Goal: Task Accomplishment & Management: Complete application form

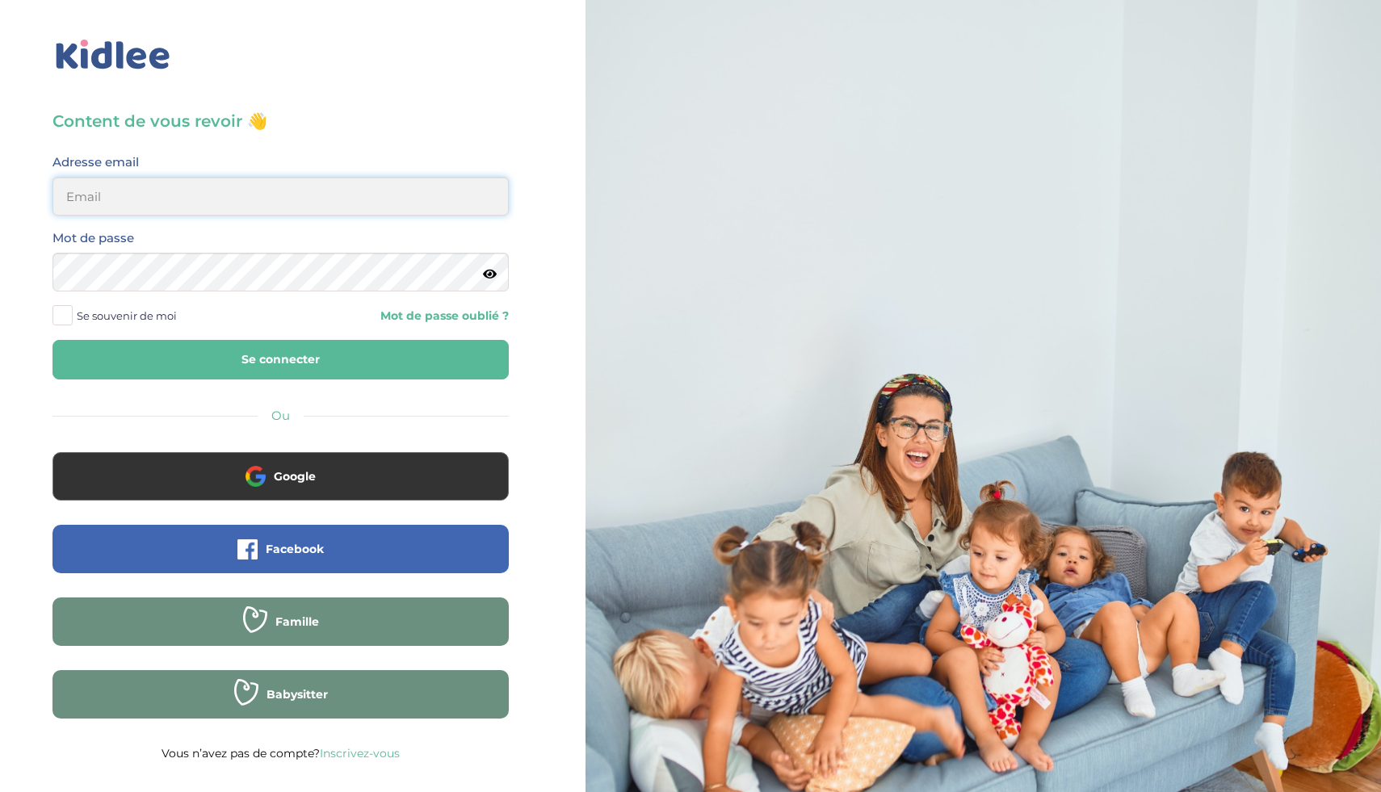
type input "[EMAIL_ADDRESS][DOMAIN_NAME]"
click at [309, 373] on button "Se connecter" at bounding box center [281, 360] width 456 height 40
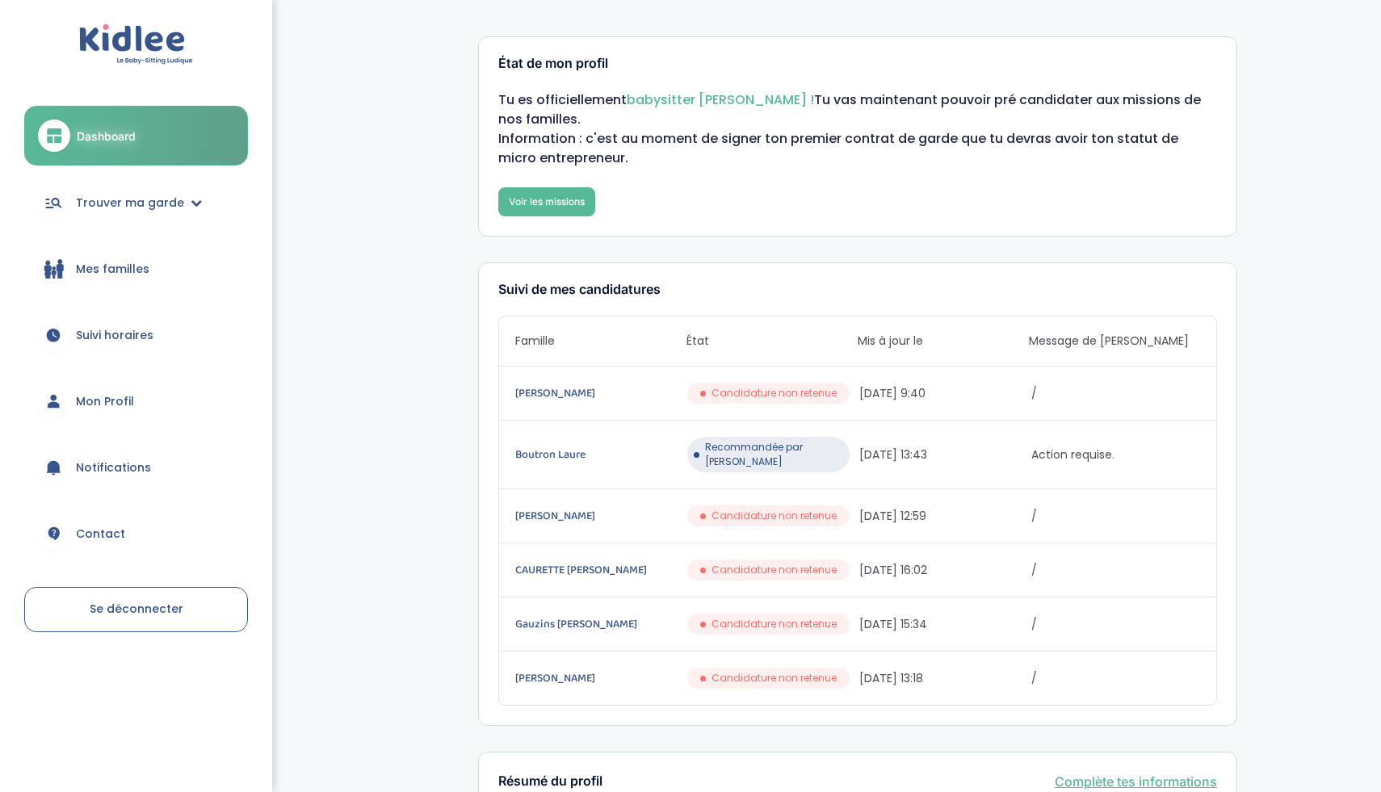
click at [786, 449] on span "Recommandée par Kidlee" at bounding box center [774, 454] width 138 height 29
click at [792, 454] on div "Recommandée par Kidlee" at bounding box center [768, 455] width 162 height 36
click at [1060, 425] on div "Boutron Laure Recommandée par Kidlee 01/10/2025 13:43 Action requise." at bounding box center [857, 455] width 717 height 69
click at [532, 211] on link "Voir les missions" at bounding box center [546, 201] width 97 height 29
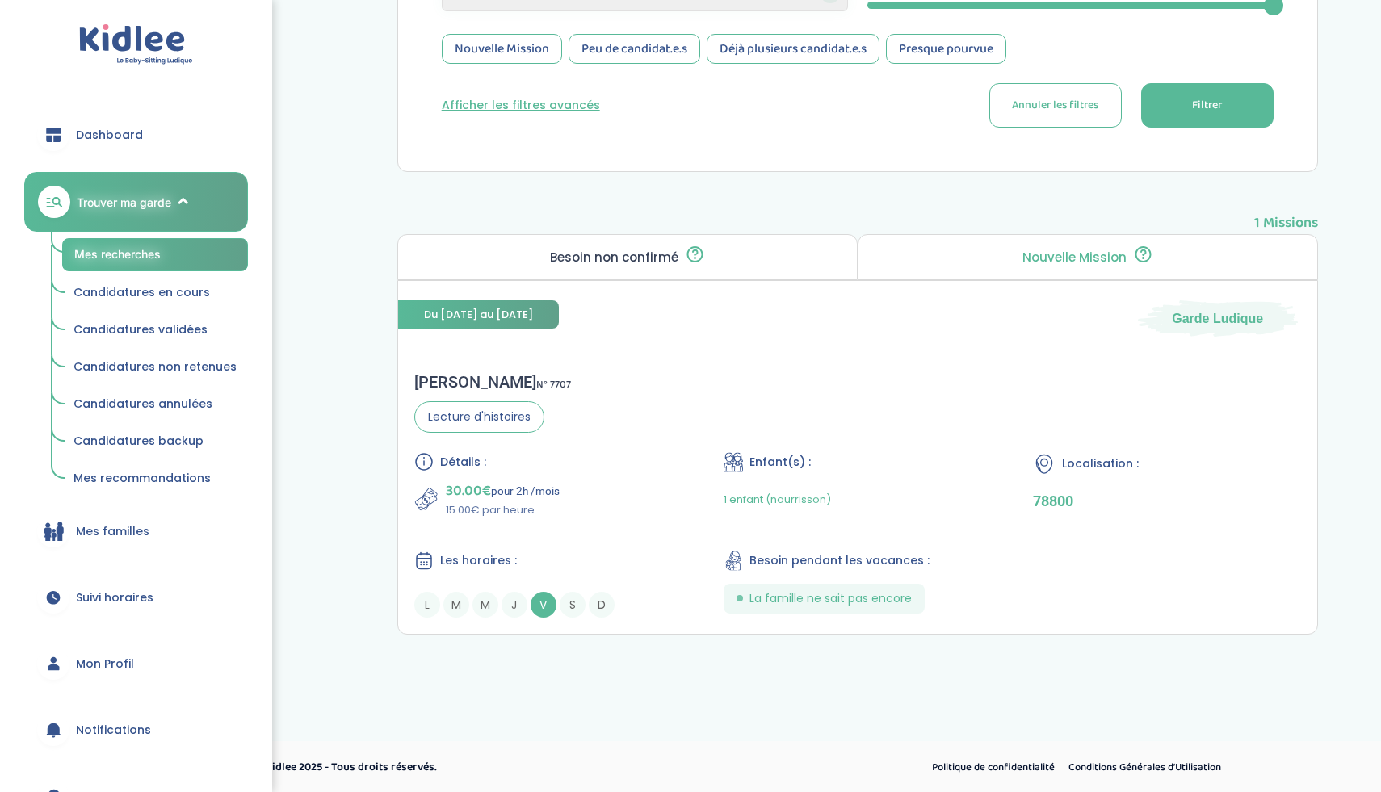
scroll to position [462, 0]
click at [669, 415] on div "Florine F . N° 7707 Lecture d'histoires Détails : 30.00€ pour 2h /mois 15.00€ p…" at bounding box center [857, 494] width 919 height 278
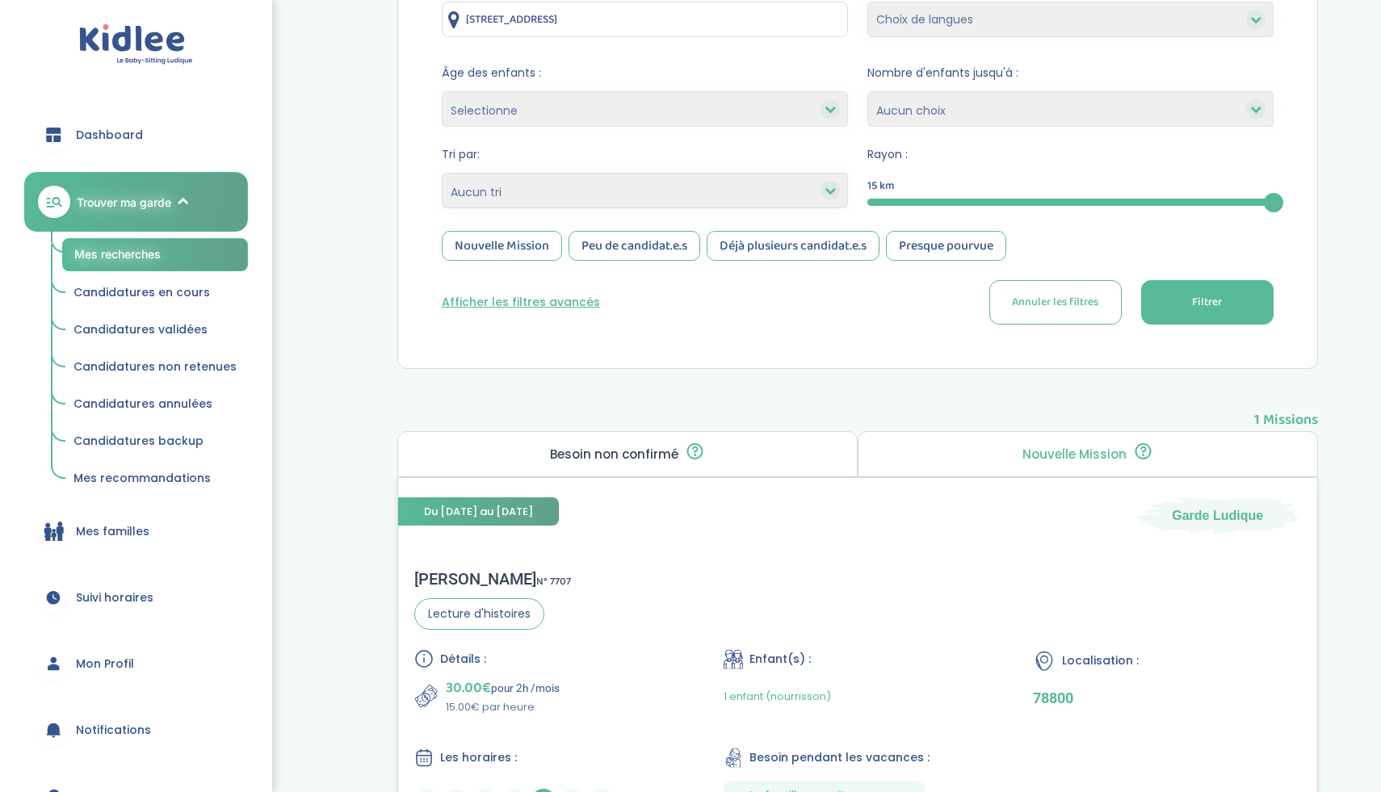
scroll to position [217, 0]
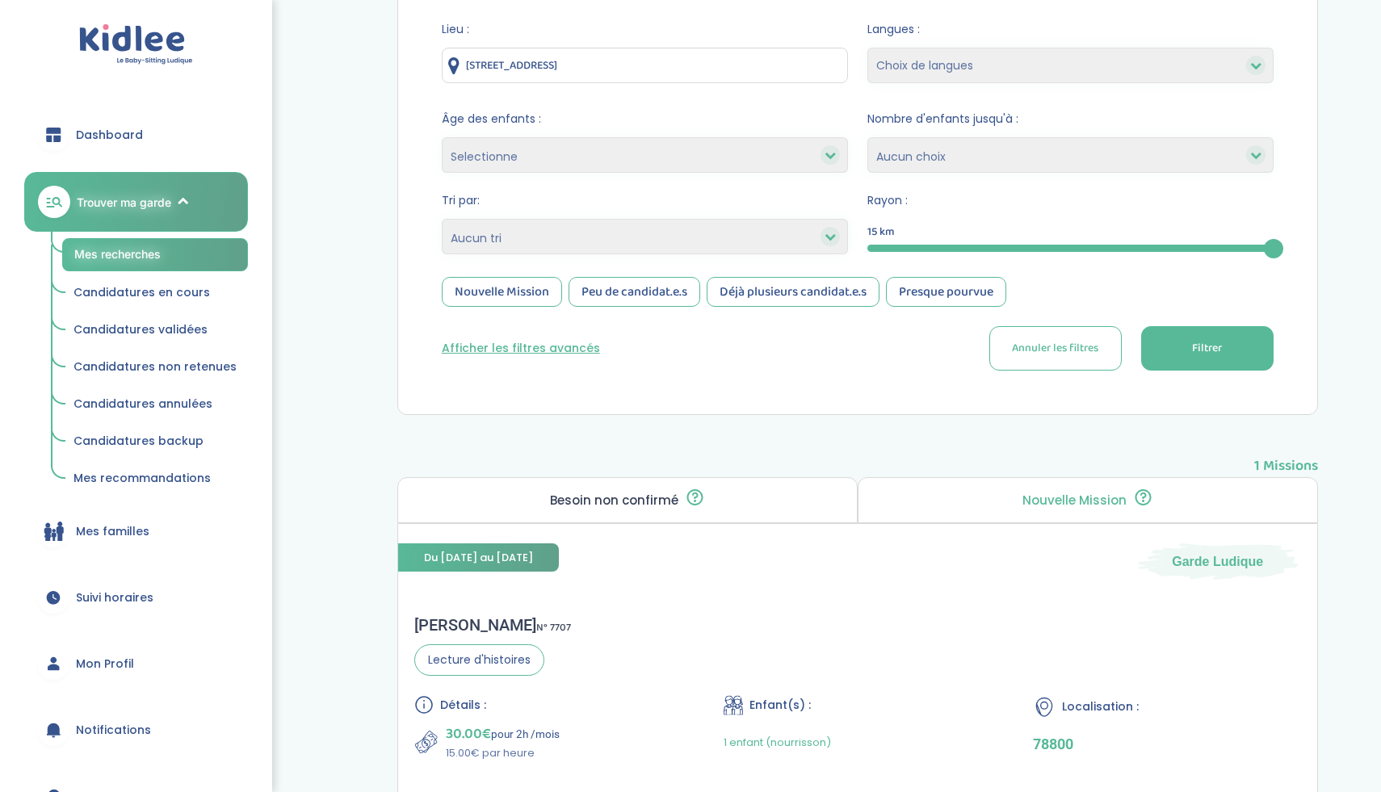
click at [679, 67] on input "22 Boulevard de l'Oise, Cergy, France" at bounding box center [645, 66] width 406 height 36
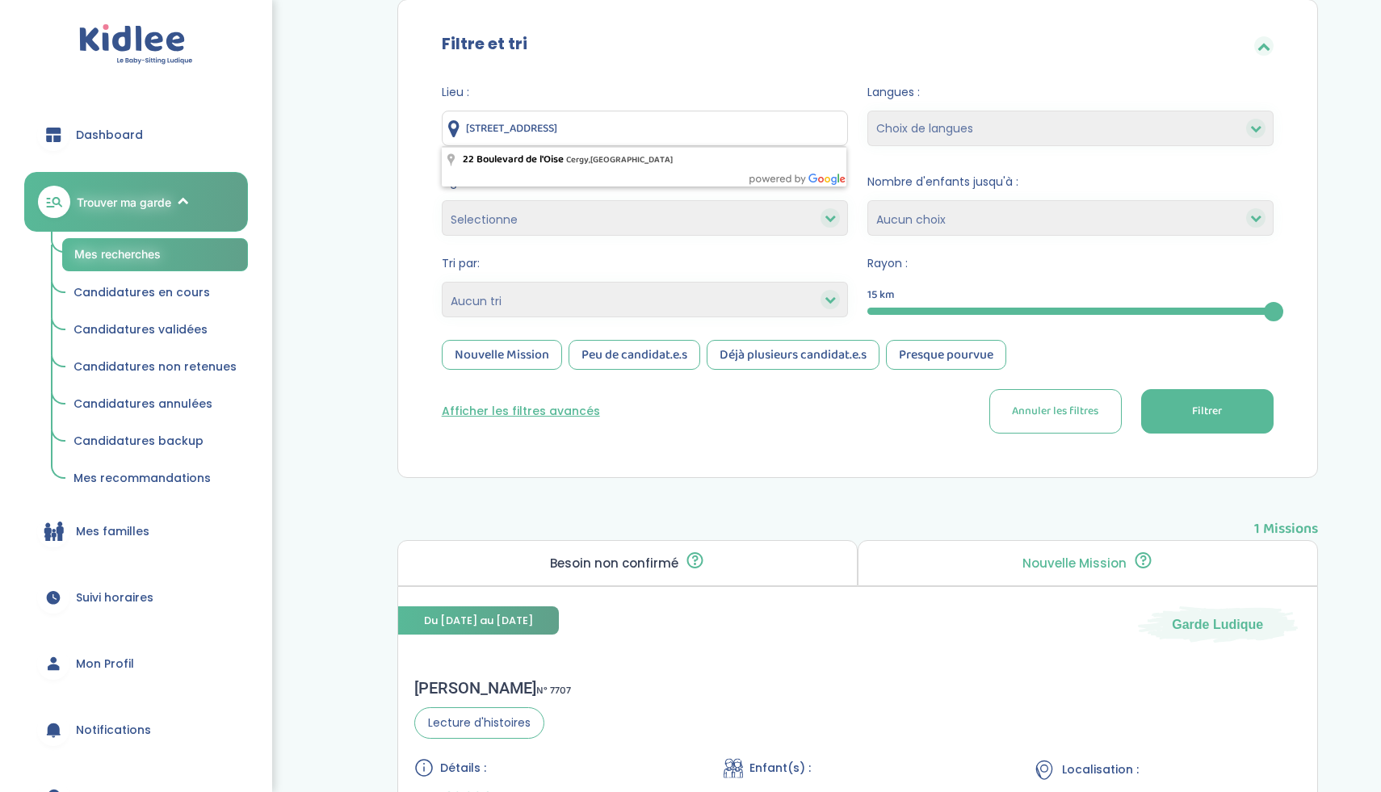
scroll to position [88, 0]
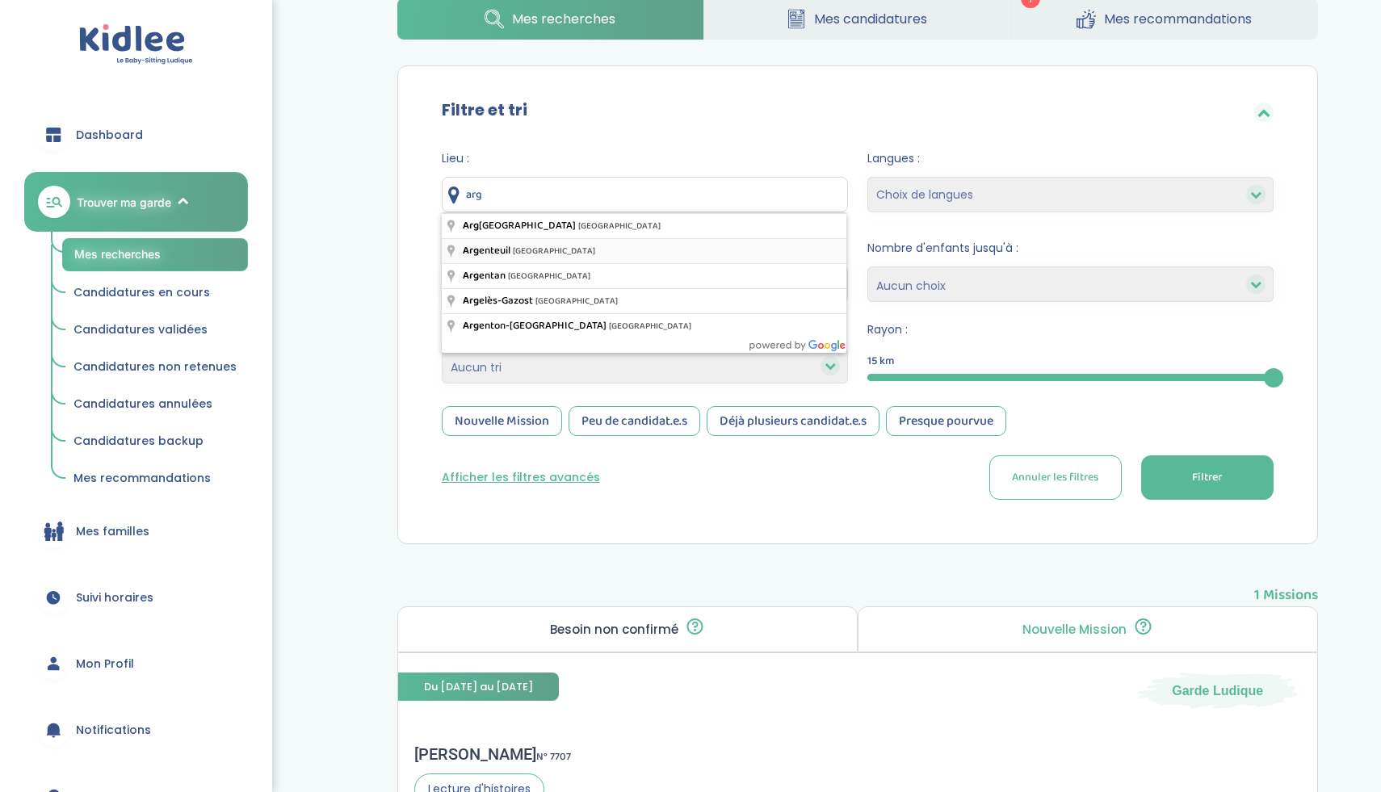
type input "Argenteuil, France"
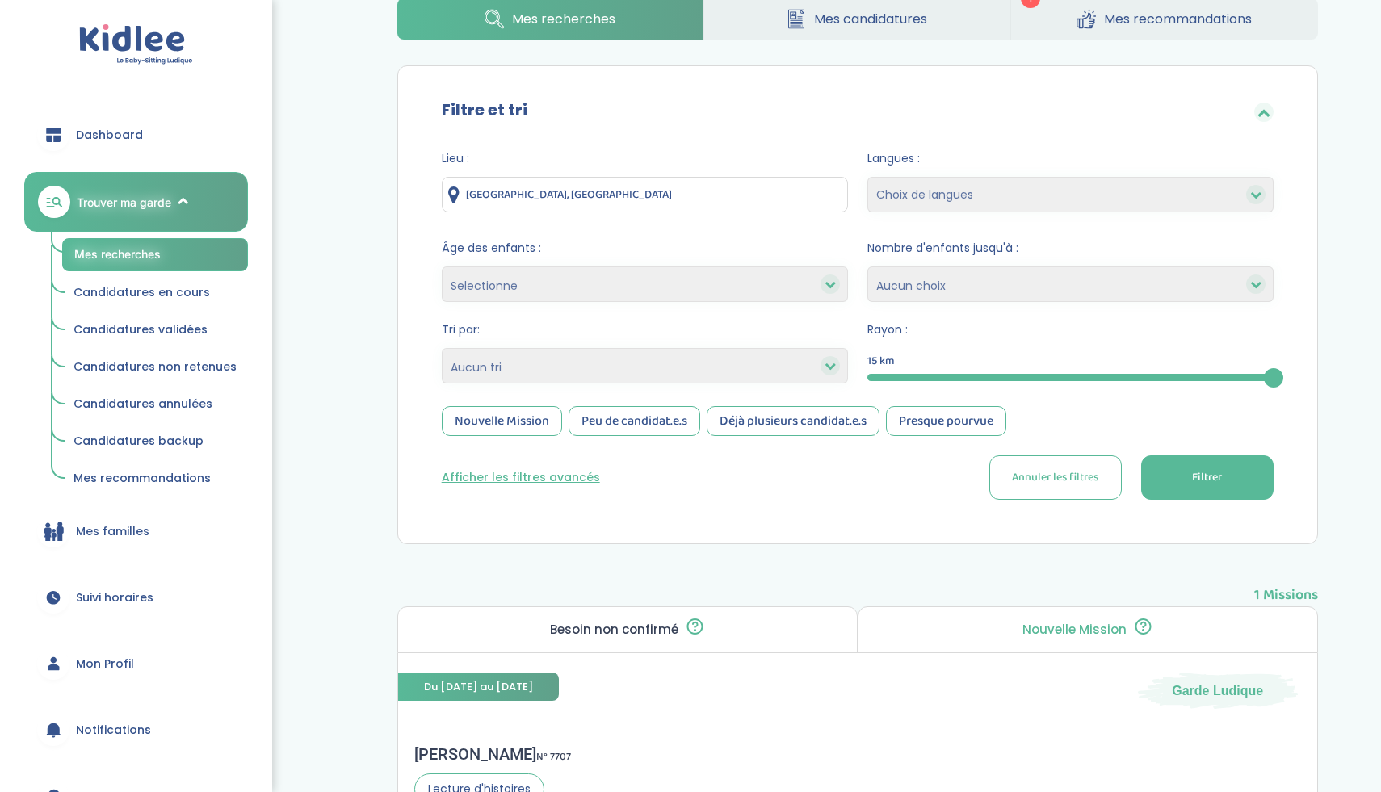
click at [894, 381] on div "15" at bounding box center [1071, 377] width 406 height 19
click at [1188, 473] on button "Filtrer" at bounding box center [1207, 478] width 132 height 44
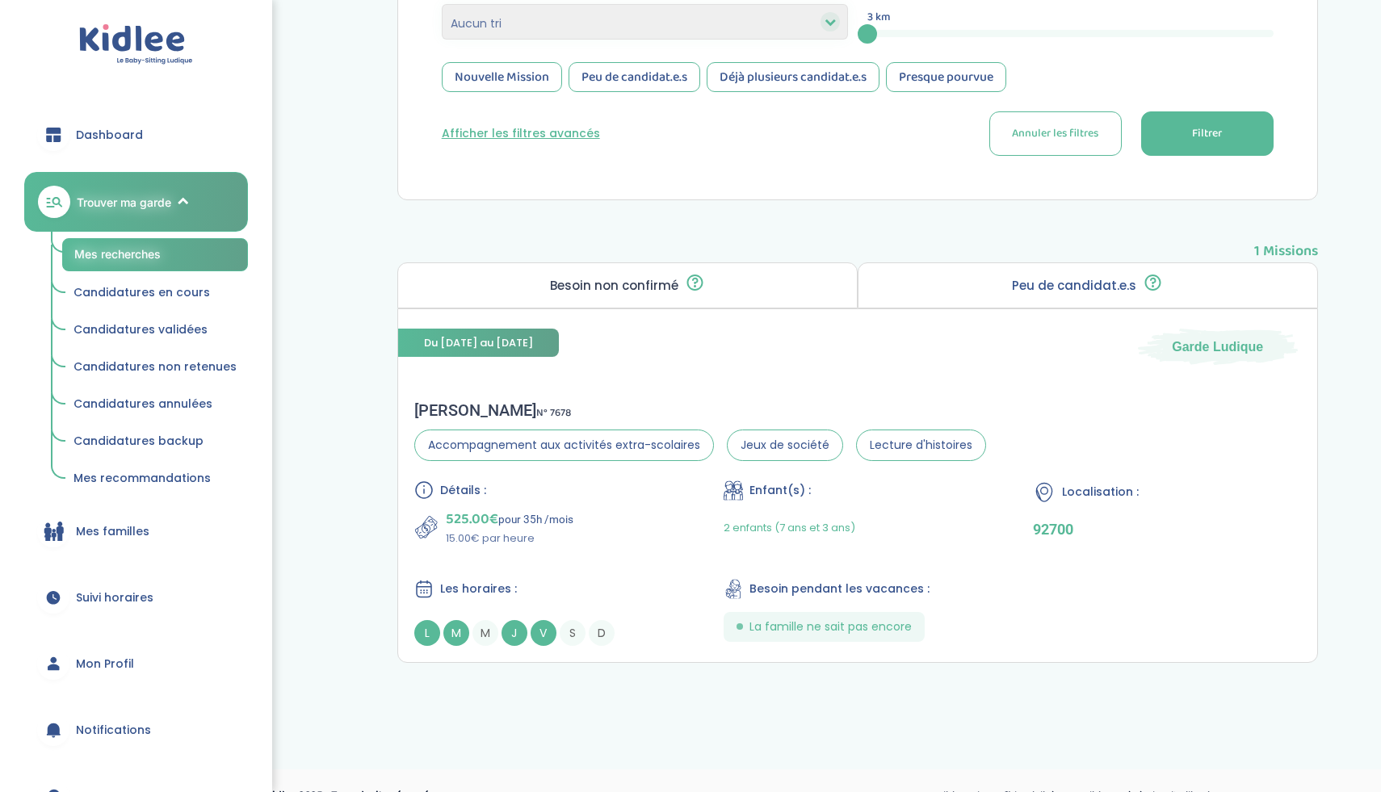
scroll to position [462, 0]
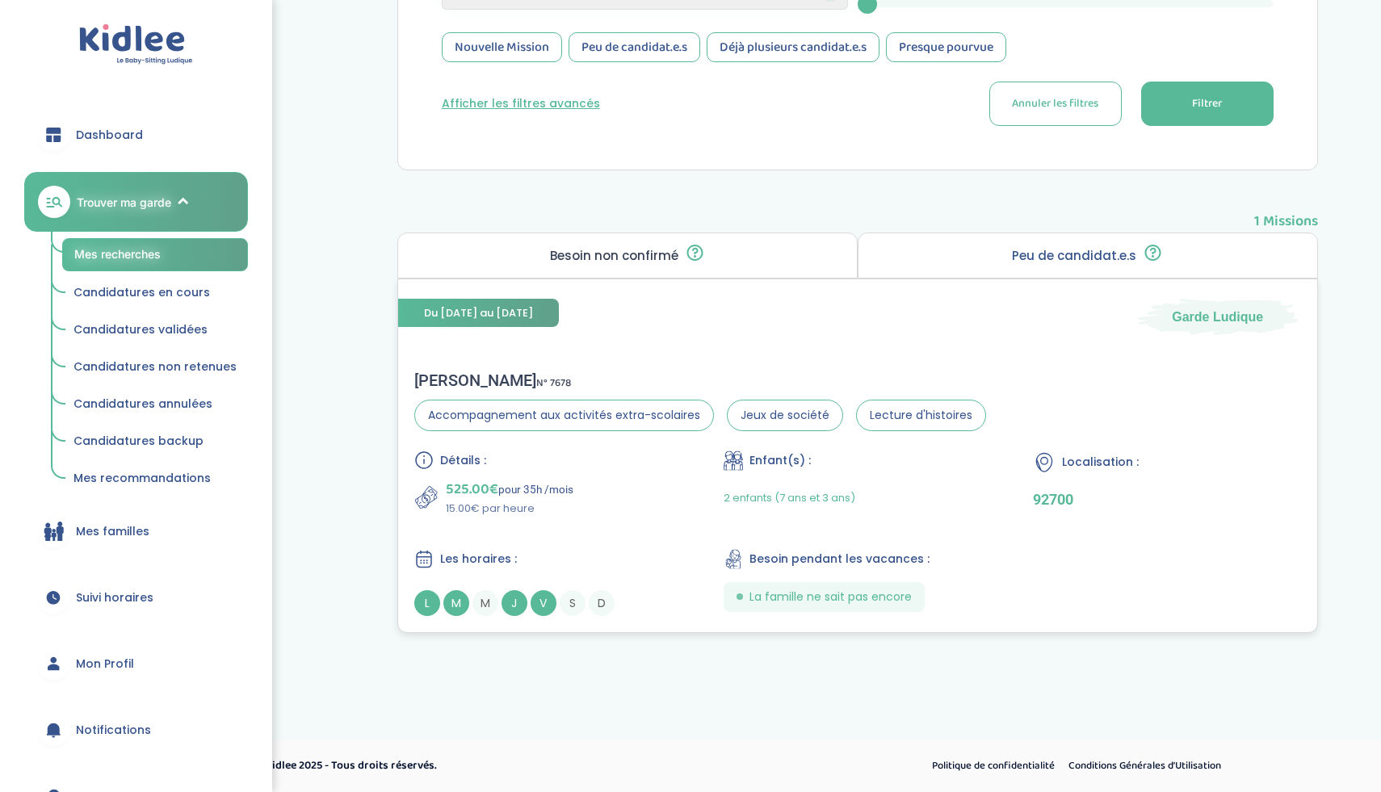
click at [1007, 531] on div "Détails : 525.00€ pour 35h /mois 15.00€ par heure Enfant(s) : 2 enfants (7 ans …" at bounding box center [857, 534] width 887 height 166
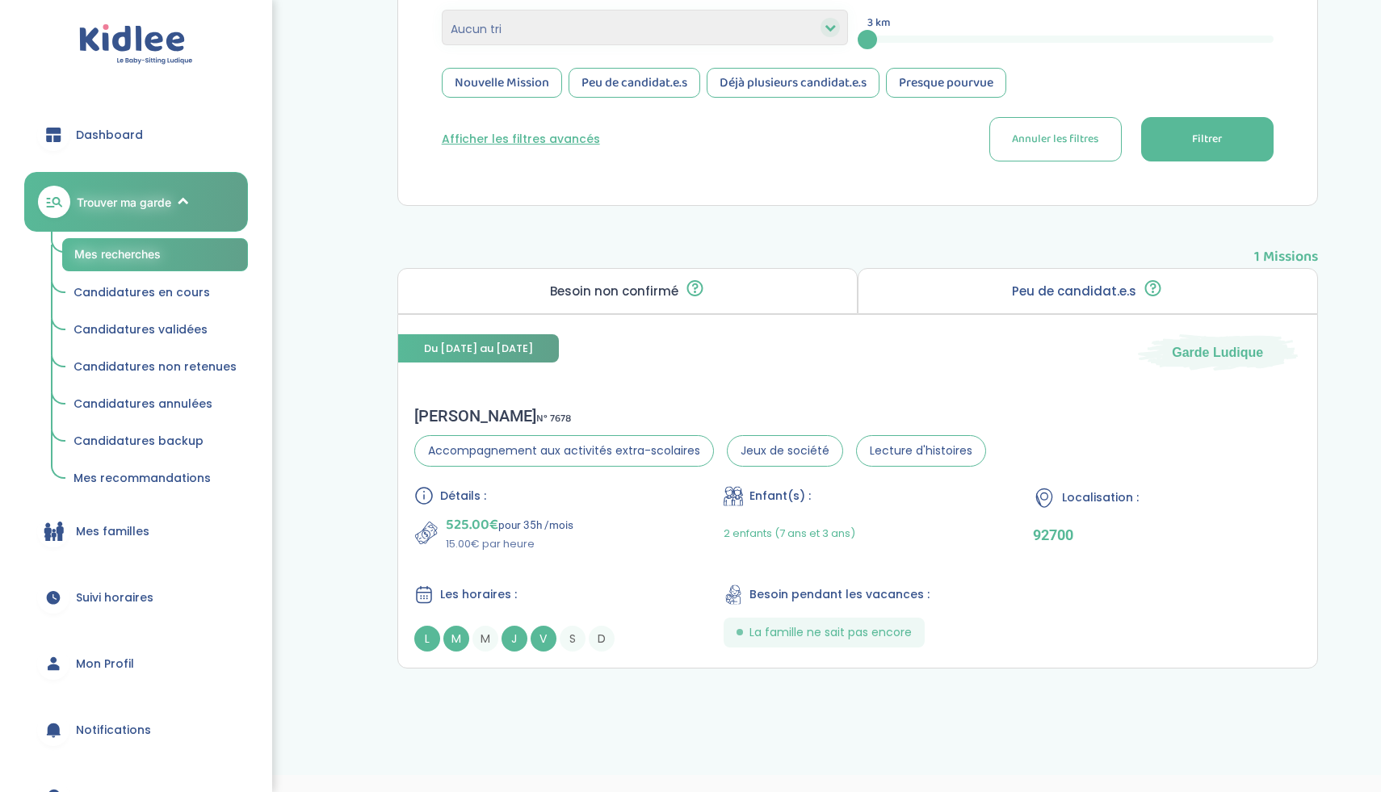
scroll to position [426, 0]
click at [956, 43] on div "3" at bounding box center [1071, 40] width 406 height 19
click at [1192, 139] on span "Filtrer" at bounding box center [1207, 140] width 30 height 17
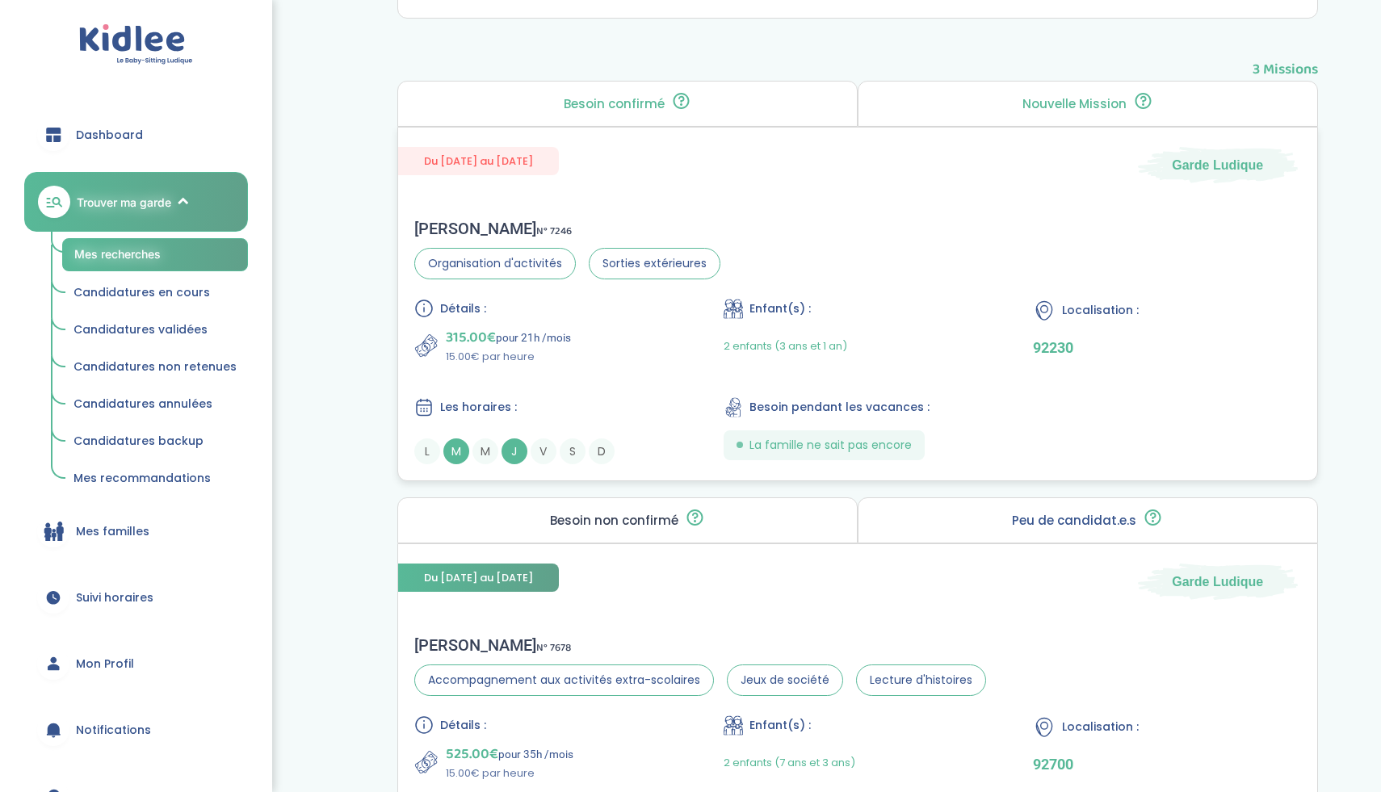
scroll to position [608, 0]
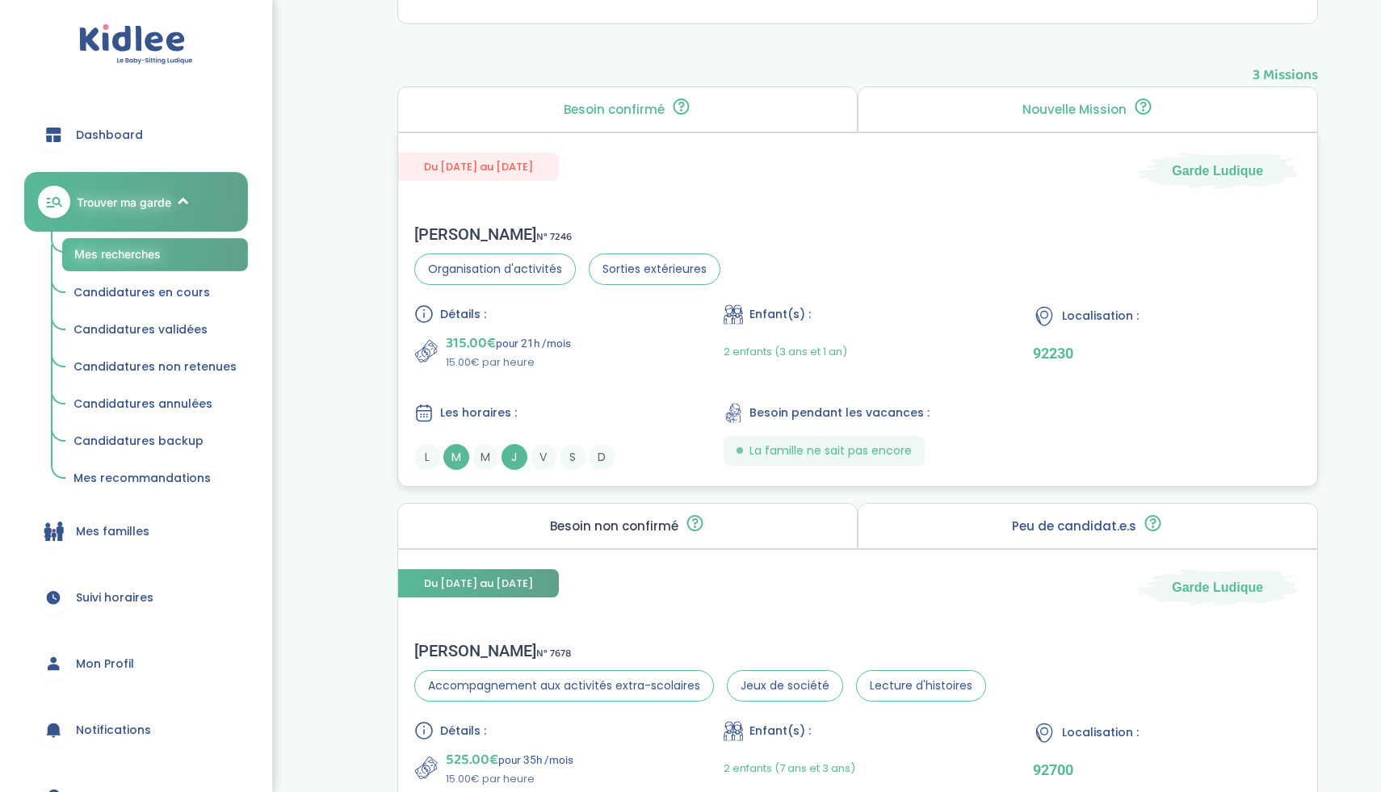
click at [866, 302] on div "Alice D . N° 7246 Organisation d'activités Sorties extérieures Détails : 315.00…" at bounding box center [857, 347] width 919 height 278
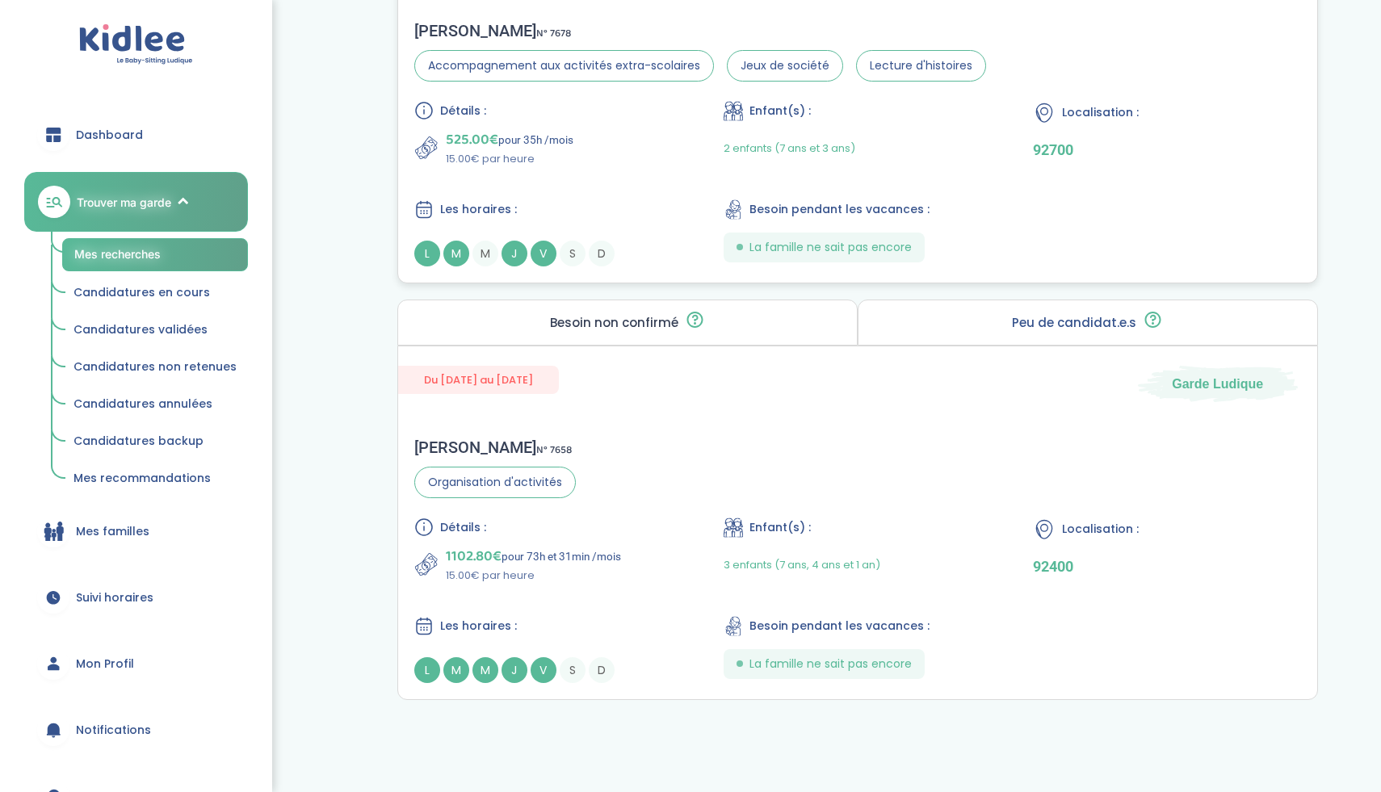
scroll to position [1296, 0]
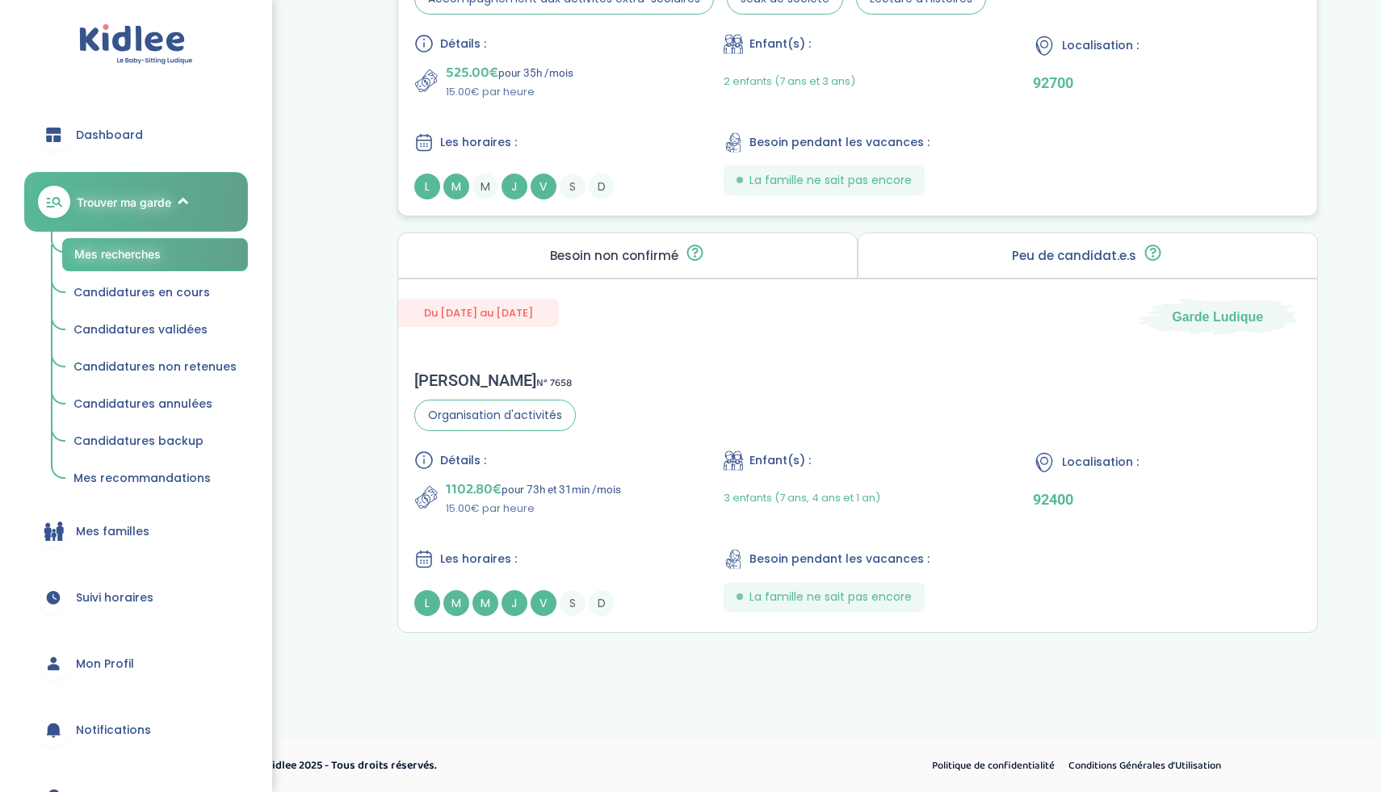
click at [640, 460] on div "Détails :" at bounding box center [547, 460] width 267 height 19
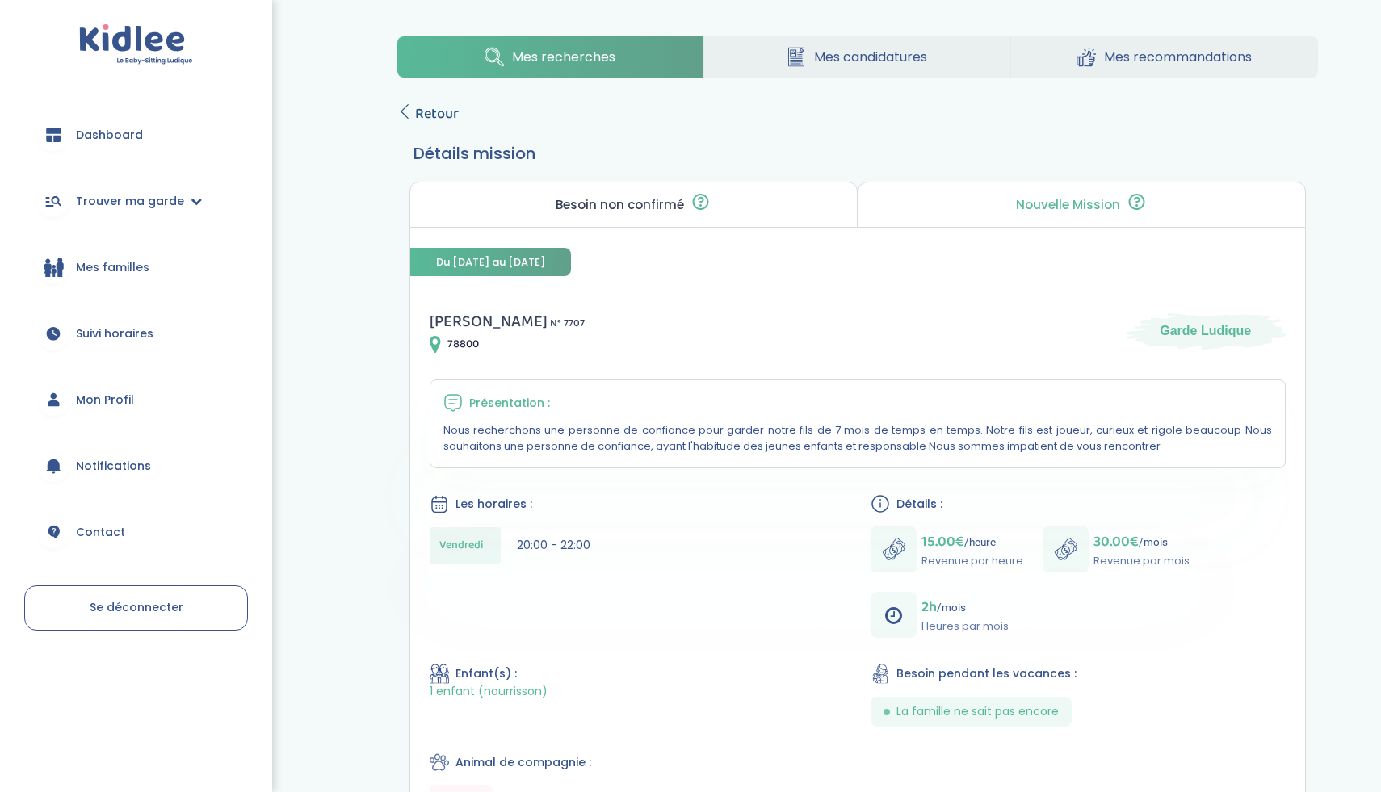
click at [429, 111] on span "Retour" at bounding box center [437, 114] width 44 height 23
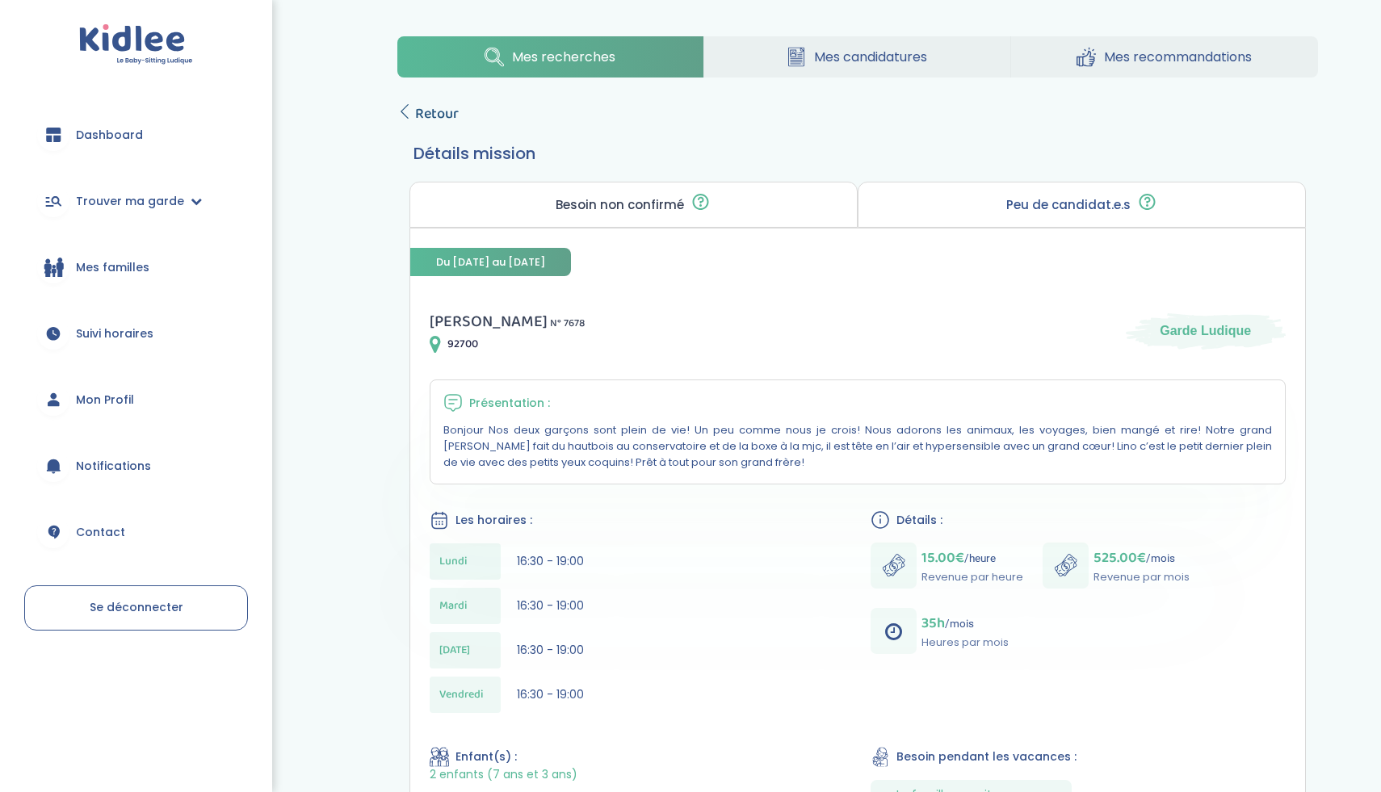
click at [423, 104] on span "Retour" at bounding box center [437, 114] width 44 height 23
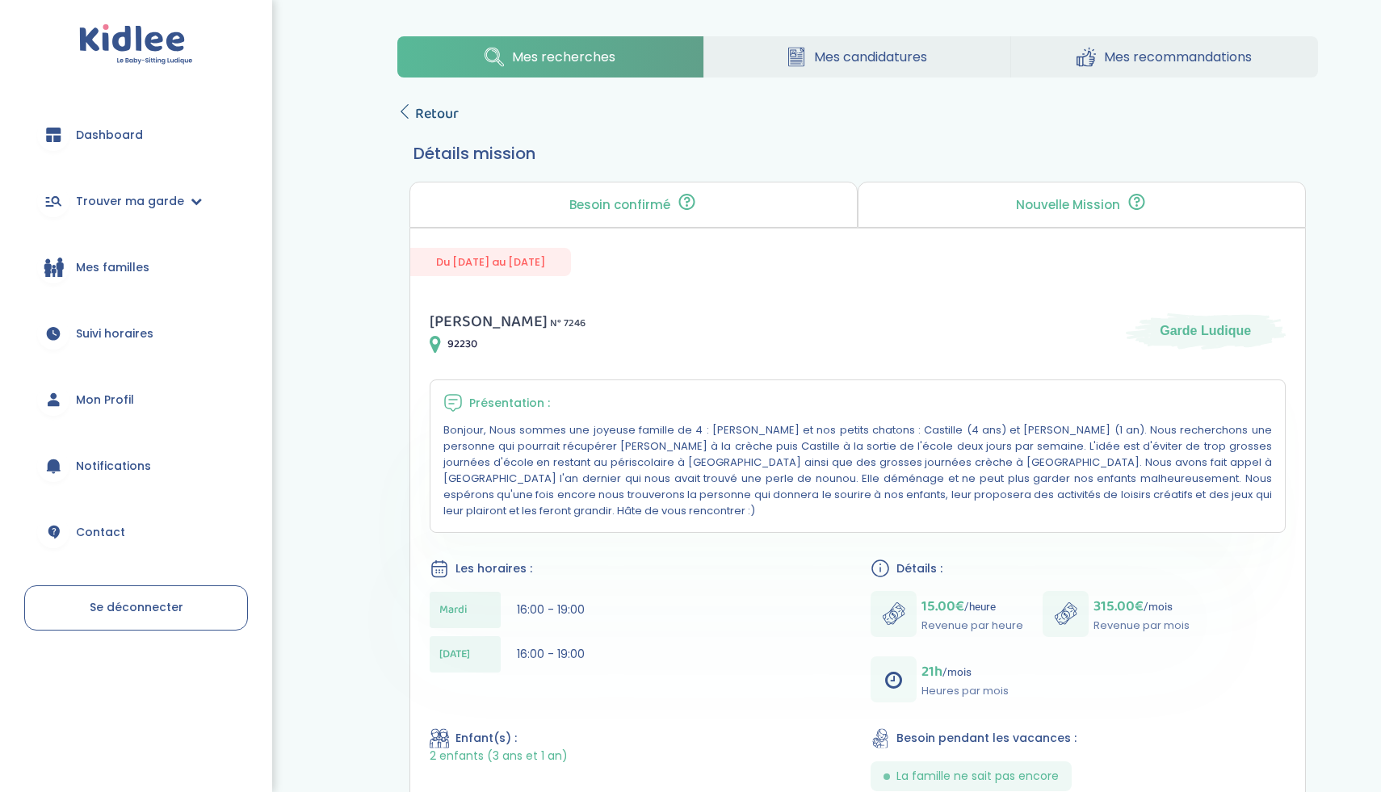
click at [440, 114] on span "Retour" at bounding box center [437, 114] width 44 height 23
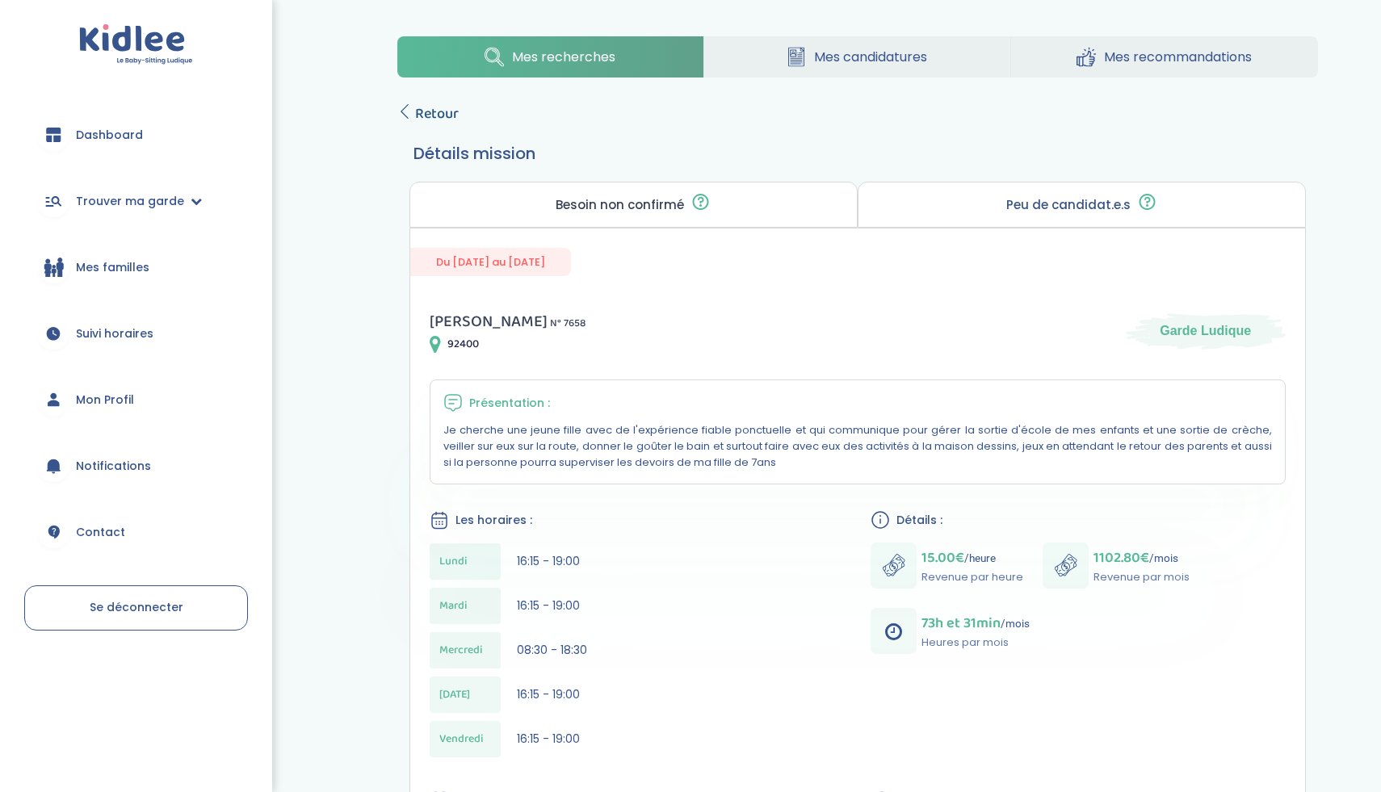
click at [416, 111] on span "Retour" at bounding box center [437, 114] width 44 height 23
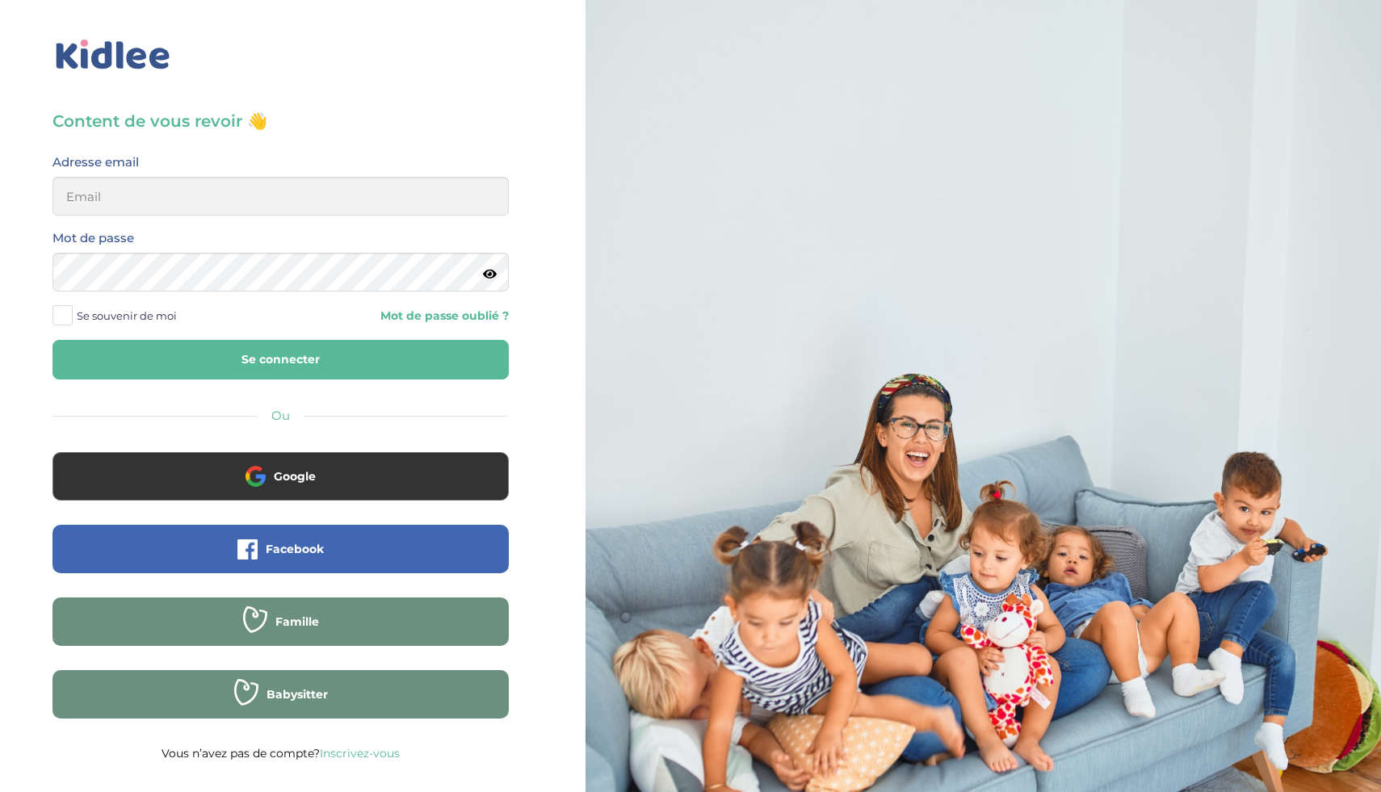
click at [174, 350] on button "Se connecter" at bounding box center [281, 360] width 456 height 40
click at [410, 205] on input "email" at bounding box center [281, 196] width 456 height 39
type input "[EMAIL_ADDRESS][DOMAIN_NAME]"
click at [284, 346] on button "Se connecter" at bounding box center [281, 360] width 456 height 40
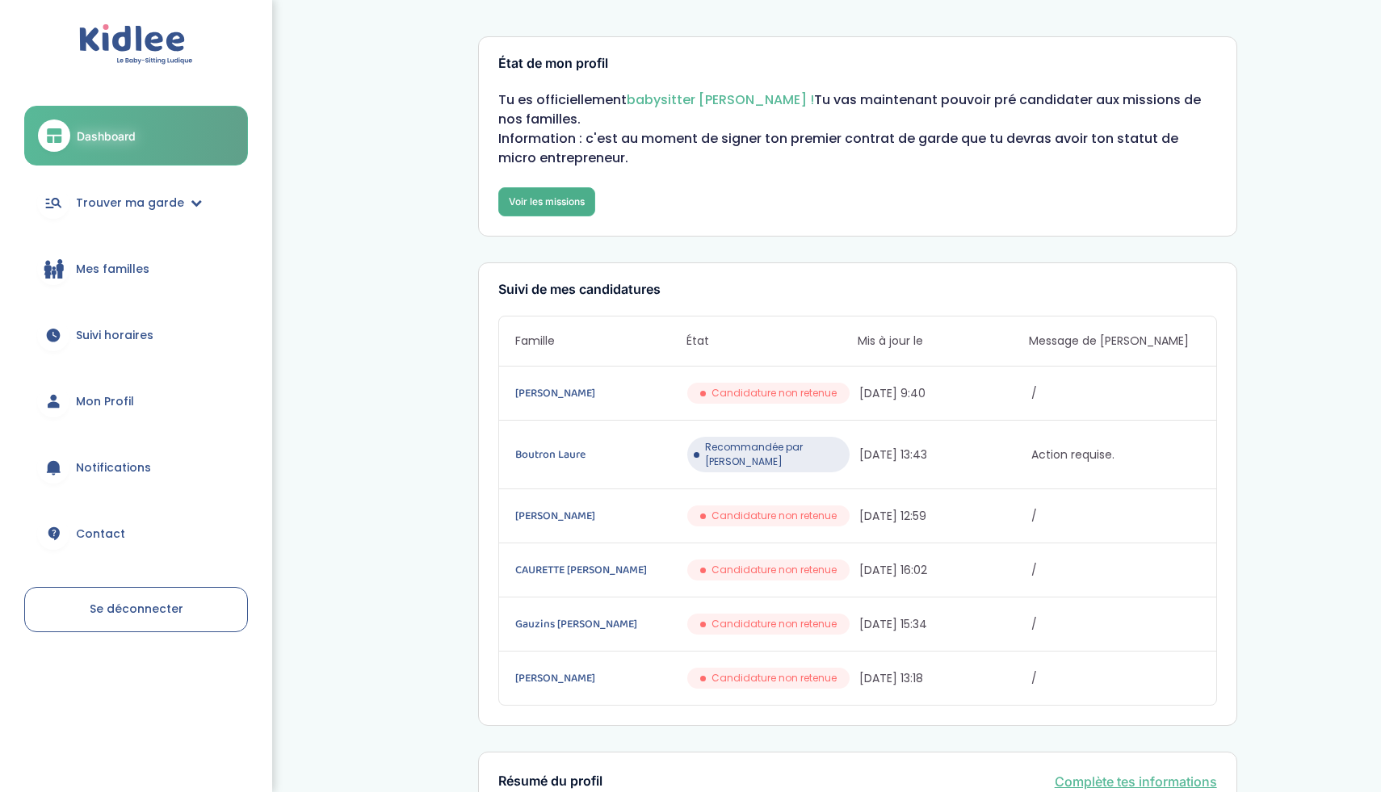
click at [567, 199] on link "Voir les missions" at bounding box center [546, 201] width 97 height 29
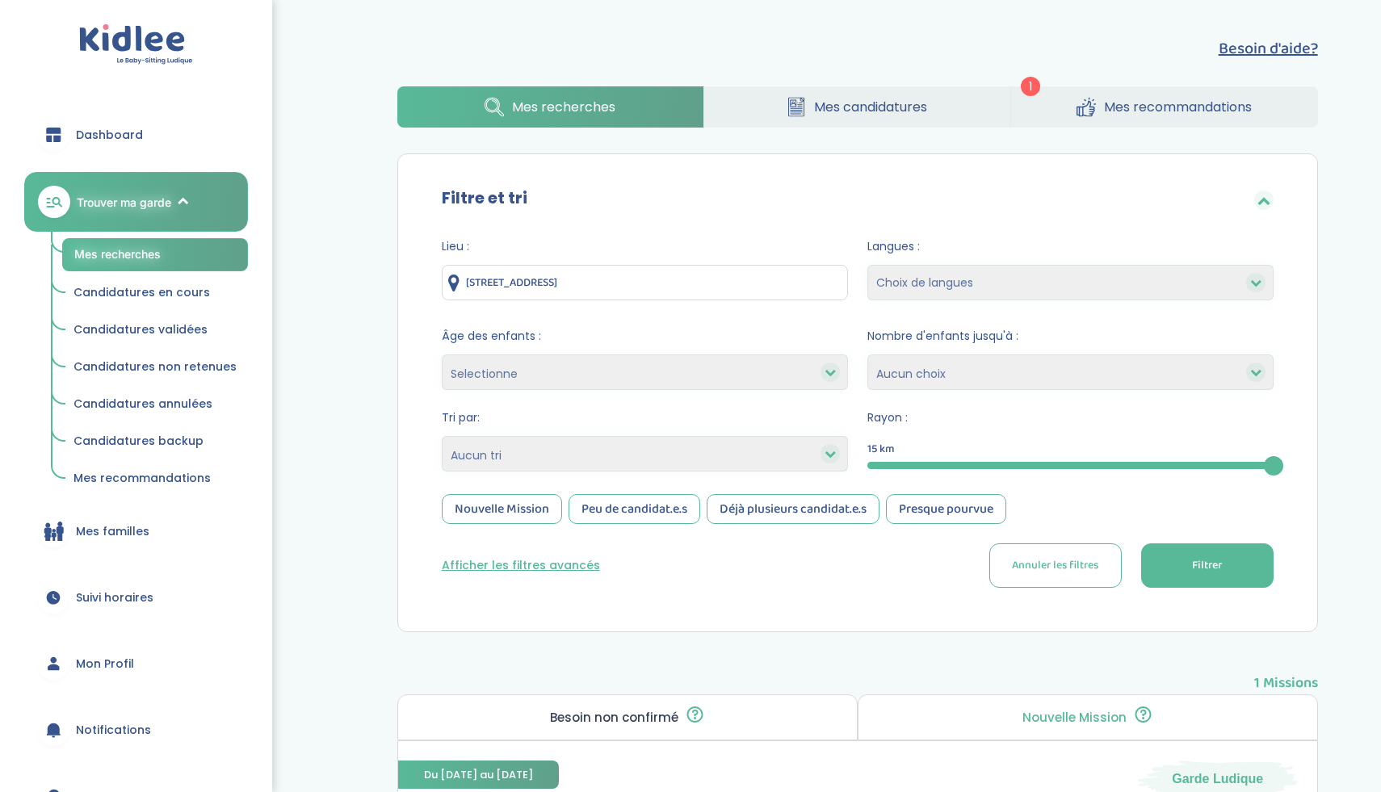
click at [1104, 112] on span "Mes recommandations" at bounding box center [1178, 107] width 148 height 20
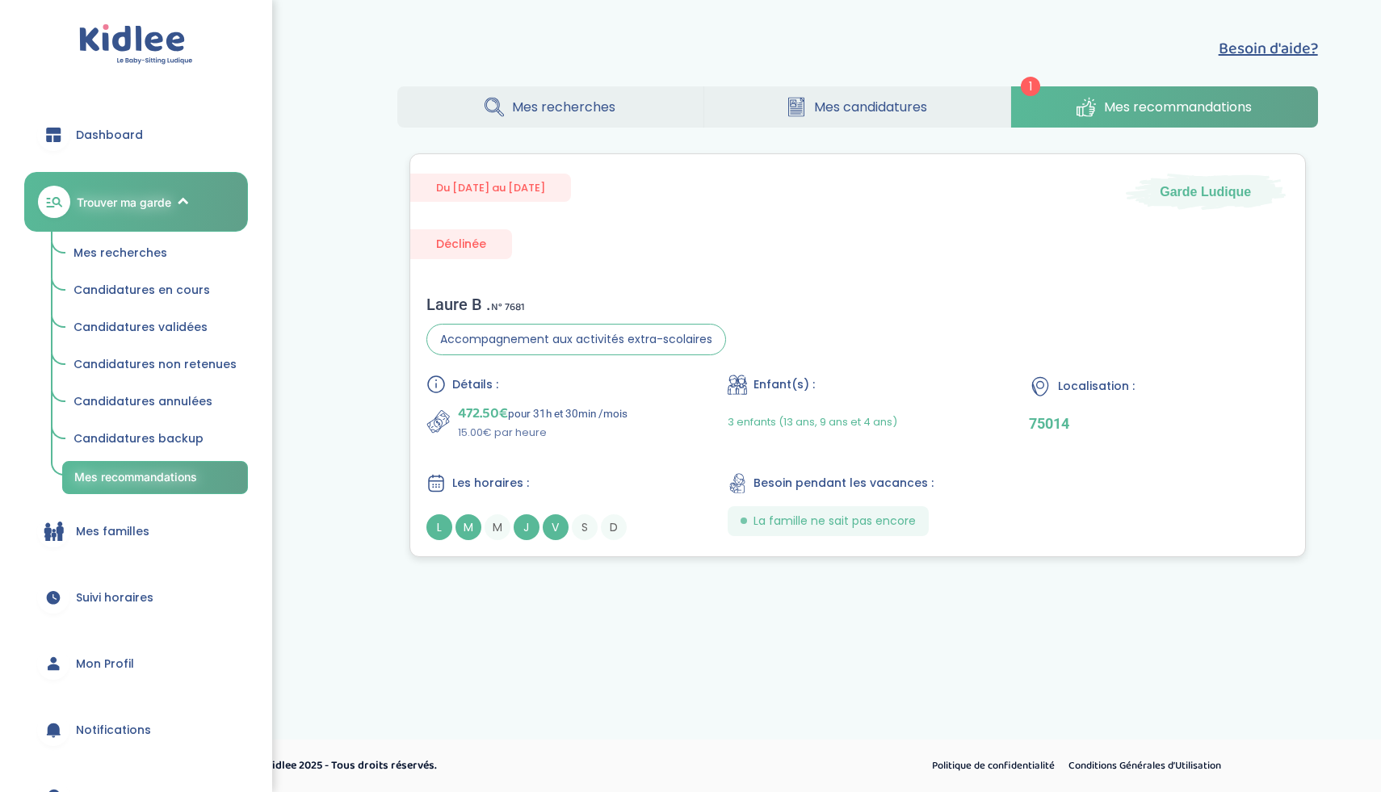
click at [939, 291] on div "Laure B . N° 7681 Accompagnement aux activités extra-scolaires Détails : 472.50…" at bounding box center [857, 418] width 895 height 278
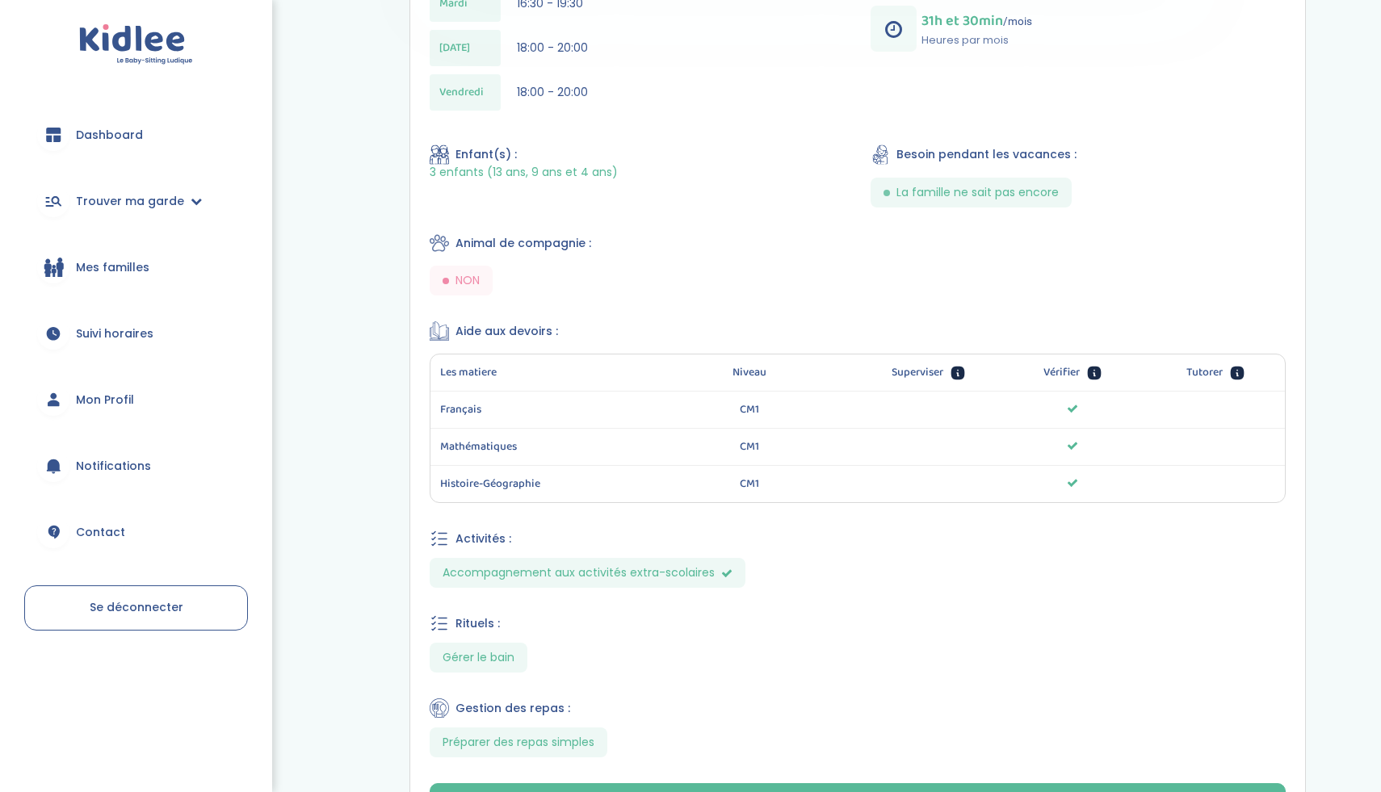
scroll to position [647, 0]
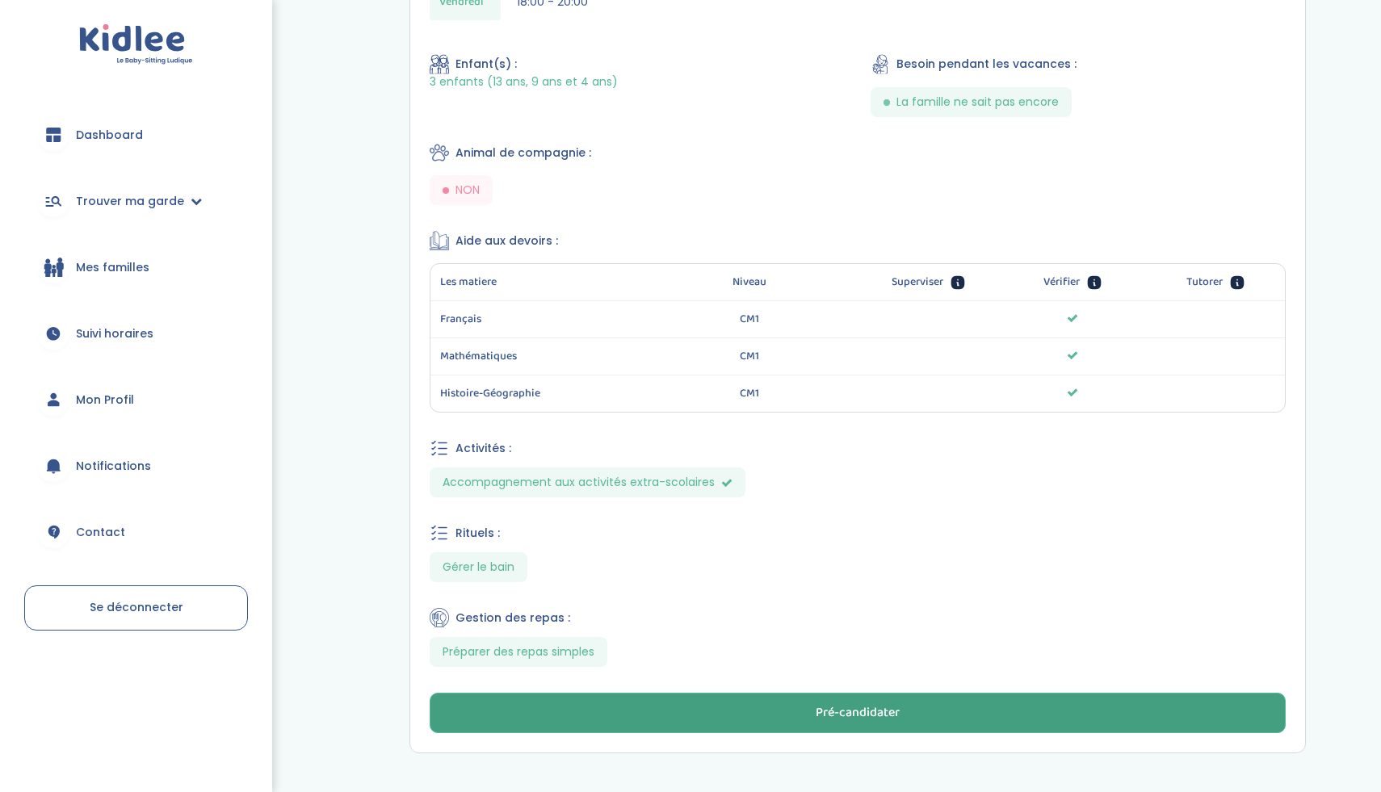
click at [731, 706] on button "Pré-candidater" at bounding box center [858, 713] width 856 height 40
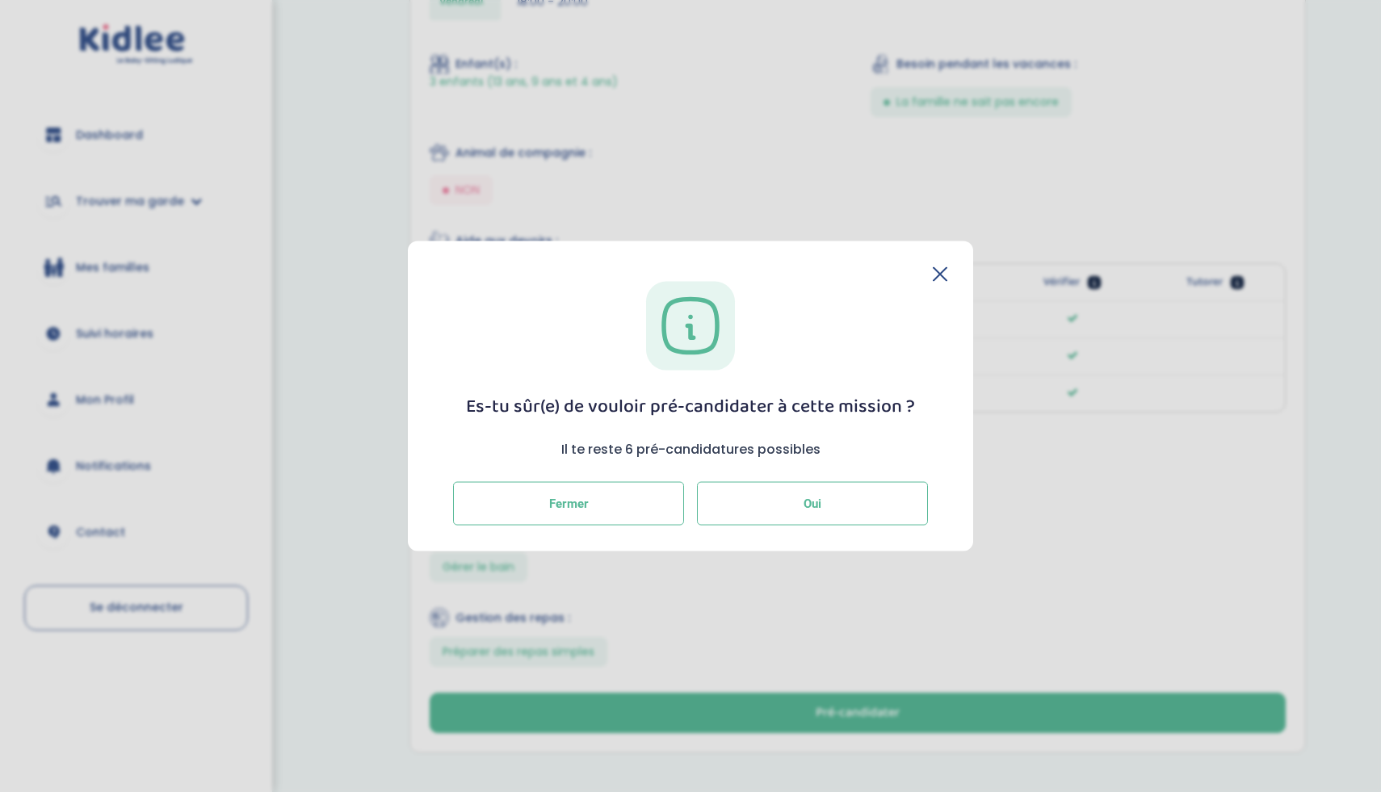
click at [769, 493] on button "Oui" at bounding box center [812, 504] width 231 height 44
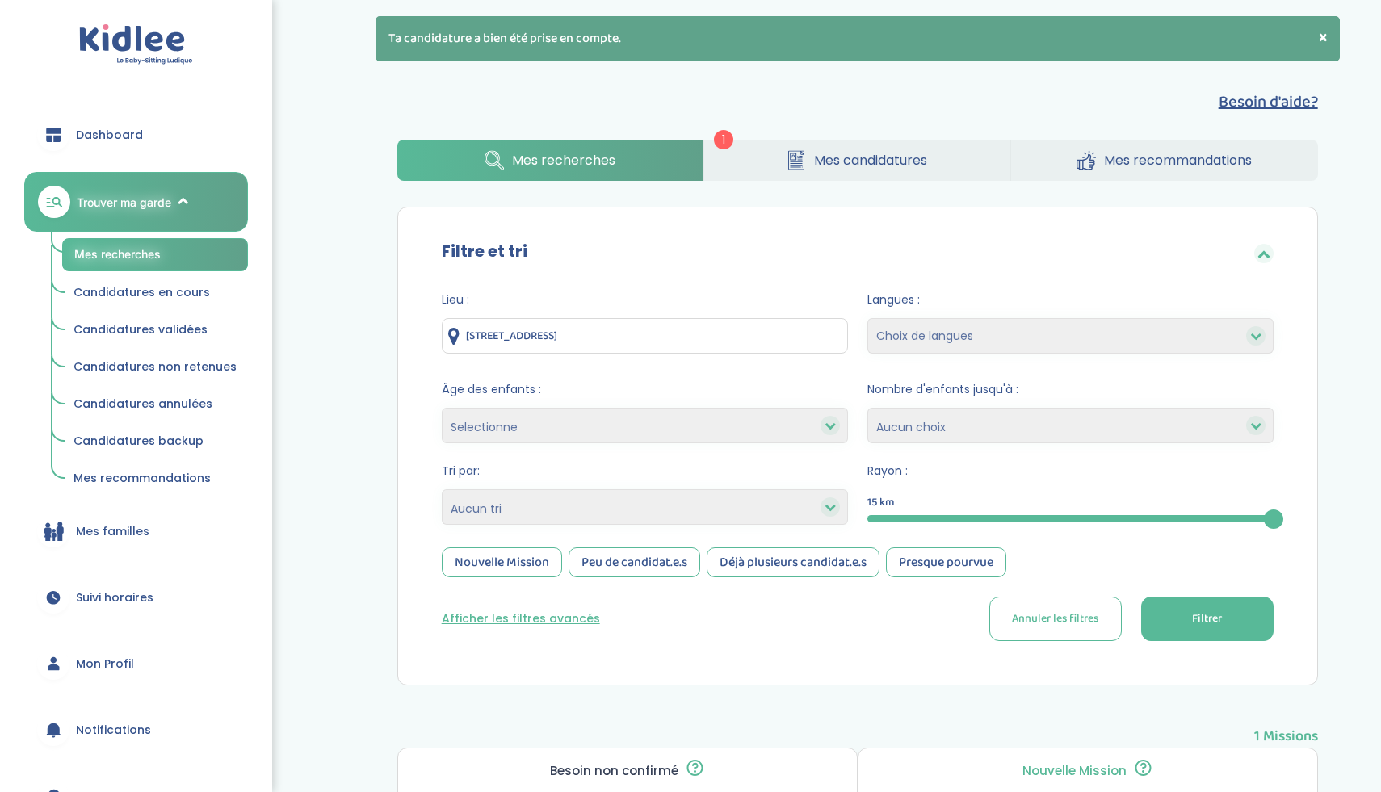
click at [601, 338] on input "[STREET_ADDRESS]" at bounding box center [645, 336] width 406 height 36
click at [601, 338] on input "22 Boulevard de l'Oise, Cergy, France" at bounding box center [645, 336] width 406 height 36
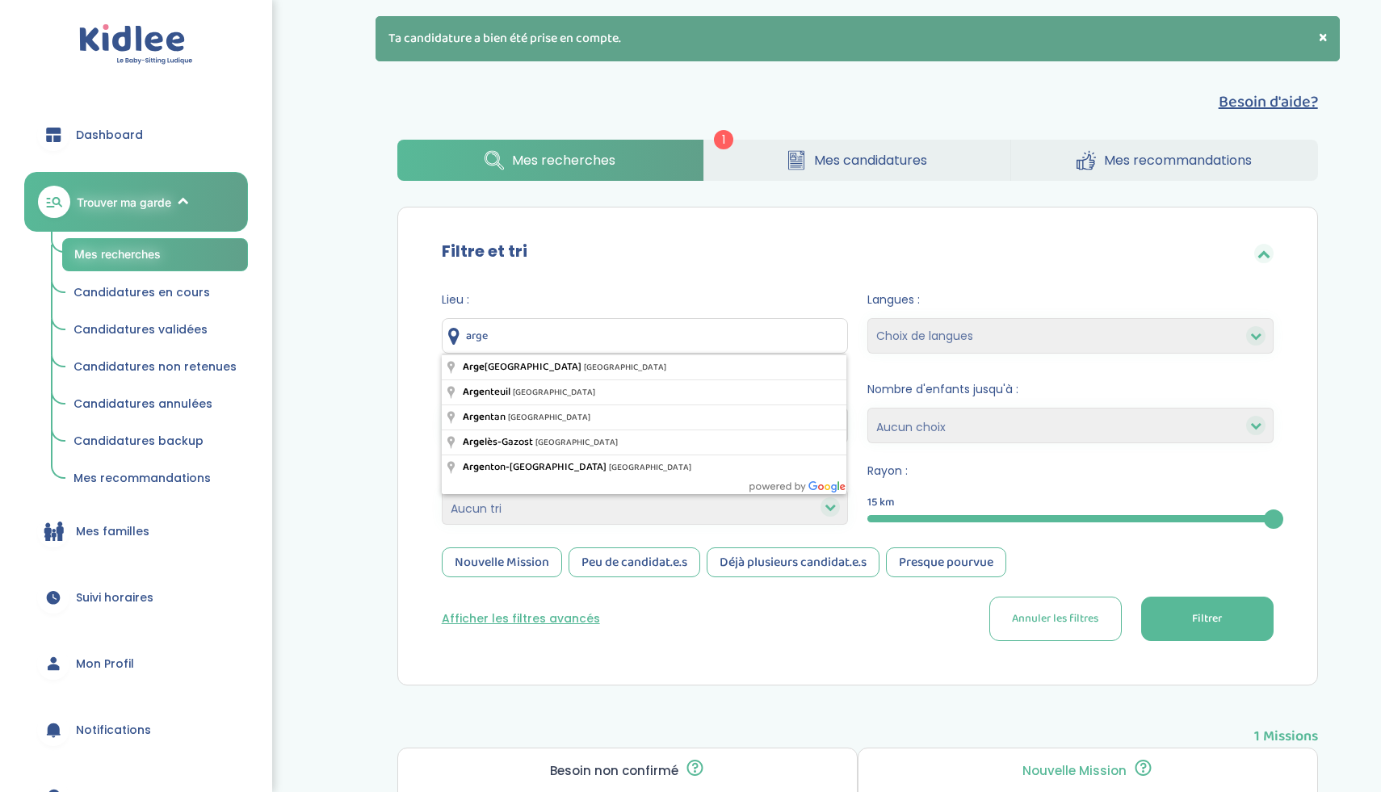
type input "Argenteuil, France"
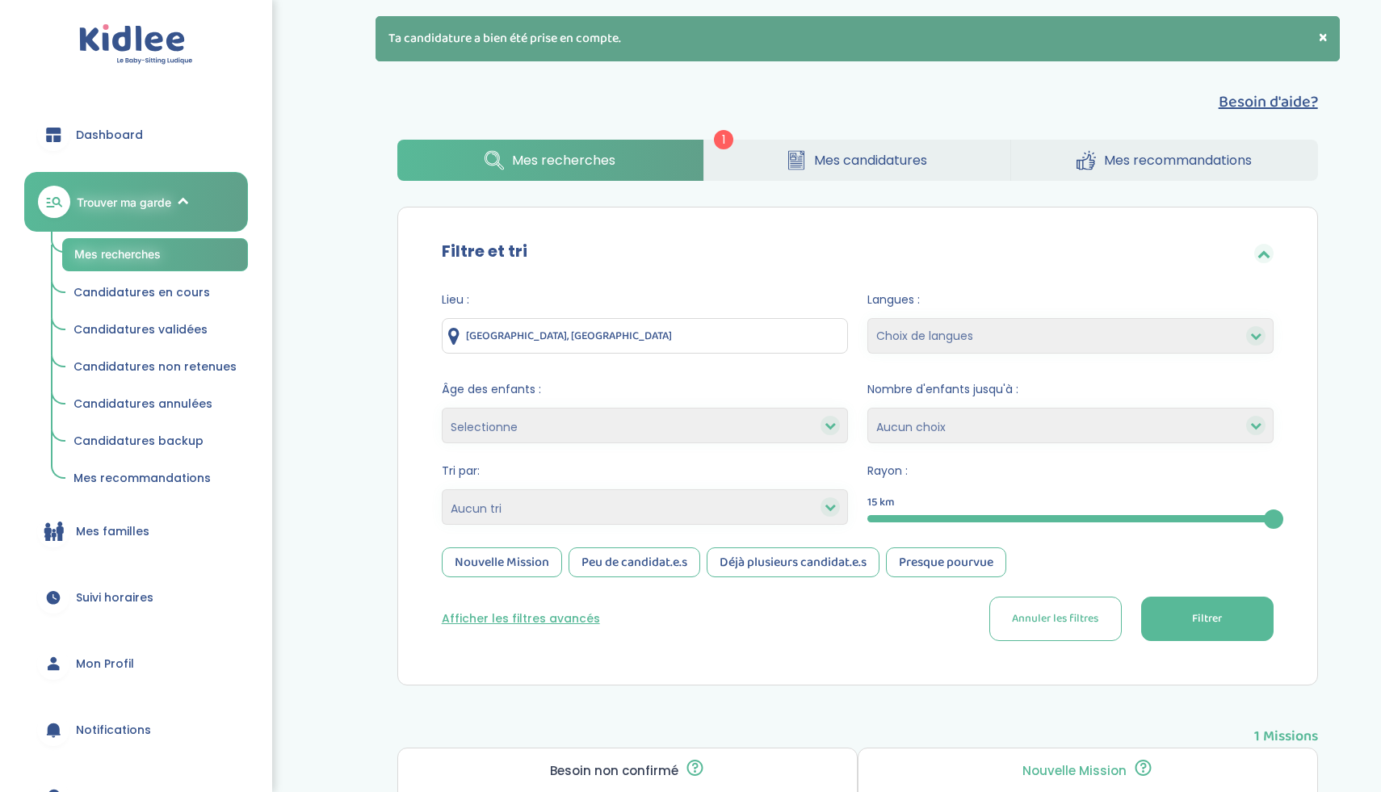
click at [1167, 628] on button "Filtrer" at bounding box center [1207, 619] width 132 height 44
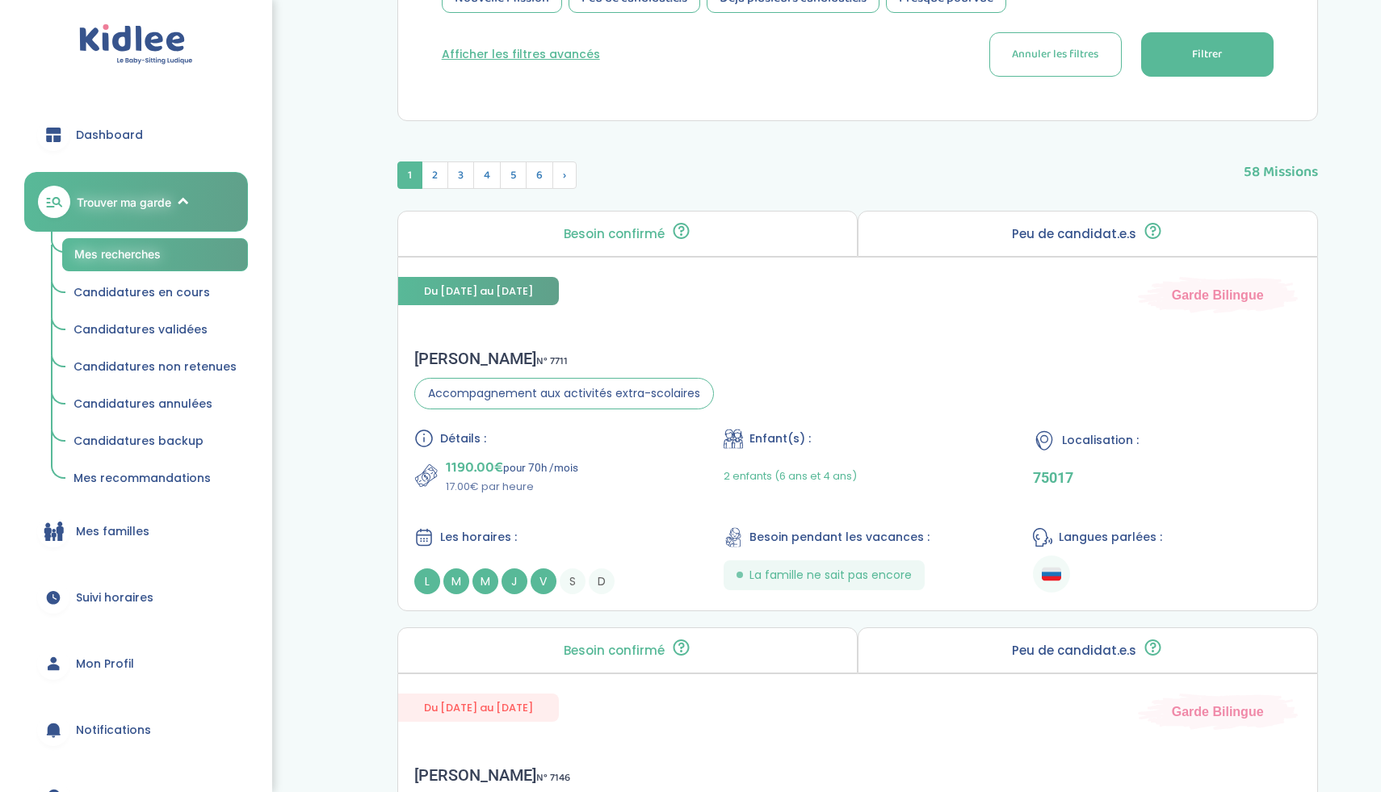
scroll to position [564, 0]
click at [825, 395] on div "Julia T . N° 7711 Accompagnement aux activités extra-scolaires Détails : 1190.0…" at bounding box center [857, 473] width 919 height 278
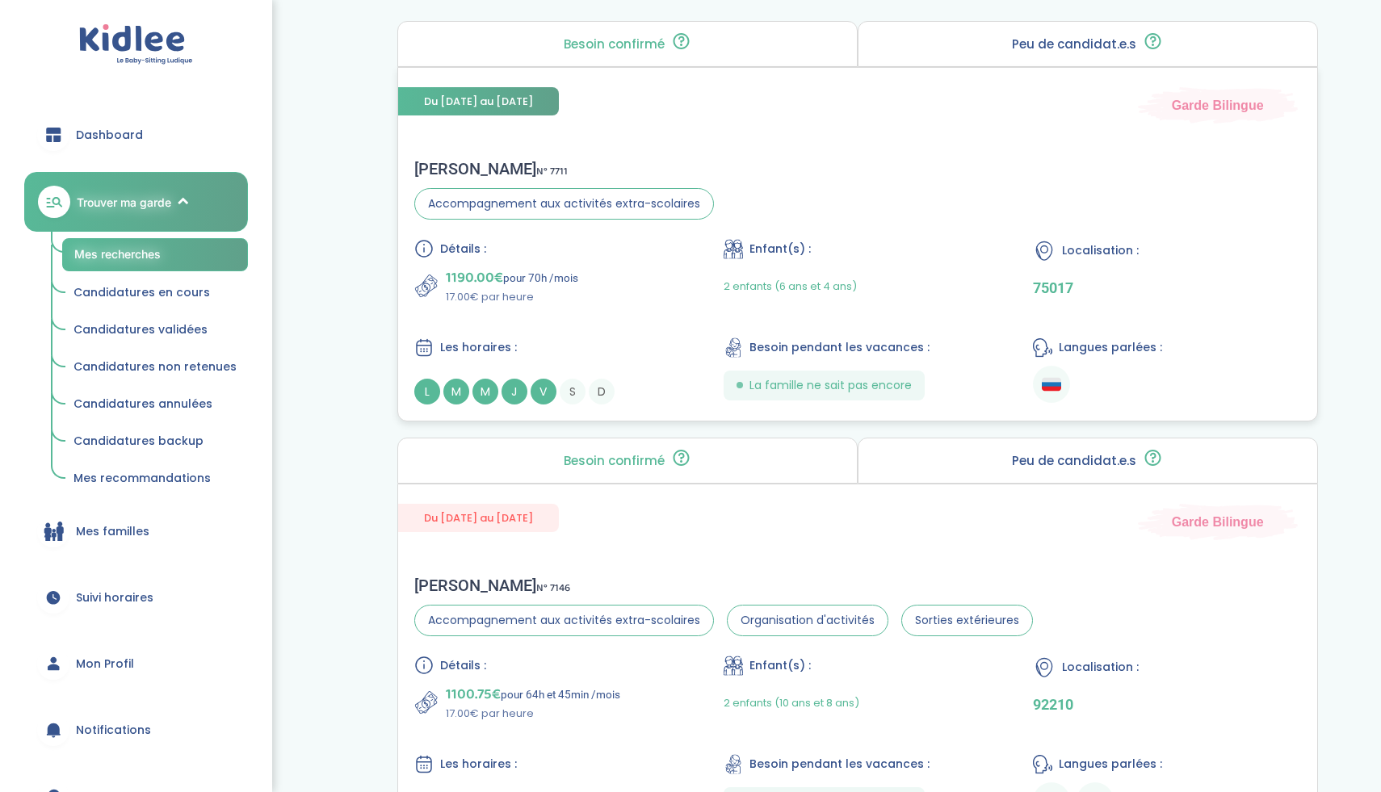
scroll to position [923, 0]
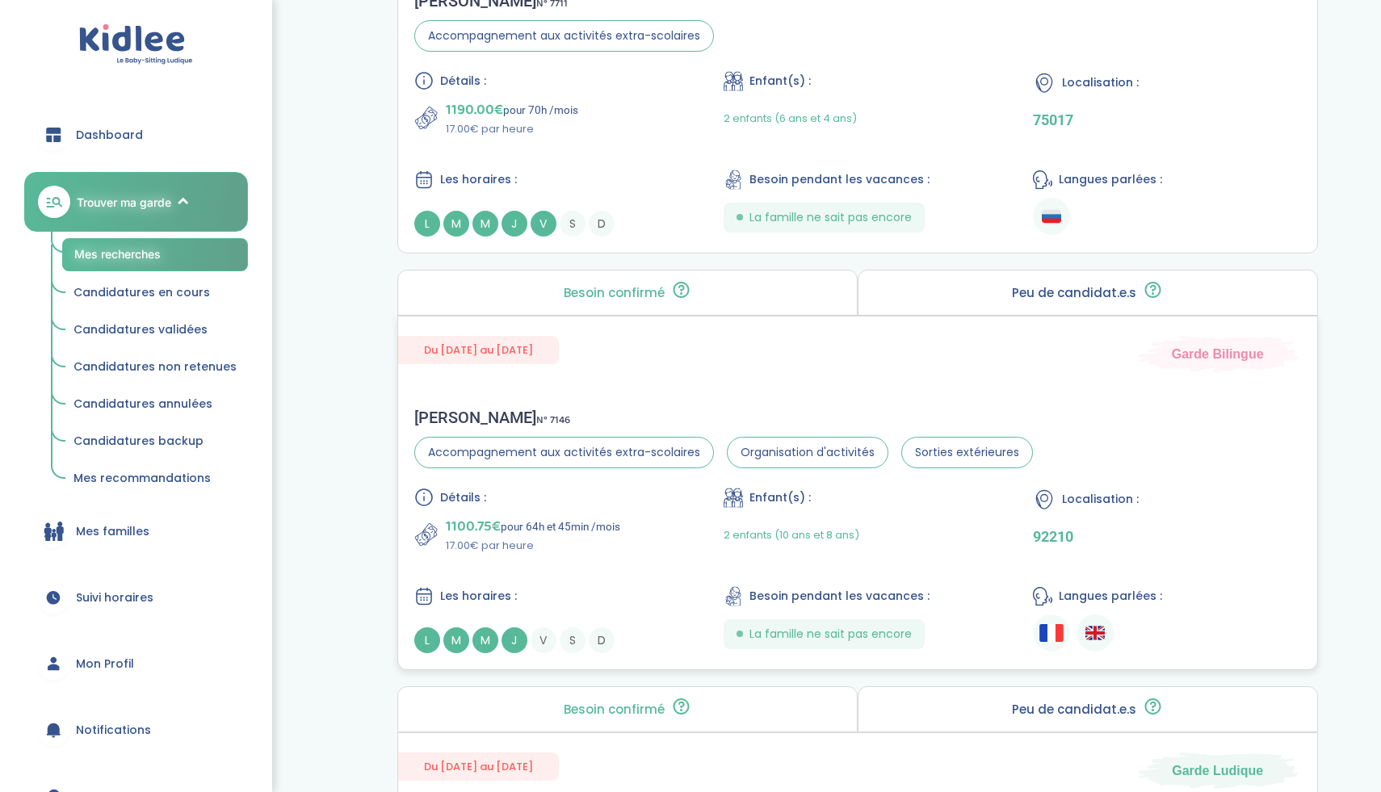
click at [693, 532] on div "Détails : 1100.75€ pour 64h et 45min /mois 17.00€ par heure Enfant(s) : 2 enfan…" at bounding box center [857, 571] width 887 height 166
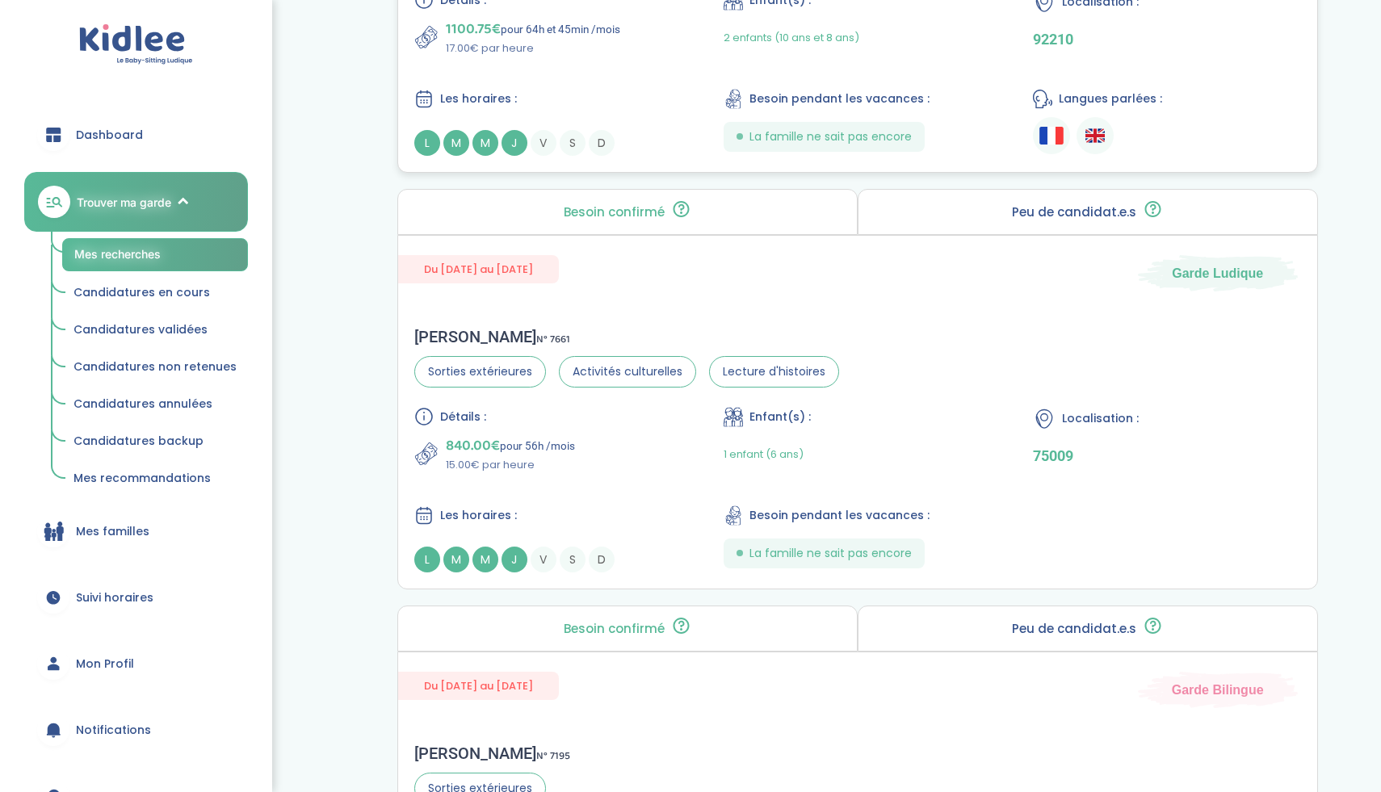
scroll to position [1428, 0]
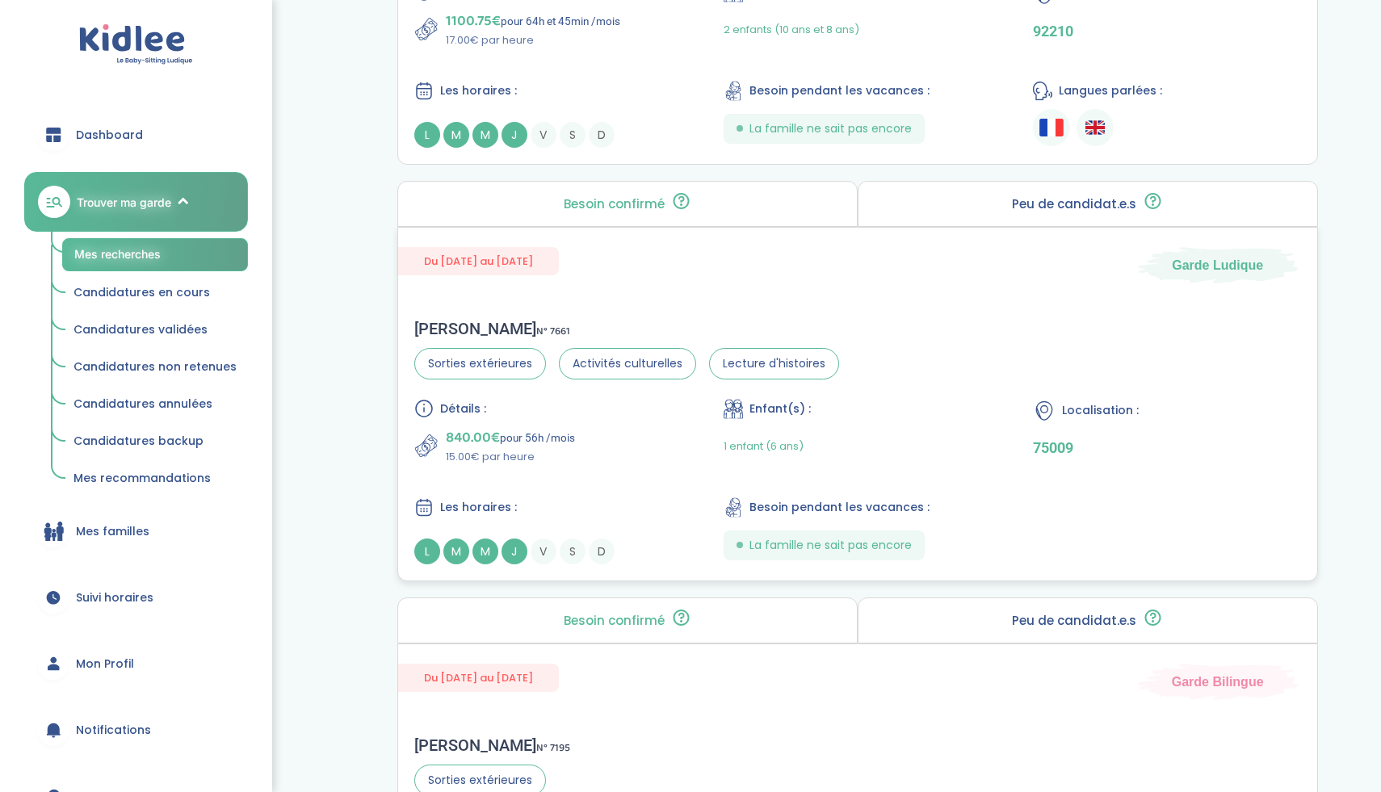
click at [923, 438] on div "1 enfant (6 ans)" at bounding box center [857, 446] width 267 height 38
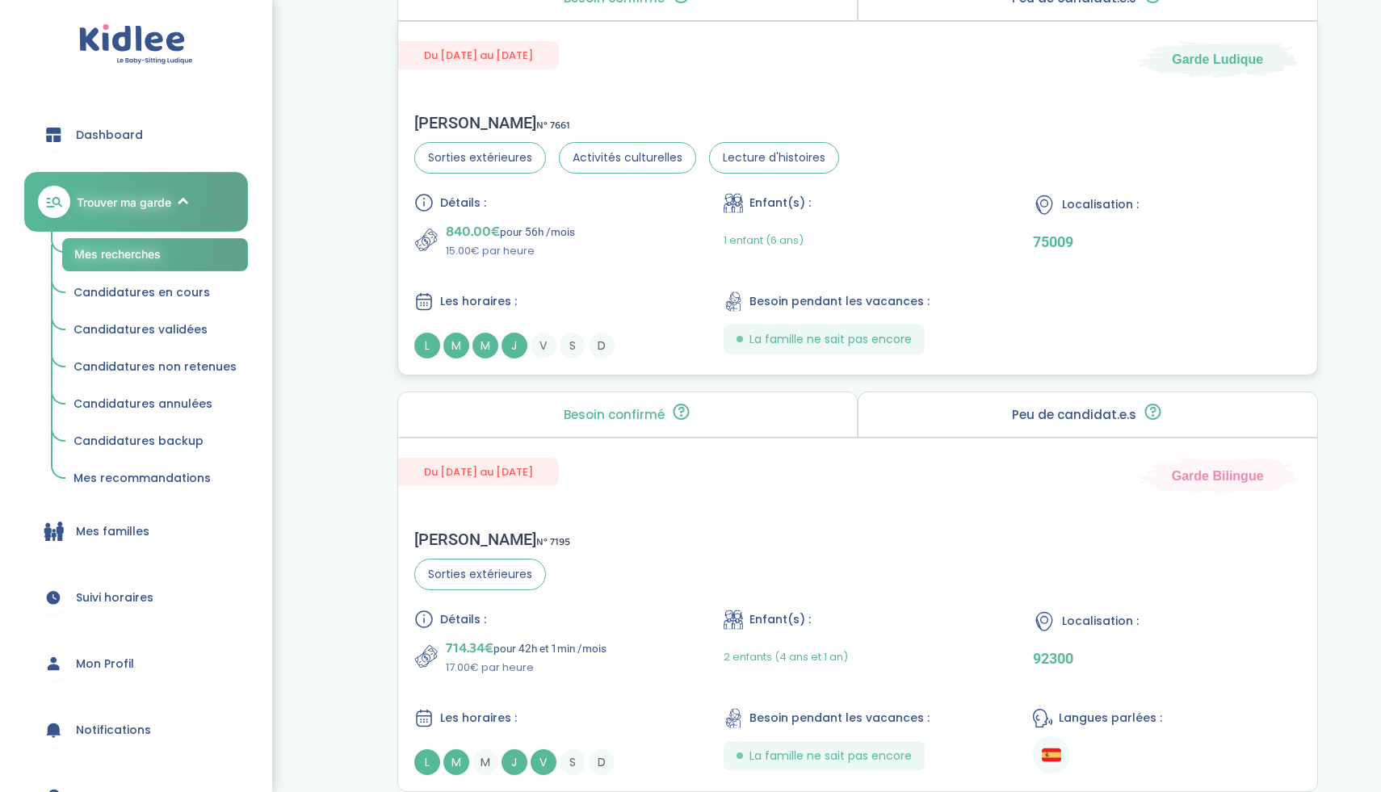
scroll to position [1852, 0]
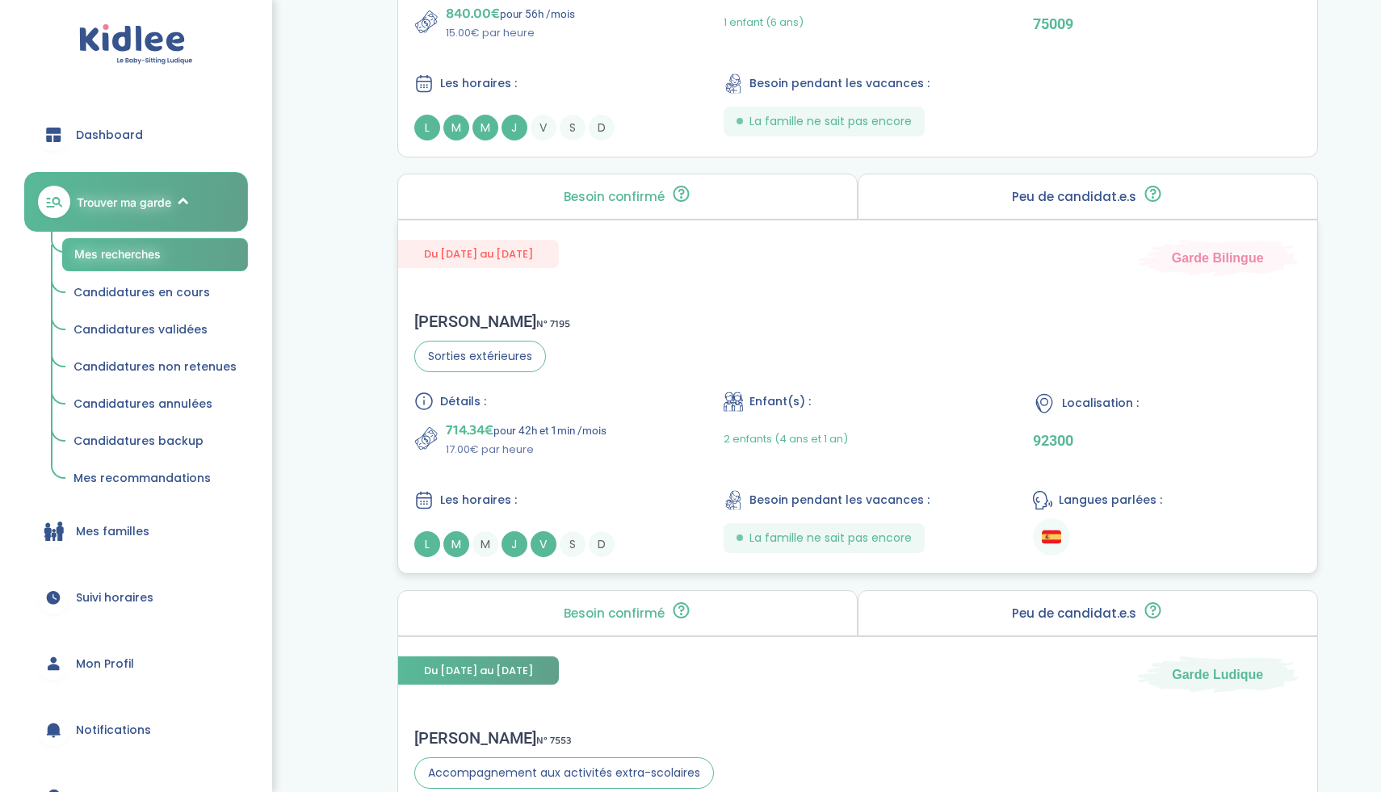
click at [649, 400] on div "Détails :" at bounding box center [547, 401] width 267 height 19
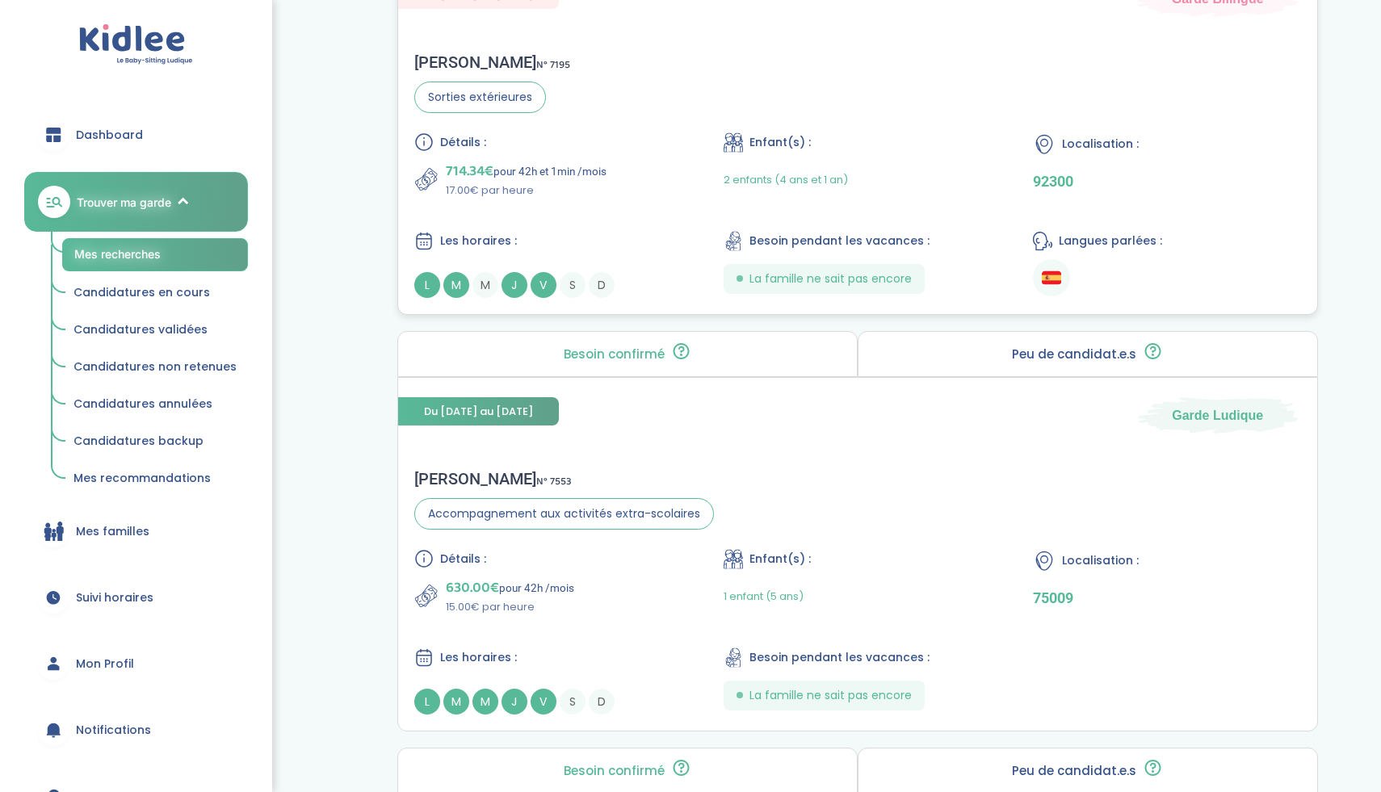
scroll to position [2296, 0]
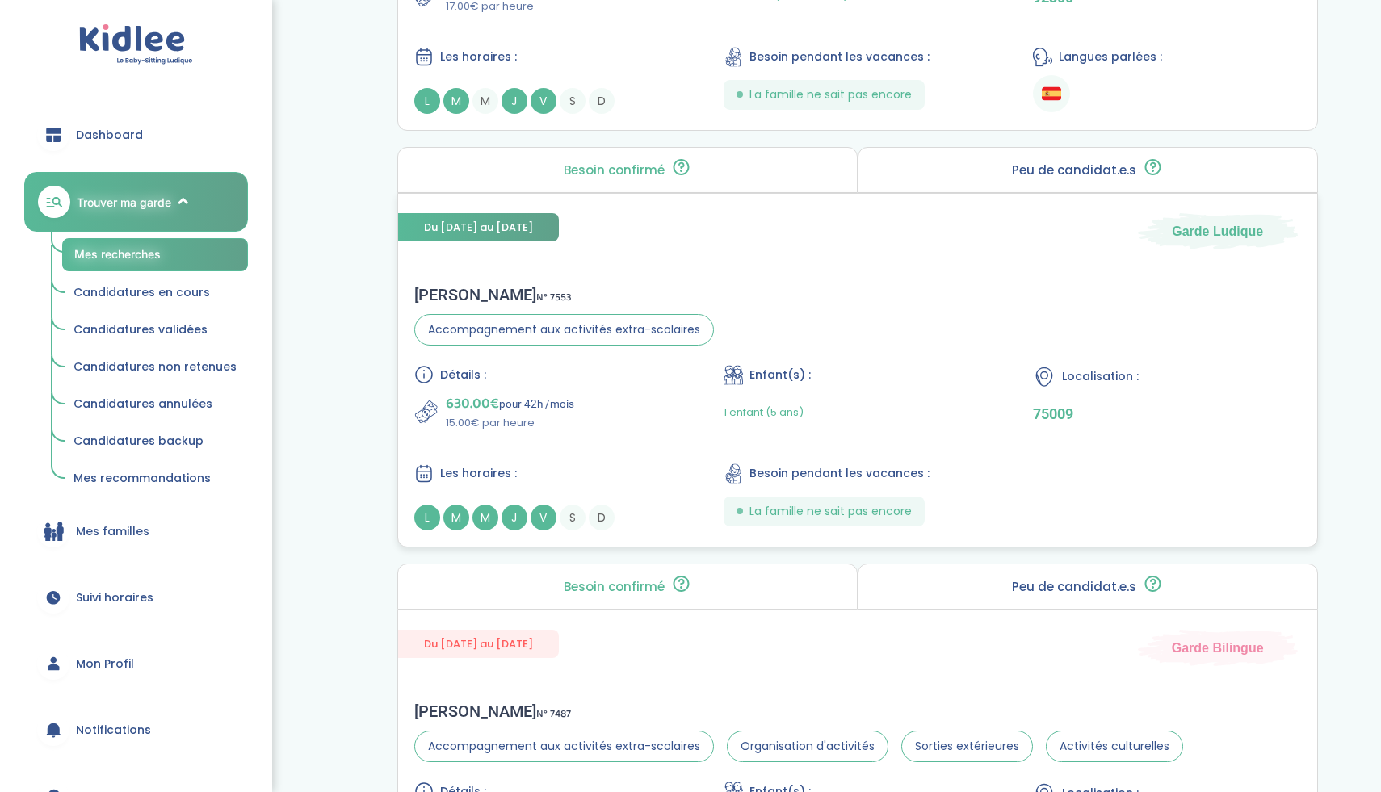
click at [645, 417] on div "630.00€ pour 42h /mois 15.00€ par heure" at bounding box center [547, 412] width 267 height 39
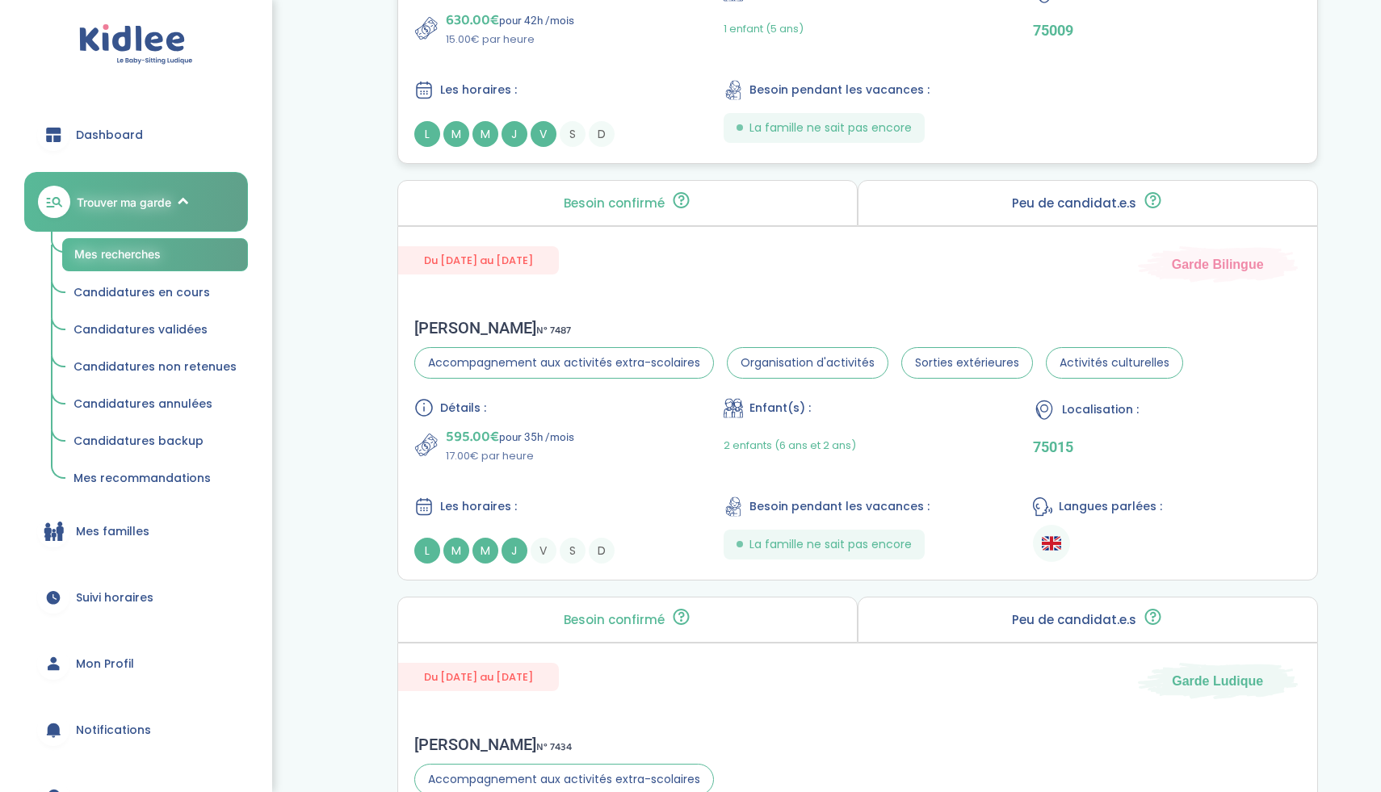
scroll to position [2681, 0]
click at [634, 456] on div "595.00€ pour 35h /mois 17.00€ par heure" at bounding box center [547, 443] width 267 height 39
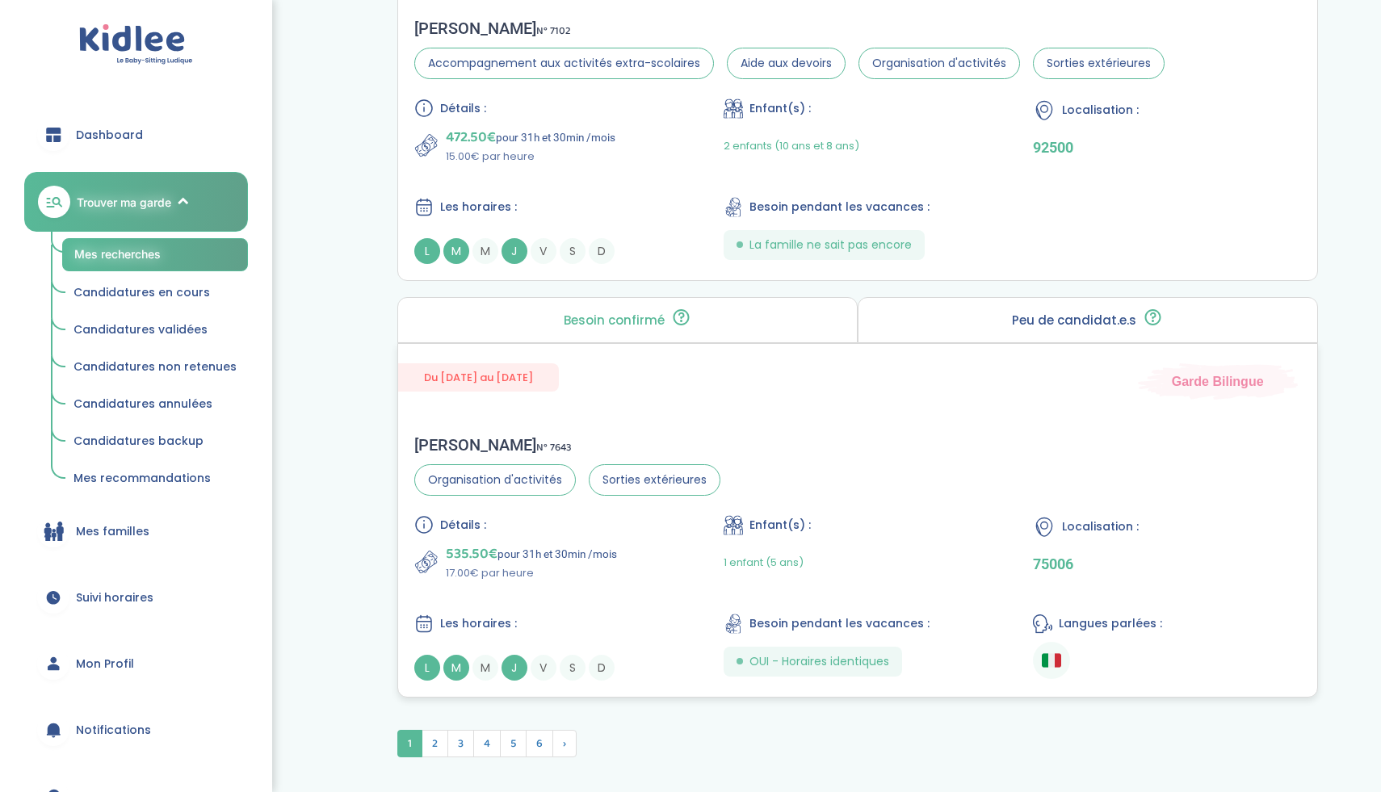
scroll to position [4322, 0]
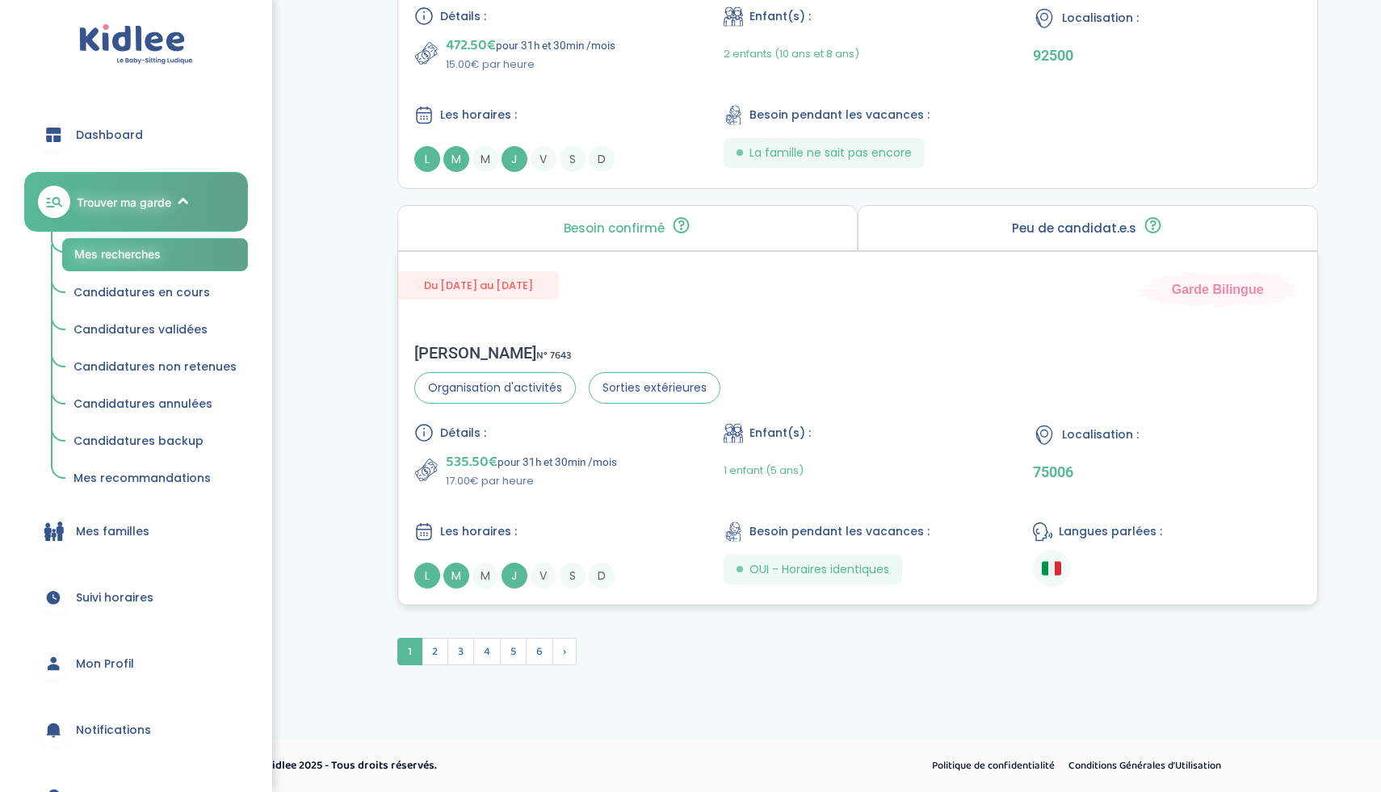
click at [650, 464] on div "535.50€ pour 31h et 30min /mois 17.00€ par heure" at bounding box center [547, 470] width 267 height 39
click at [434, 649] on span "2" at bounding box center [435, 651] width 27 height 27
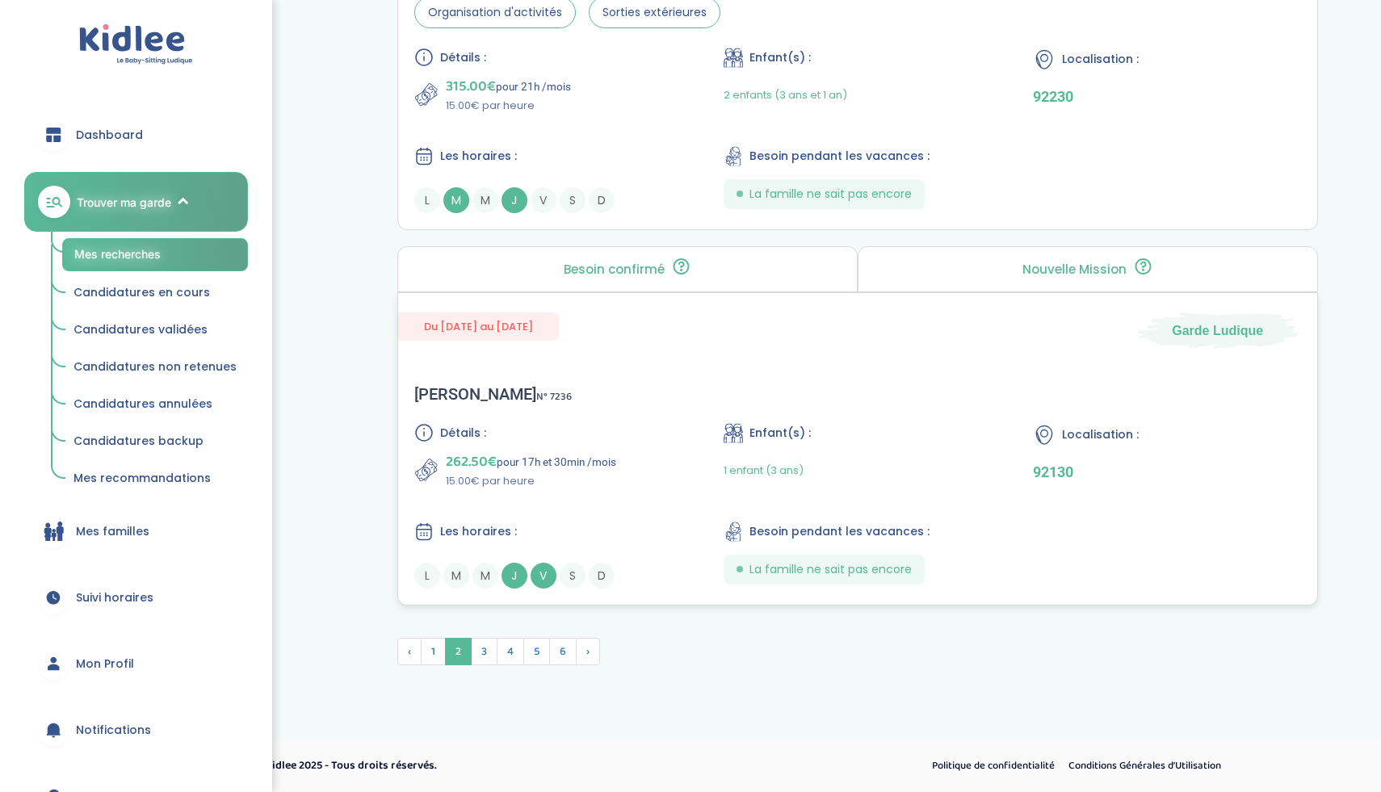
click at [669, 394] on div "Julia B . N° 7236 Détails : 262.50€ pour 17h et 30min /mois 15.00€ par heure En…" at bounding box center [857, 486] width 919 height 237
click at [595, 132] on div "Détails : 315.00€ pour 21h /mois 15.00€ par heure Enfant(s) : 2 enfants (3 ans …" at bounding box center [857, 131] width 887 height 166
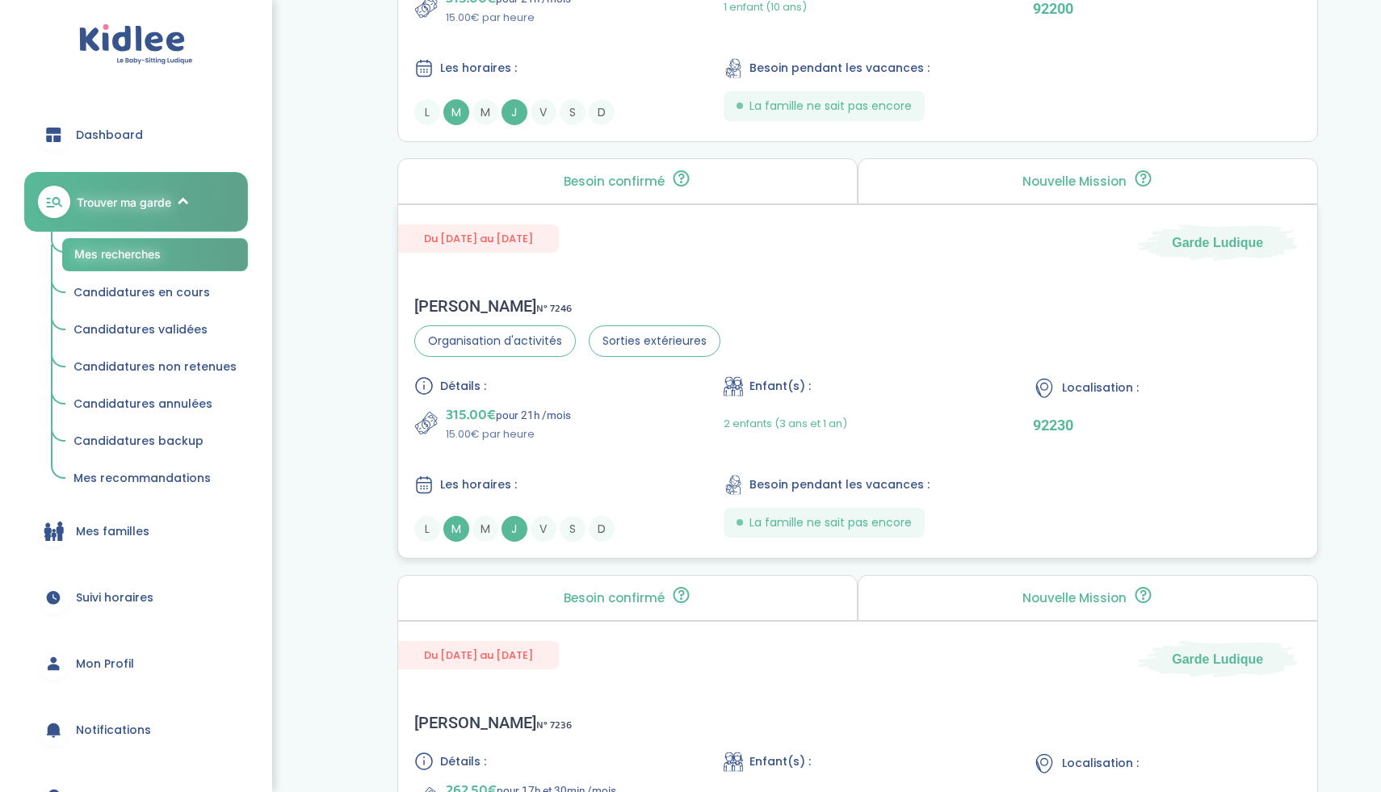
scroll to position [3925, 0]
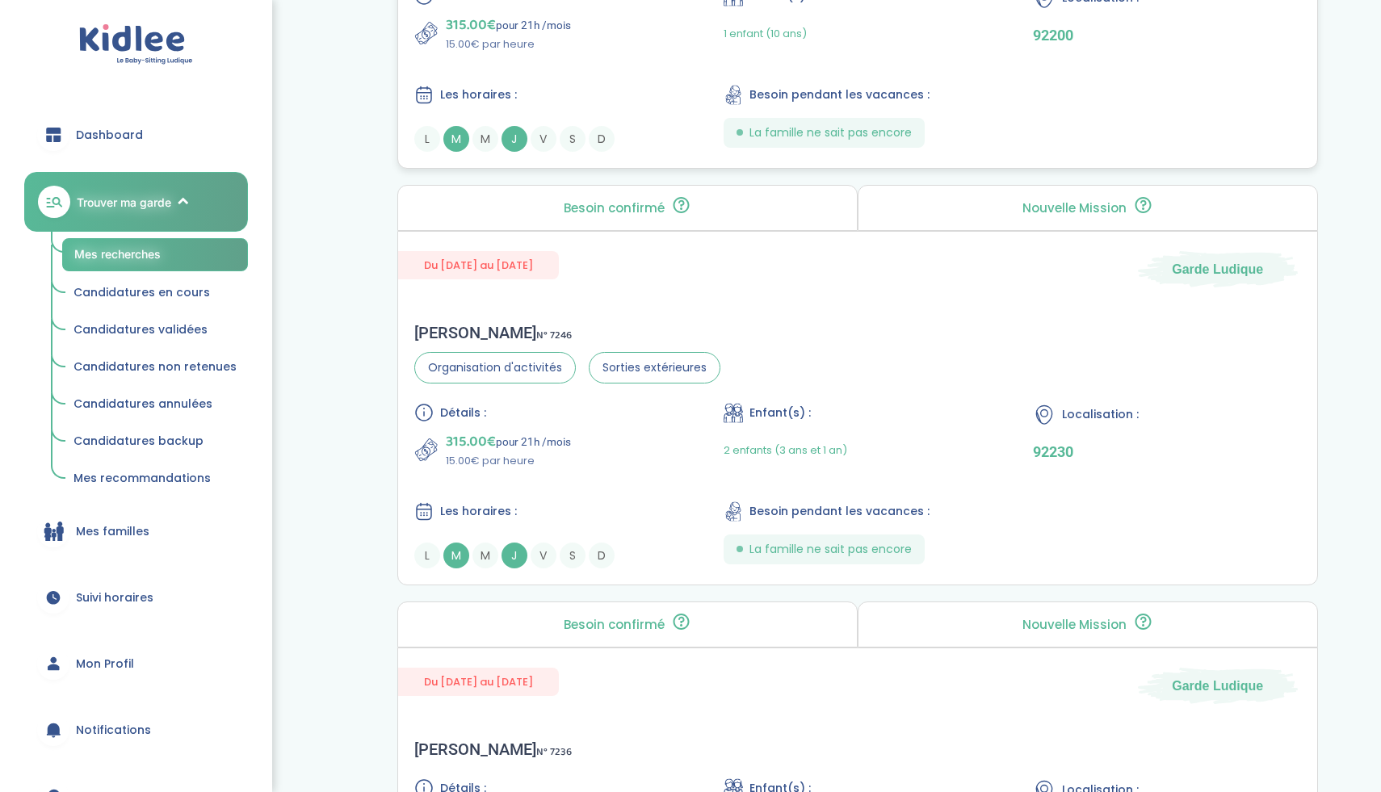
click at [593, 53] on div "Détails : 315.00€ pour 21h /mois 15.00€ par heure Enfant(s) : 1 enfant (10 ans)…" at bounding box center [857, 69] width 887 height 166
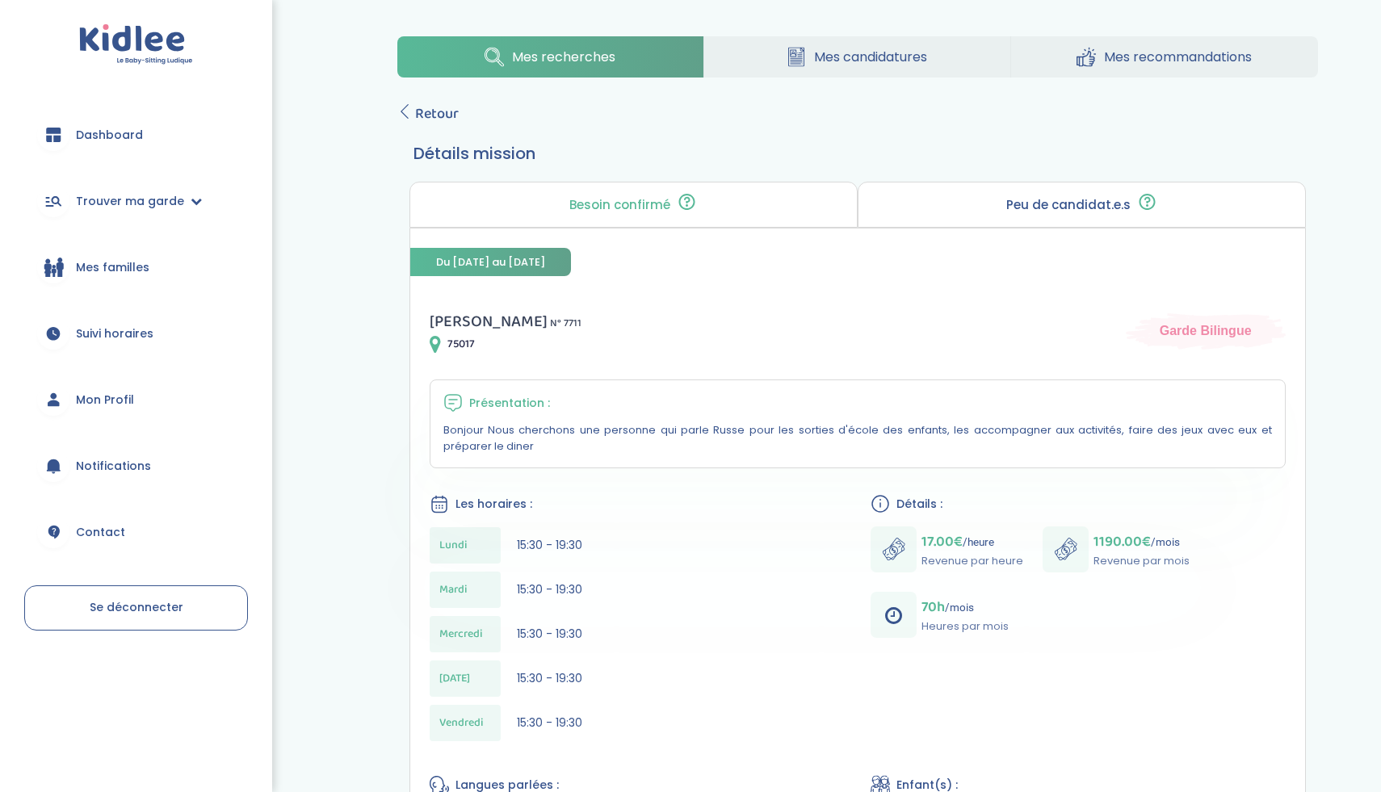
scroll to position [29, 0]
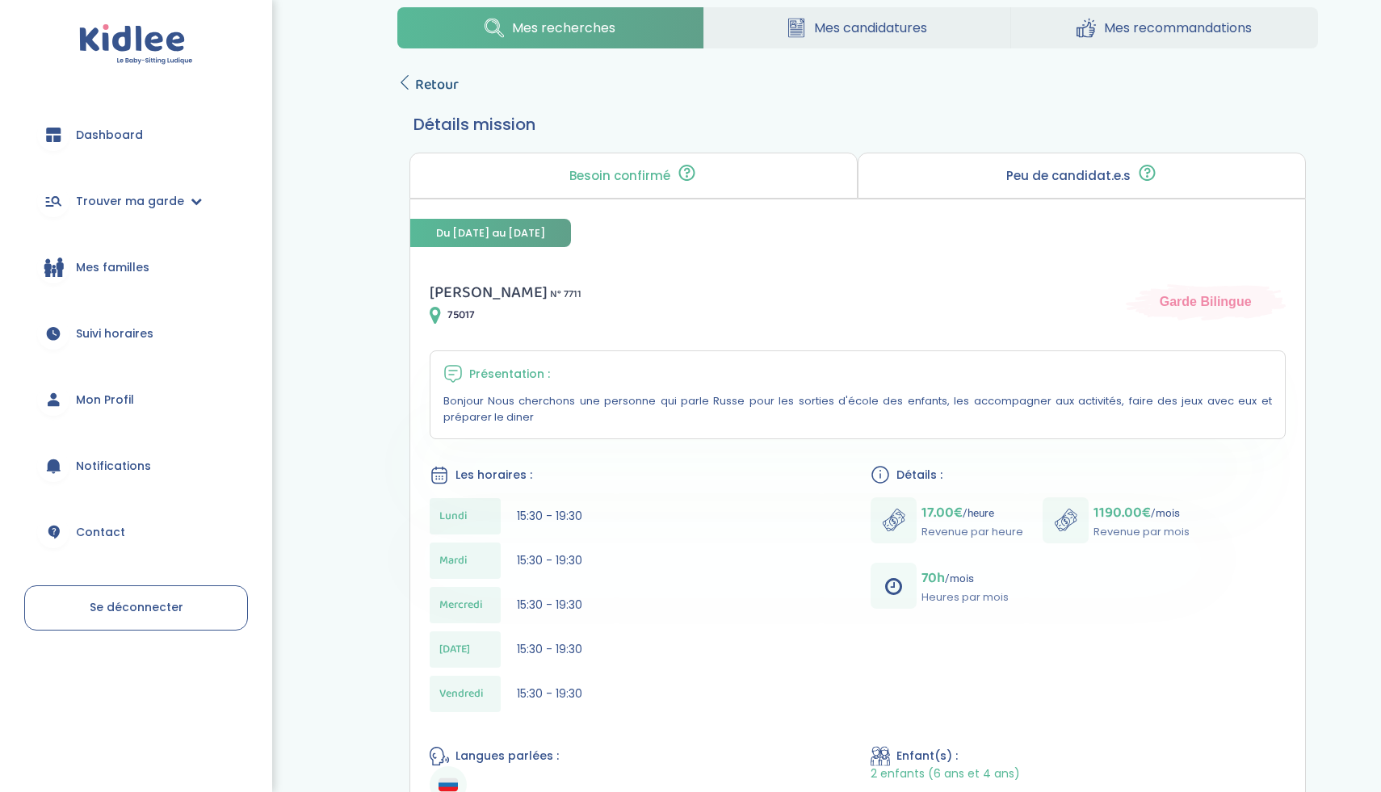
click at [406, 82] on icon at bounding box center [404, 82] width 15 height 15
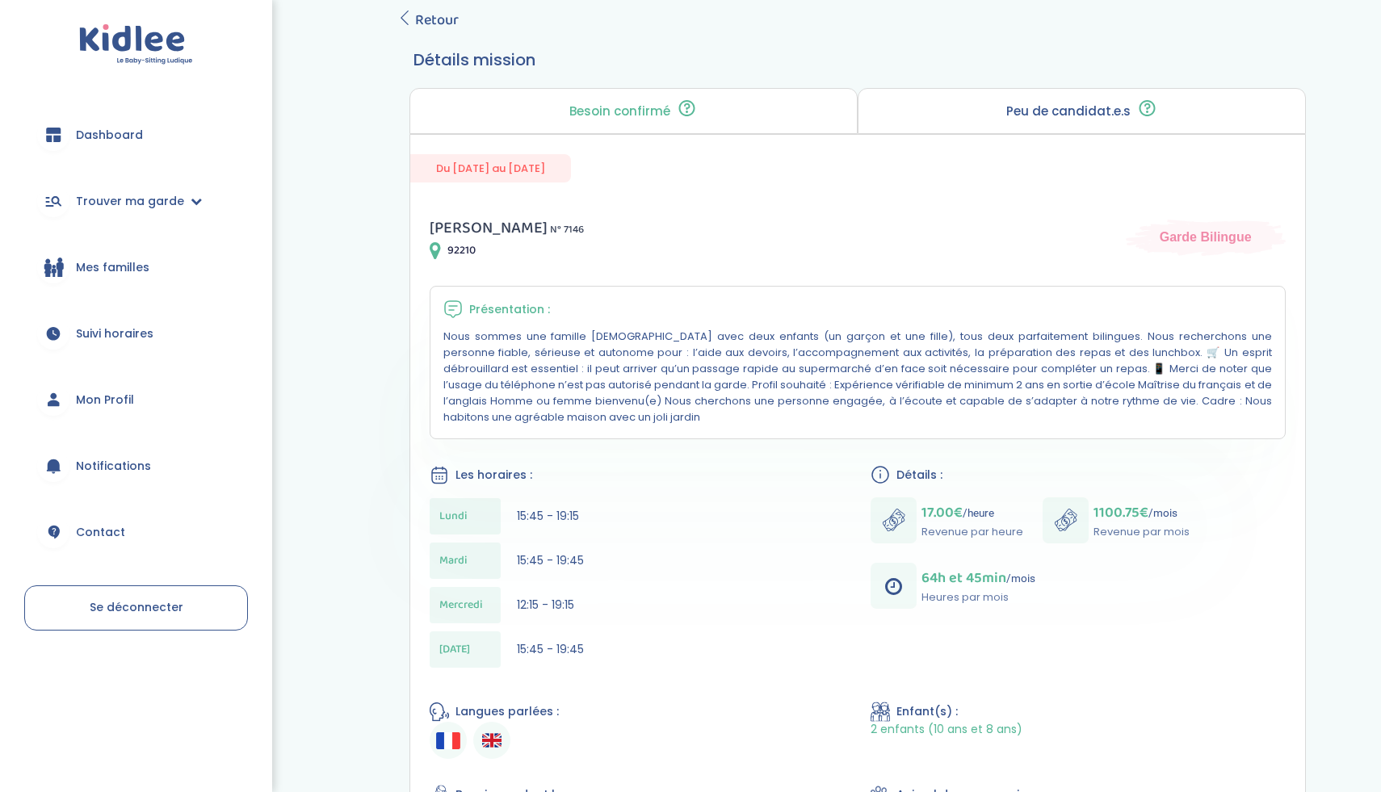
scroll to position [68, 0]
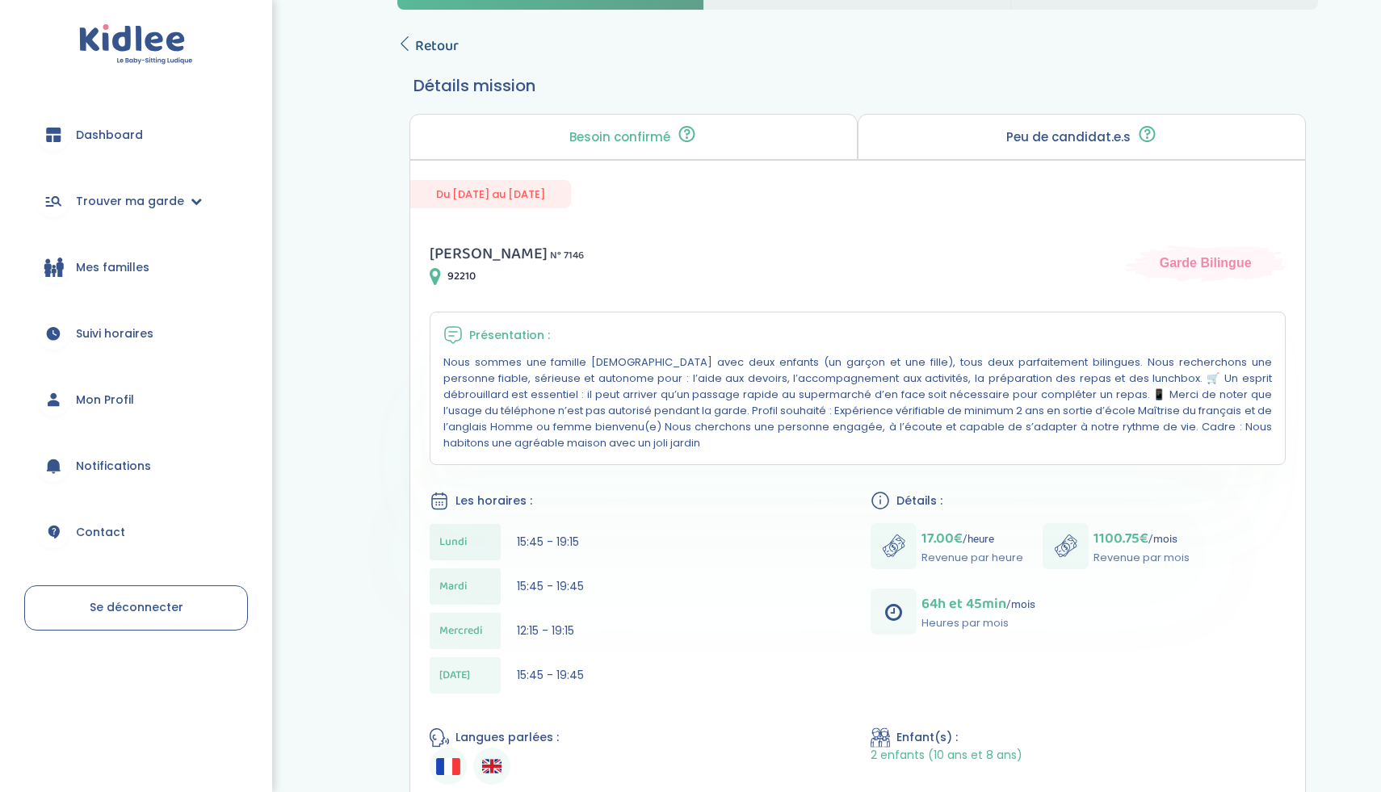
click at [427, 50] on span "Retour" at bounding box center [437, 46] width 44 height 23
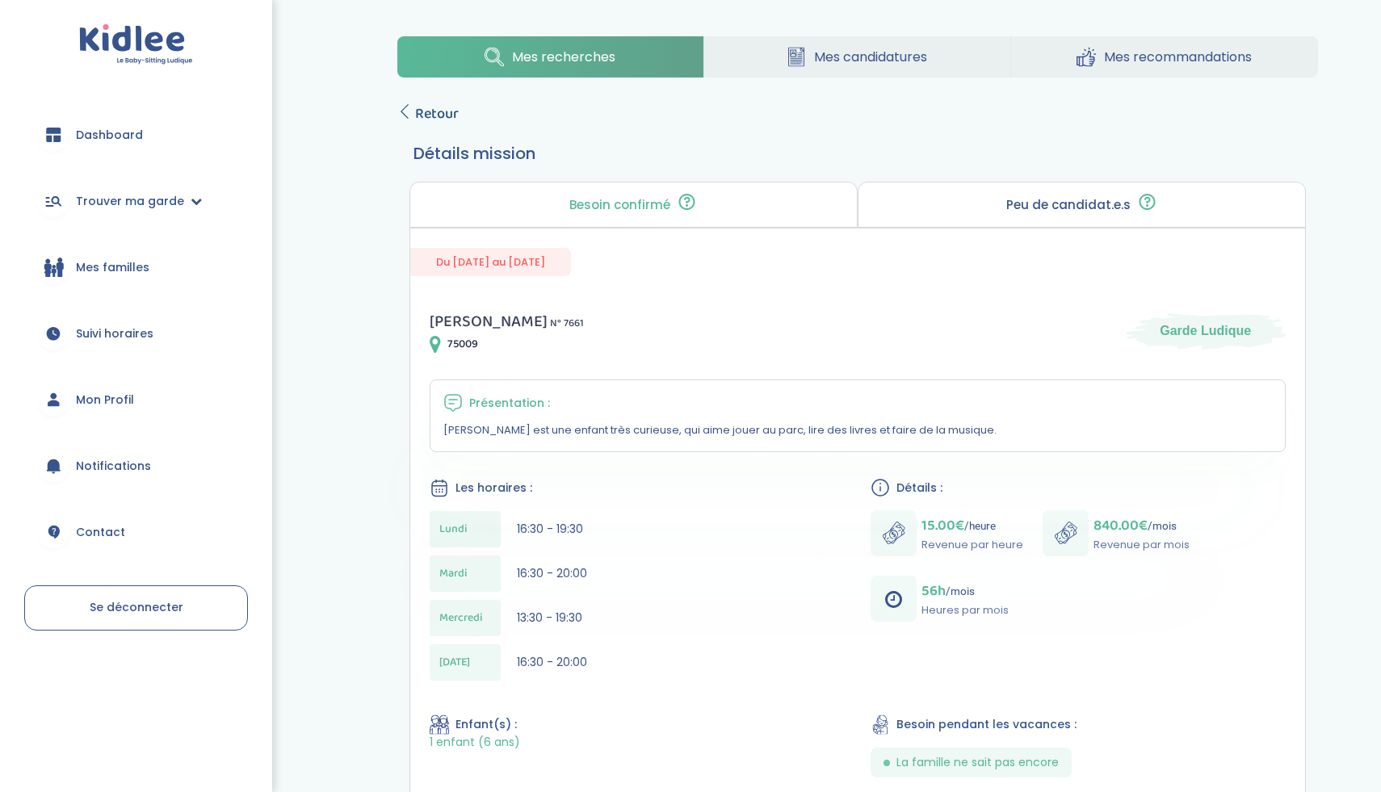
click at [441, 120] on span "Retour" at bounding box center [437, 114] width 44 height 23
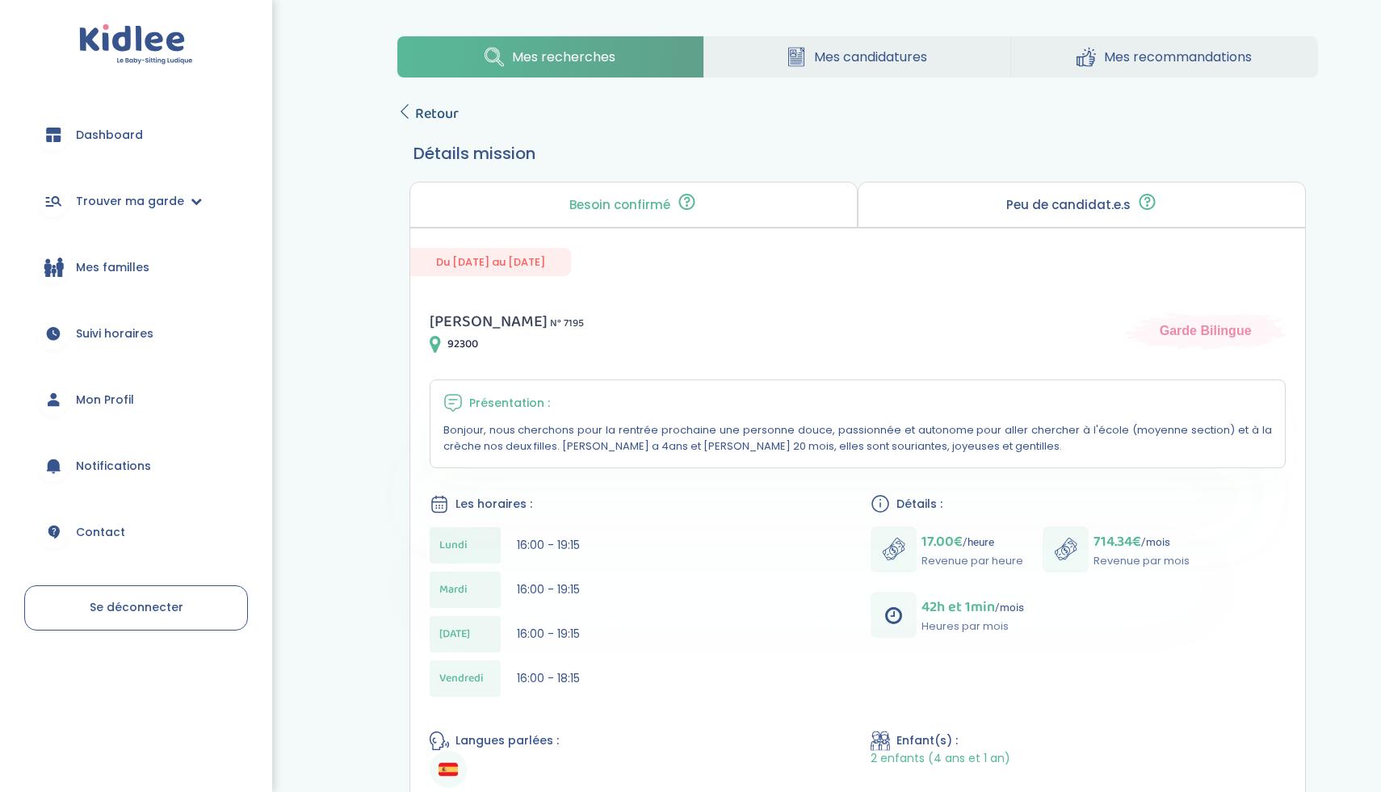
click at [442, 116] on span "Retour" at bounding box center [437, 114] width 44 height 23
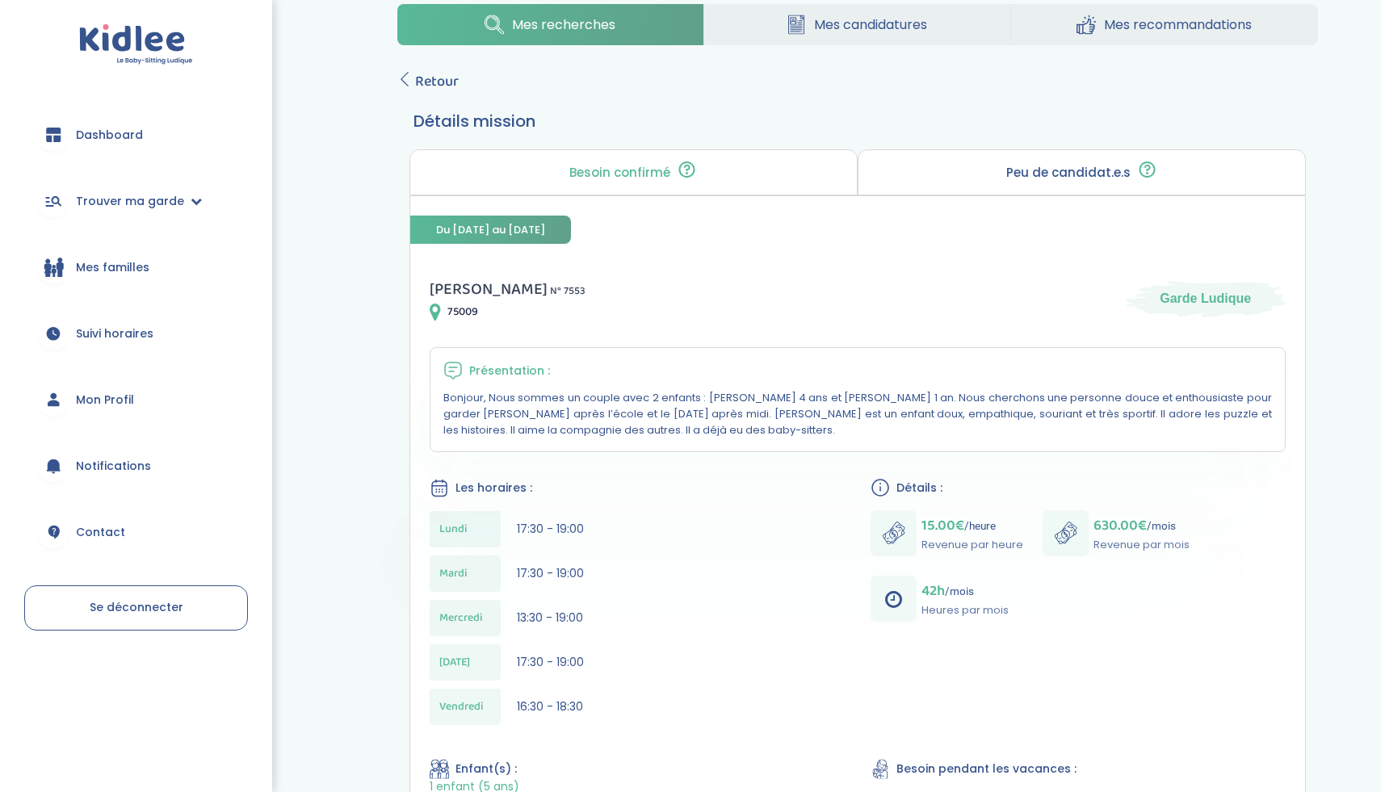
scroll to position [27, 0]
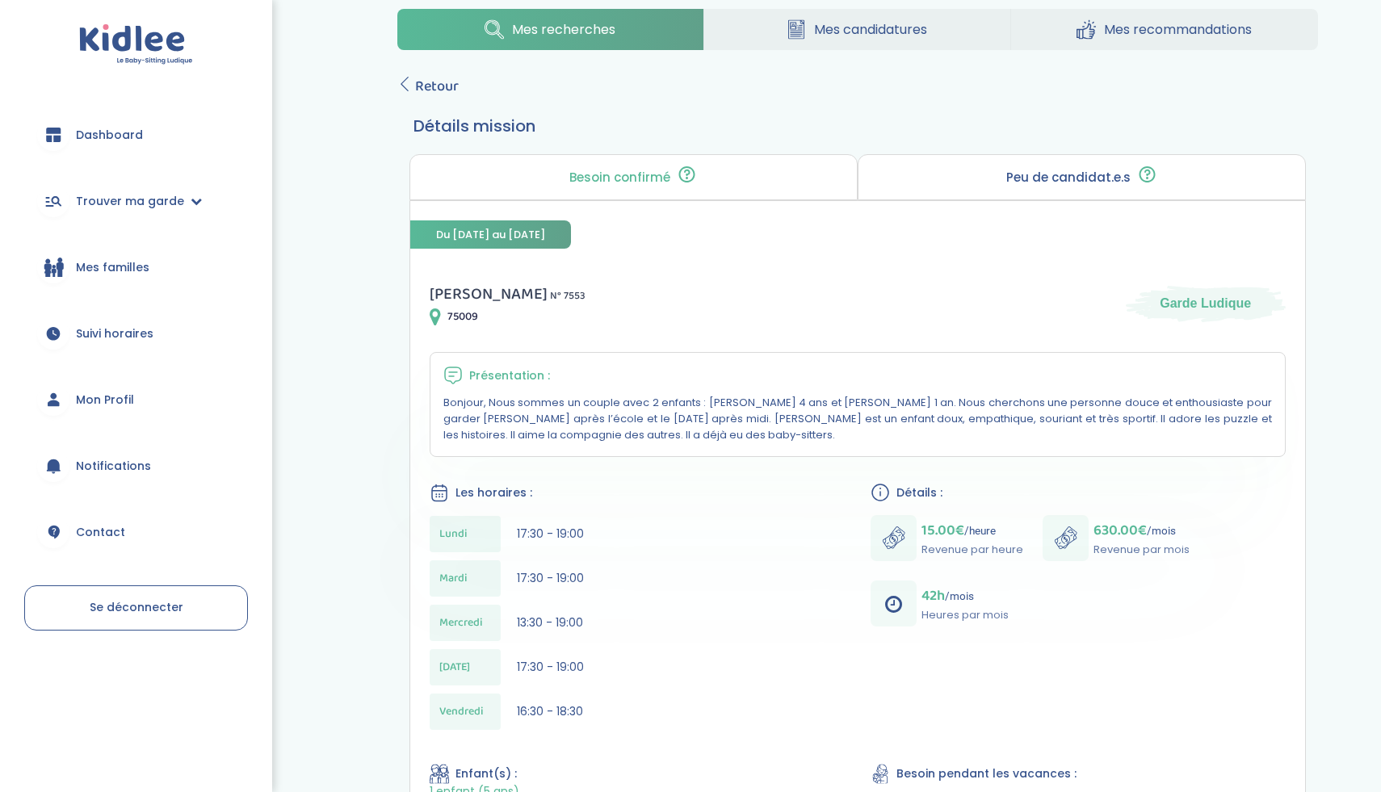
click at [436, 74] on div "Mes recherches Mes candidatures Mes recommandations Retour Détails mission Beso…" at bounding box center [857, 548] width 969 height 1102
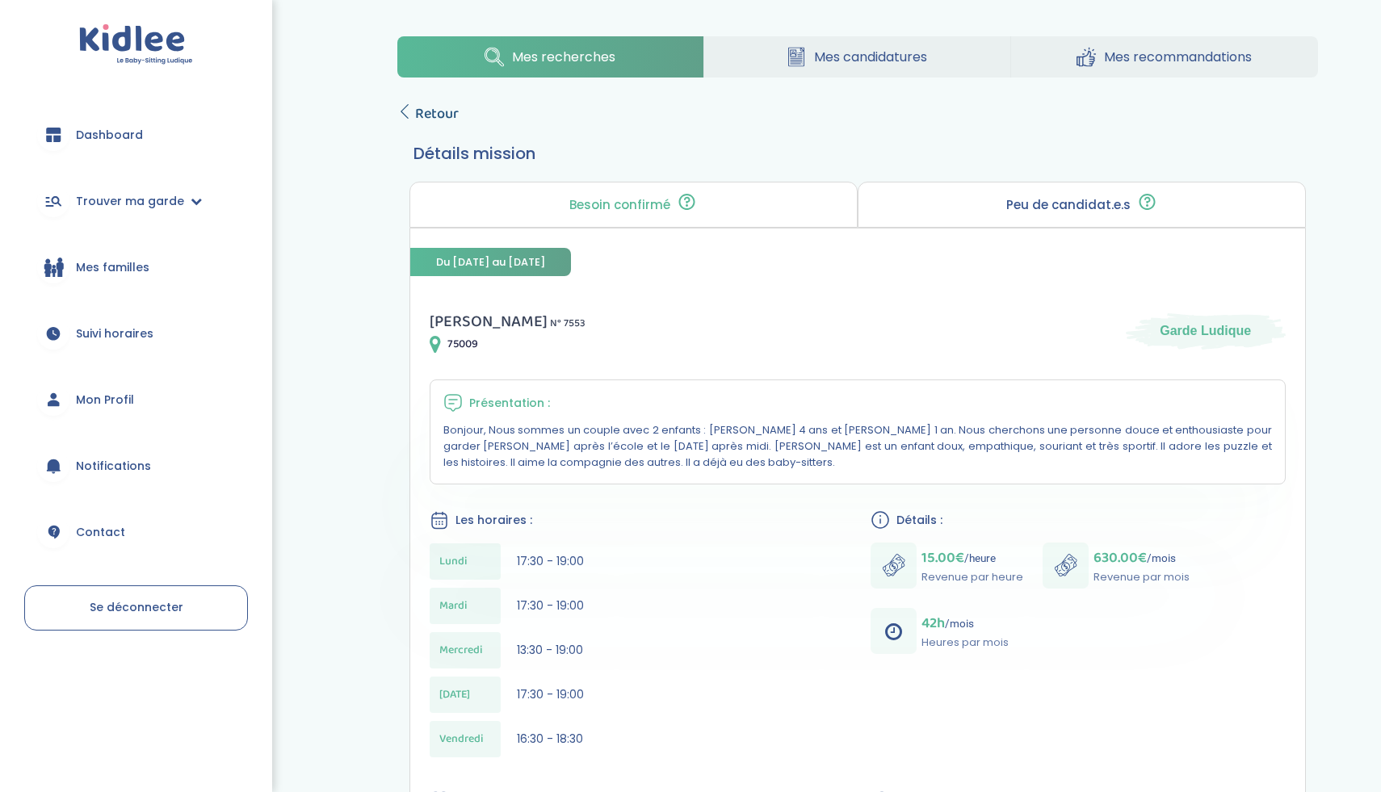
click at [425, 111] on span "Retour" at bounding box center [437, 114] width 44 height 23
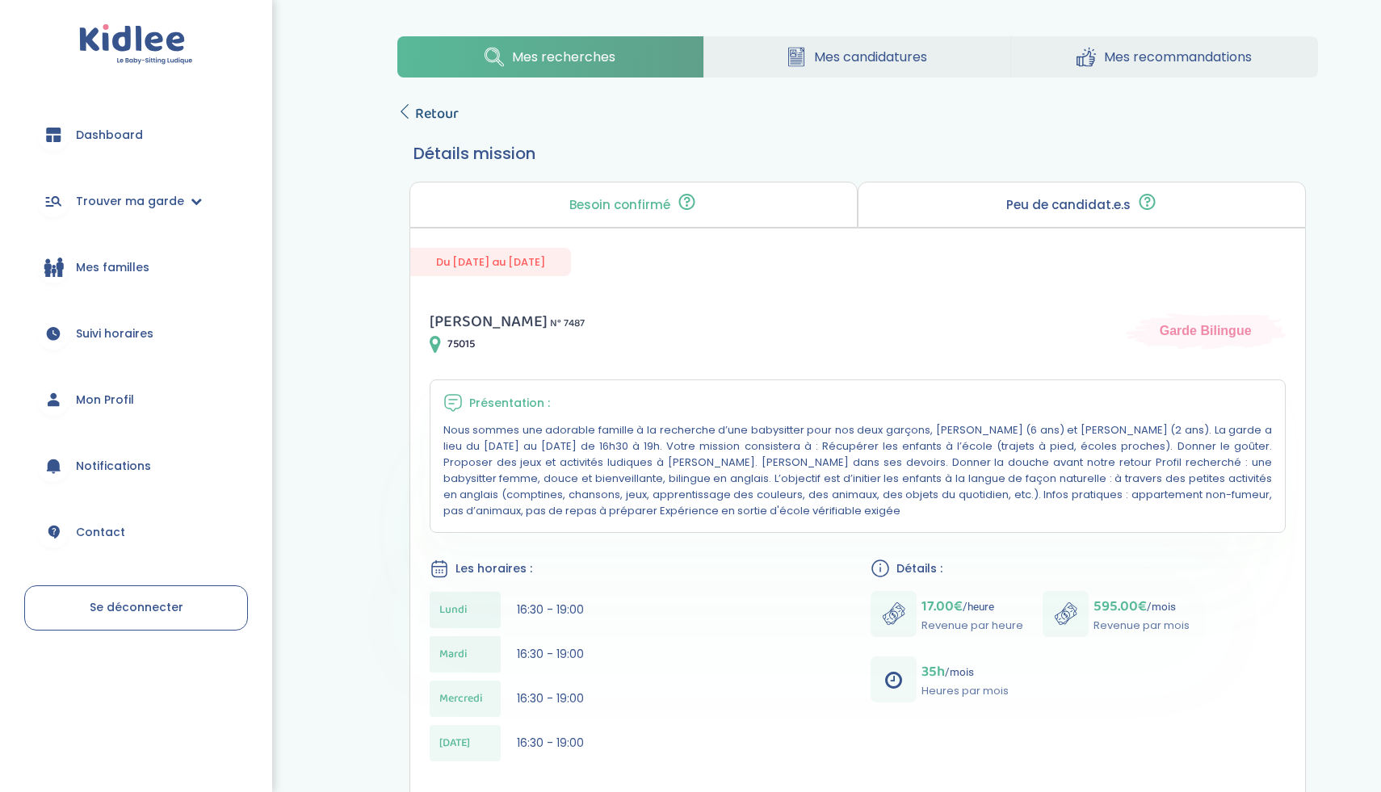
click at [426, 114] on span "Retour" at bounding box center [437, 114] width 44 height 23
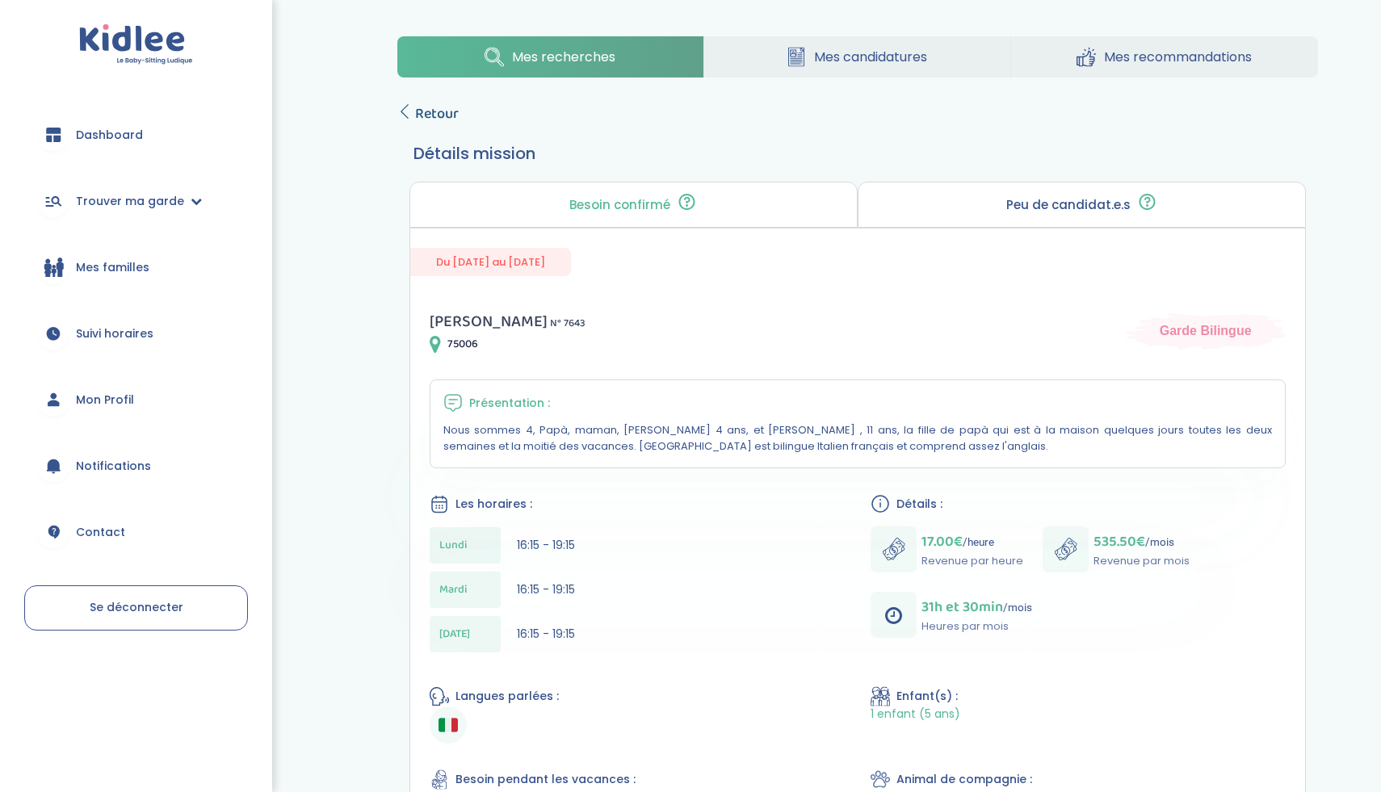
click at [435, 105] on span "Retour" at bounding box center [437, 114] width 44 height 23
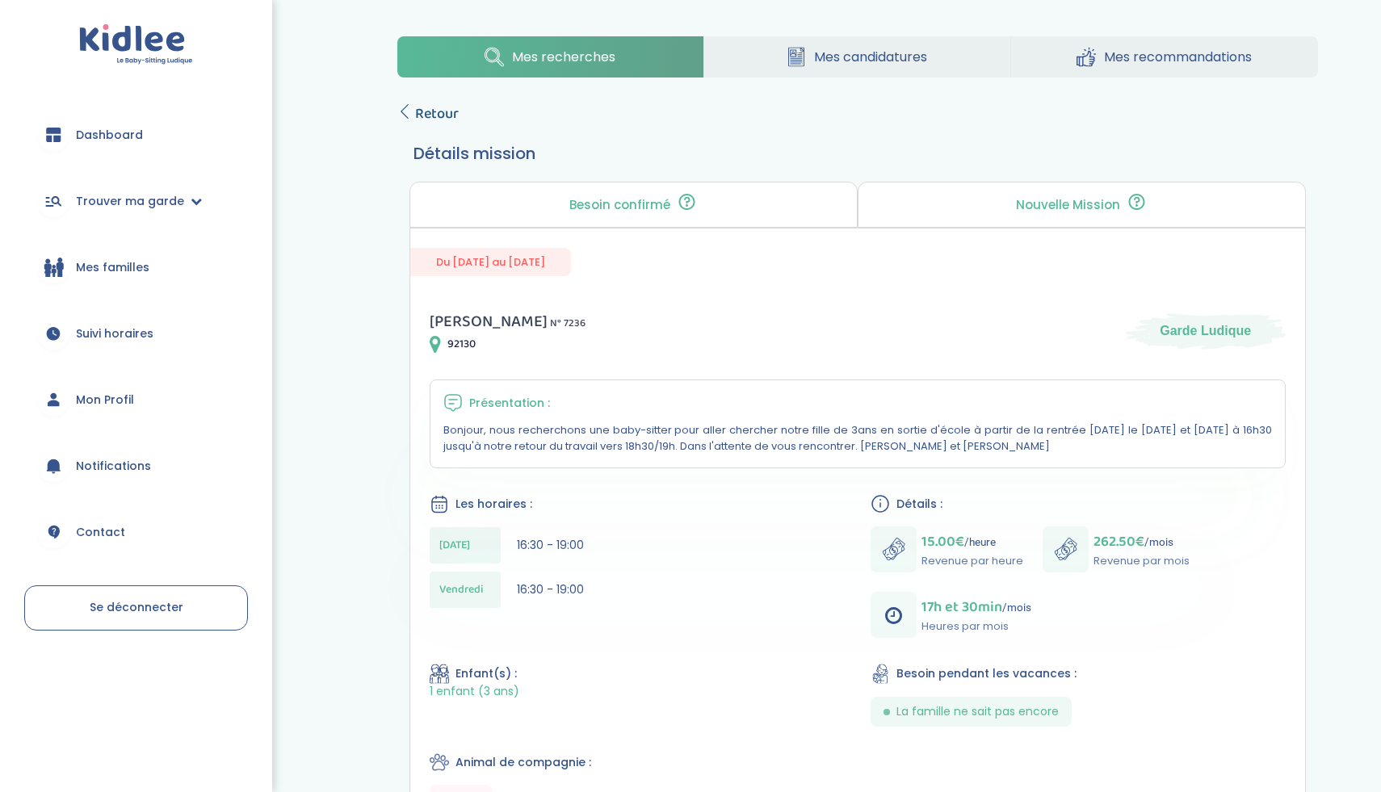
click at [444, 116] on span "Retour" at bounding box center [437, 114] width 44 height 23
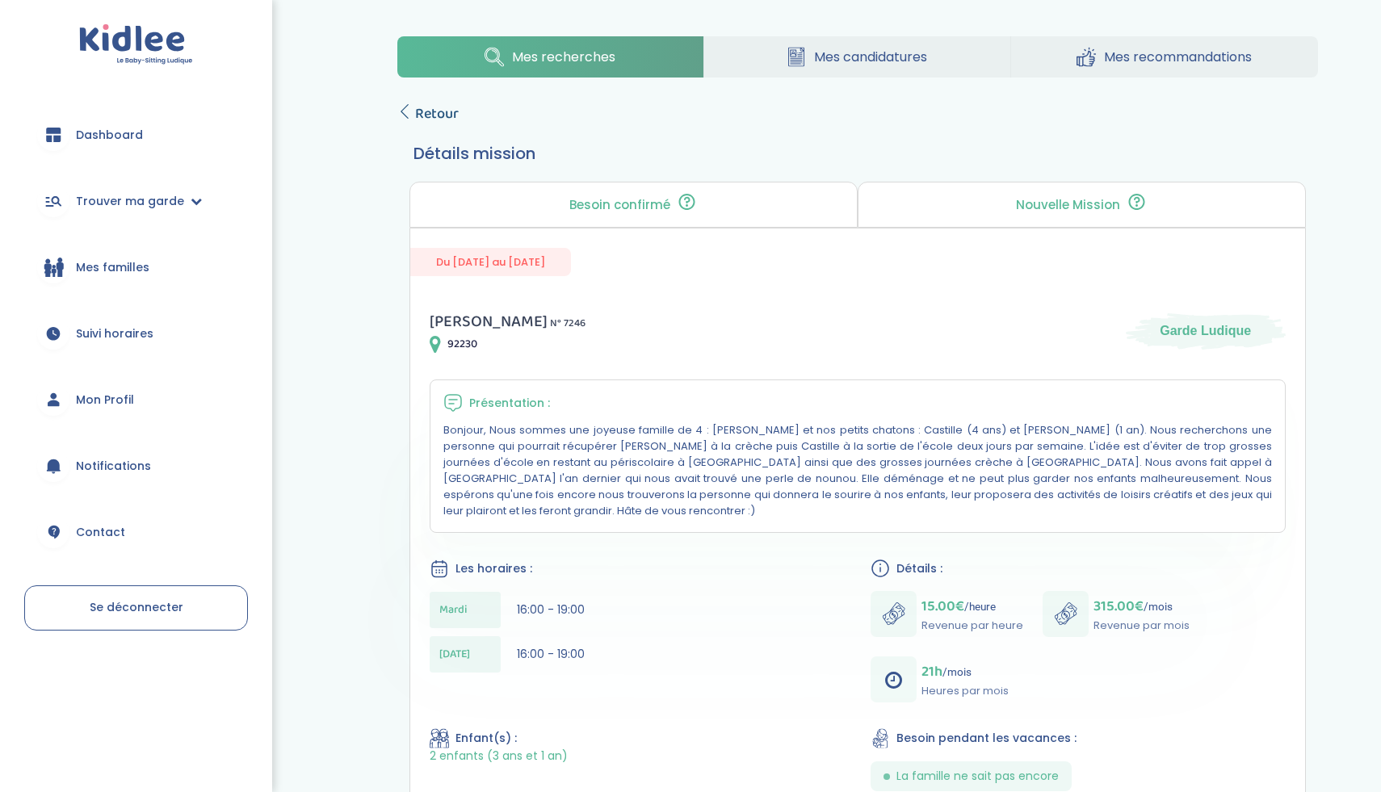
click at [453, 111] on span "Retour" at bounding box center [437, 114] width 44 height 23
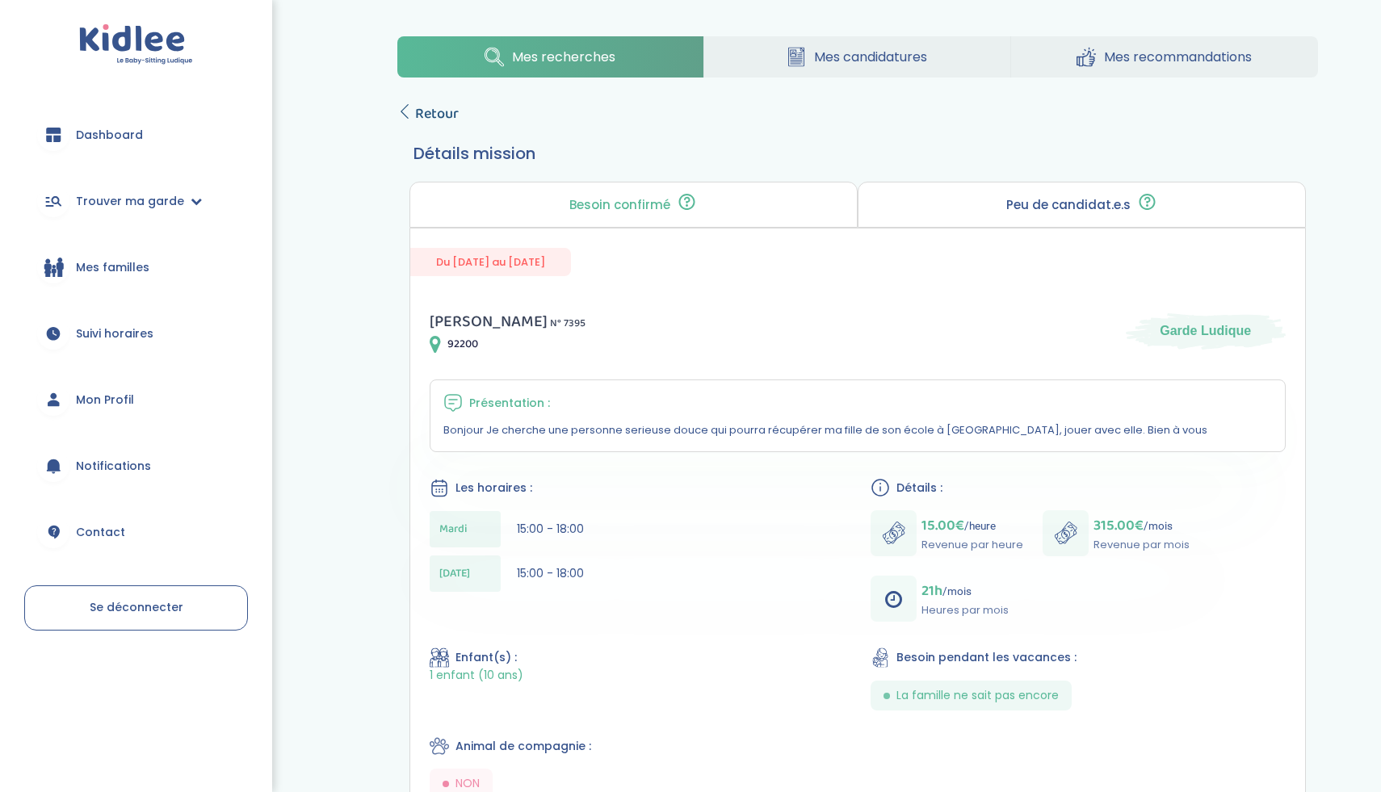
click at [443, 116] on span "Retour" at bounding box center [437, 114] width 44 height 23
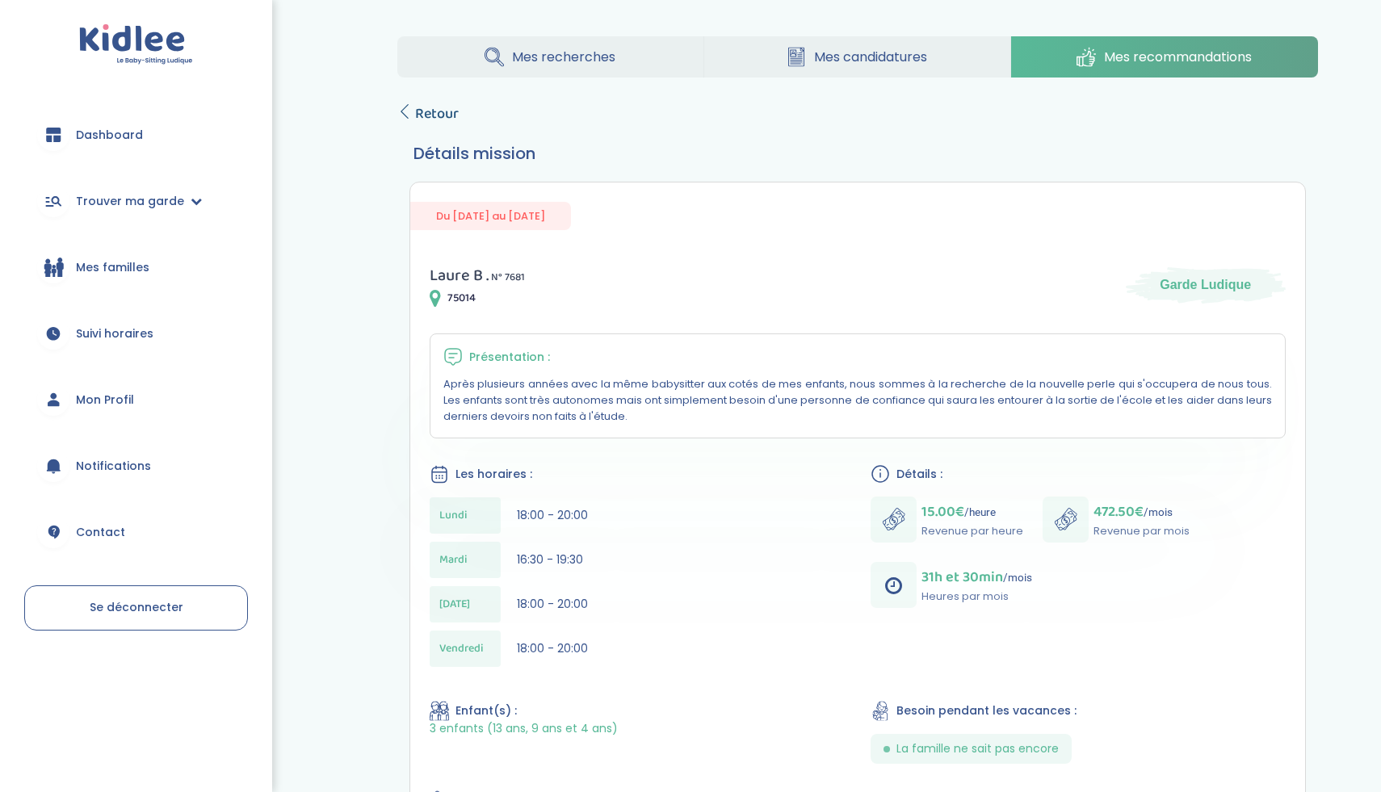
click at [416, 111] on span "Retour" at bounding box center [437, 114] width 44 height 23
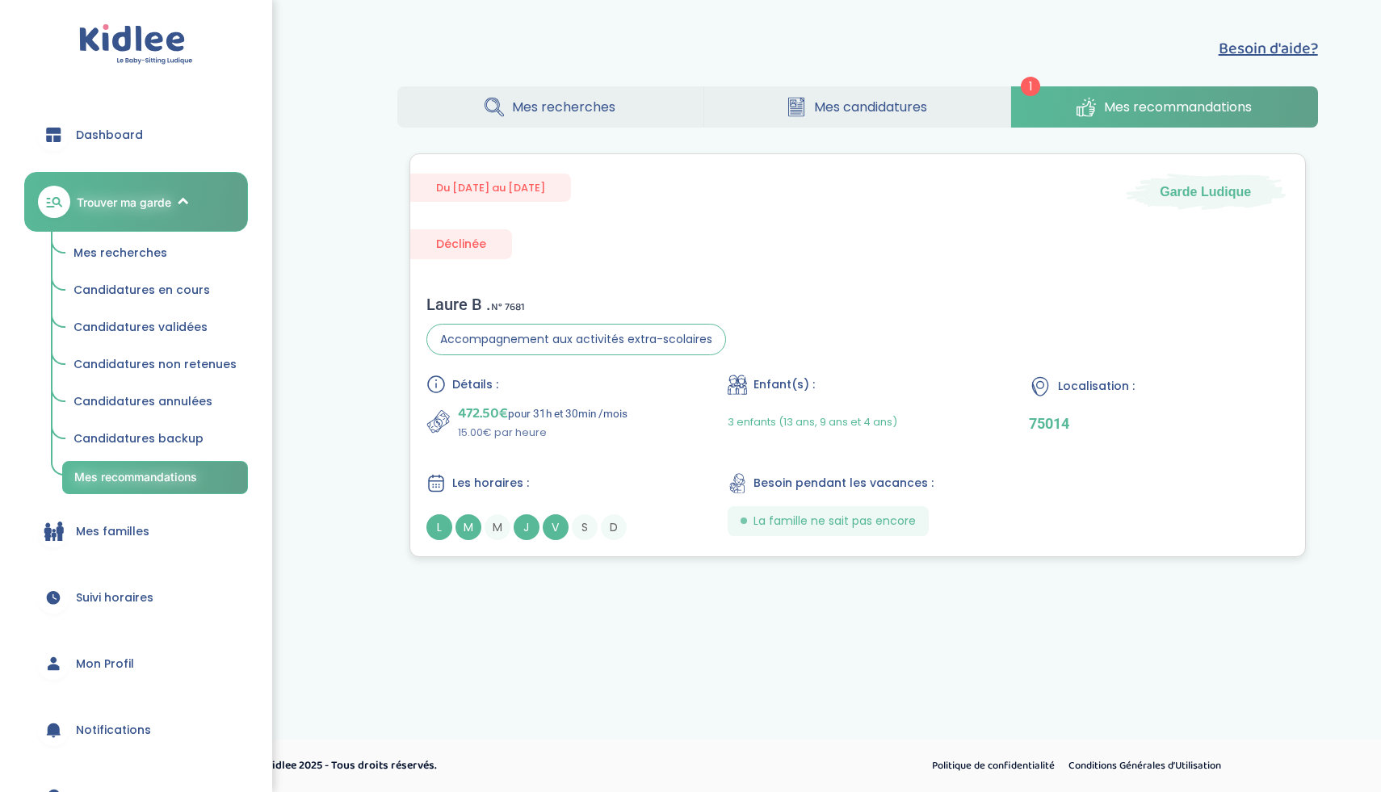
click at [762, 258] on div "Du 01-10-2025 au 30-06-2026 Garde Ludique Déclinée Laure B . N° 7681 Accompagne…" at bounding box center [858, 355] width 897 height 404
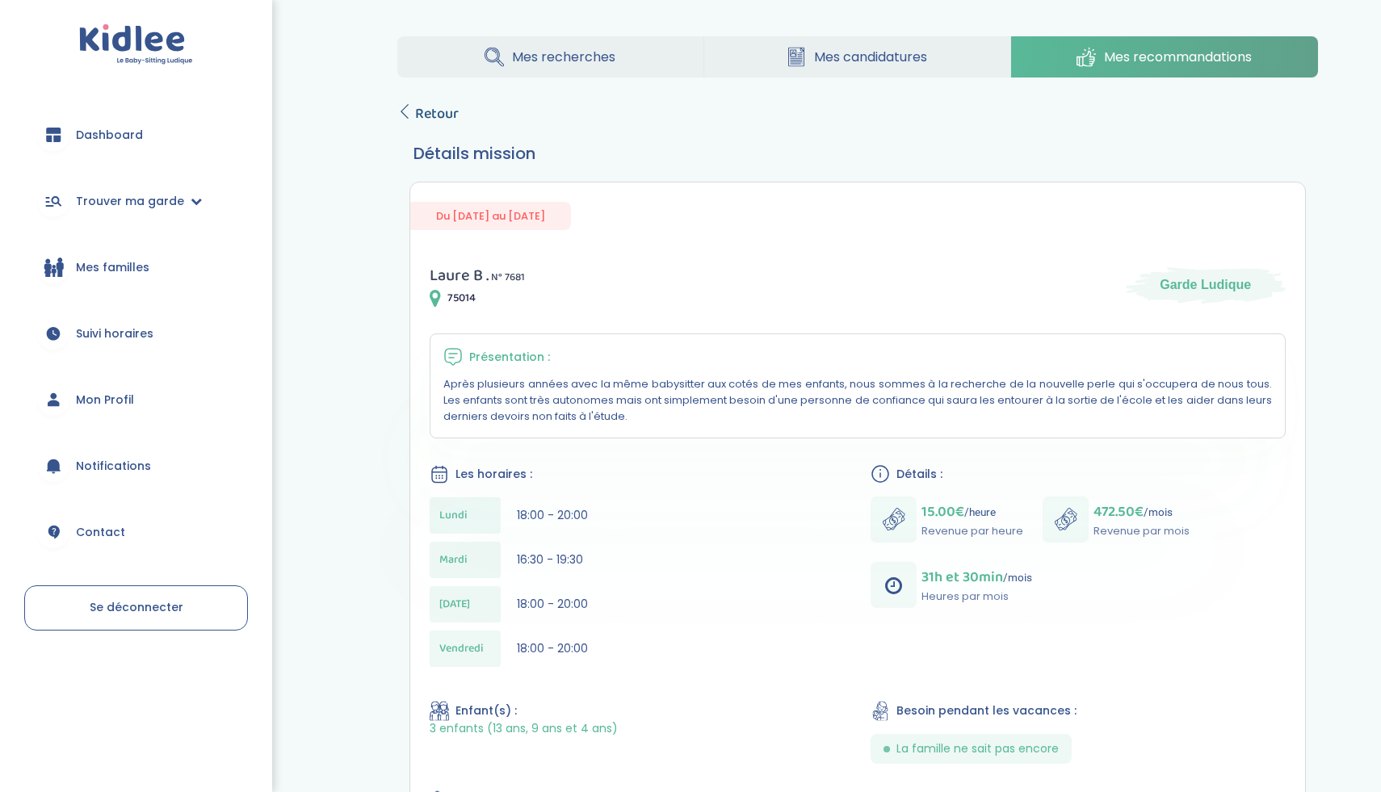
click at [435, 115] on span "Retour" at bounding box center [437, 114] width 44 height 23
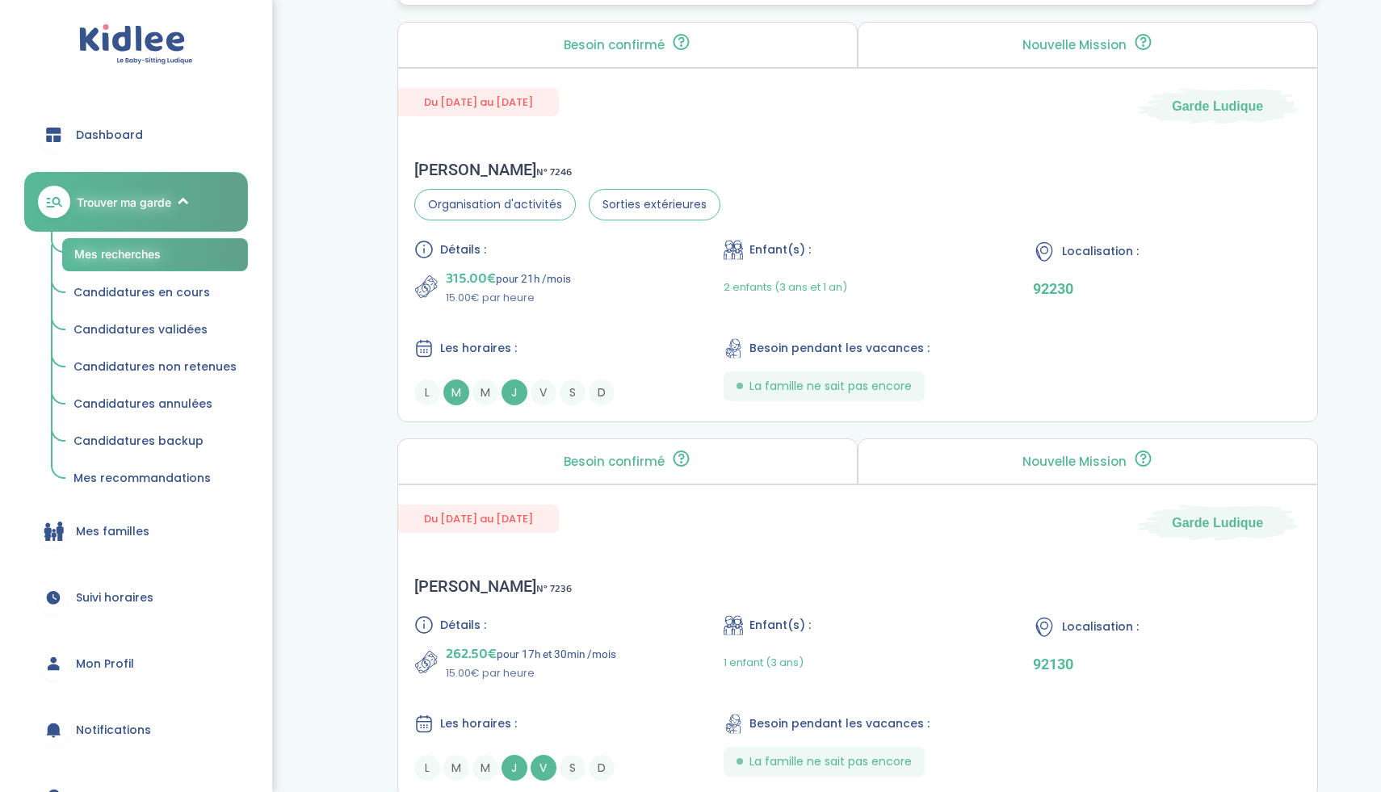
scroll to position [4281, 0]
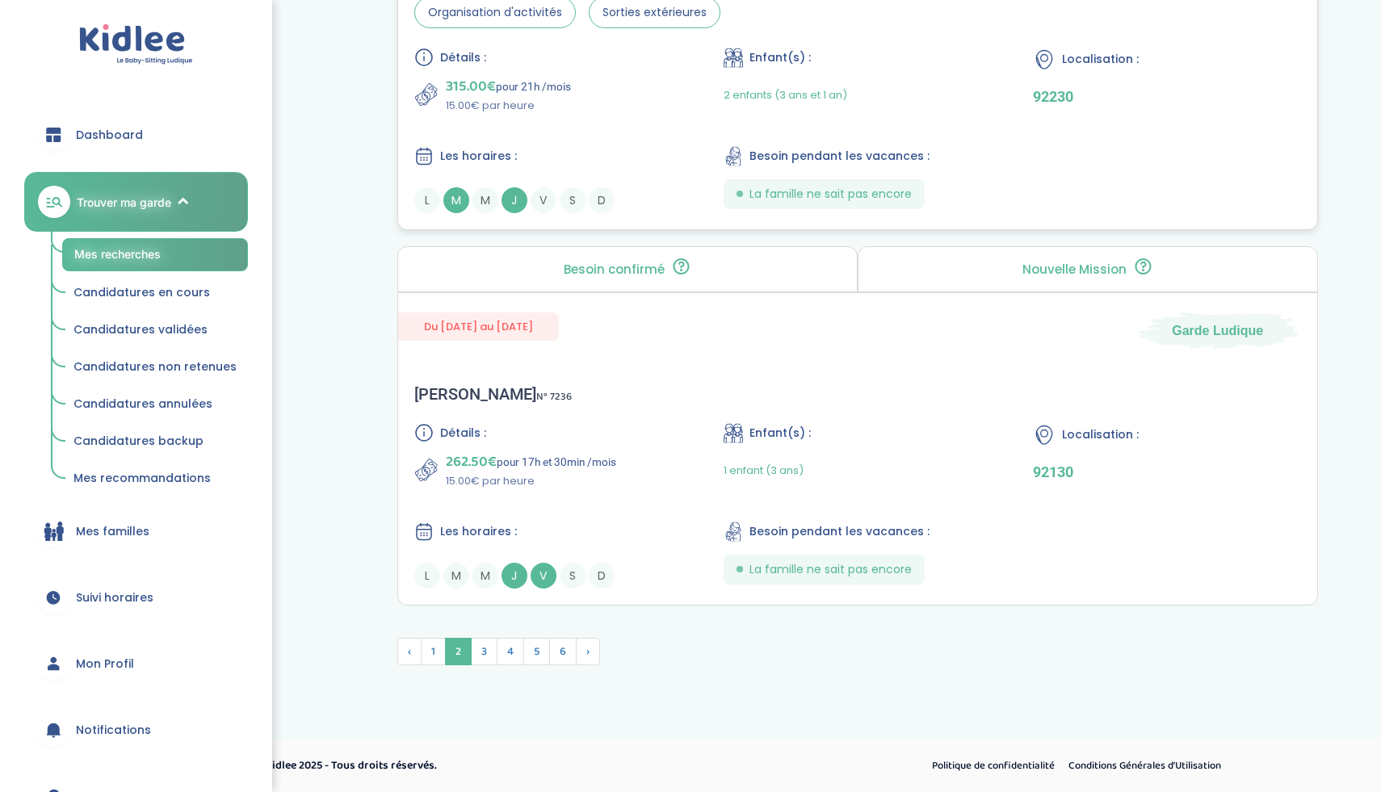
click at [688, 157] on div "Détails : 315.00€ pour 21h /mois 15.00€ par heure Enfant(s) : 2 enfants (3 ans …" at bounding box center [857, 131] width 887 height 166
click at [487, 642] on span "3" at bounding box center [484, 651] width 27 height 27
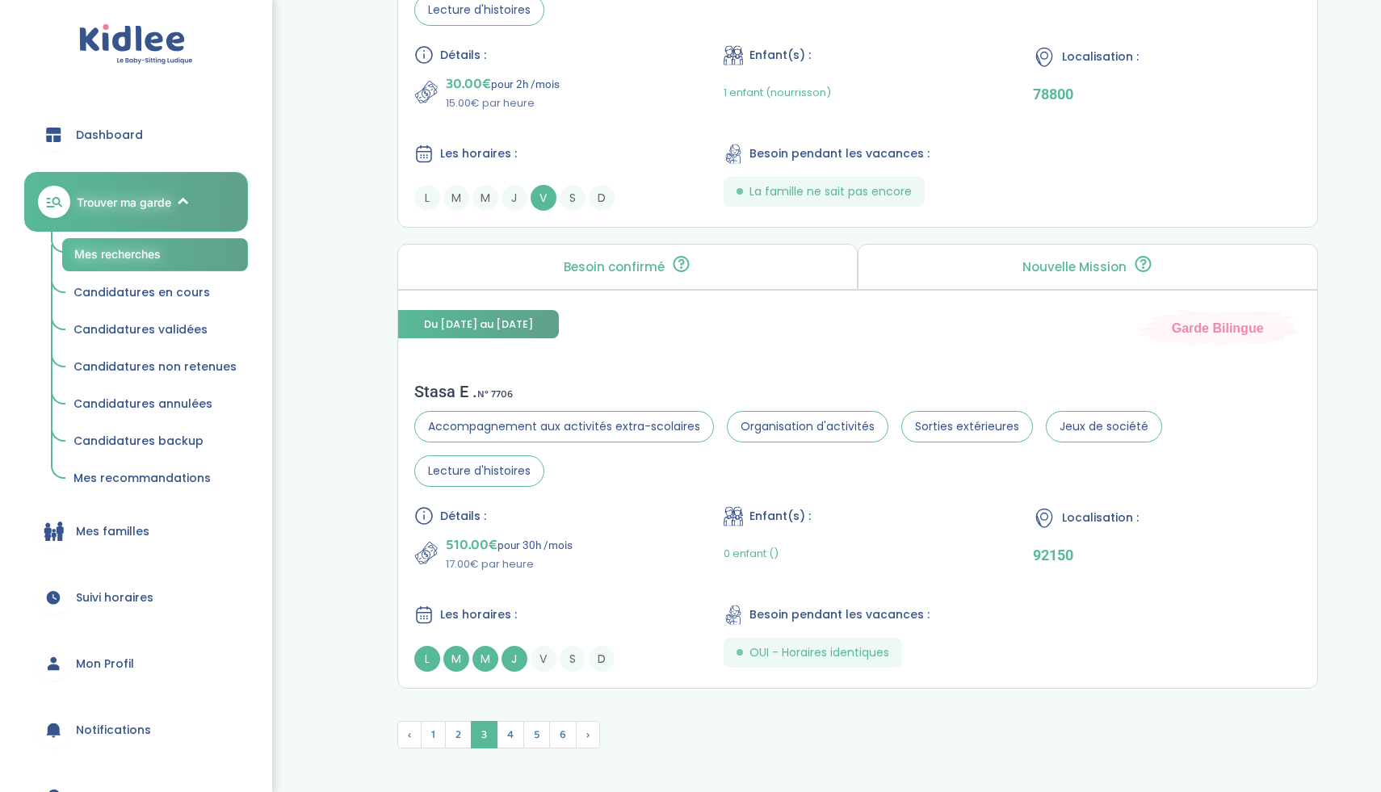
scroll to position [4284, 0]
click at [605, 536] on div "510.00€ pour 30h /mois 17.00€ par heure" at bounding box center [547, 555] width 267 height 39
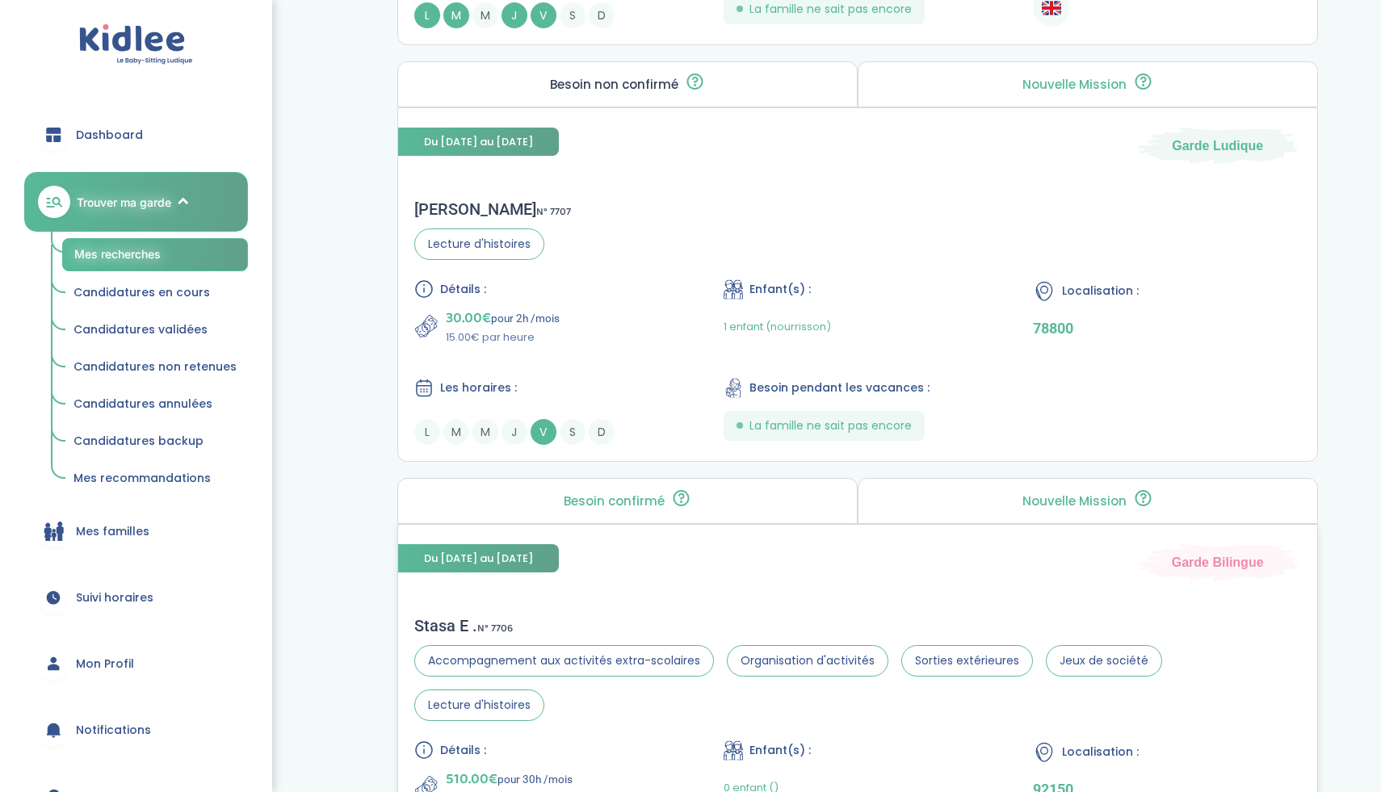
scroll to position [3960, 0]
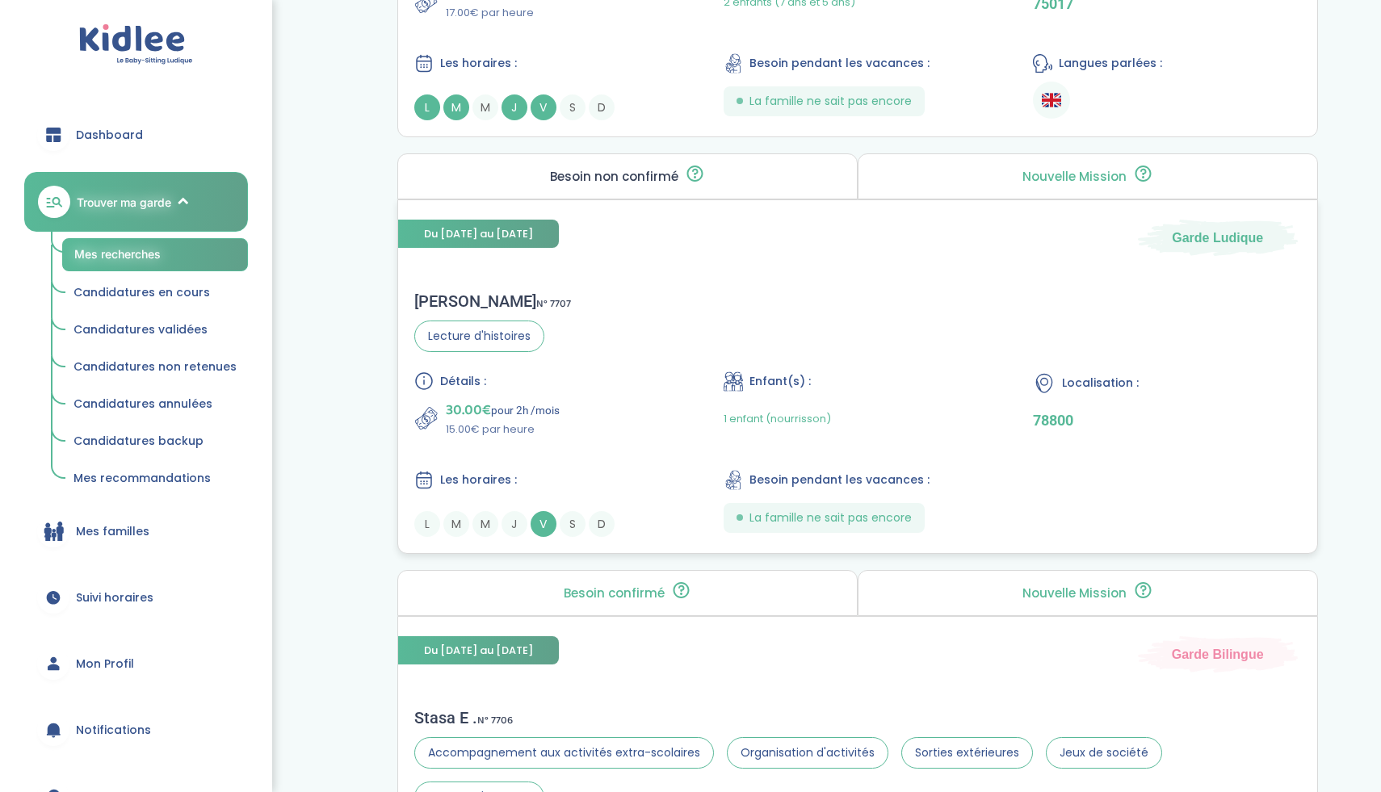
click at [666, 403] on div "30.00€ pour 2h /mois 15.00€ par heure" at bounding box center [547, 418] width 267 height 39
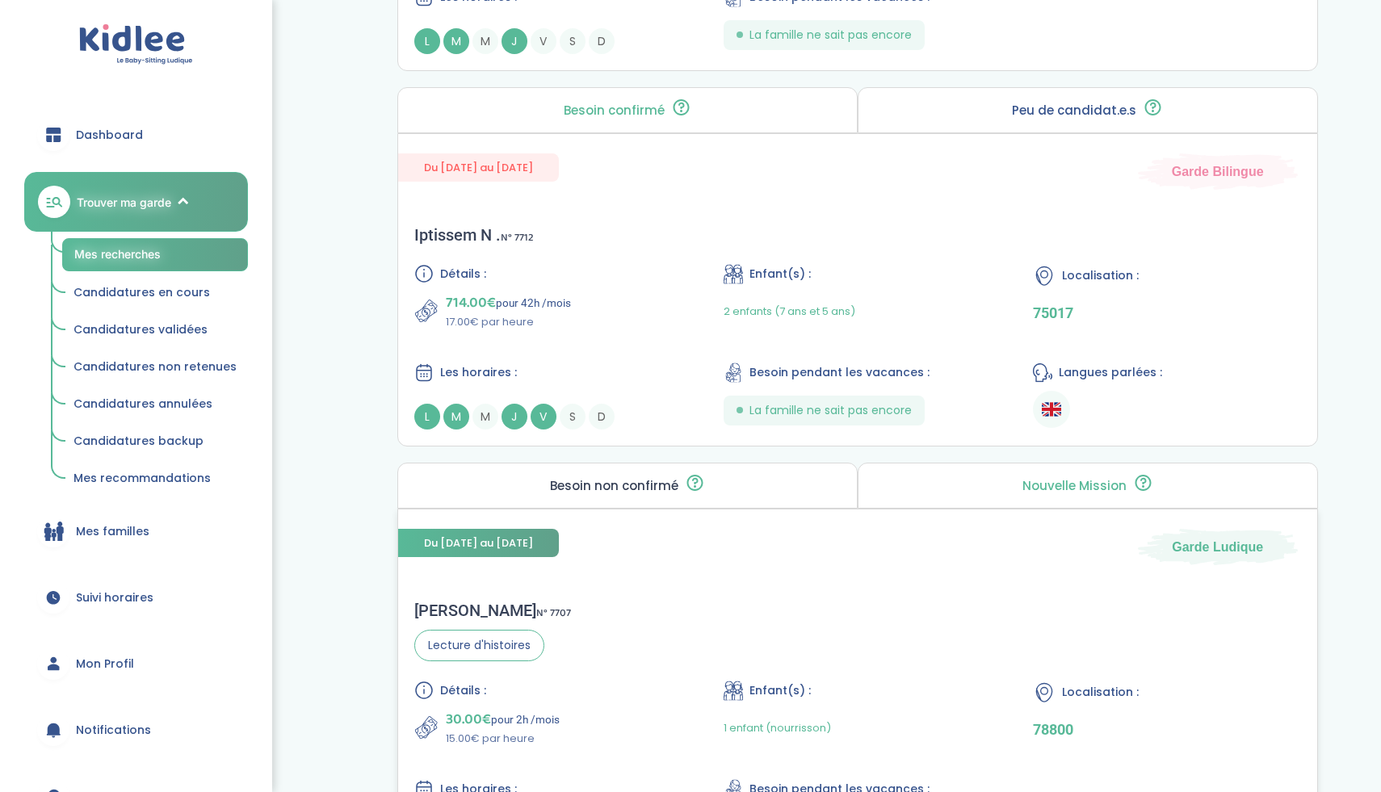
scroll to position [3649, 0]
click at [591, 301] on div "714.00€ pour 42h /mois 17.00€ par heure" at bounding box center [547, 312] width 267 height 39
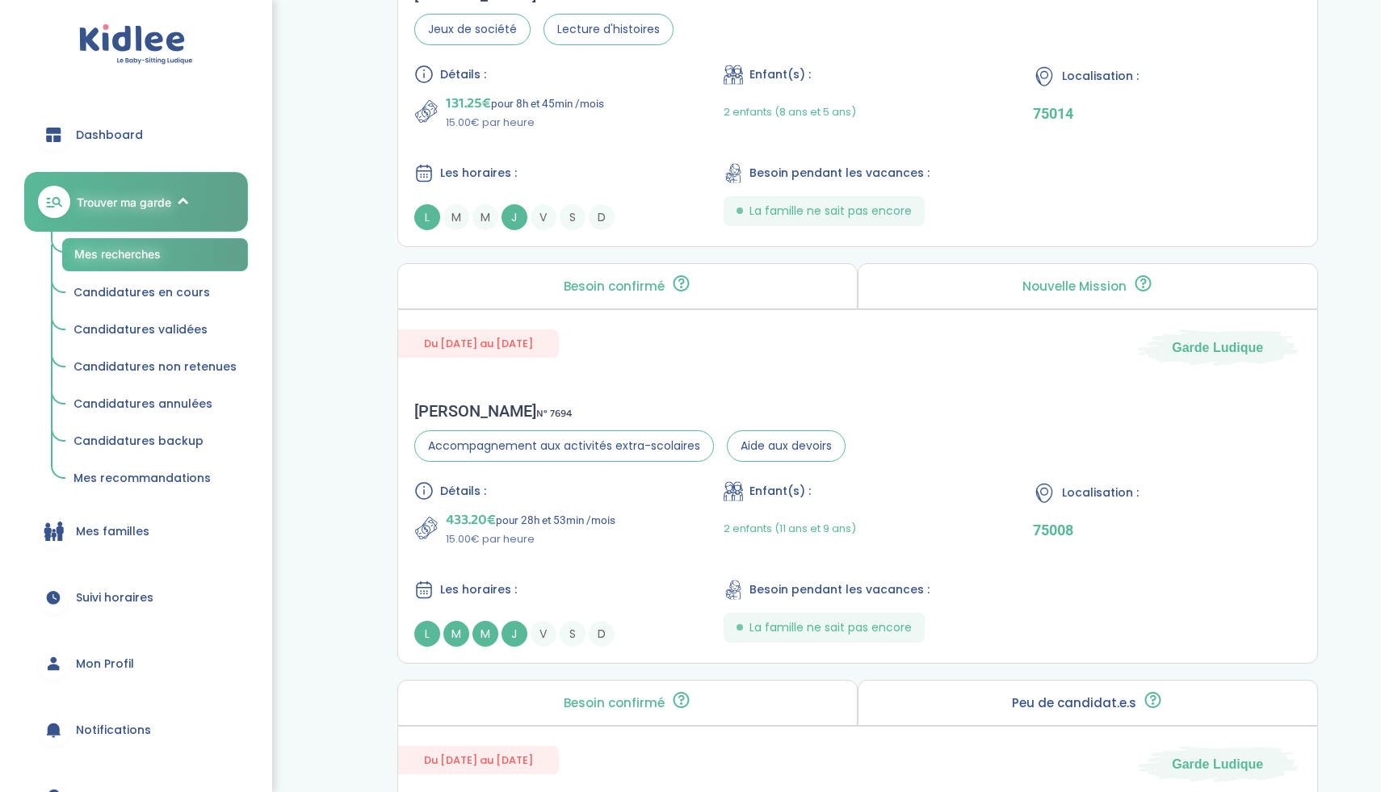
scroll to position [2635, 0]
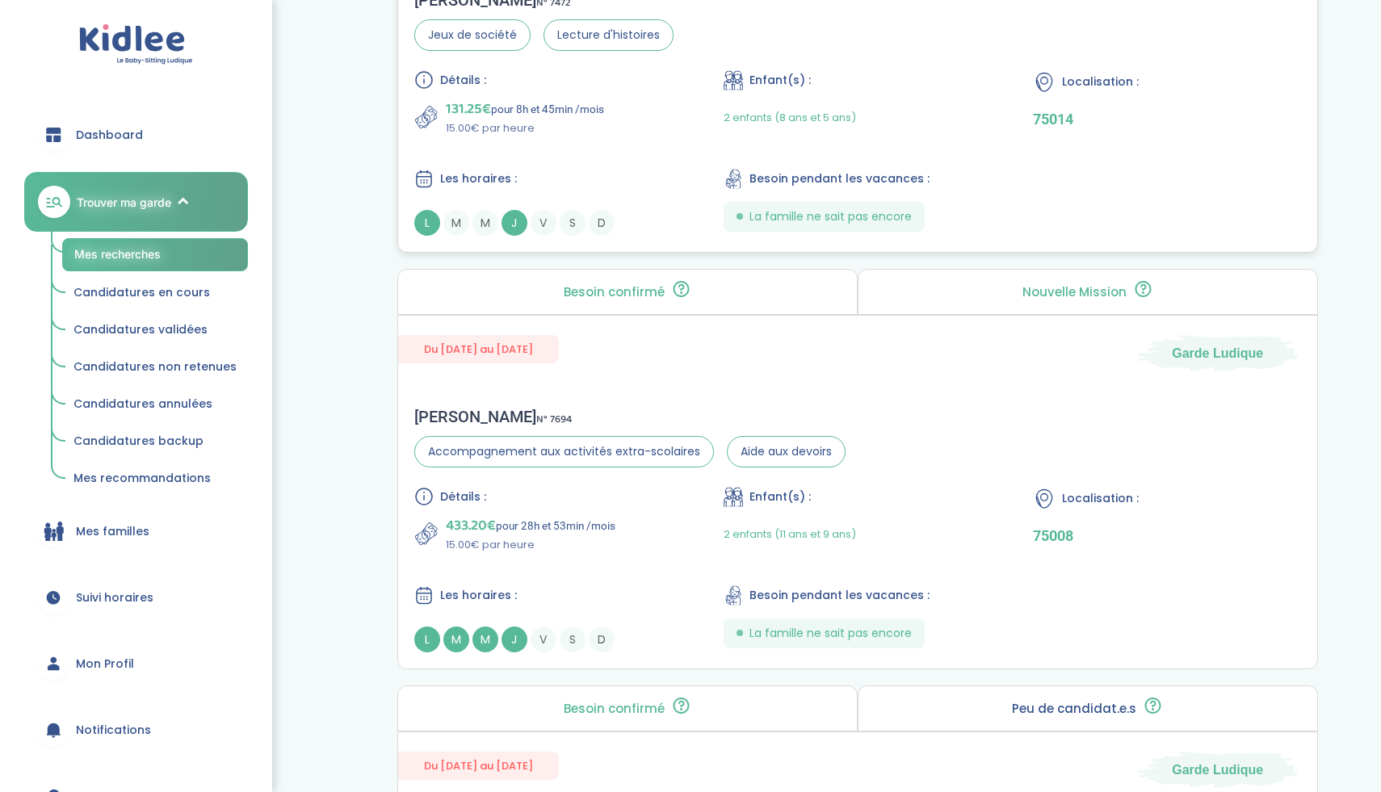
click at [558, 152] on div "Détails : 131.25€ pour 8h et 45min /mois 15.00€ par heure Enfant(s) : 2 enfants…" at bounding box center [857, 153] width 887 height 166
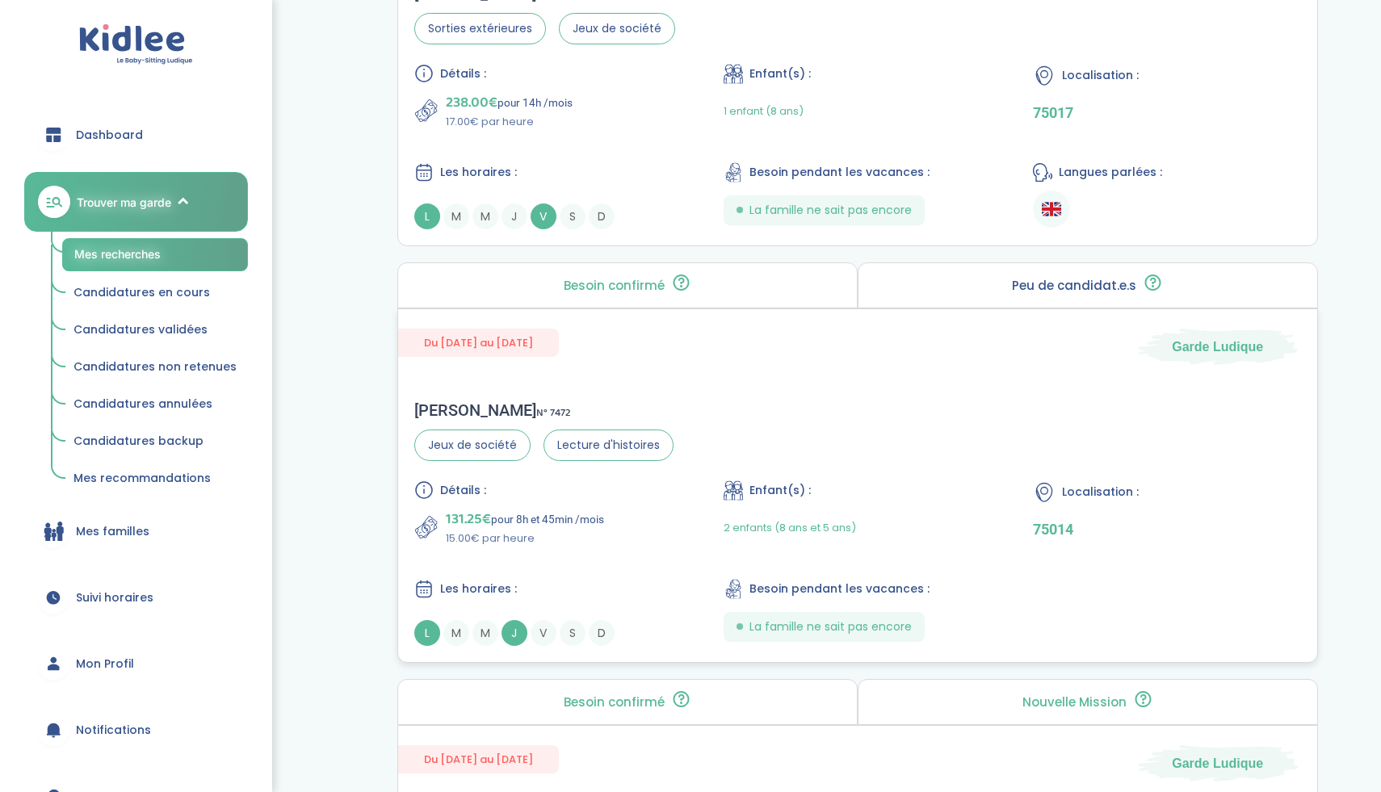
scroll to position [2161, 0]
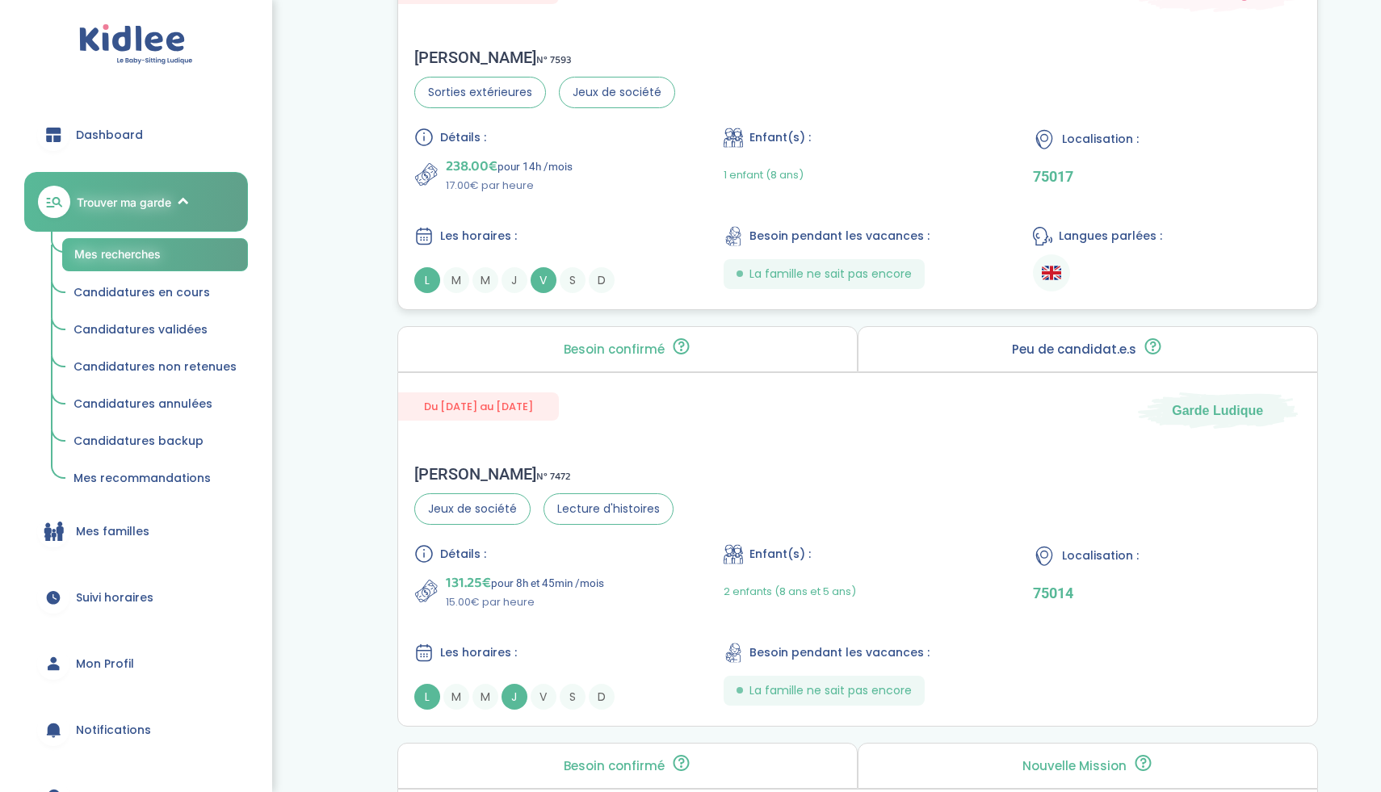
click at [595, 159] on div "238.00€ pour 14h /mois 17.00€ par heure" at bounding box center [547, 174] width 267 height 39
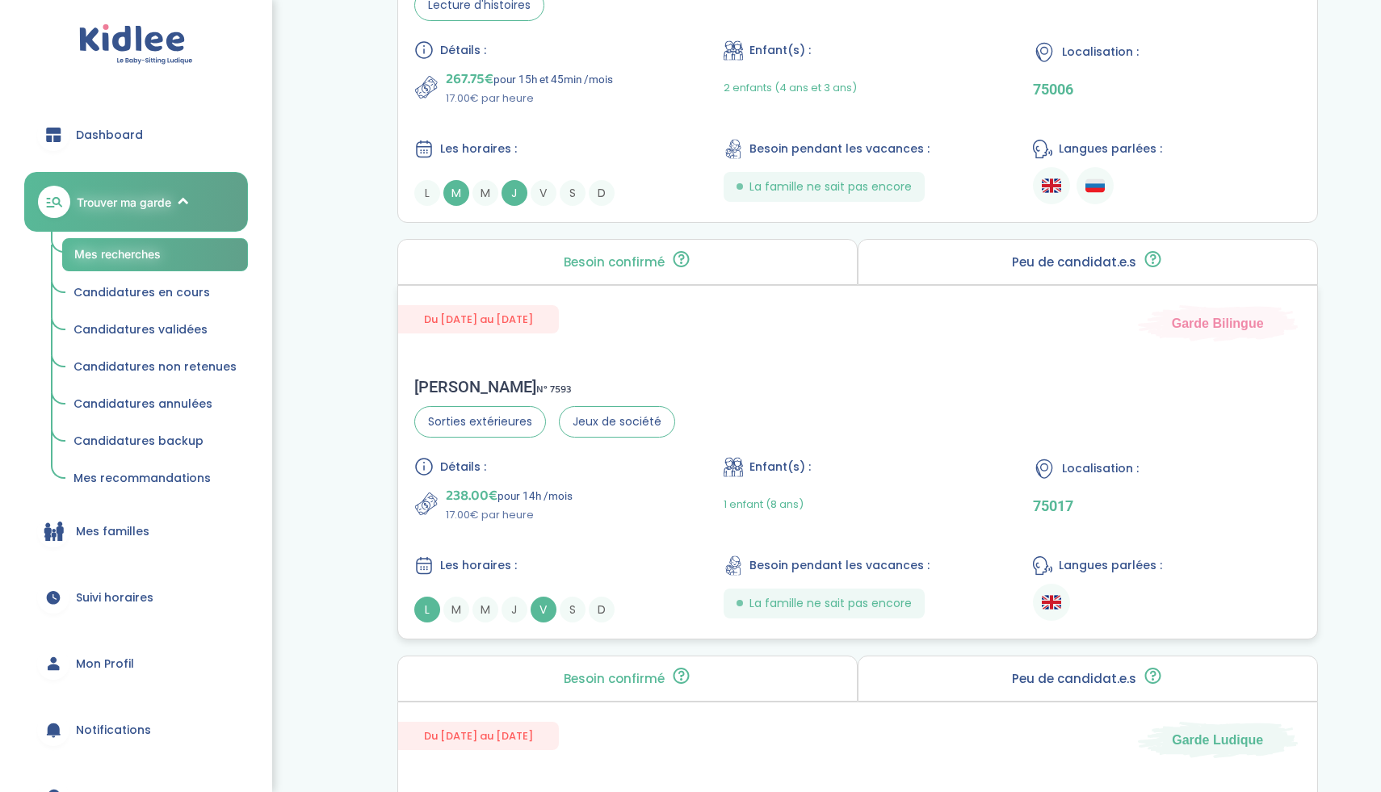
scroll to position [1804, 0]
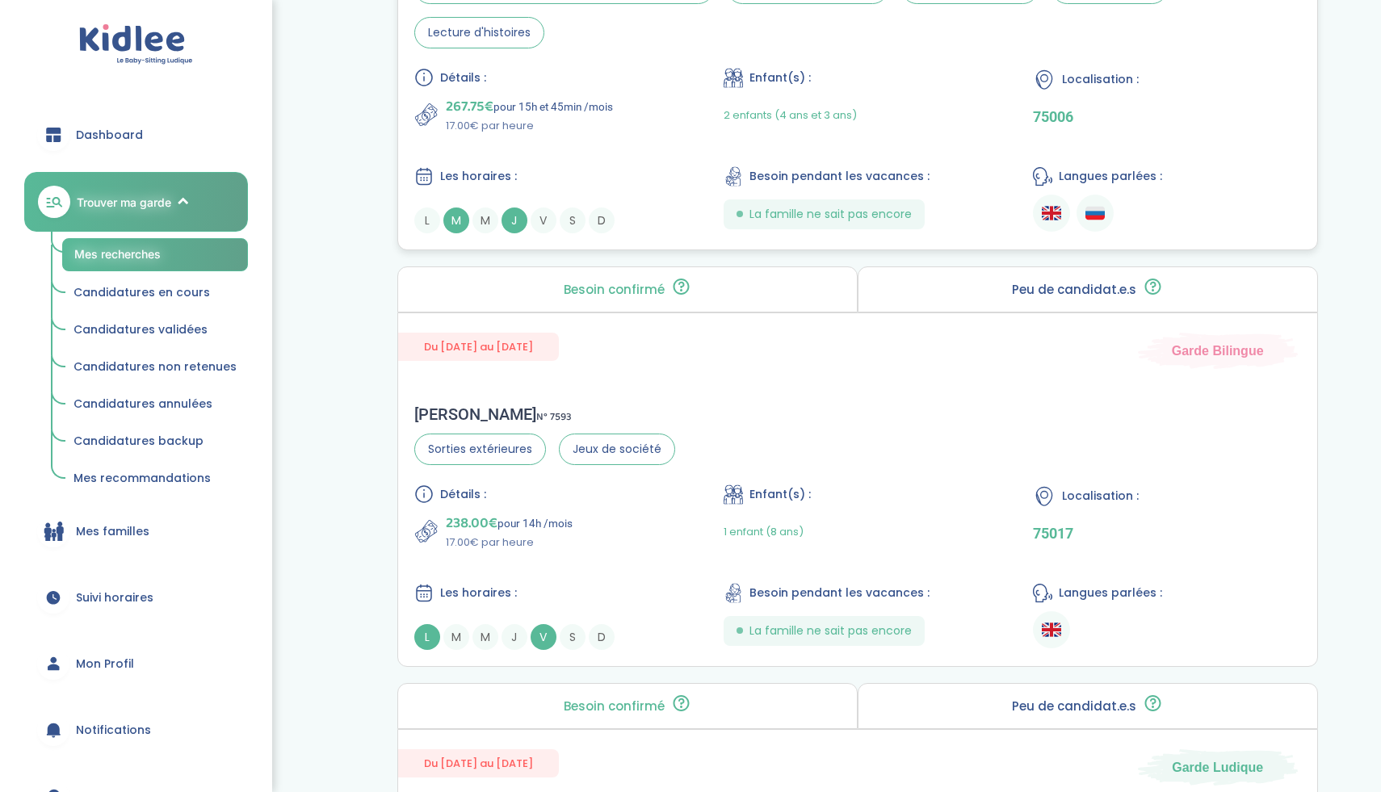
click at [606, 153] on div "Détails : 267.75€ pour 15h et 45min /mois 17.00€ par heure Enfant(s) : 2 enfant…" at bounding box center [857, 151] width 887 height 166
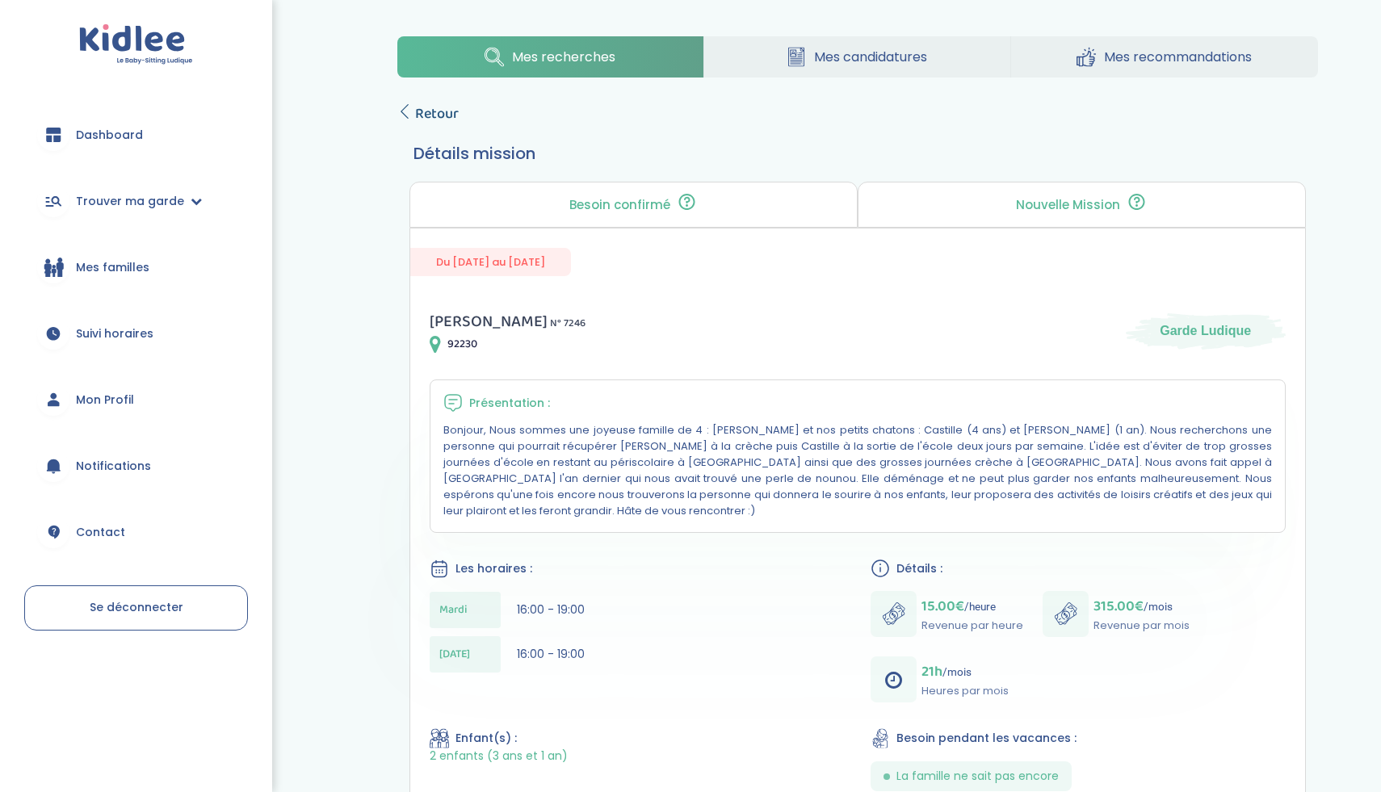
click at [418, 116] on span "Retour" at bounding box center [437, 114] width 44 height 23
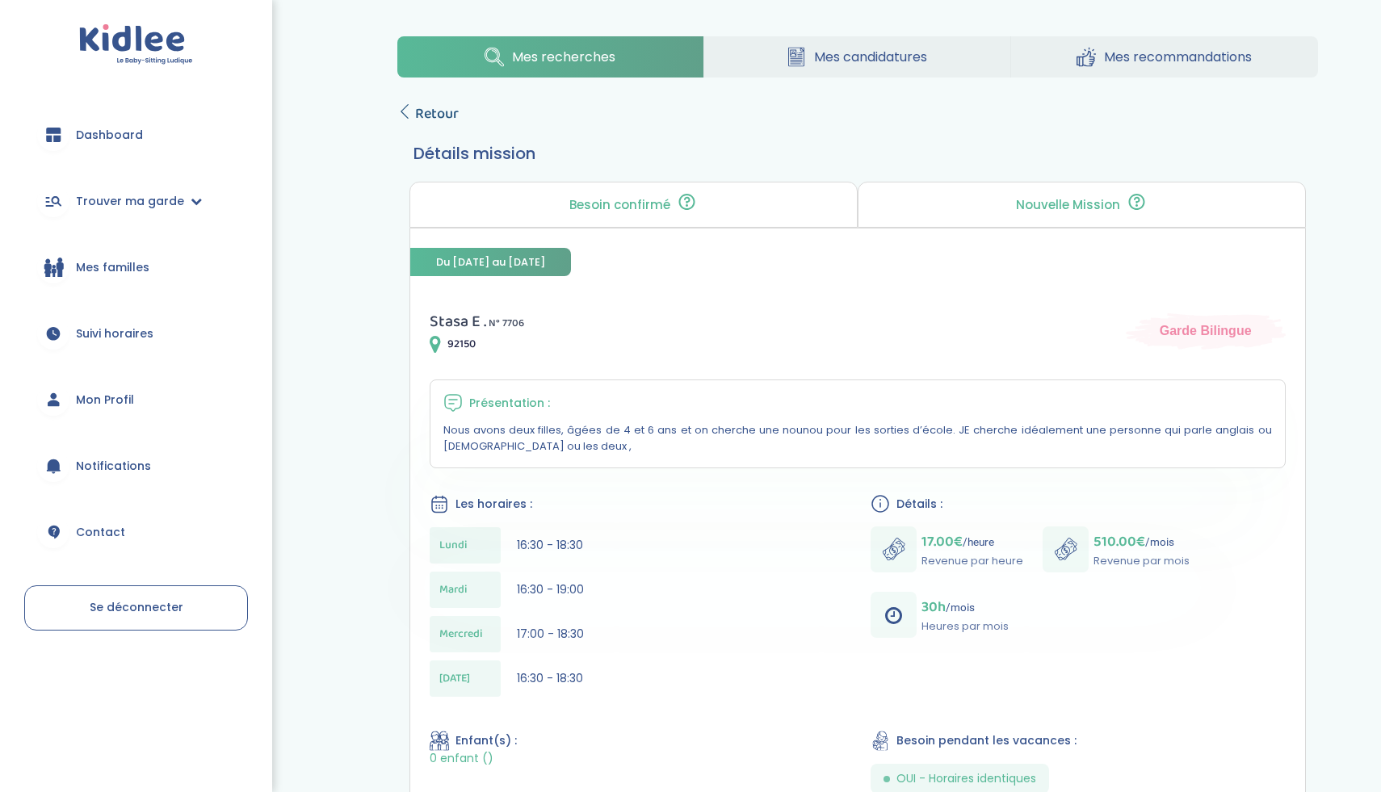
click at [418, 119] on span "Retour" at bounding box center [437, 114] width 44 height 23
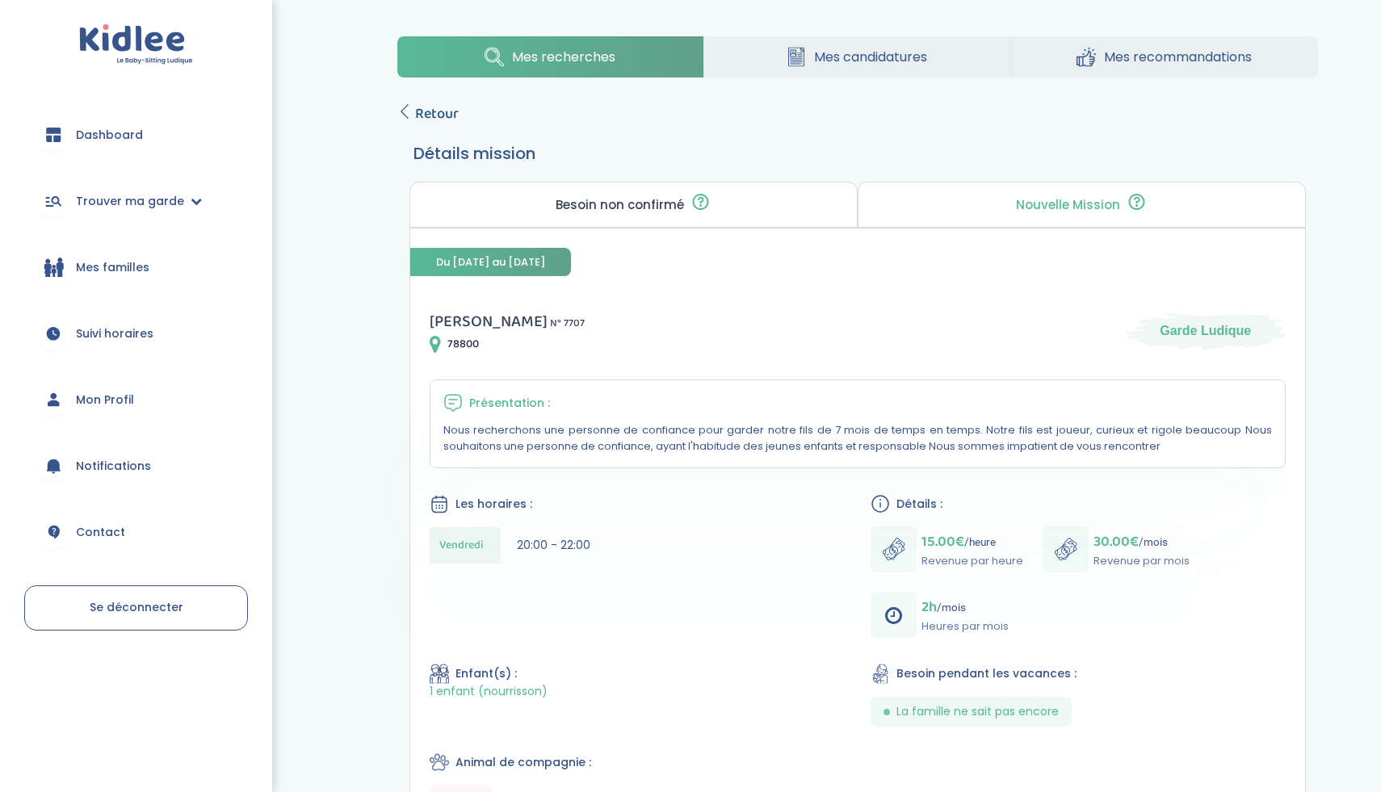
click at [436, 108] on span "Retour" at bounding box center [437, 114] width 44 height 23
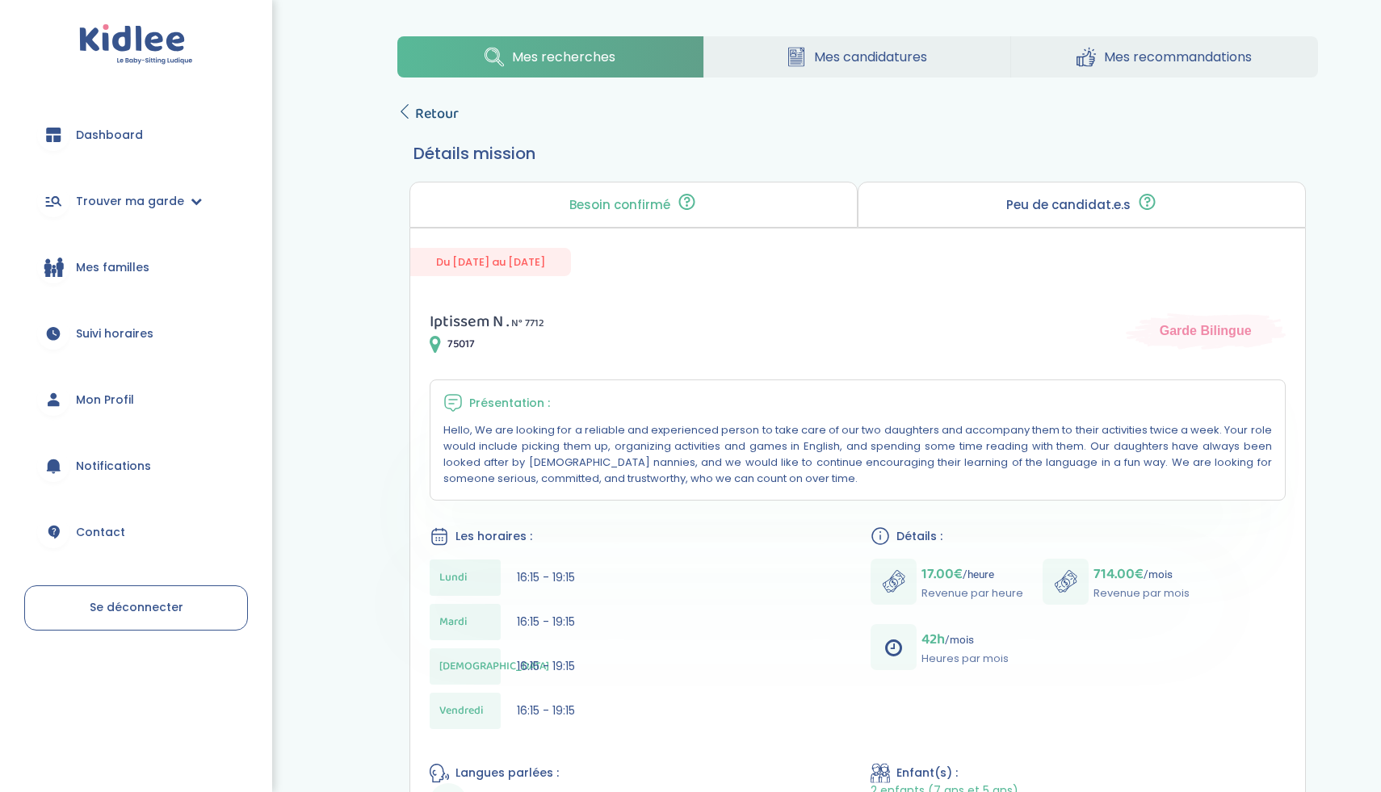
click at [419, 115] on span "Retour" at bounding box center [437, 114] width 44 height 23
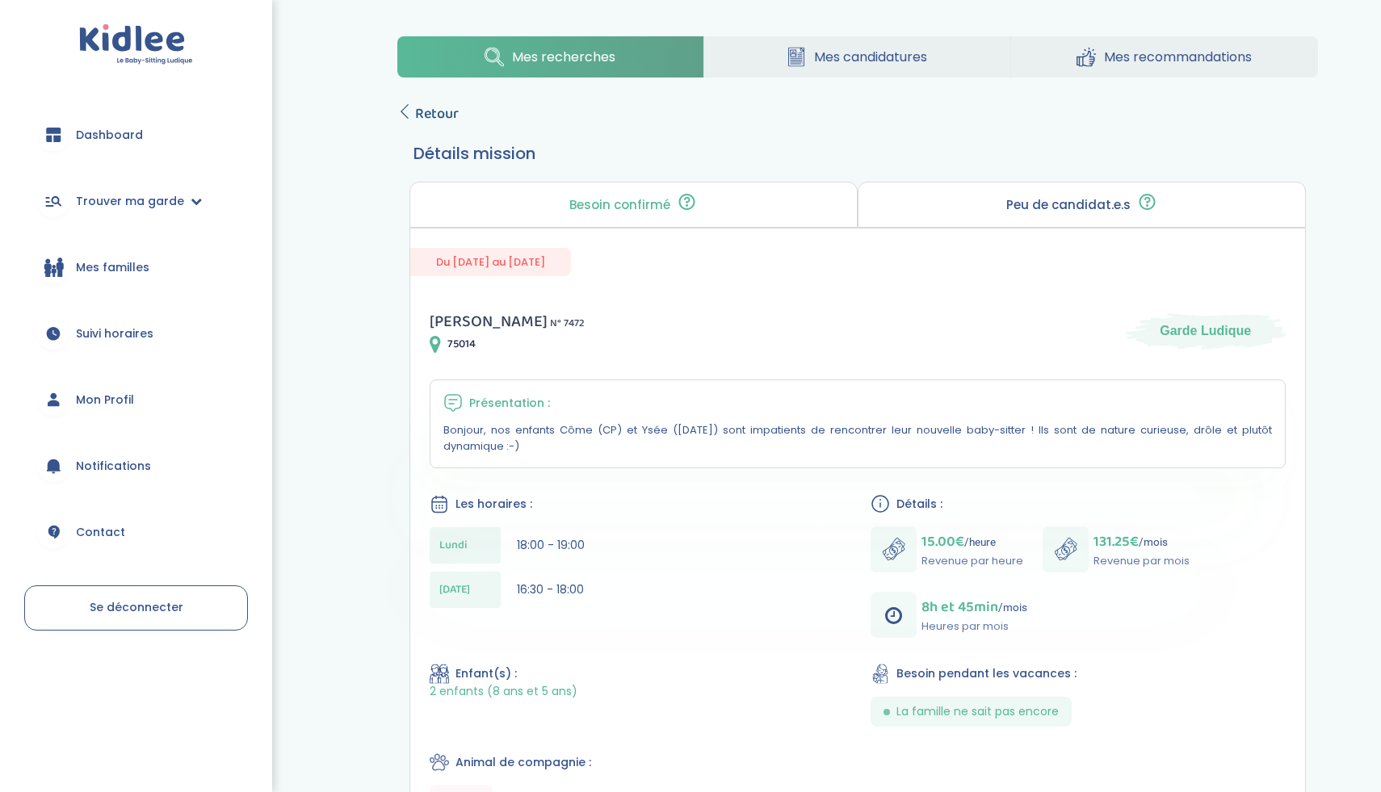
click at [418, 120] on span "Retour" at bounding box center [437, 114] width 44 height 23
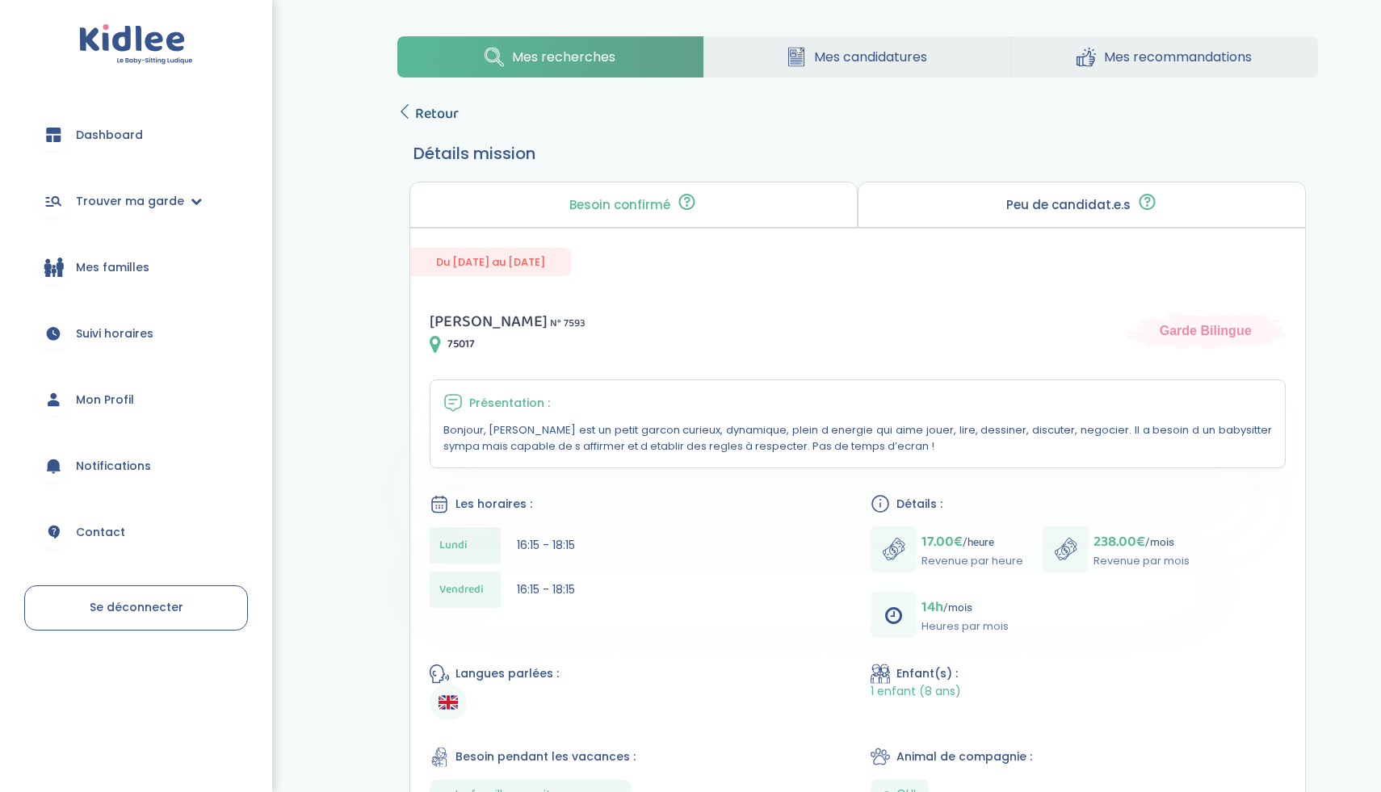
click at [428, 115] on span "Retour" at bounding box center [437, 114] width 44 height 23
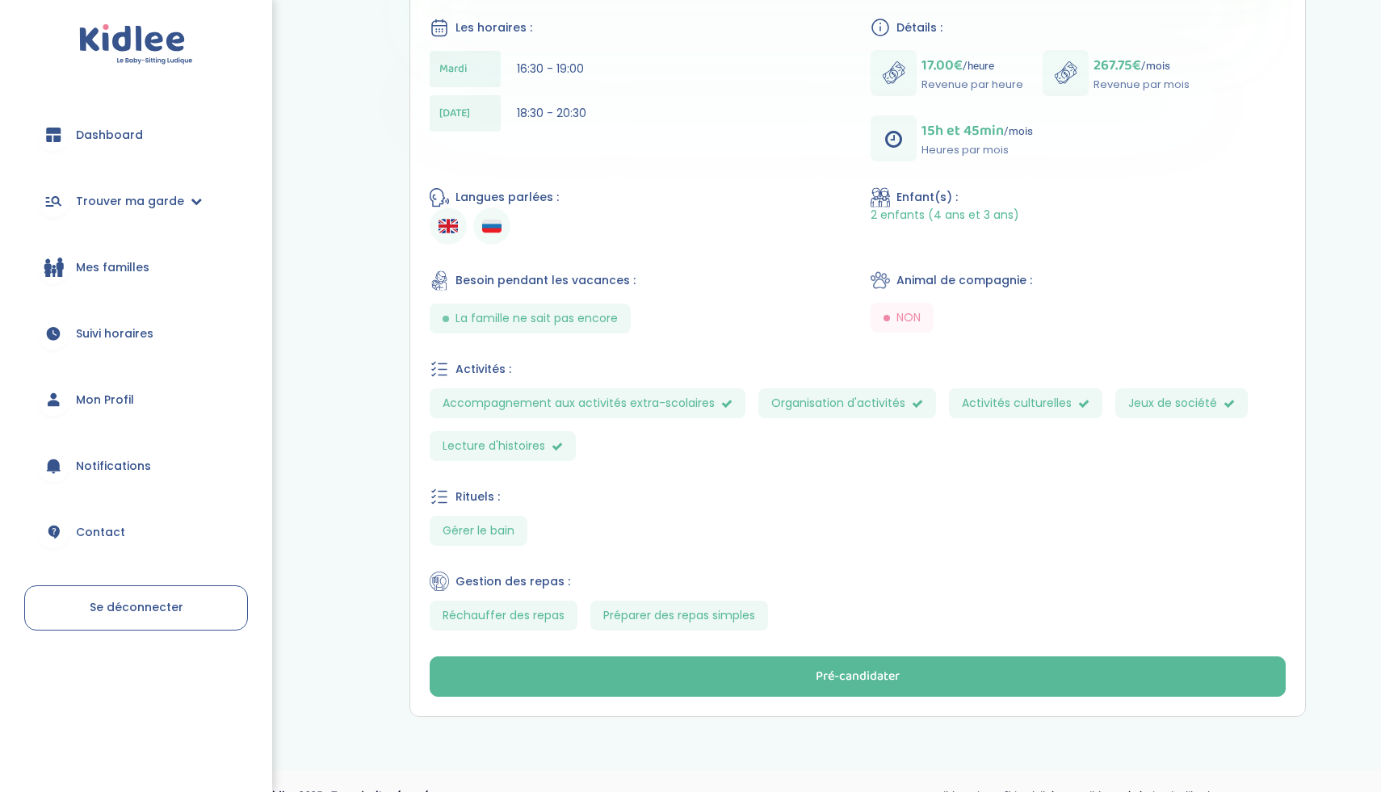
scroll to position [494, 0]
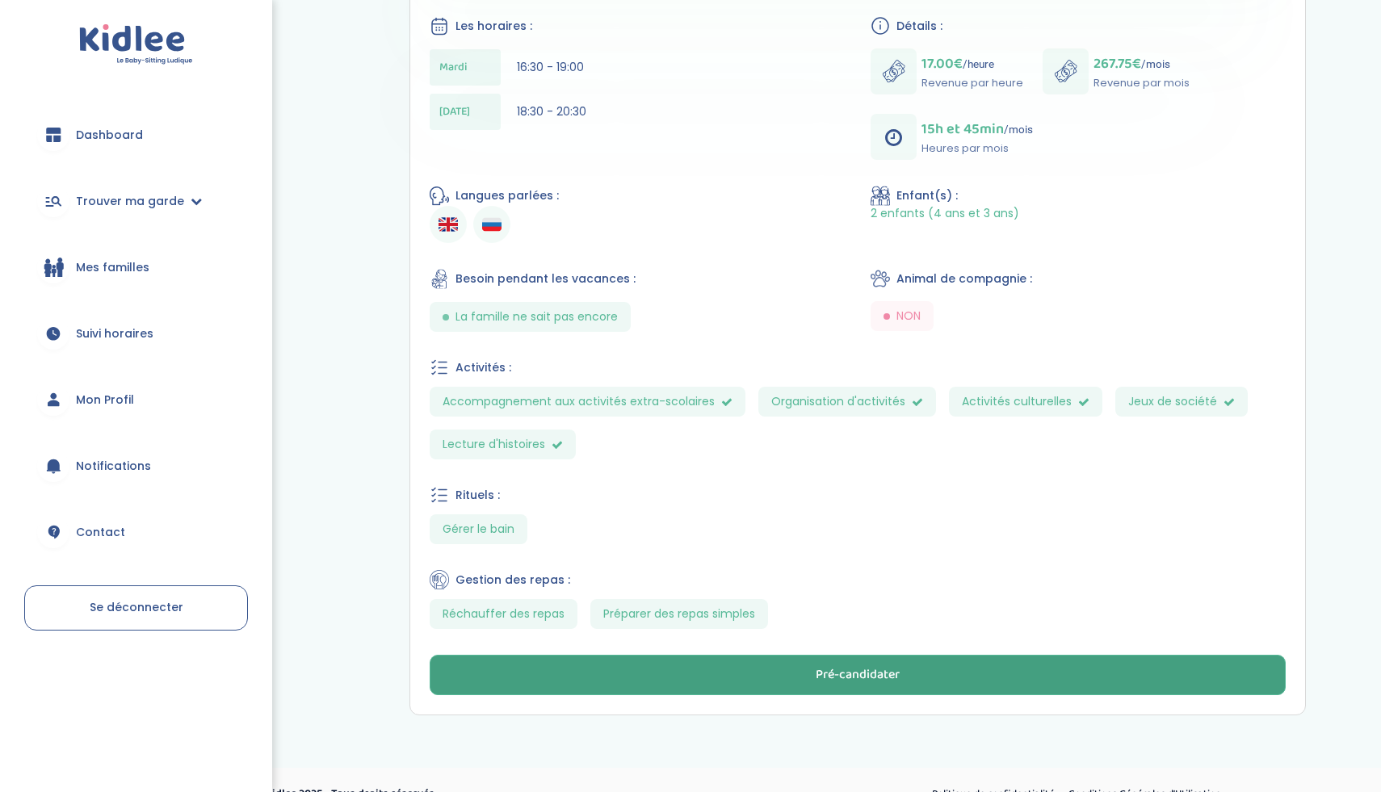
click at [586, 679] on button "Pré-candidater" at bounding box center [858, 675] width 856 height 40
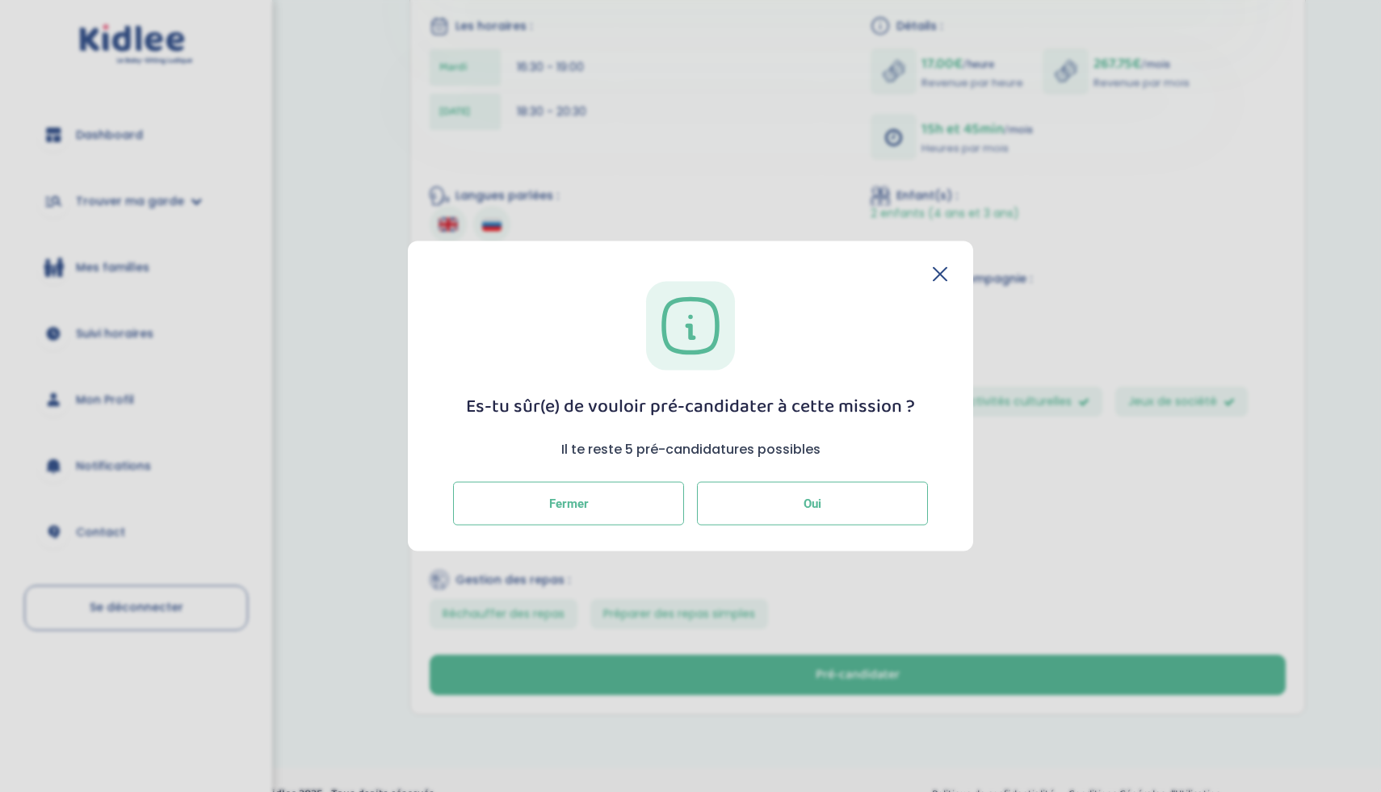
click at [753, 508] on button "Oui" at bounding box center [812, 504] width 231 height 44
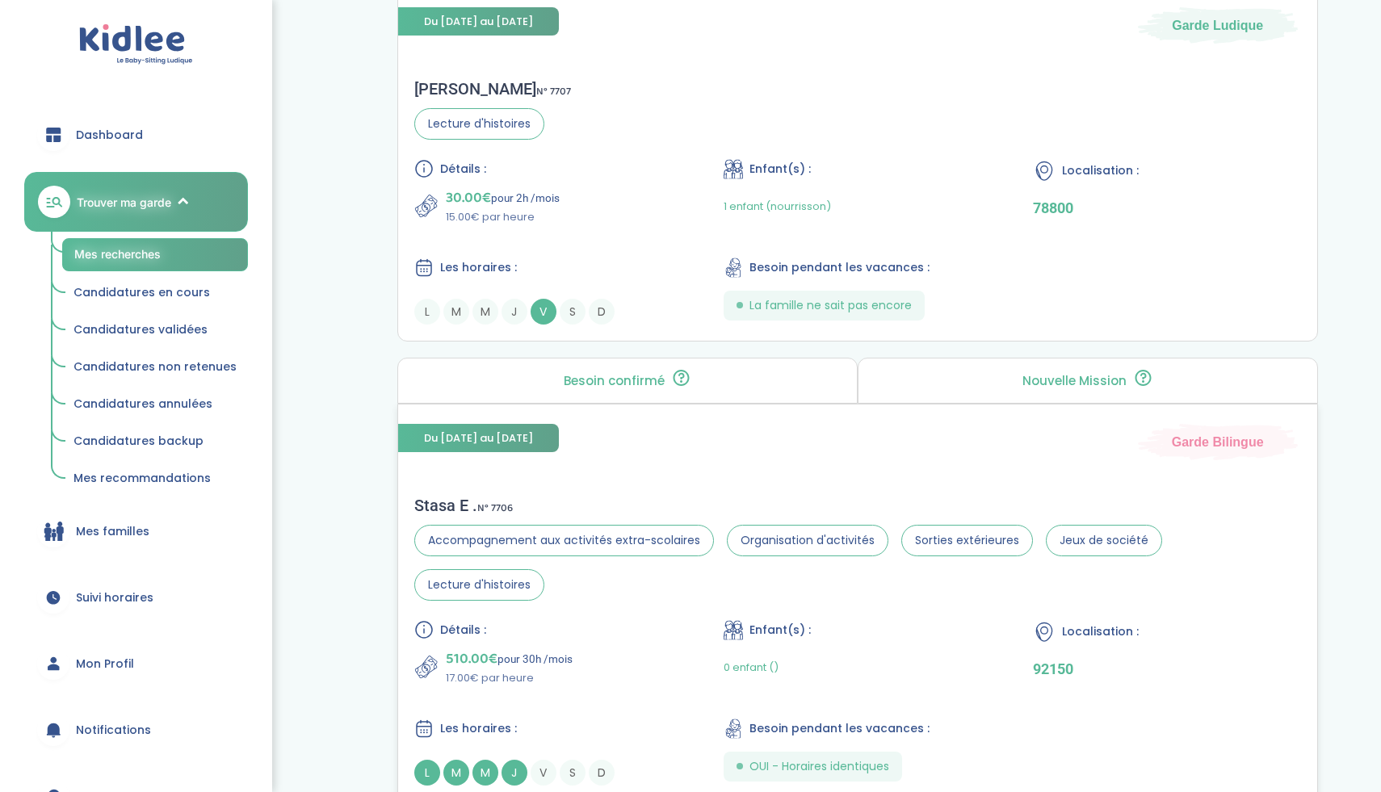
scroll to position [4281, 0]
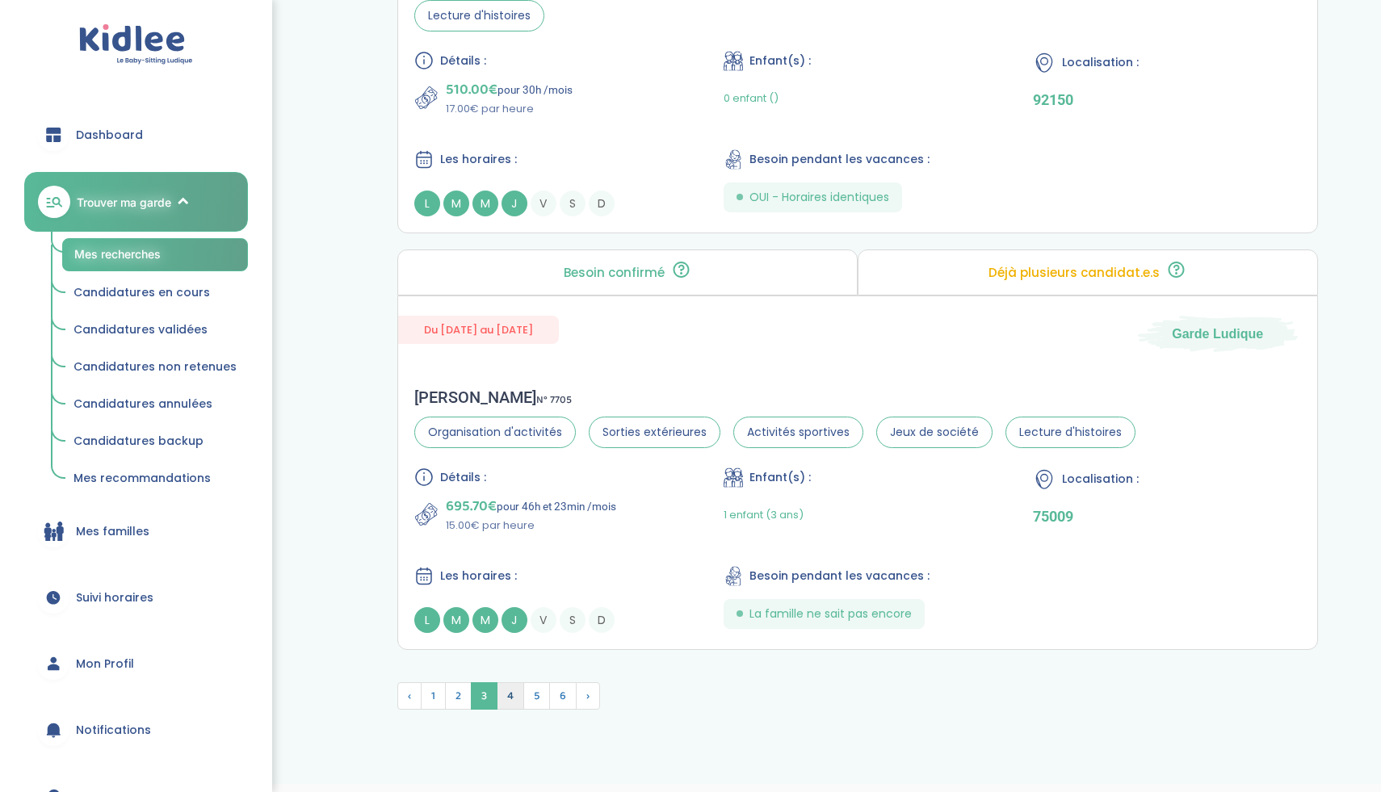
click at [508, 683] on span "4" at bounding box center [510, 696] width 27 height 27
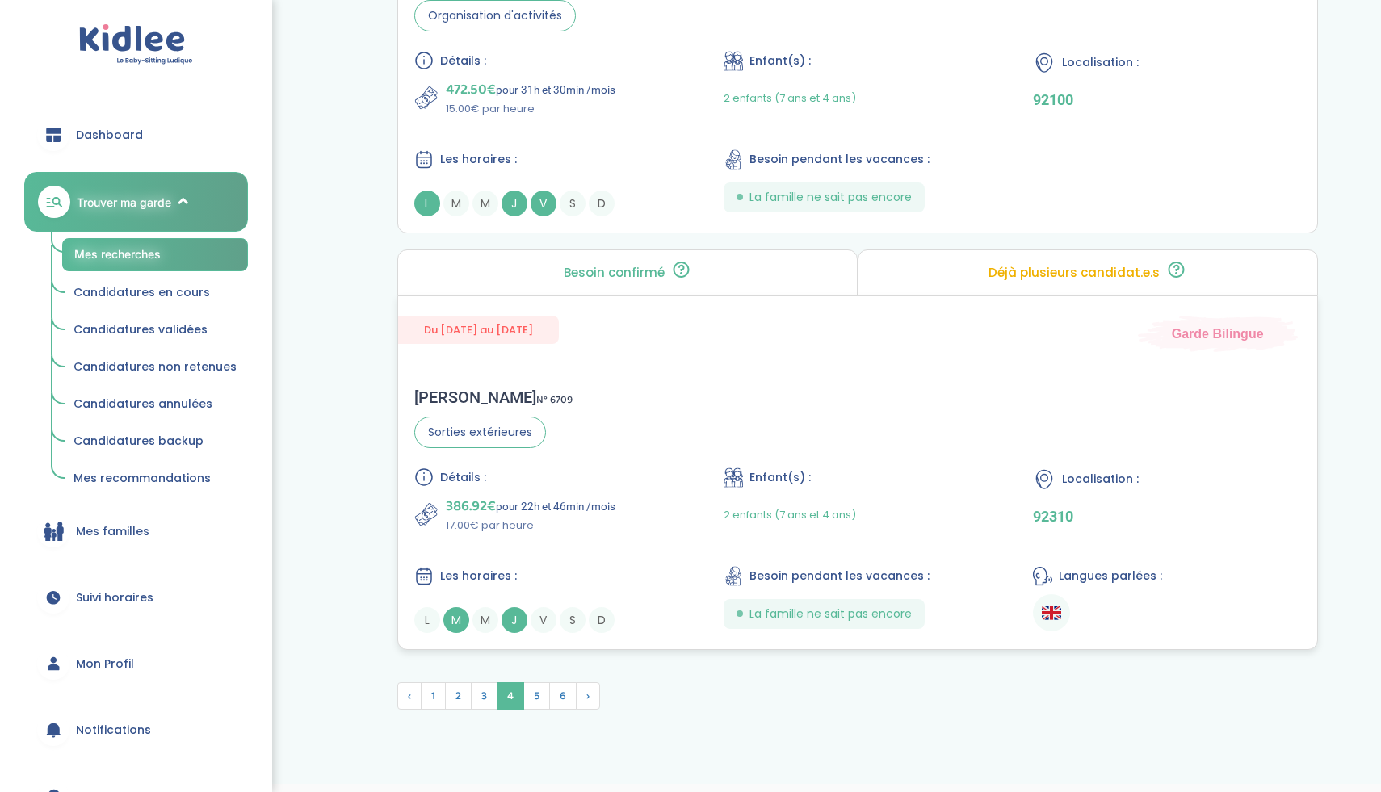
click at [641, 372] on div "Chloé B . N° 6709 Sorties extérieures Détails : 386.92€ pour 22h et 46min /mois…" at bounding box center [857, 511] width 919 height 278
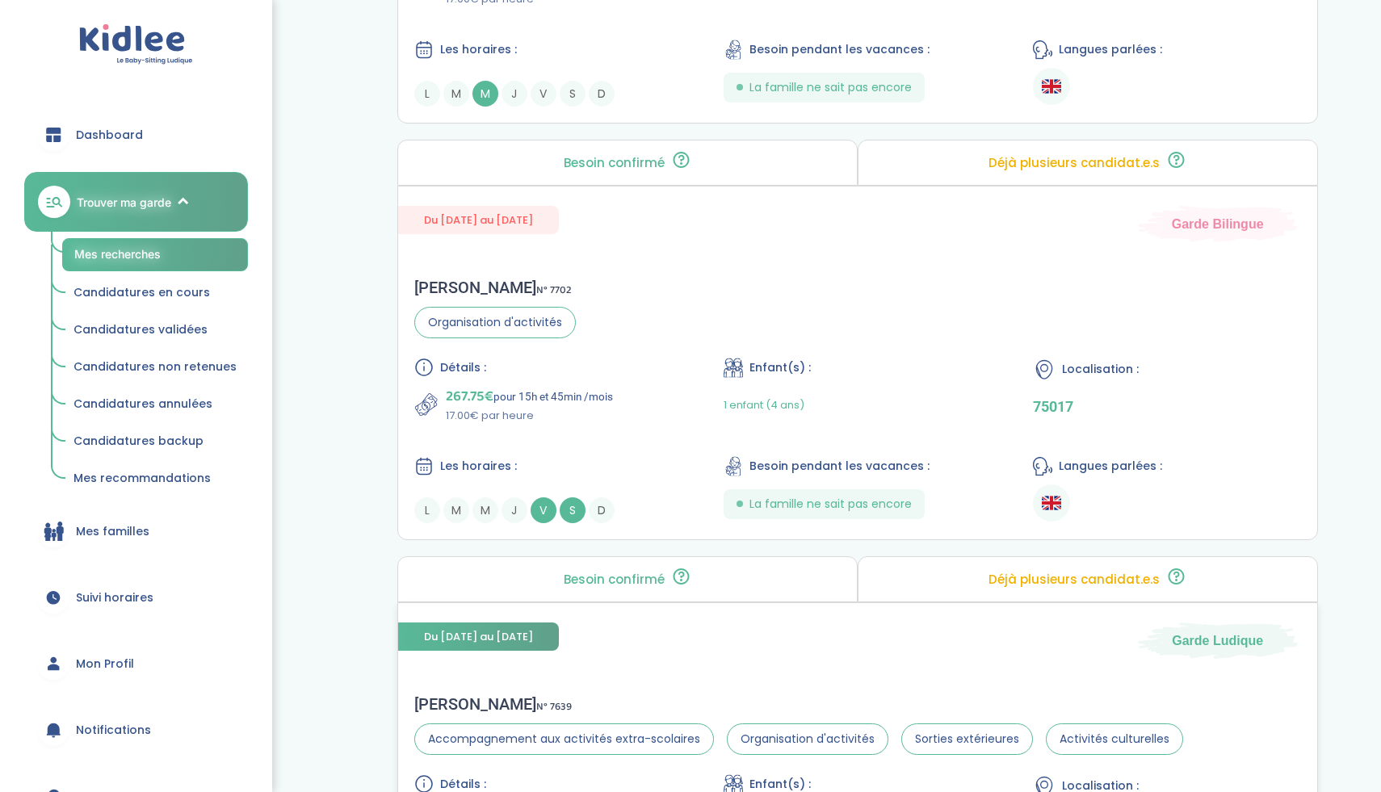
scroll to position [2743, 0]
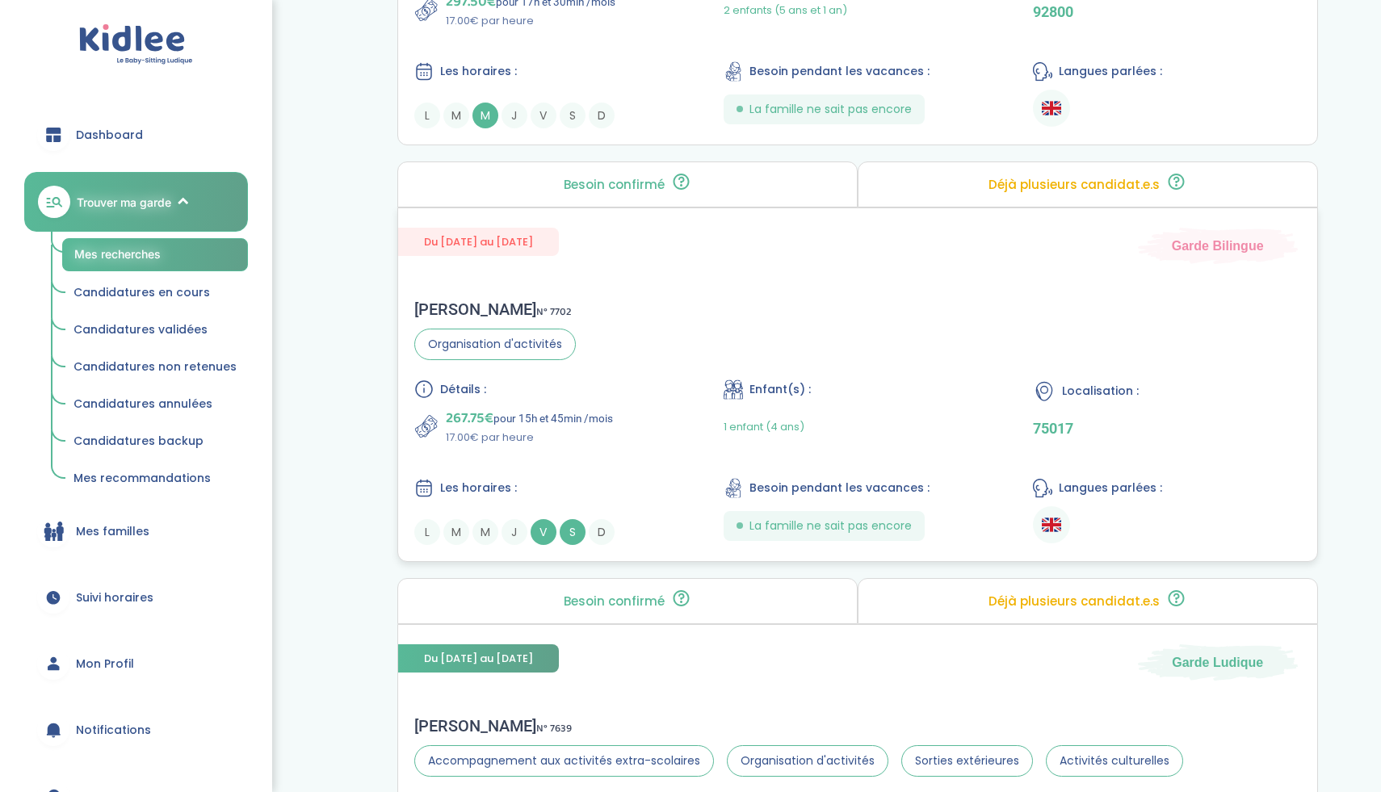
click at [635, 478] on div "Les horaires : L M M J V S D" at bounding box center [547, 511] width 267 height 67
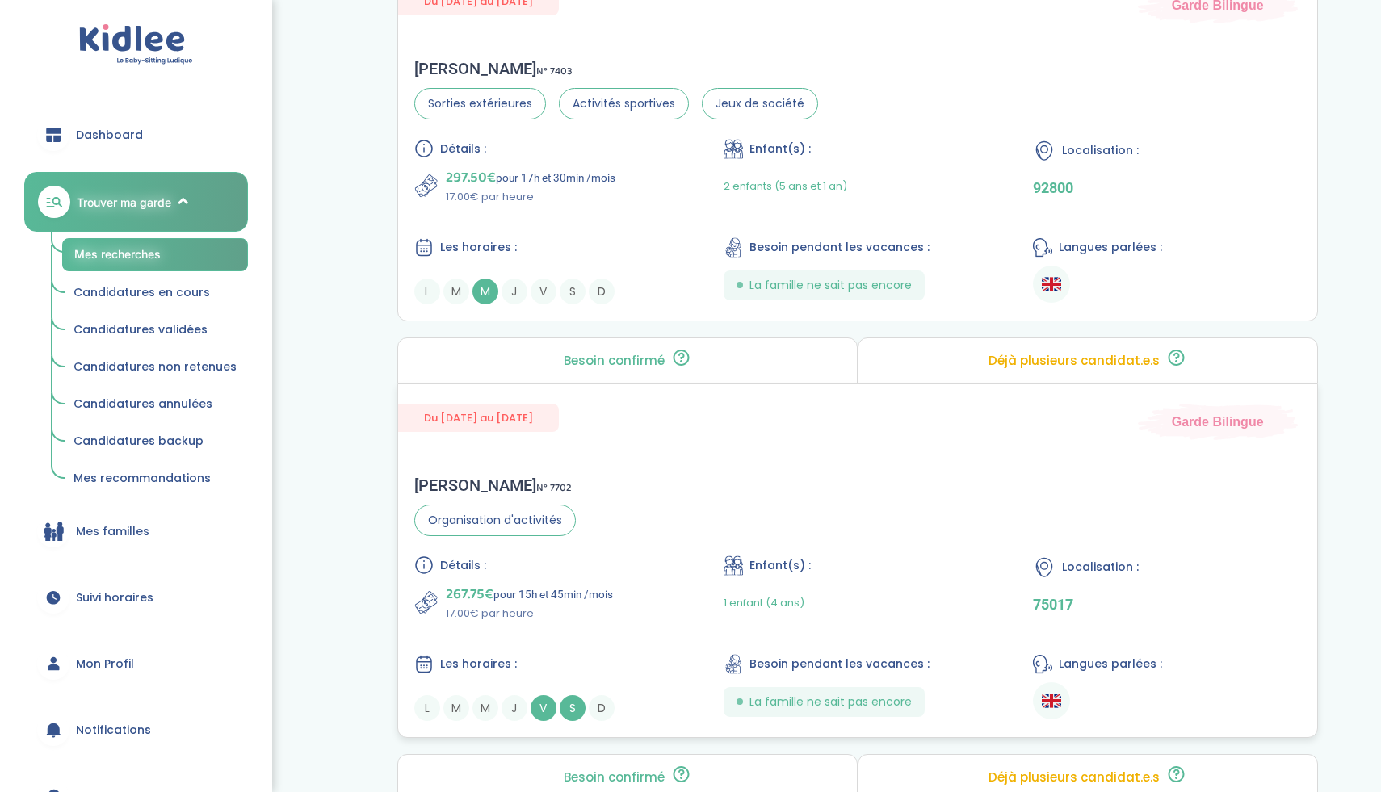
scroll to position [2514, 0]
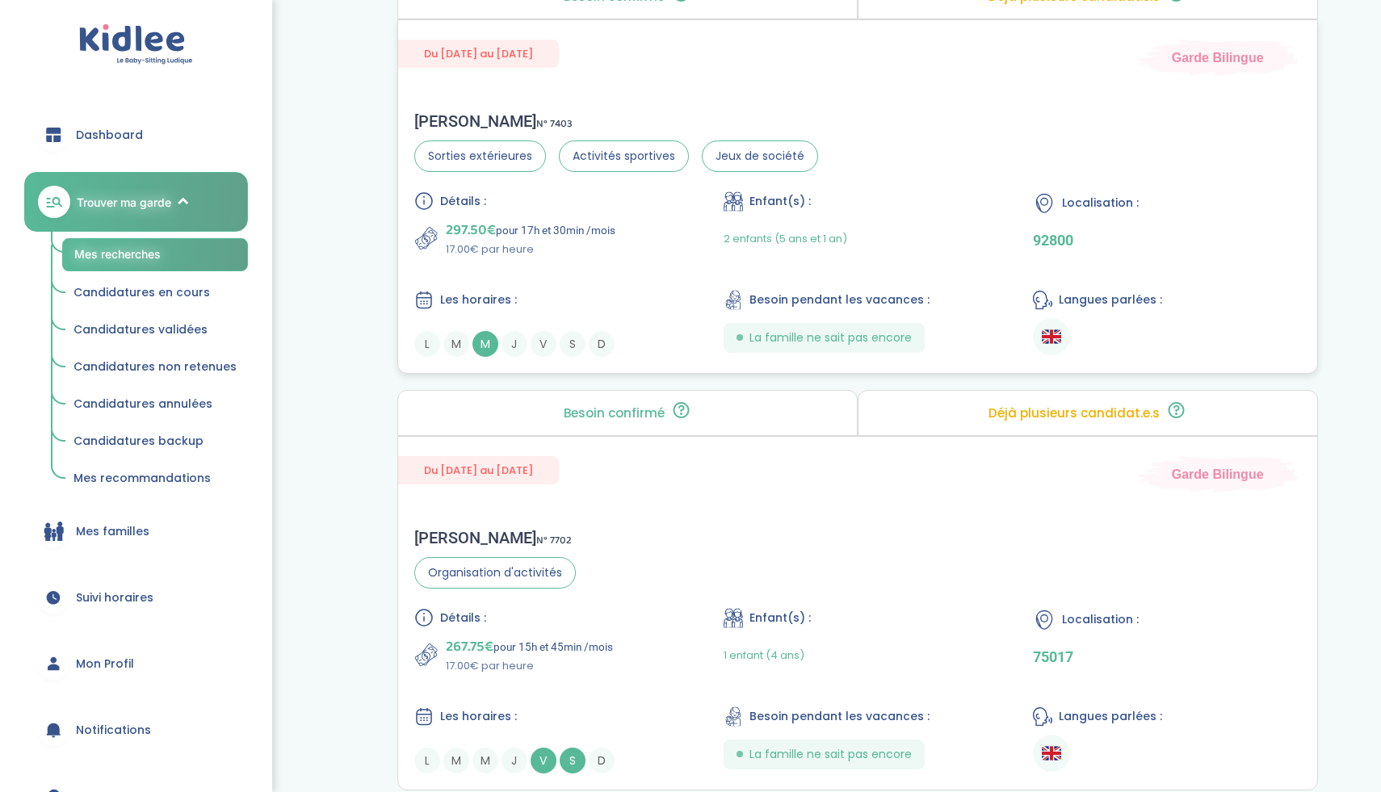
click at [596, 219] on p "297.50€ pour 17h et 30min /mois" at bounding box center [531, 230] width 170 height 23
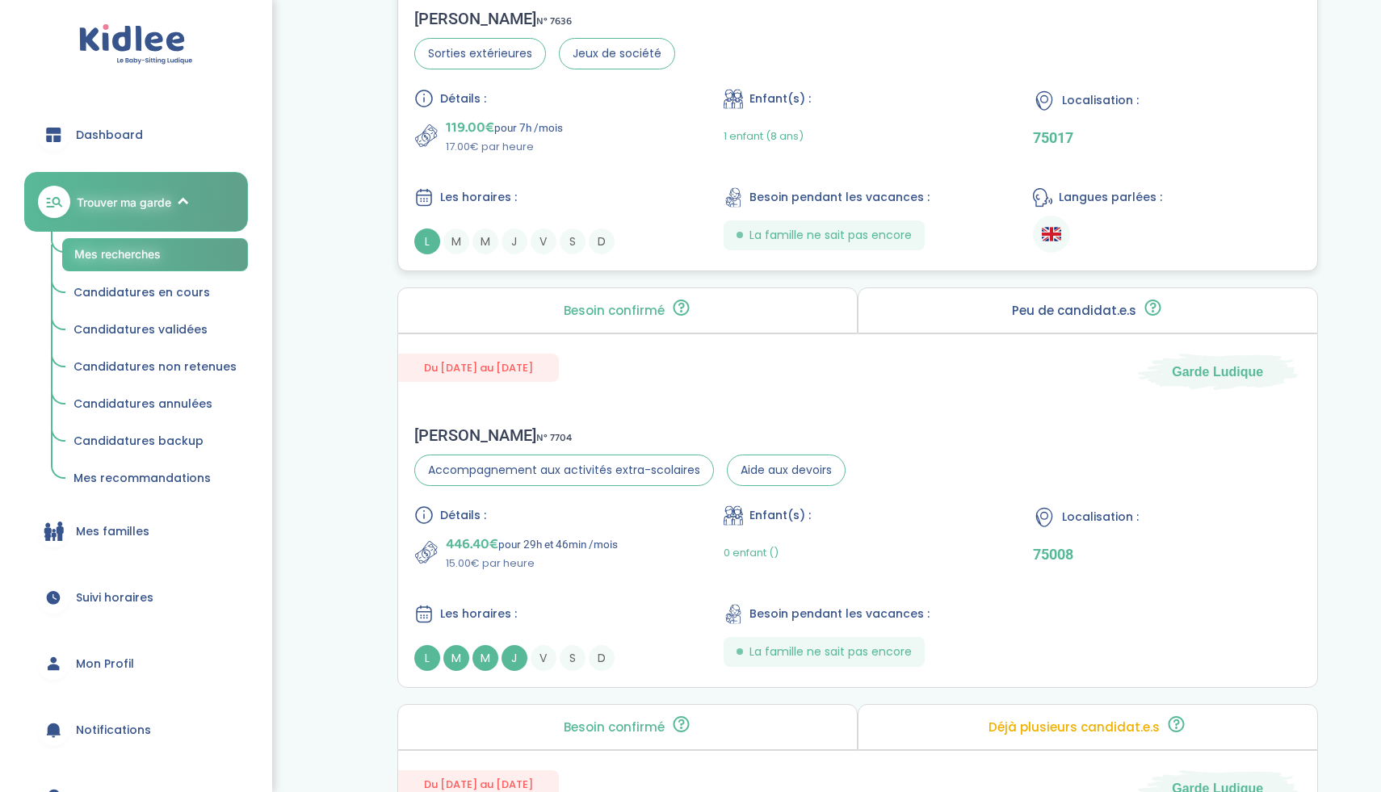
scroll to position [898, 0]
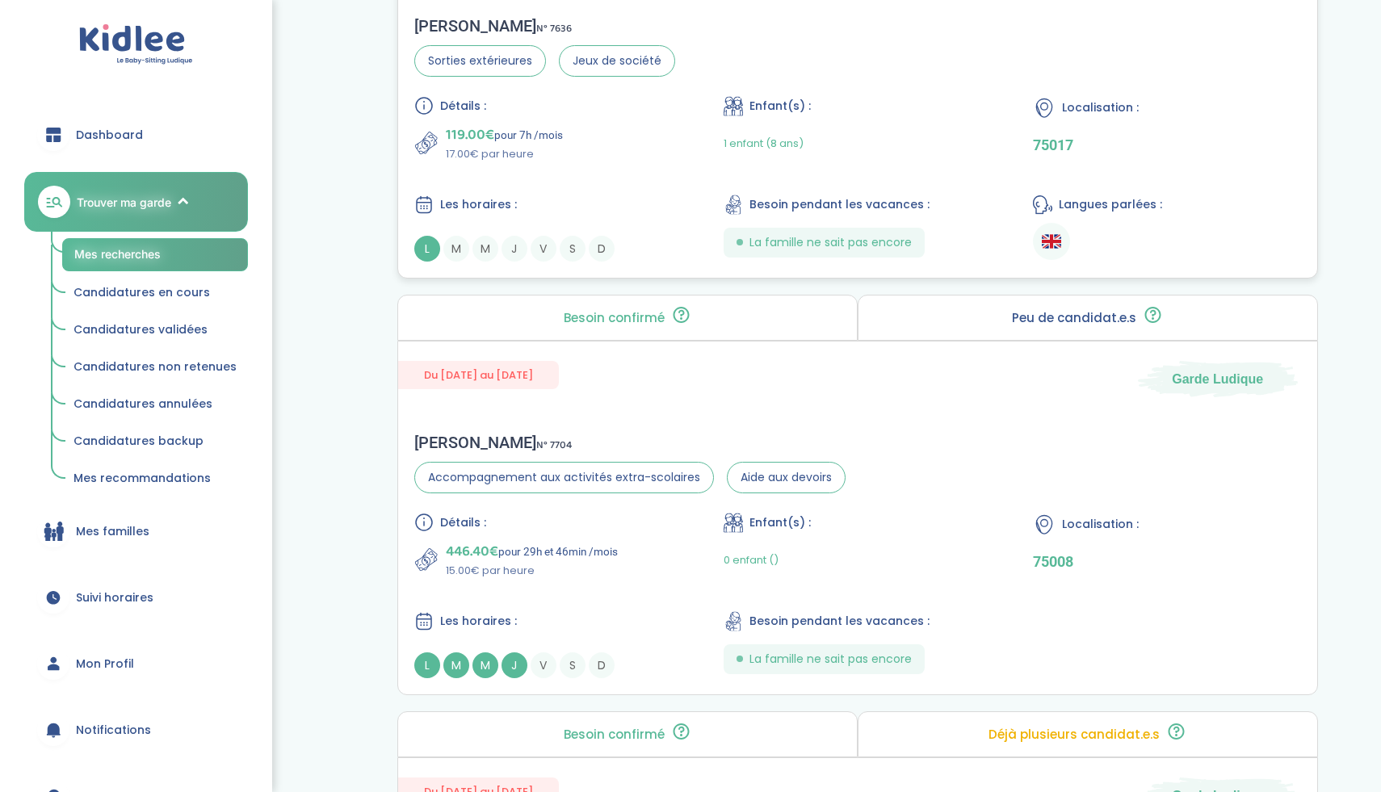
click at [588, 173] on div "Détails : 119.00€ pour 7h /mois 17.00€ par heure Enfant(s) : 1 enfant (8 ans) L…" at bounding box center [857, 179] width 887 height 166
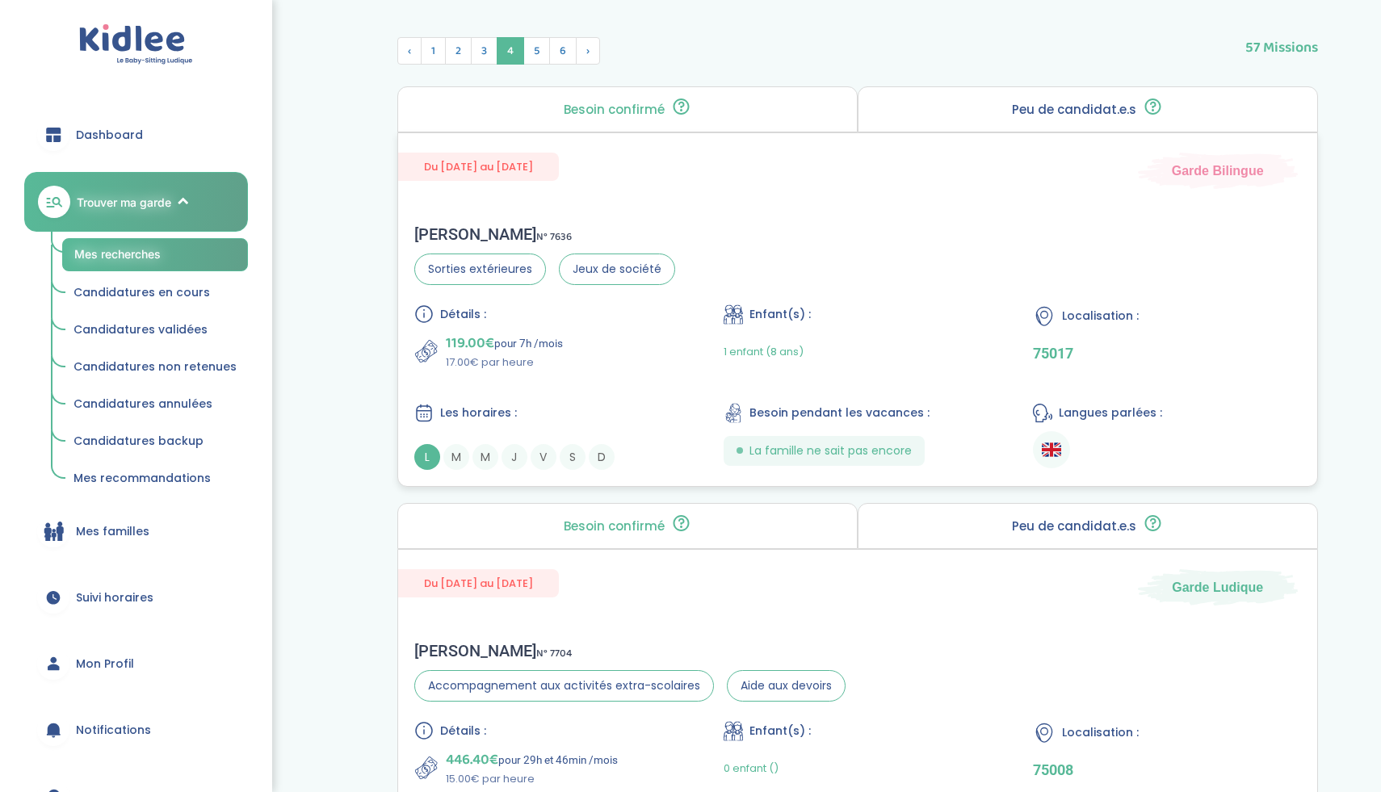
scroll to position [498, 0]
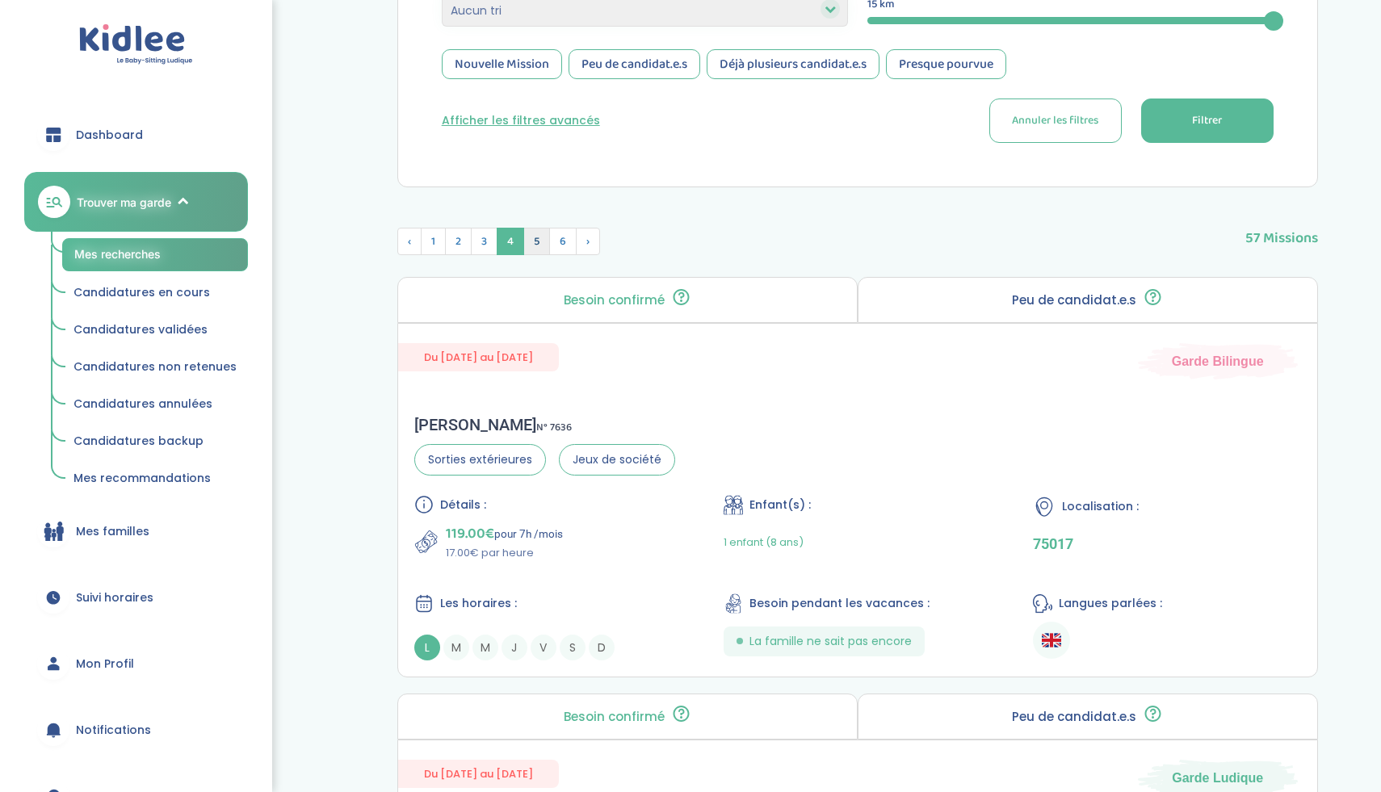
click at [534, 242] on span "5" at bounding box center [536, 241] width 27 height 27
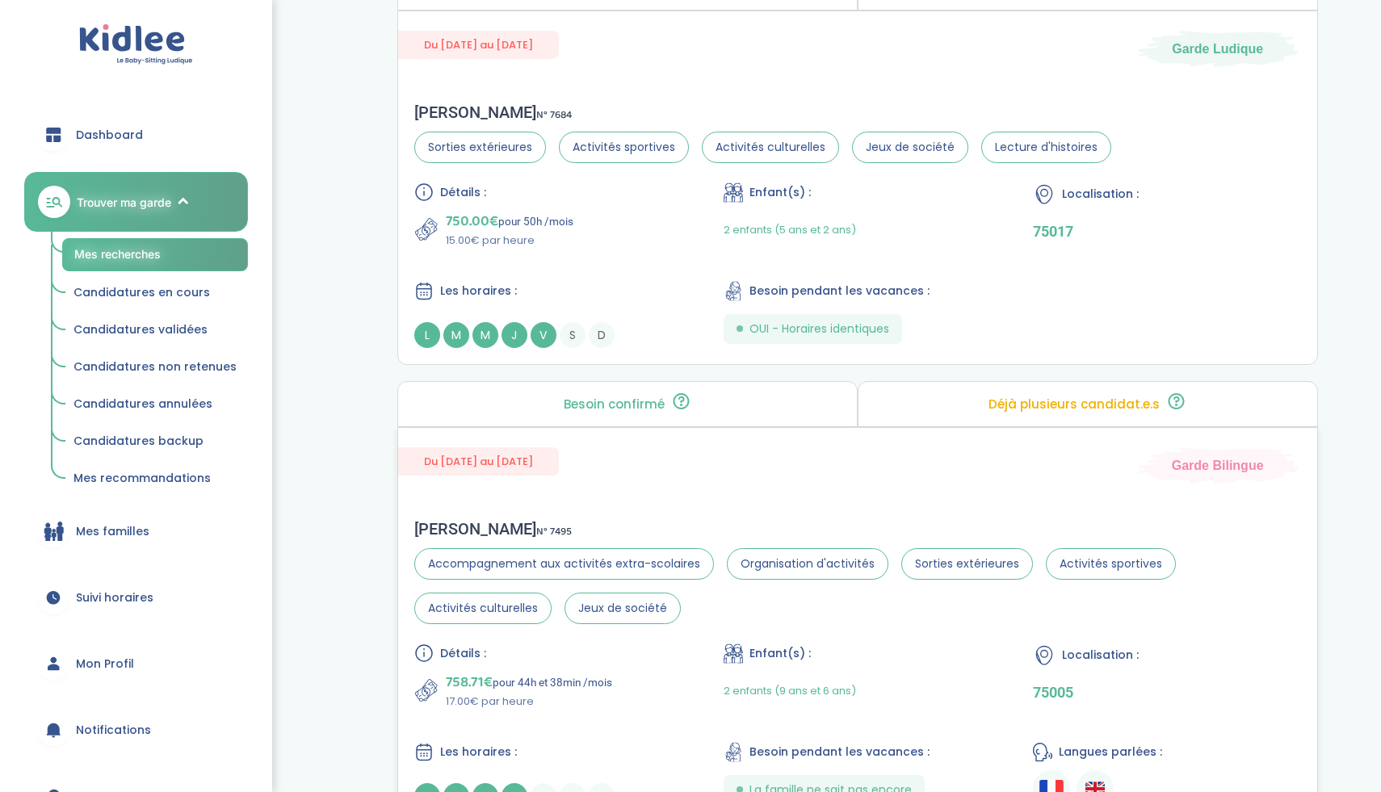
scroll to position [1645, 0]
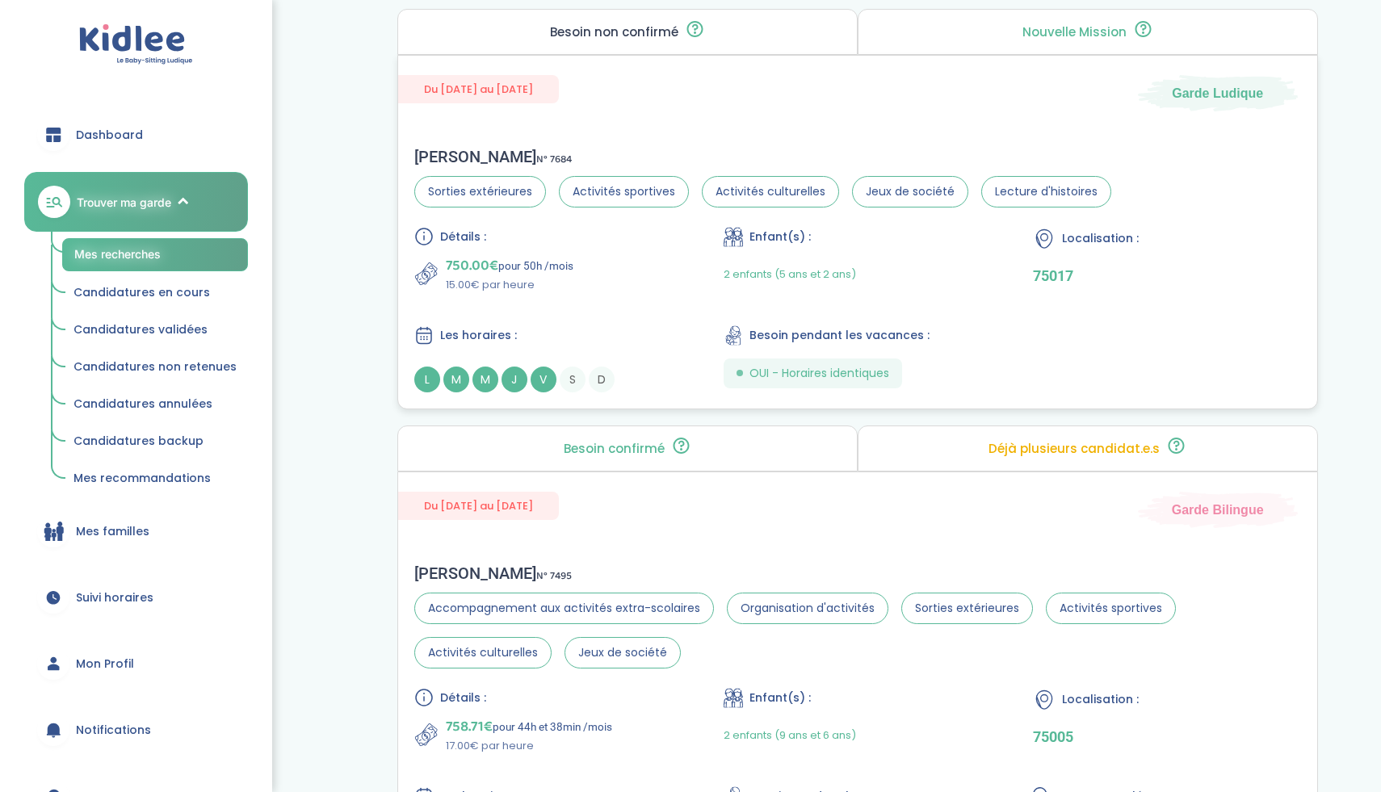
click at [632, 290] on div "750.00€ pour 50h /mois 15.00€ par heure" at bounding box center [547, 273] width 267 height 39
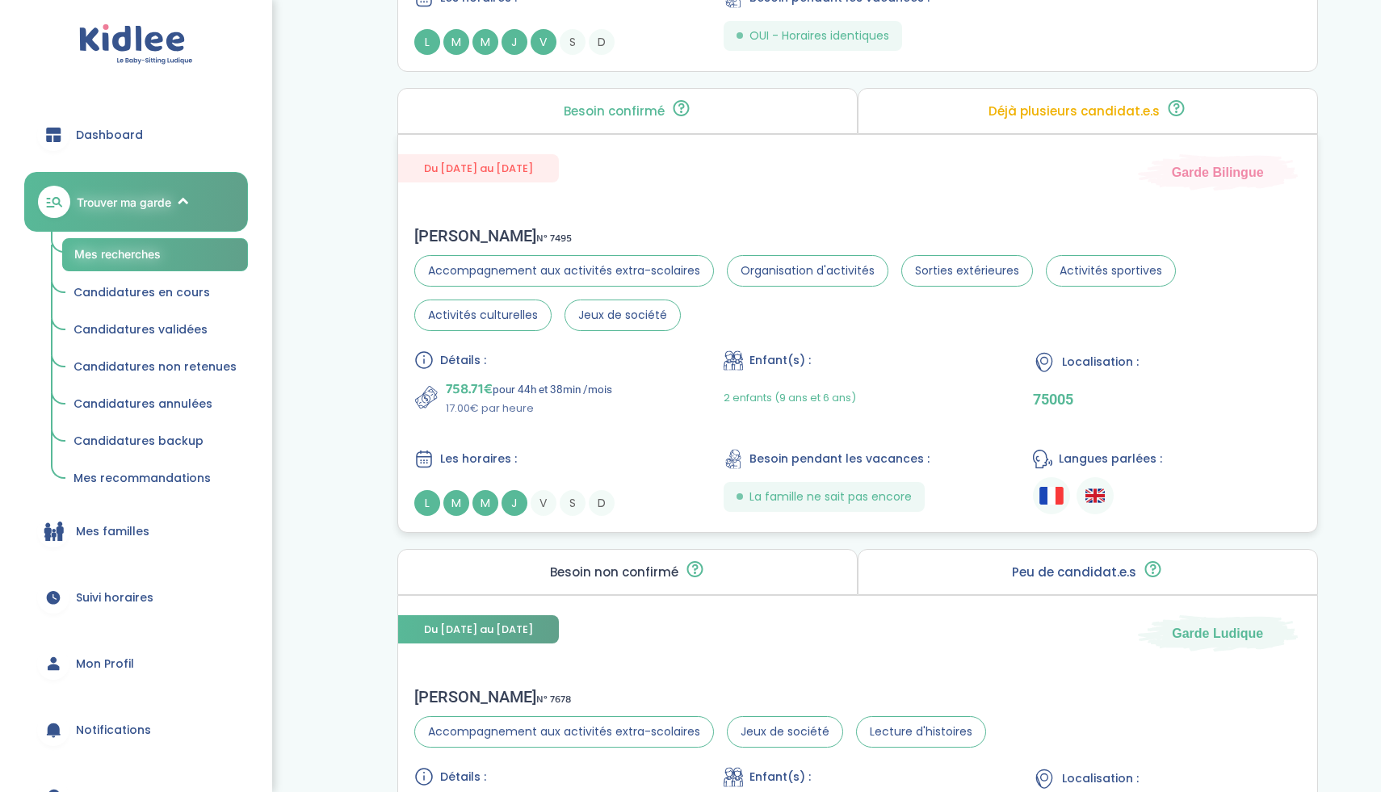
scroll to position [1982, 0]
click at [621, 442] on div "Détails : 758.71€ pour 44h et 38min /mois 17.00€ par heure Enfant(s) : 2 enfant…" at bounding box center [857, 434] width 887 height 166
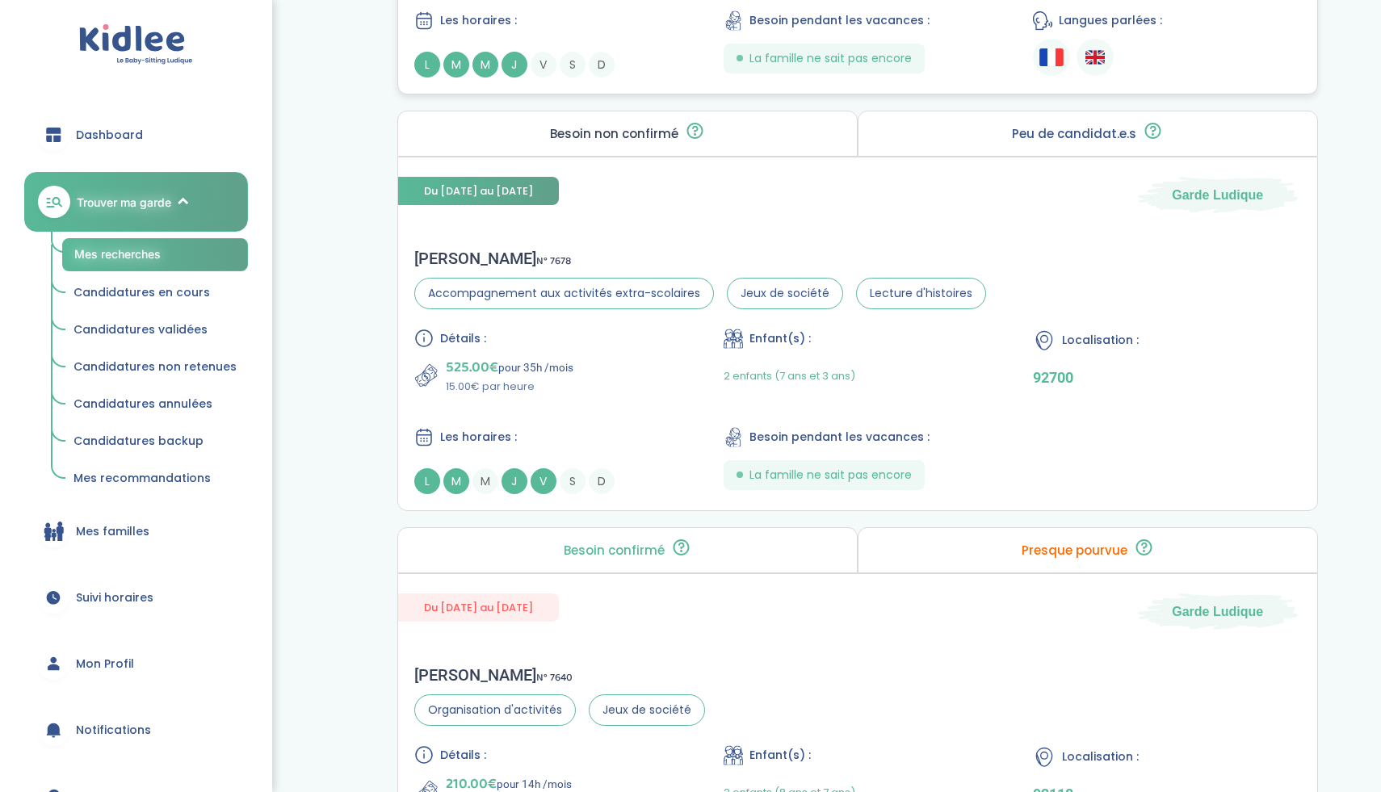
scroll to position [2446, 0]
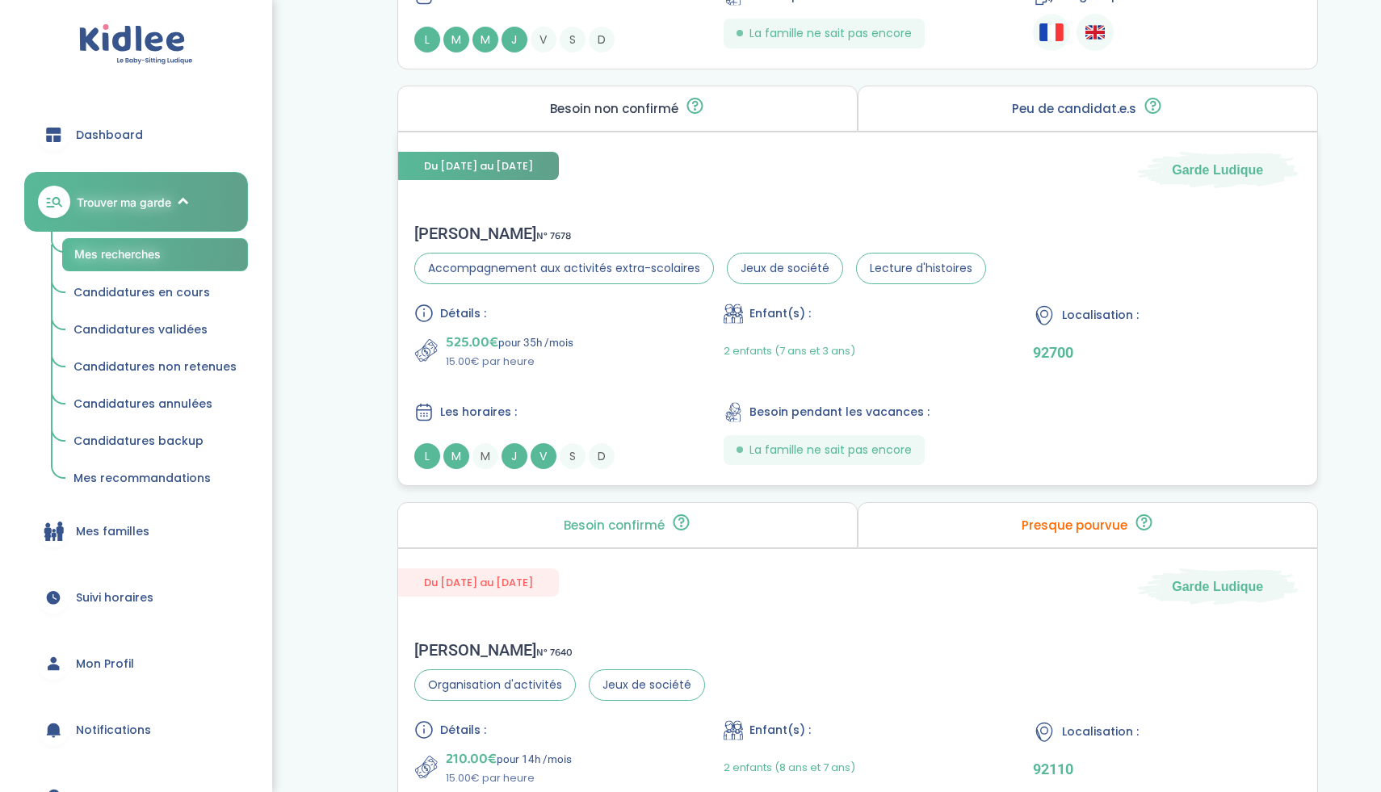
click at [617, 382] on div "Détails : 525.00€ pour 35h /mois 15.00€ par heure Enfant(s) : 2 enfants (7 ans …" at bounding box center [857, 387] width 887 height 166
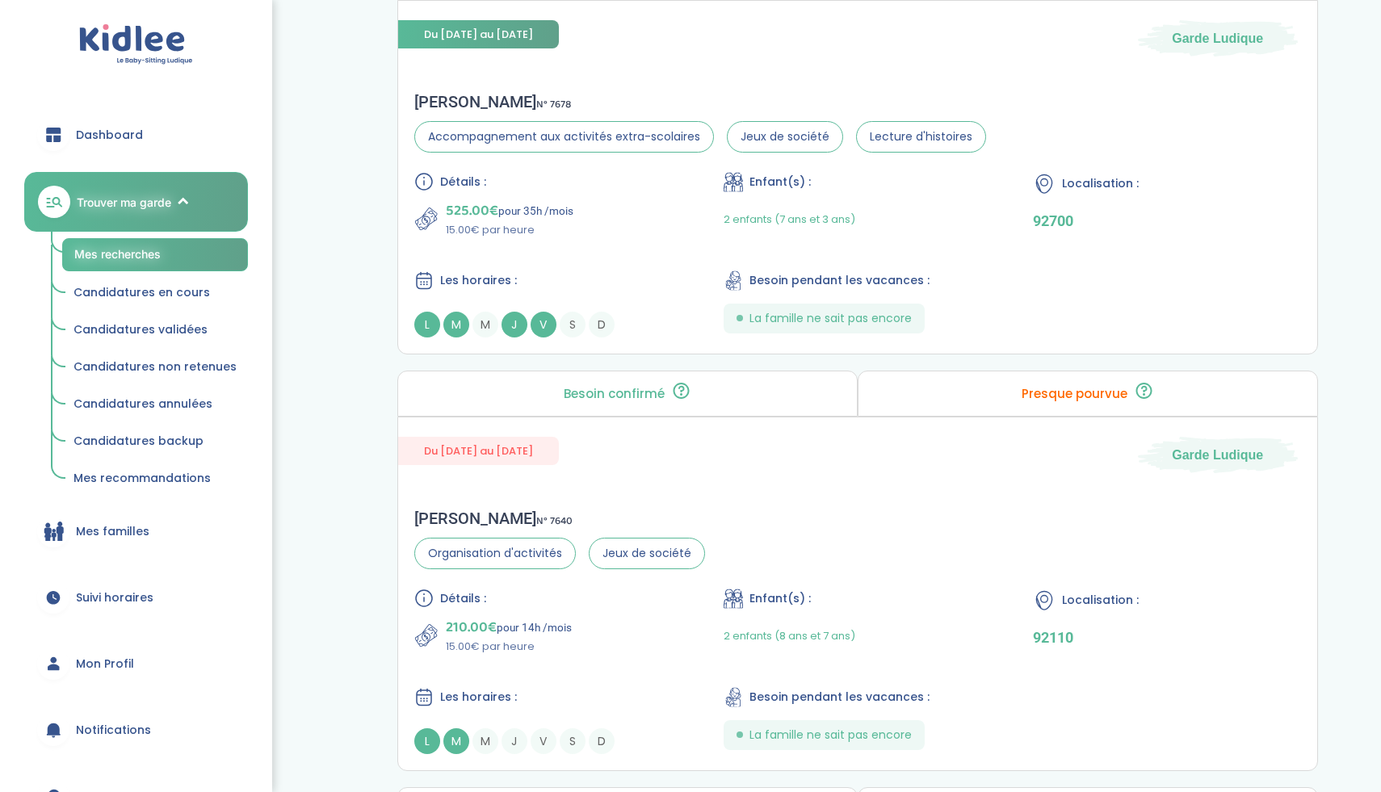
scroll to position [3029, 0]
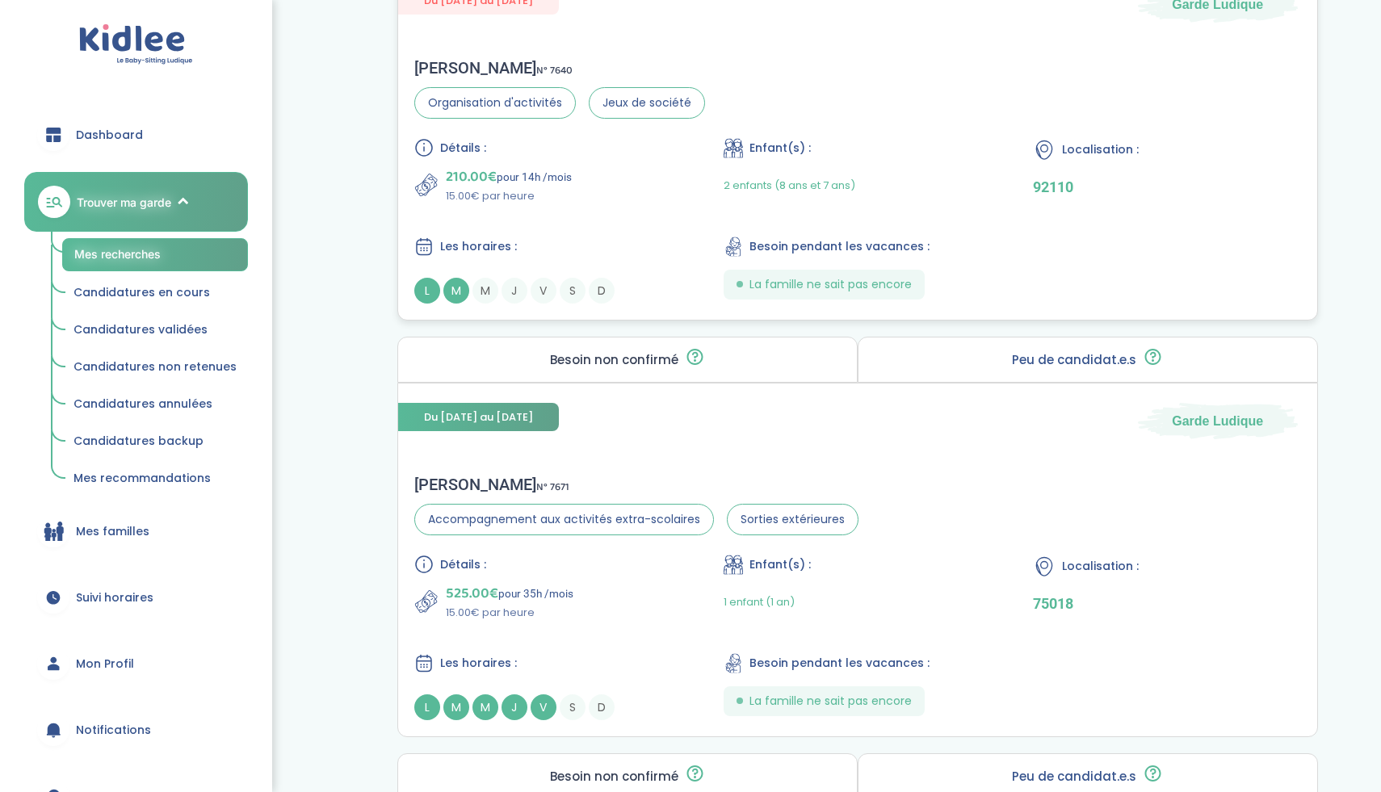
click at [665, 207] on div "Détails : 210.00€ pour 14h /mois 15.00€ par heure Enfant(s) : 2 enfants (8 ans …" at bounding box center [857, 221] width 887 height 166
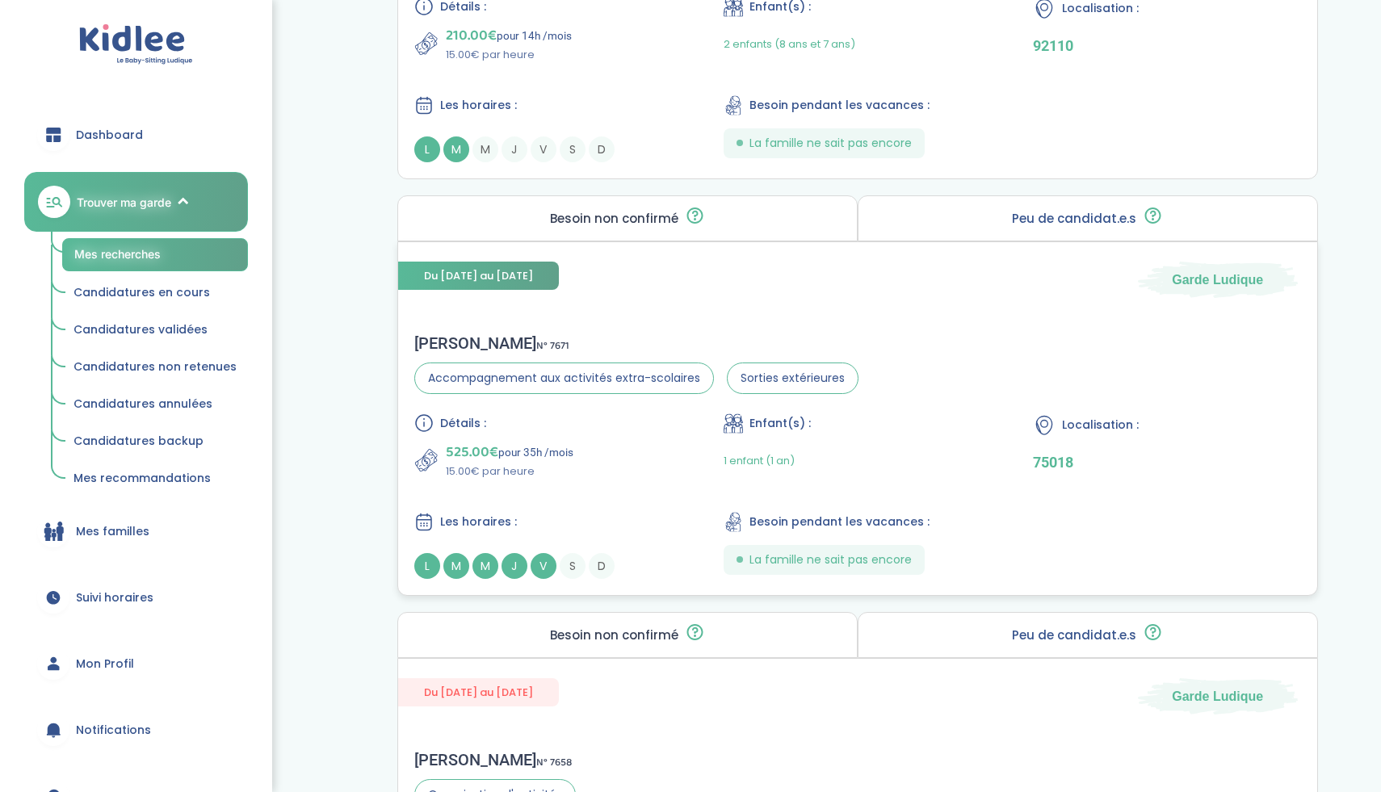
scroll to position [3182, 0]
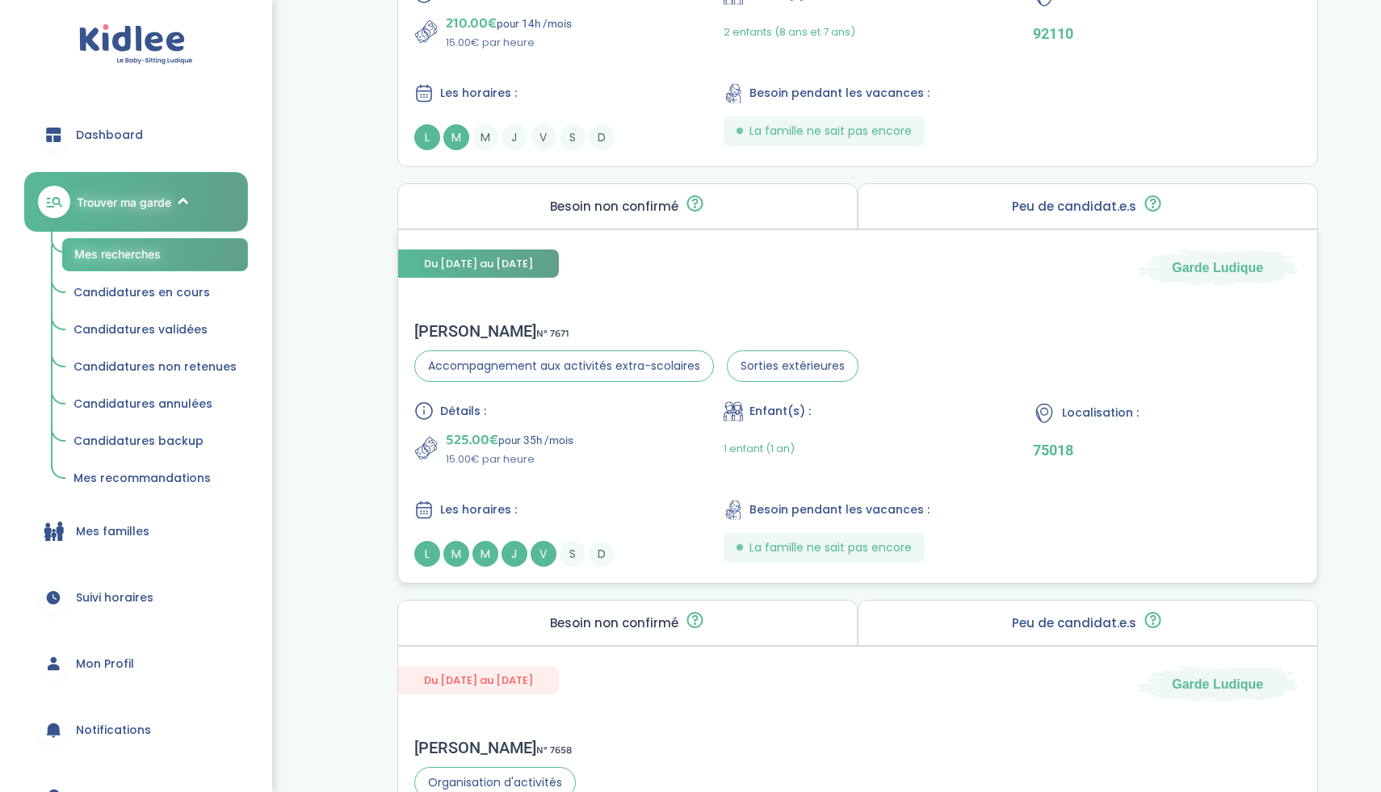
click at [667, 489] on div "Détails : 525.00€ pour 35h /mois 15.00€ par heure Enfant(s) : 1 enfant (1 an) L…" at bounding box center [857, 484] width 887 height 166
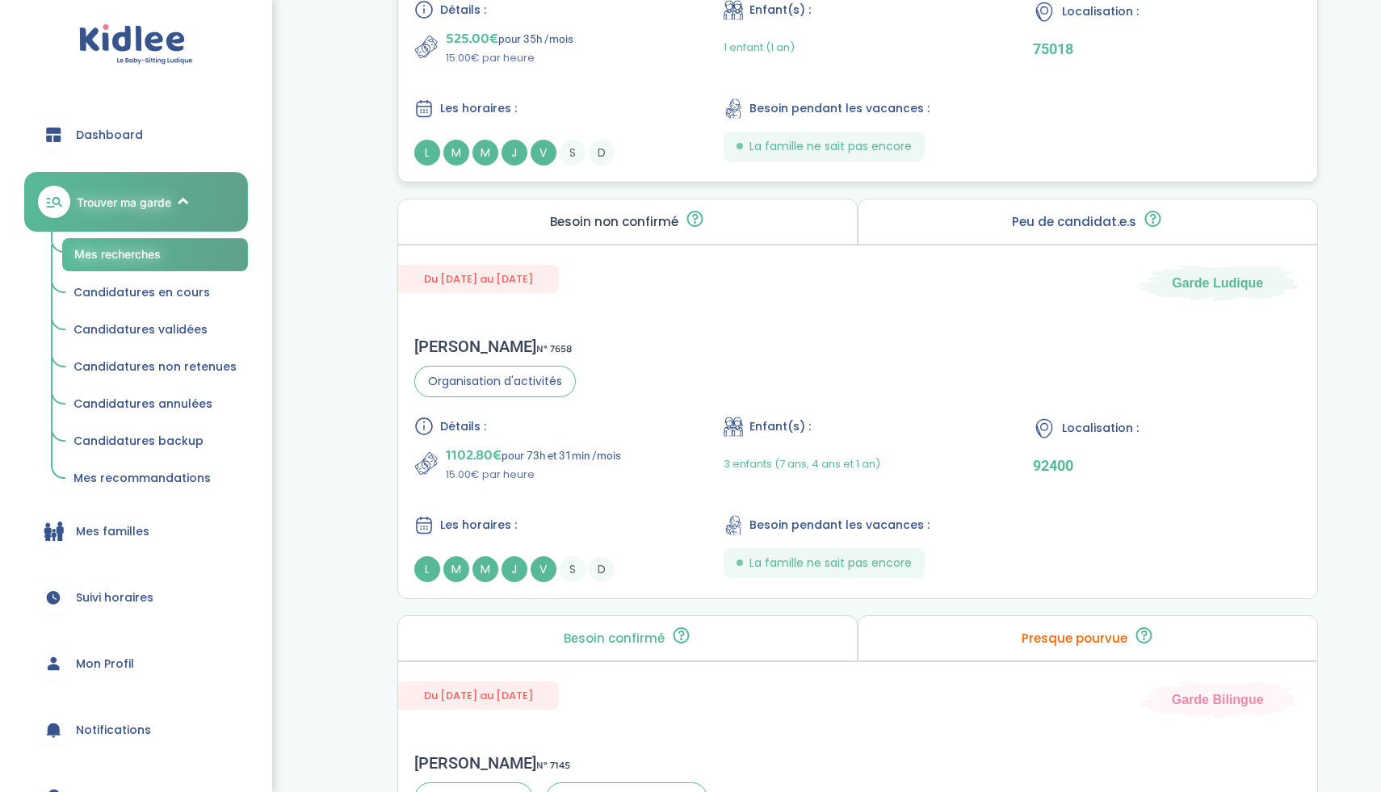
scroll to position [3585, 0]
click at [635, 402] on div "Anne-laure d . N° 7658 Organisation d'activités Détails : 1102.80€ pour 73h et …" at bounding box center [857, 458] width 919 height 278
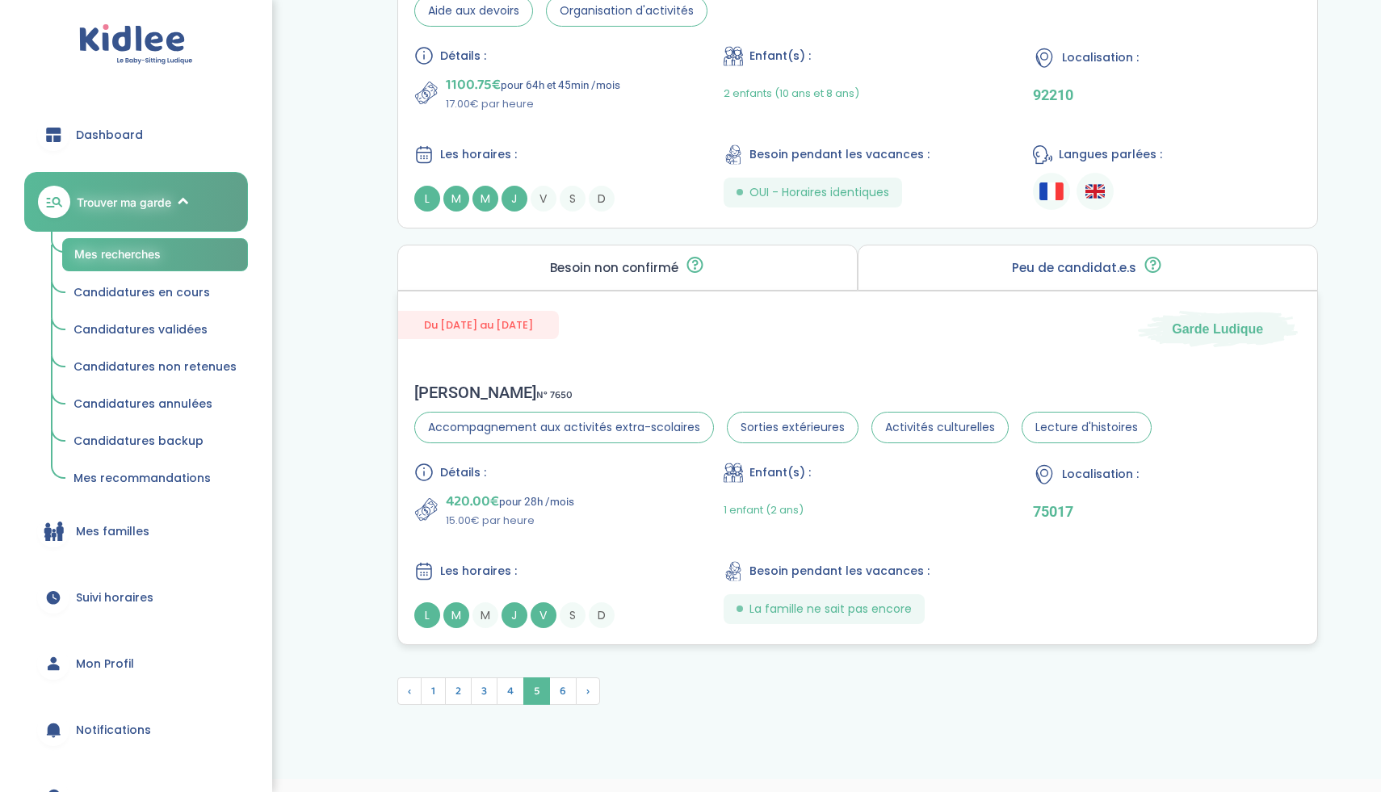
scroll to position [4378, 0]
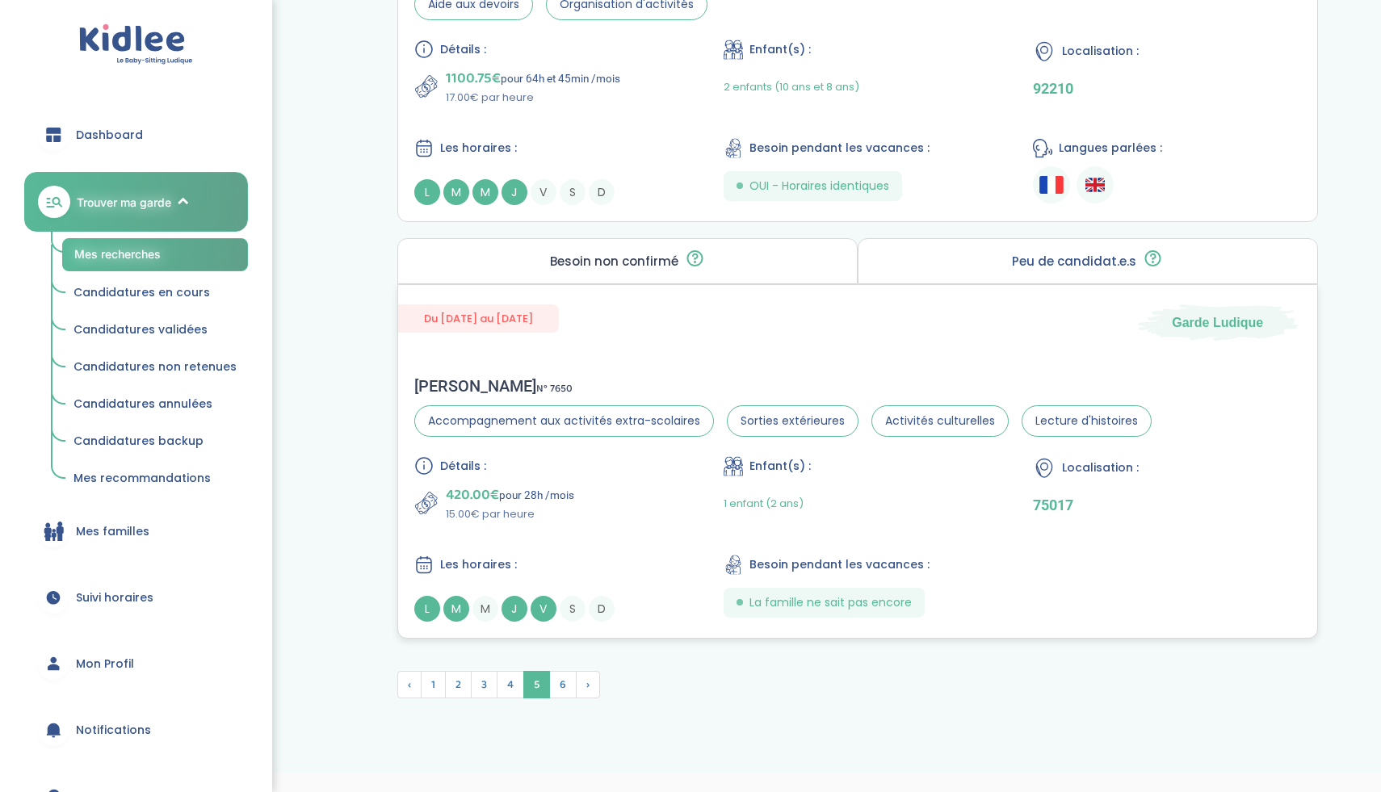
click at [659, 531] on div "Détails : 420.00€ pour 28h /mois 15.00€ par heure Enfant(s) : 1 enfant (2 ans) …" at bounding box center [857, 539] width 887 height 166
click at [561, 684] on span "6" at bounding box center [562, 684] width 27 height 27
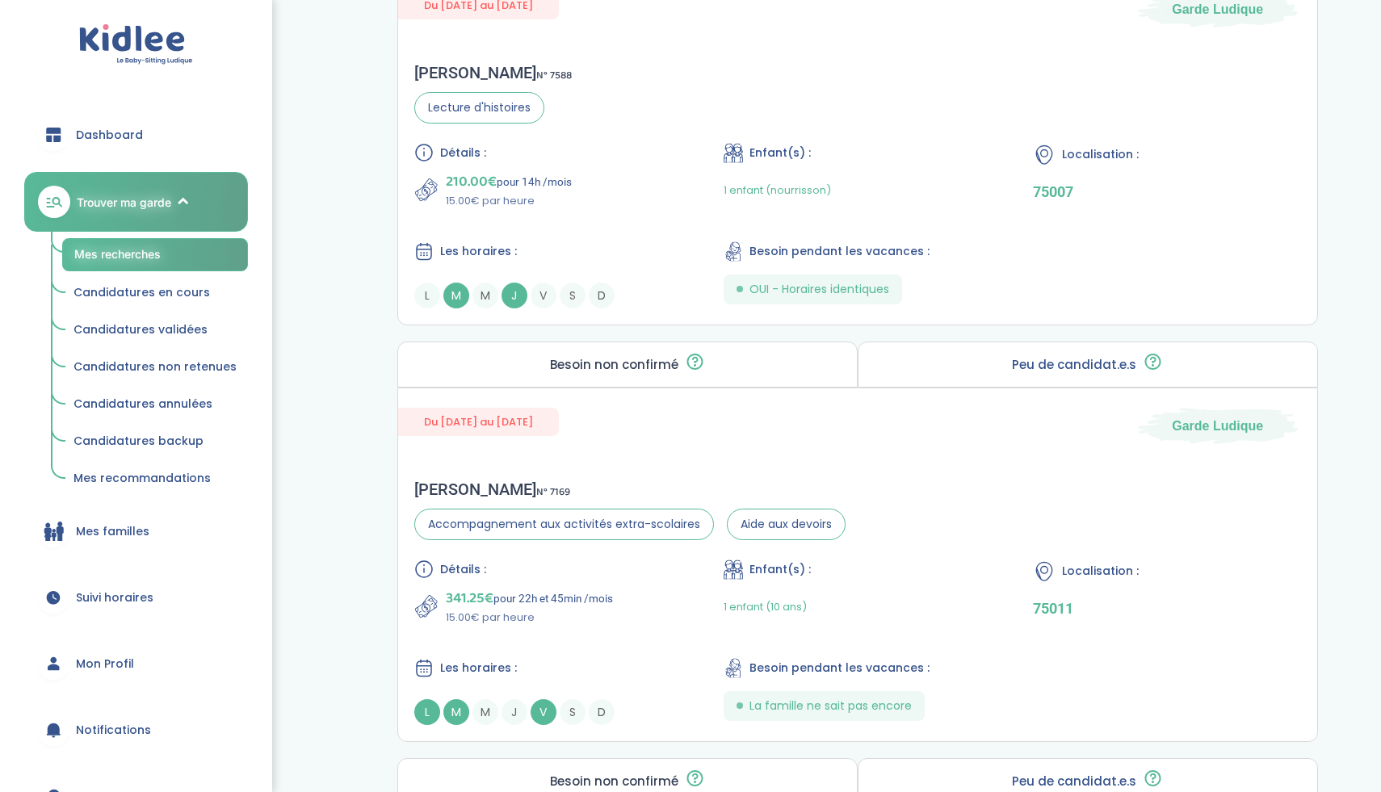
scroll to position [2075, 0]
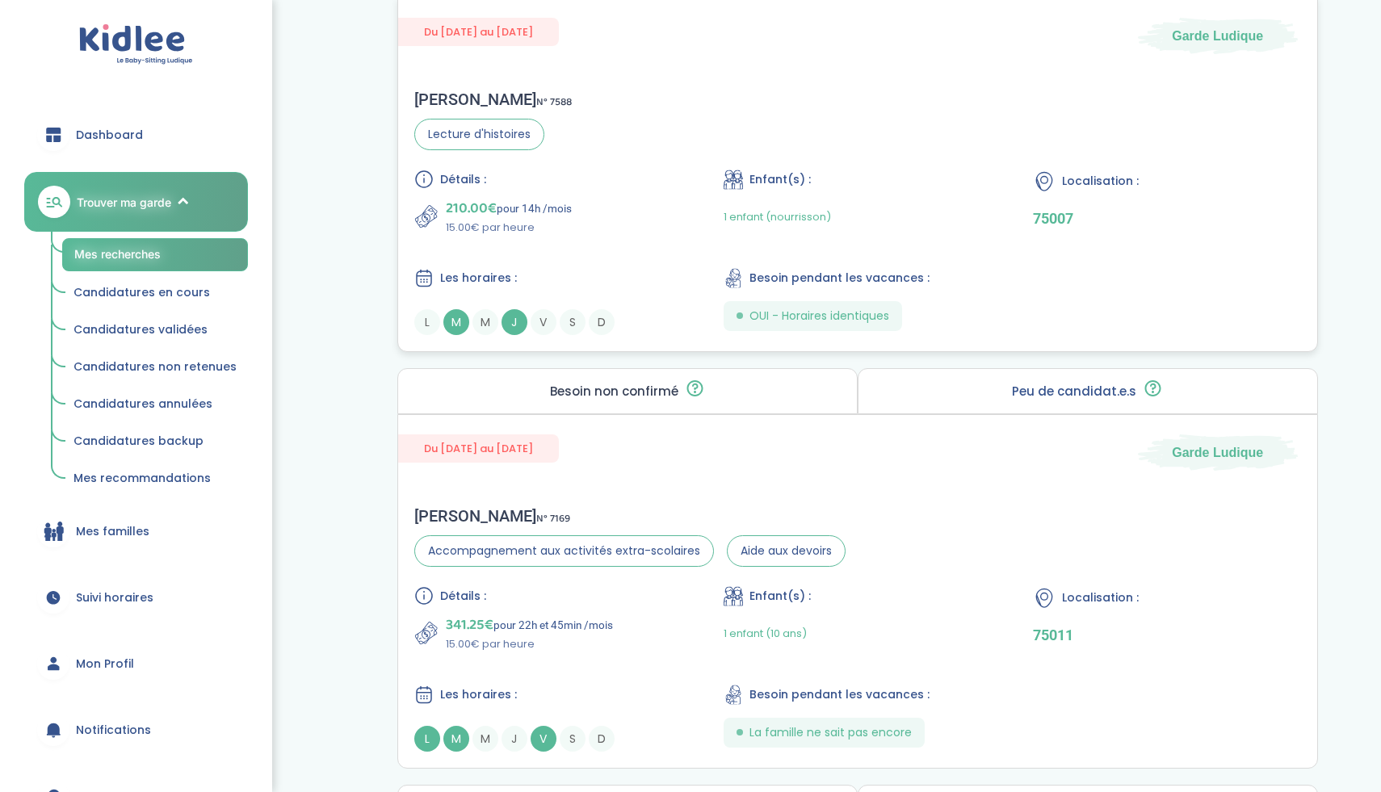
click at [604, 228] on div "210.00€ pour 14h /mois 15.00€ par heure" at bounding box center [547, 216] width 267 height 39
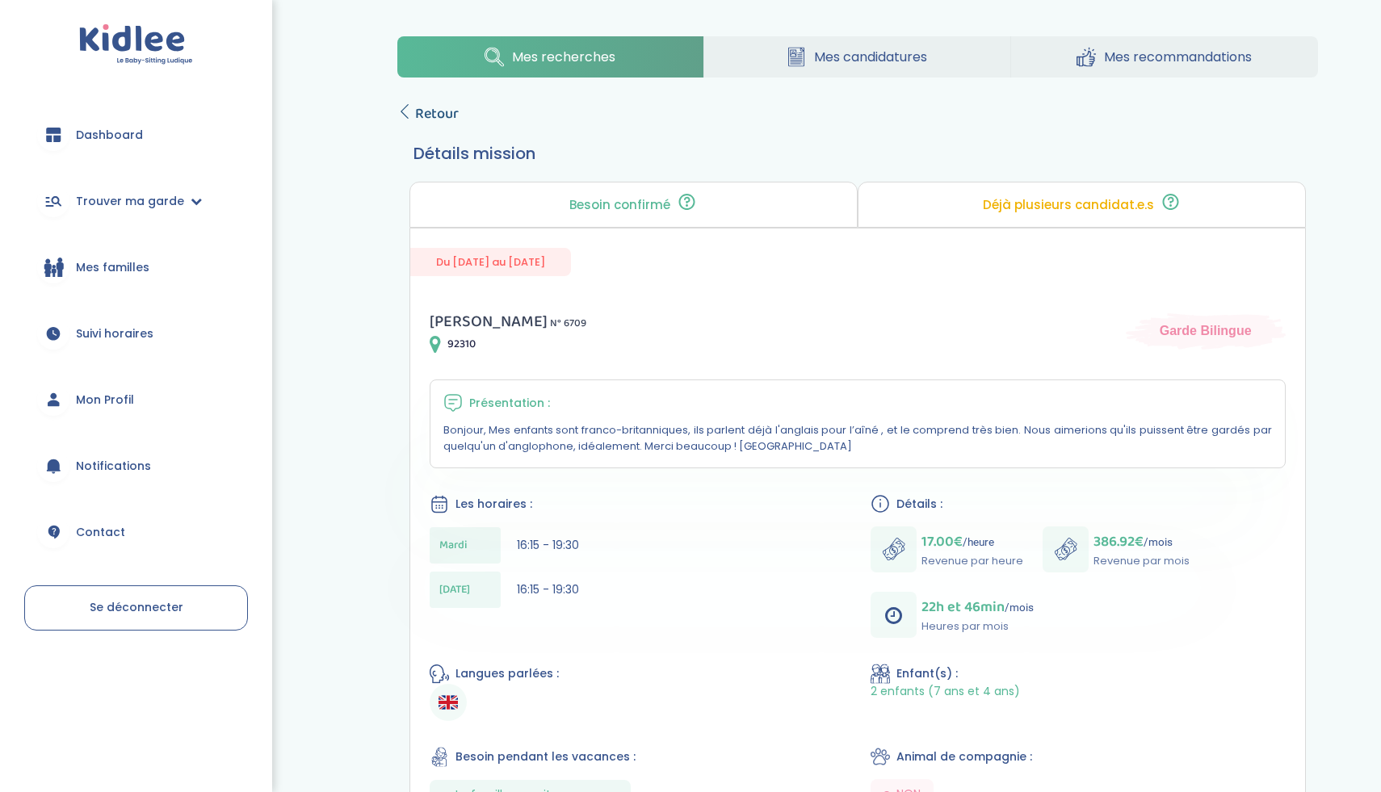
click at [420, 114] on span "Retour" at bounding box center [437, 114] width 44 height 23
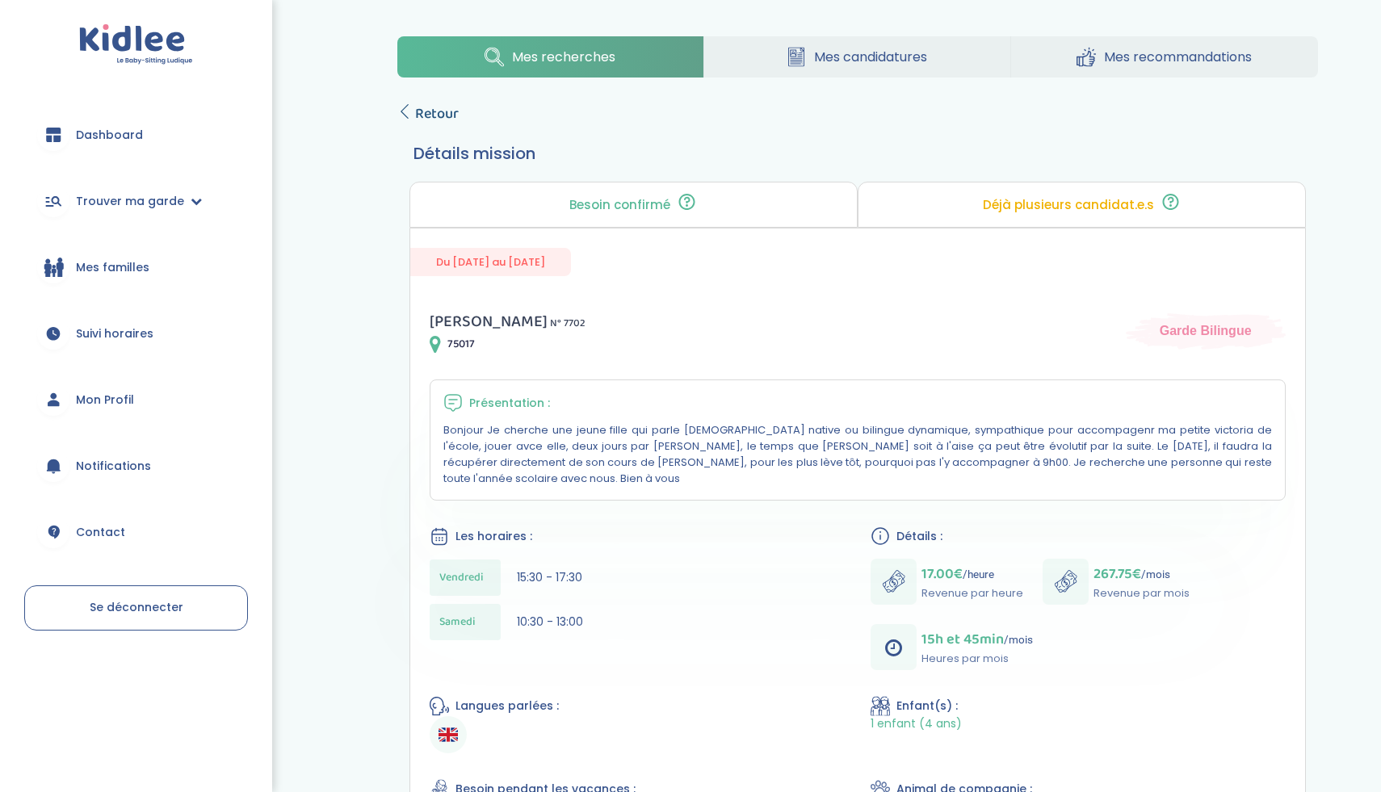
click at [416, 110] on span "Retour" at bounding box center [437, 114] width 44 height 23
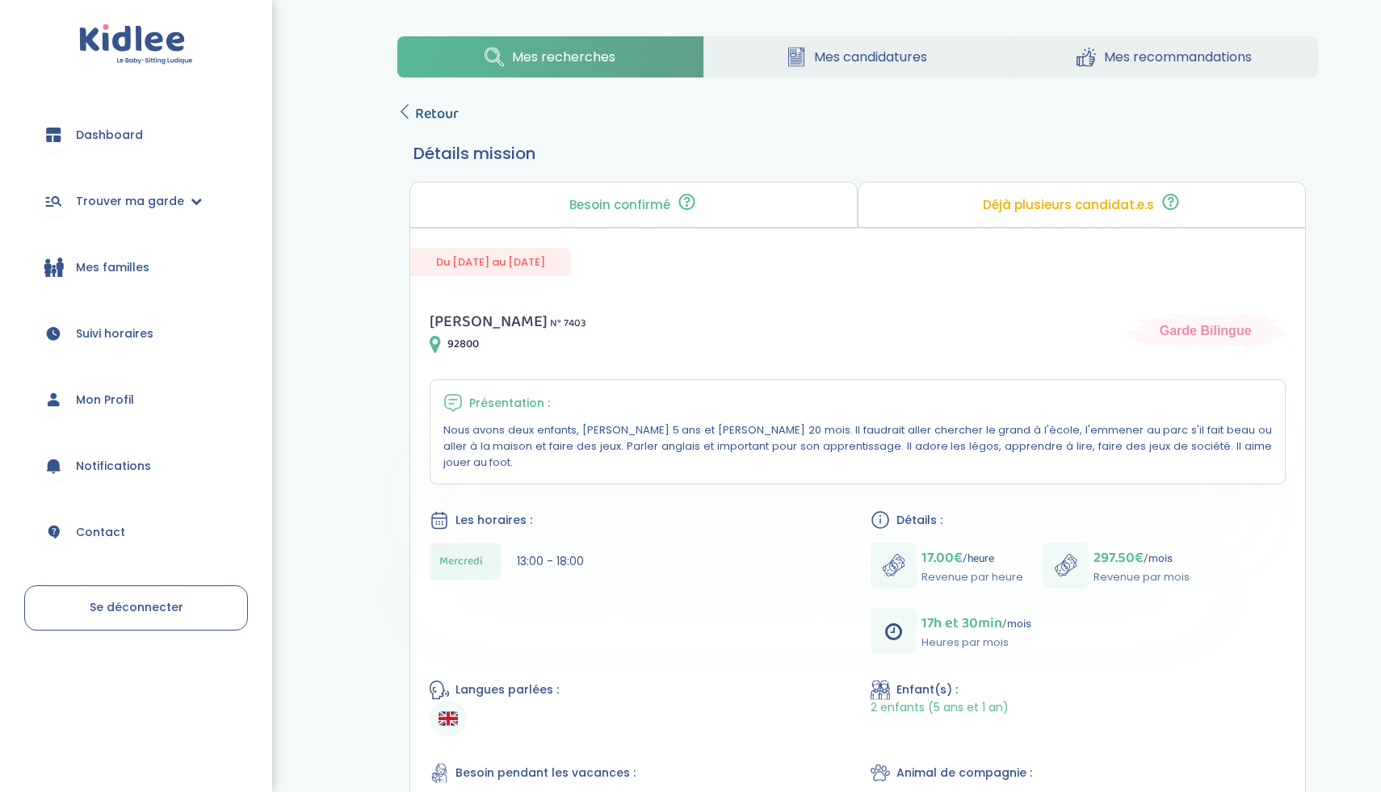
click at [408, 111] on icon at bounding box center [404, 111] width 15 height 15
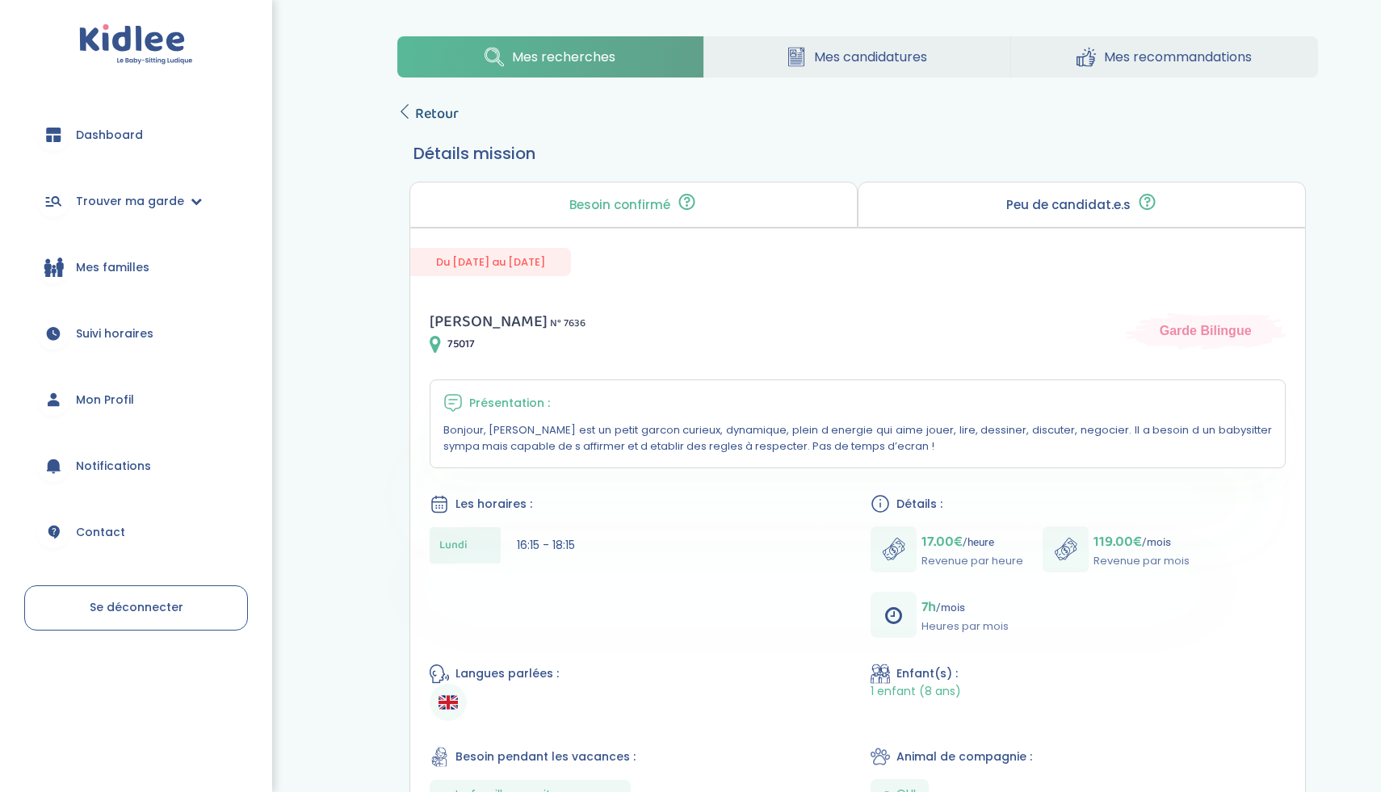
click at [422, 106] on span "Retour" at bounding box center [437, 114] width 44 height 23
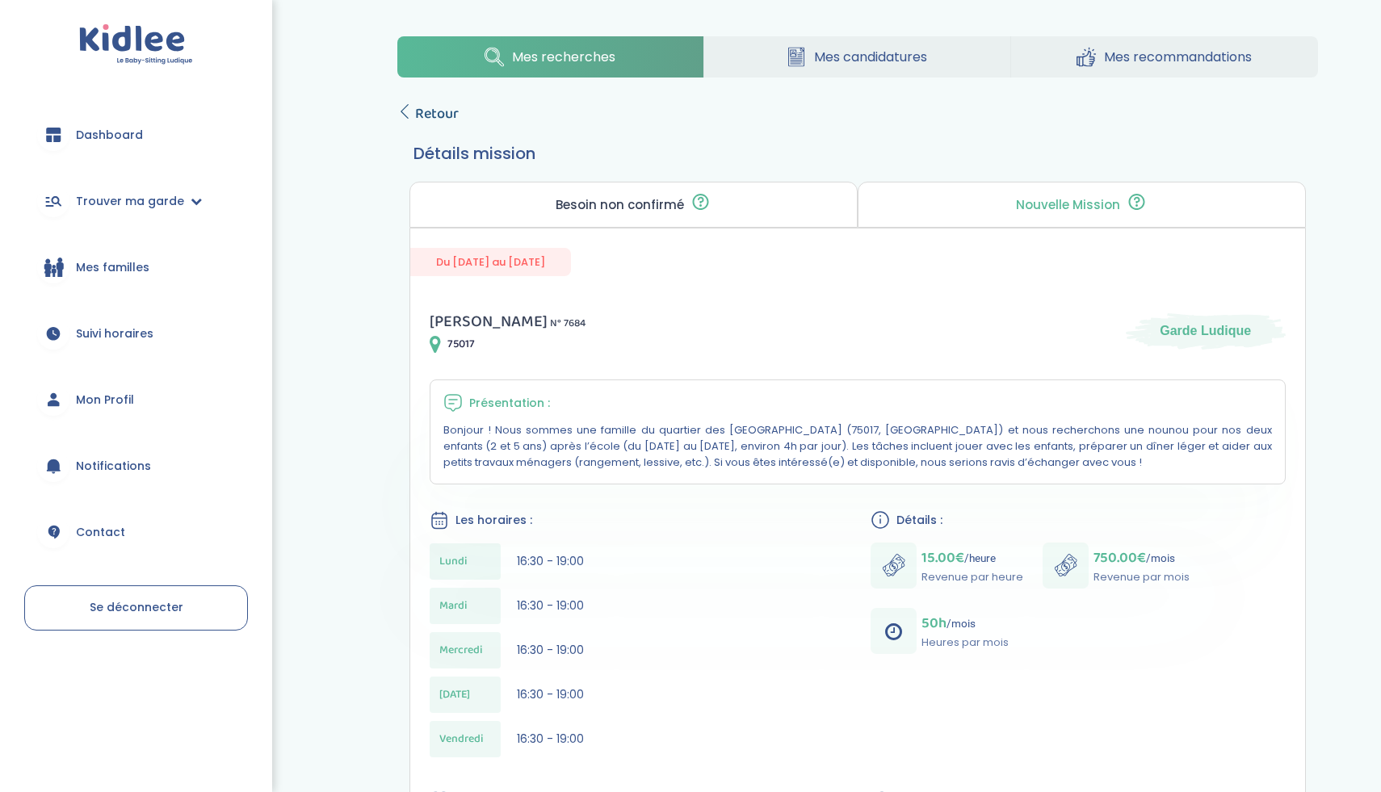
click at [435, 120] on span "Retour" at bounding box center [437, 114] width 44 height 23
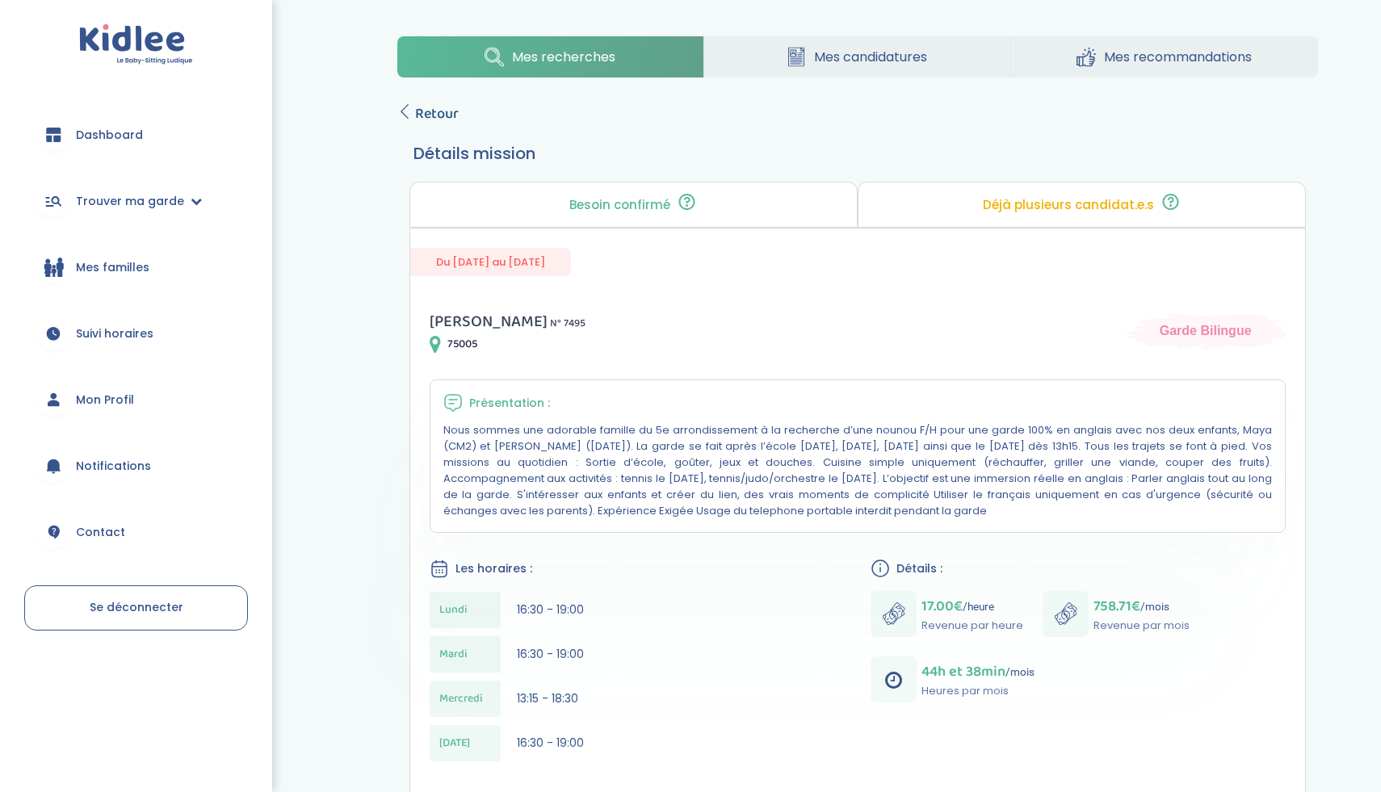
click at [435, 111] on span "Retour" at bounding box center [437, 114] width 44 height 23
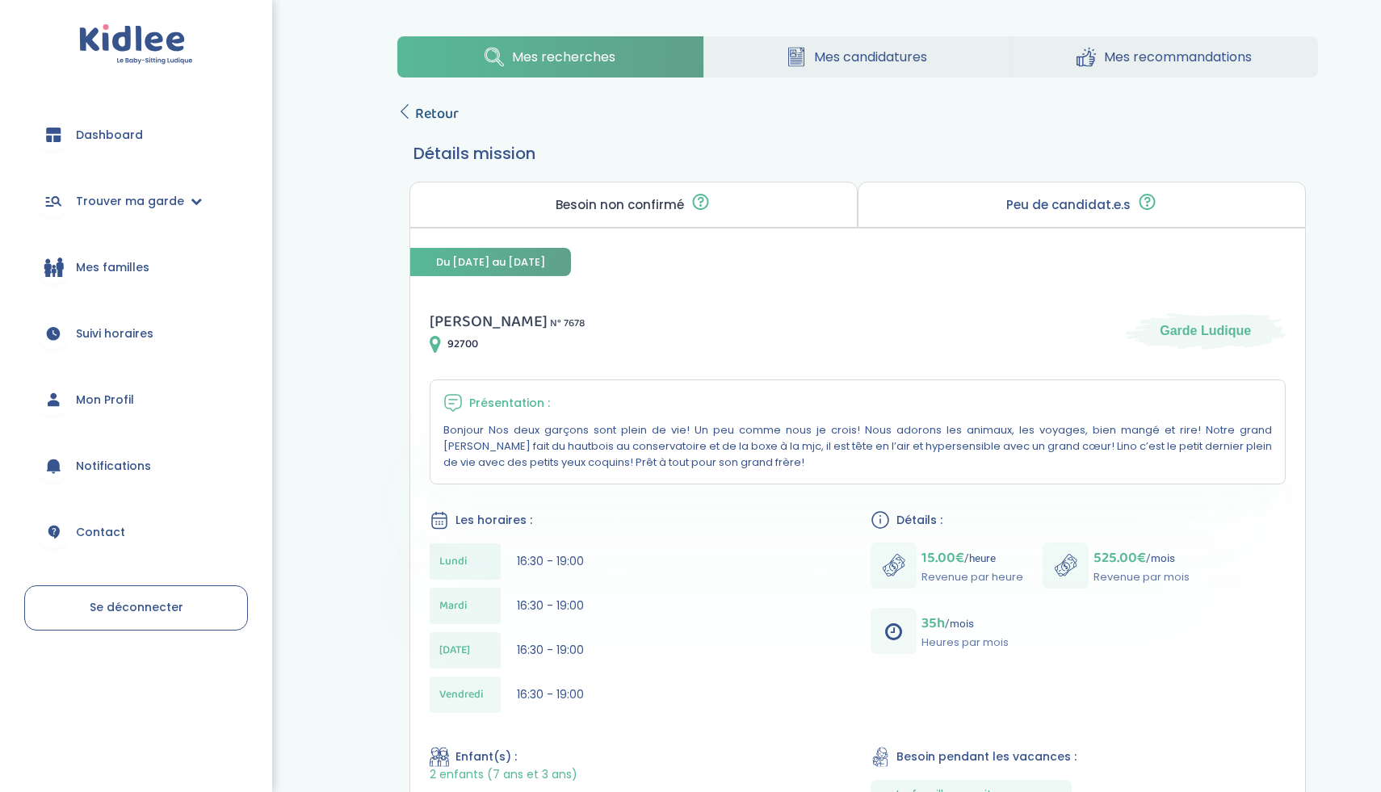
click at [440, 117] on span "Retour" at bounding box center [437, 114] width 44 height 23
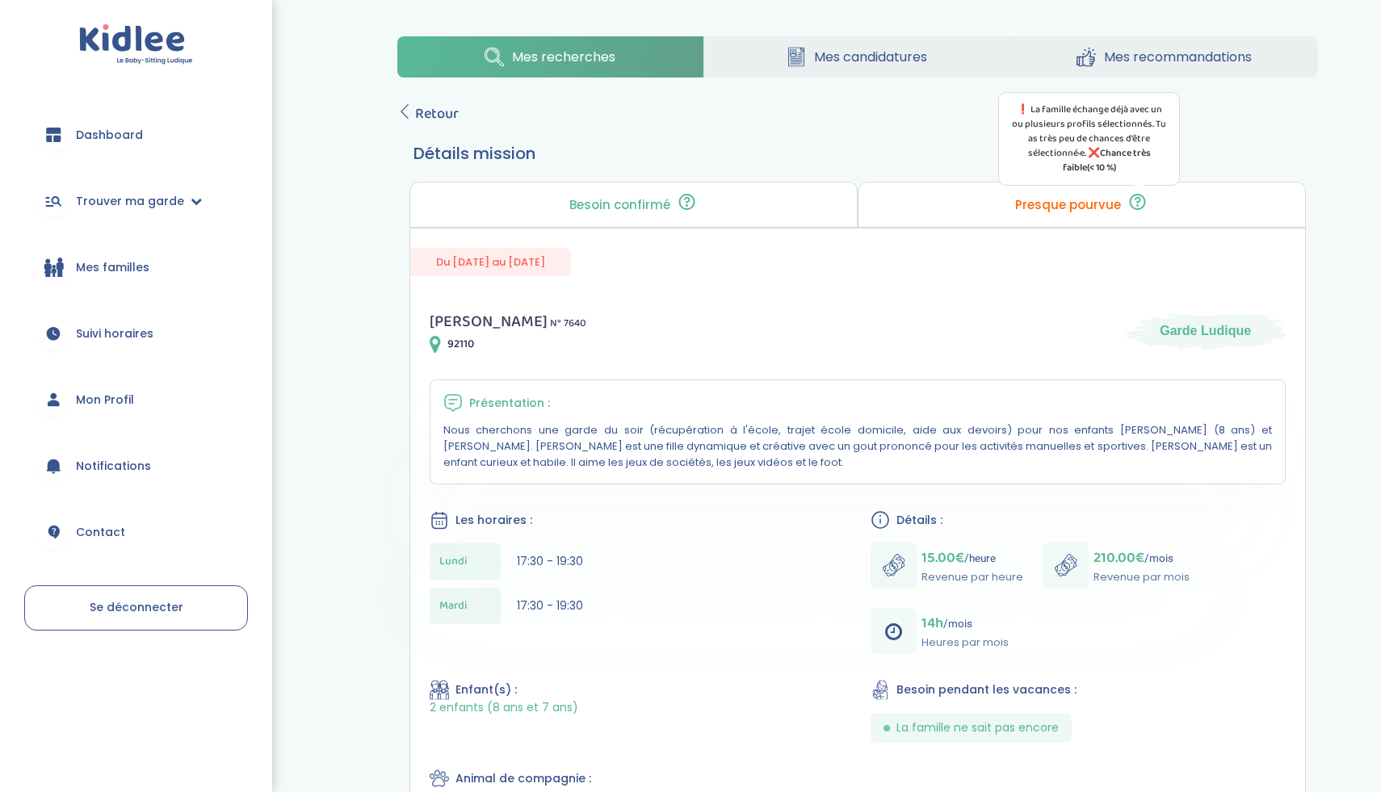
click at [1146, 200] on icon at bounding box center [1138, 201] width 20 height 19
click at [444, 117] on span "Retour" at bounding box center [437, 114] width 44 height 23
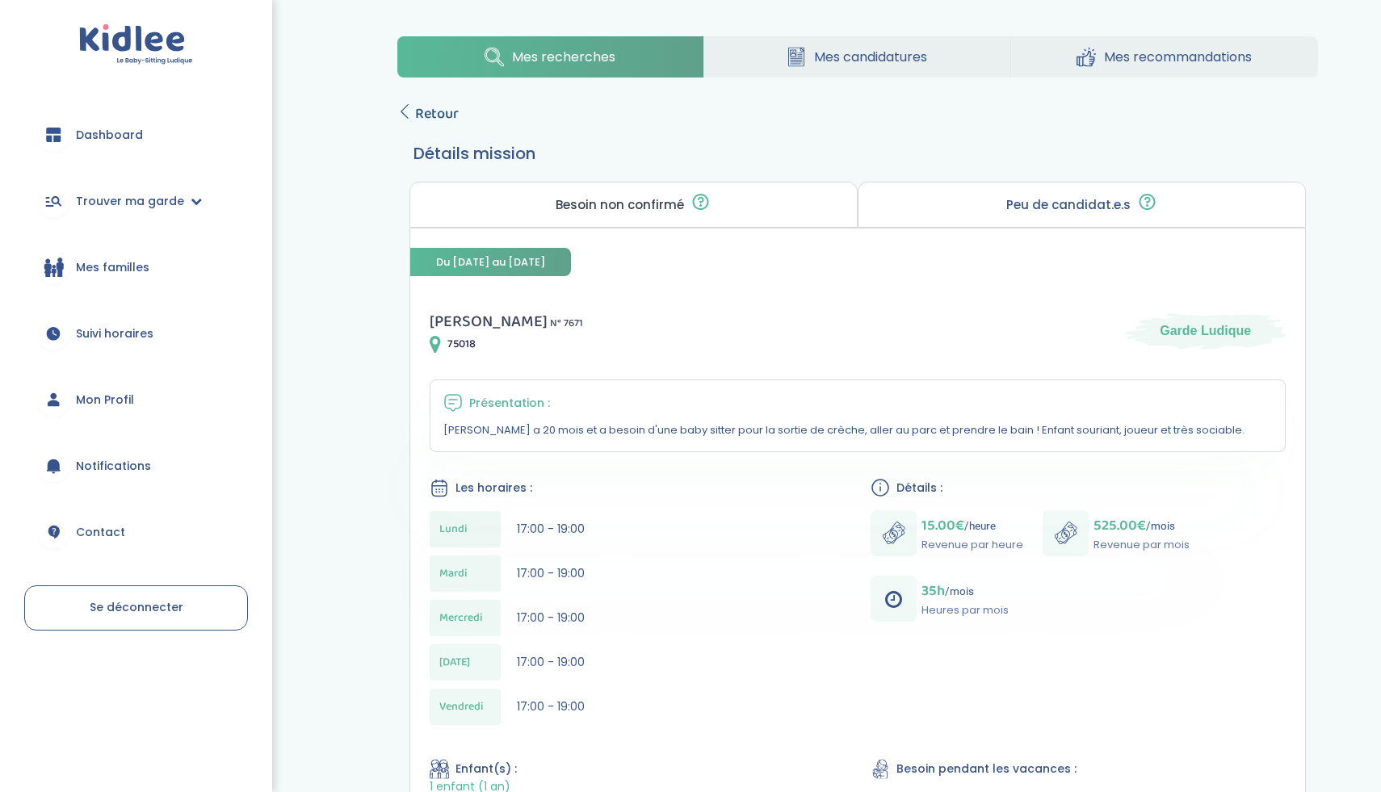
click at [426, 115] on span "Retour" at bounding box center [437, 114] width 44 height 23
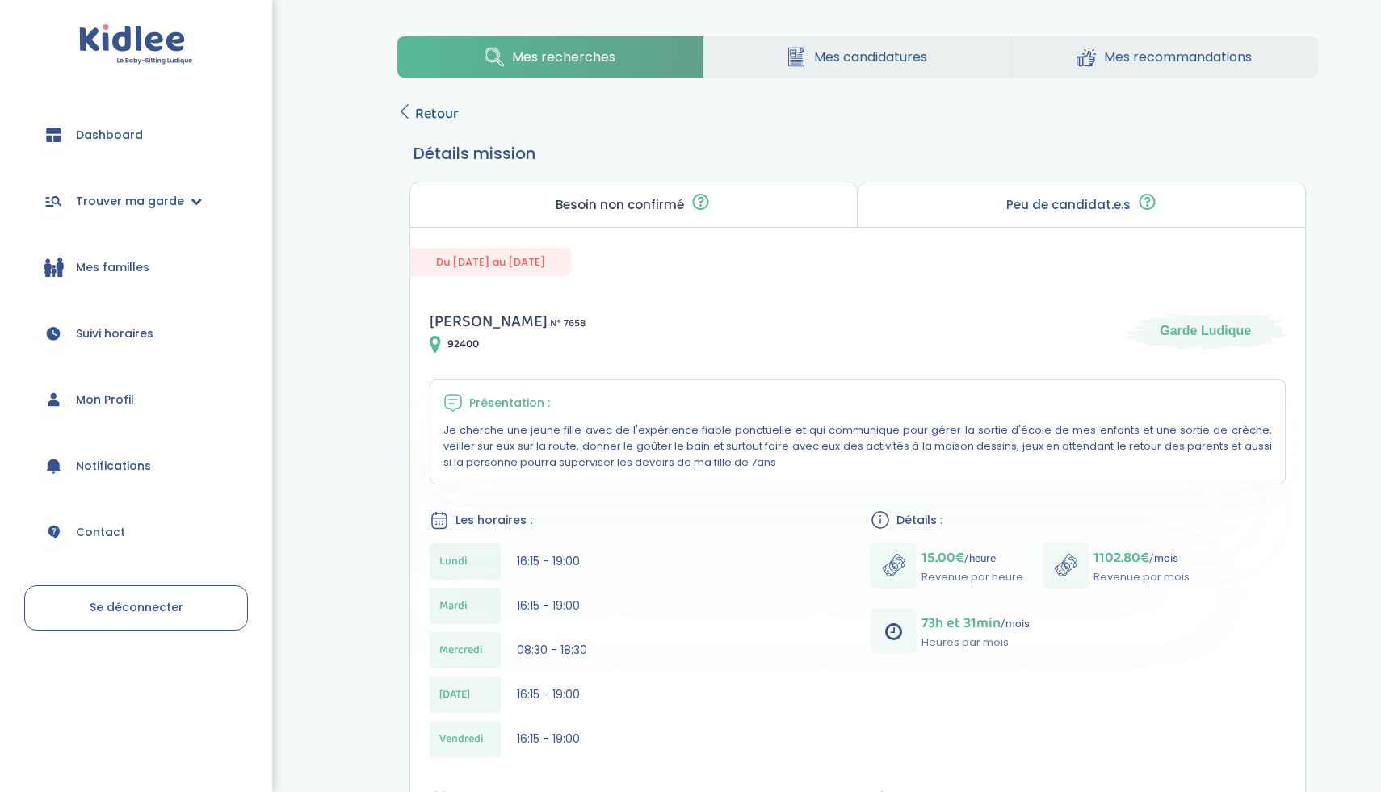
click at [447, 105] on span "Retour" at bounding box center [437, 114] width 44 height 23
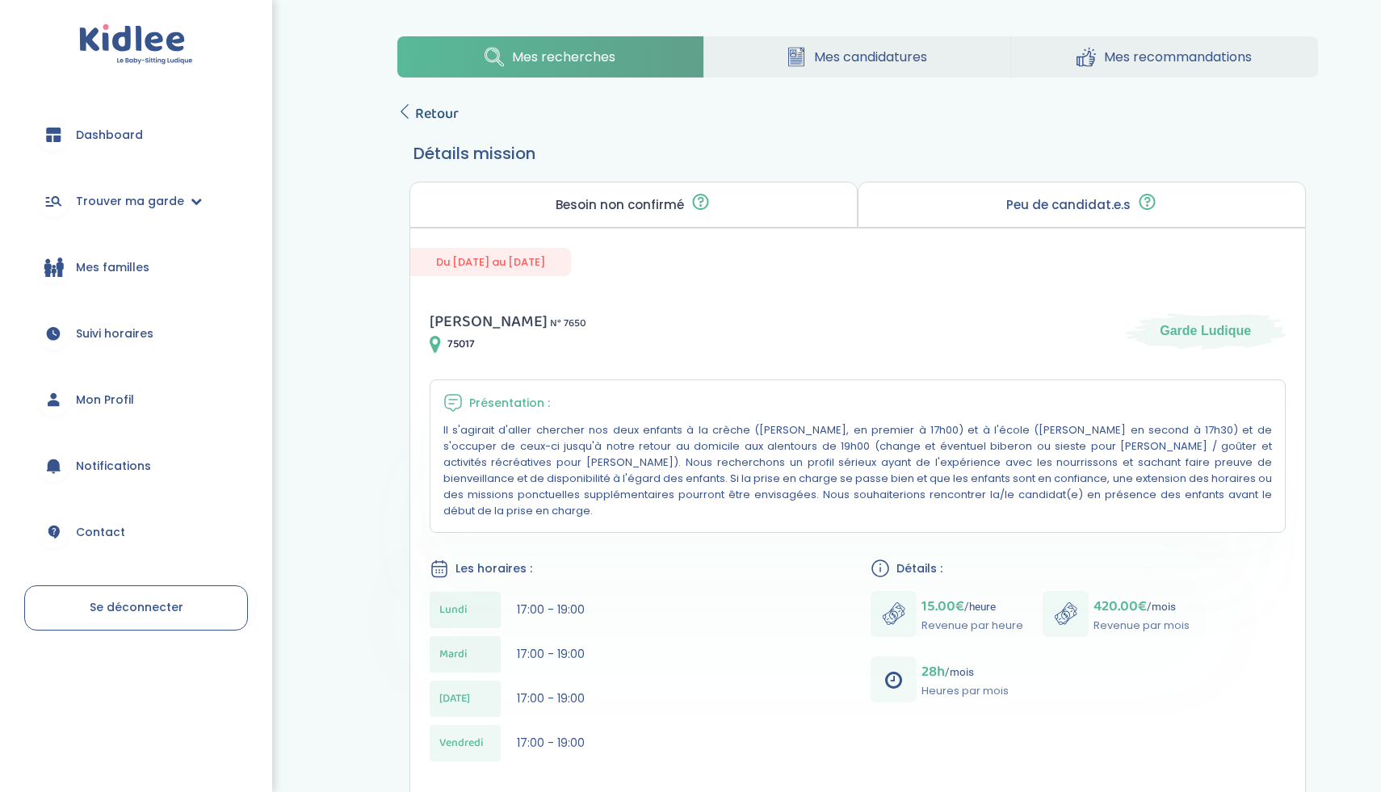
click at [445, 115] on span "Retour" at bounding box center [437, 114] width 44 height 23
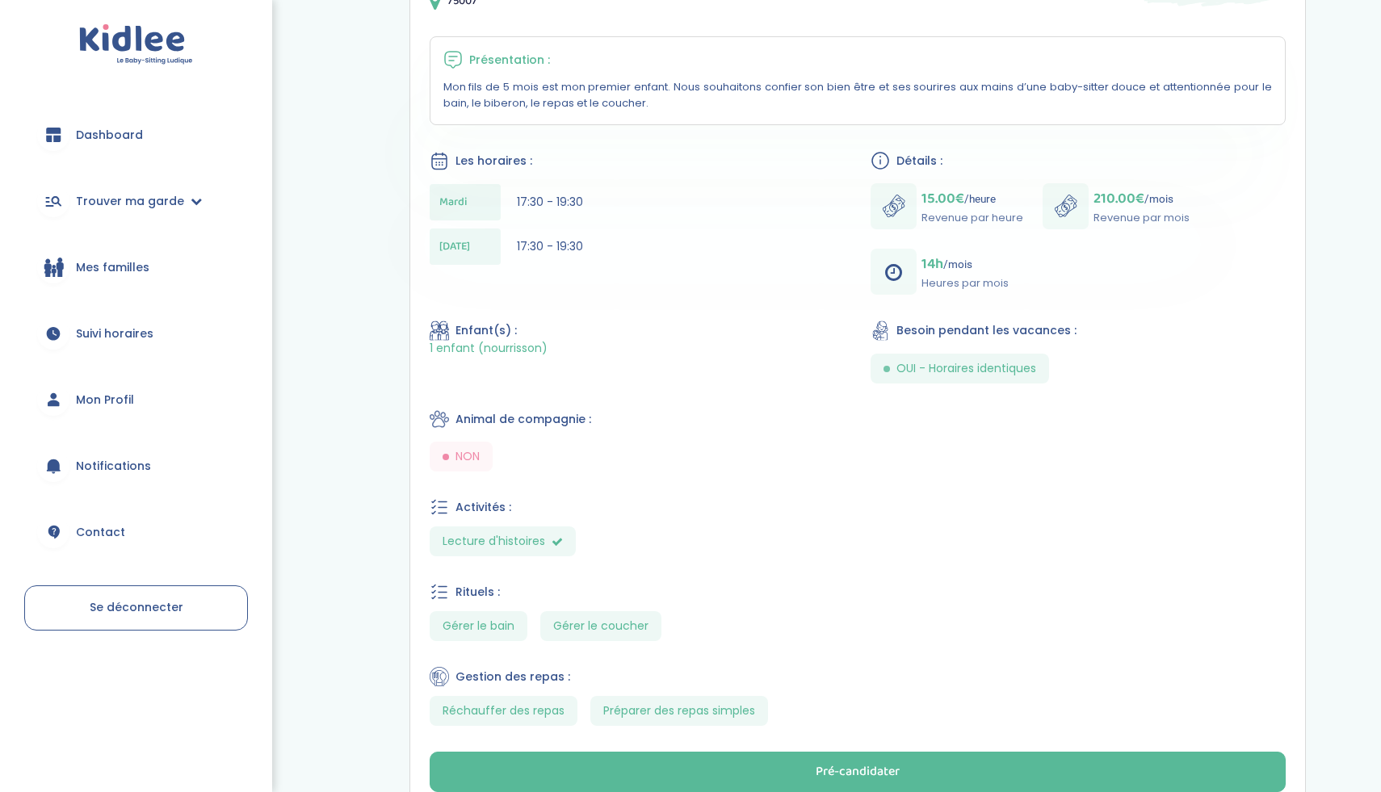
scroll to position [380, 0]
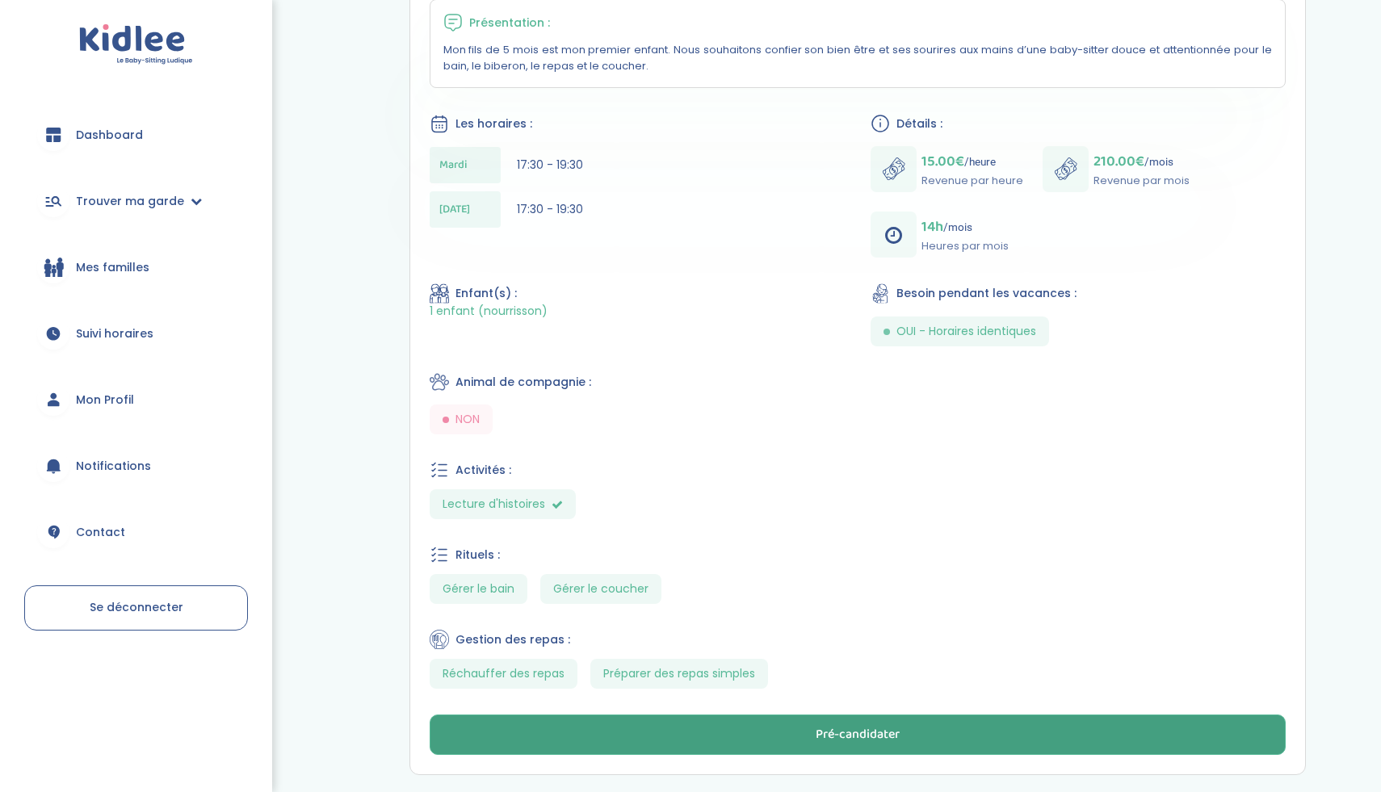
click at [822, 738] on div "Pré-candidater" at bounding box center [858, 735] width 84 height 19
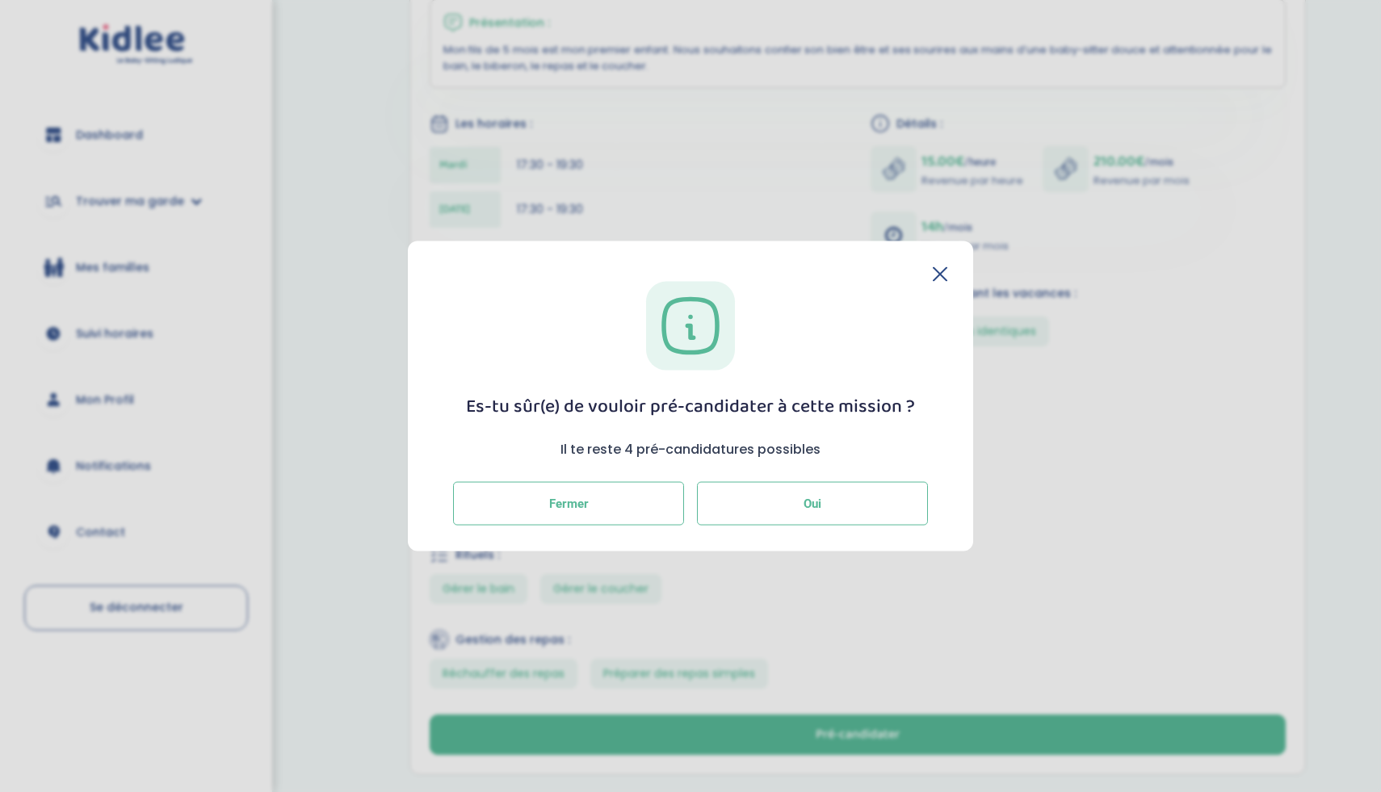
click at [864, 518] on button "Oui" at bounding box center [812, 504] width 231 height 44
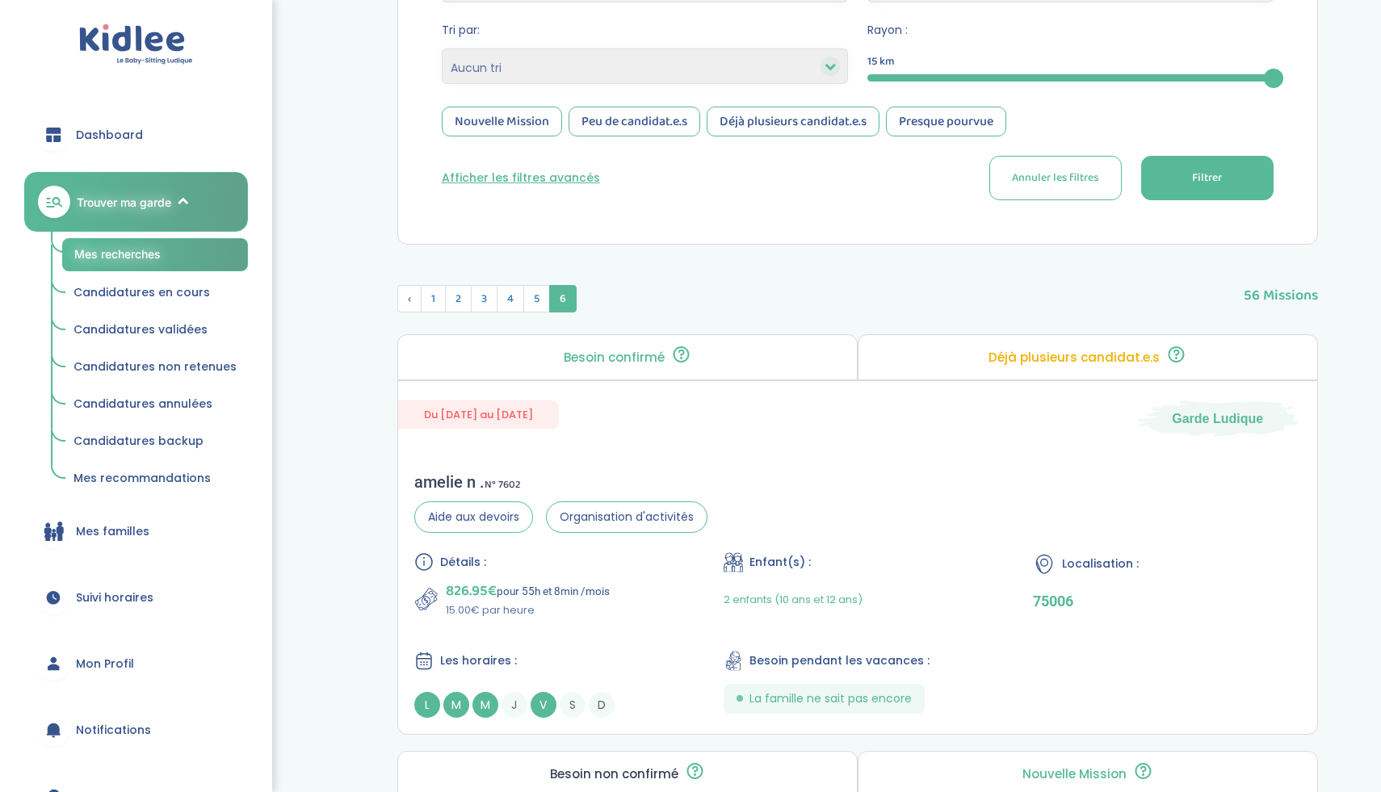
scroll to position [661, 0]
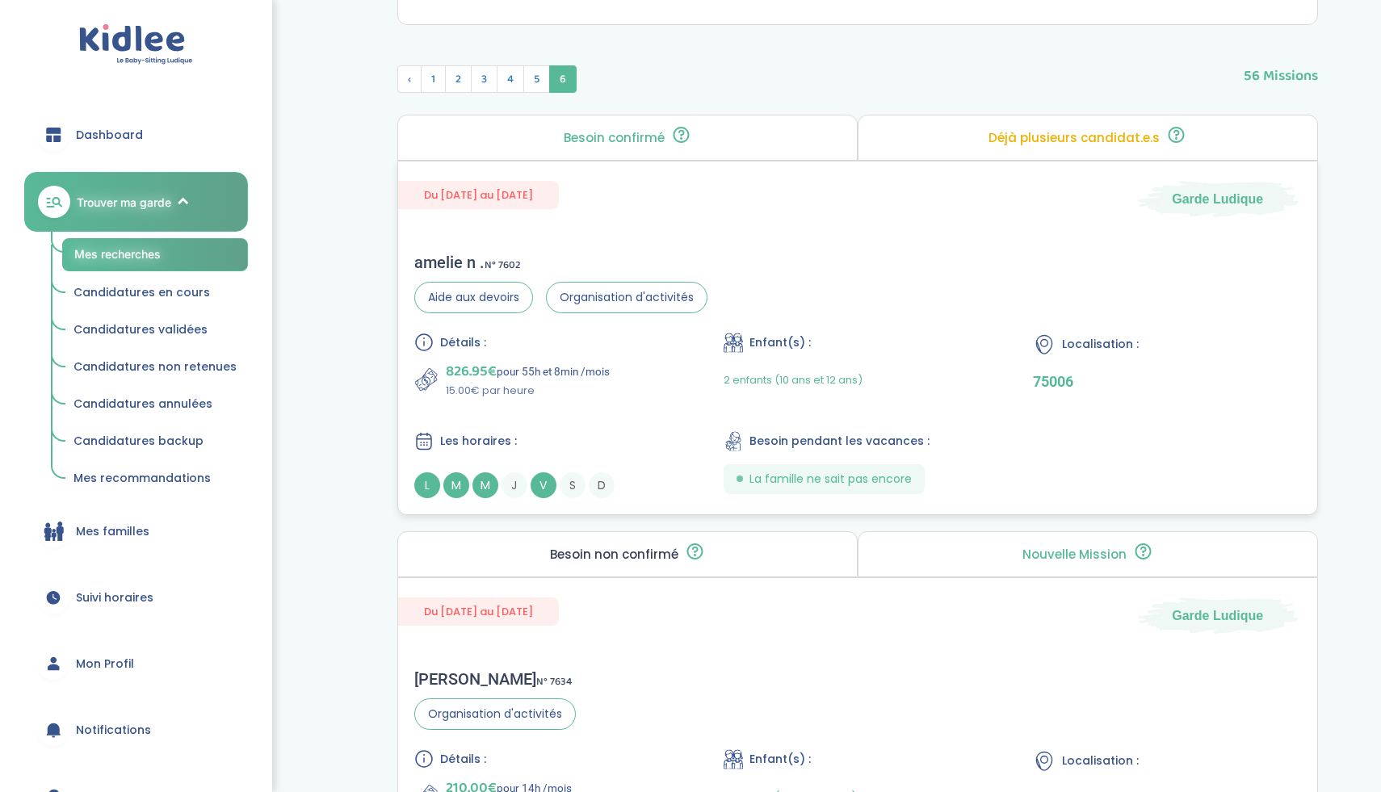
click at [864, 301] on div "amelie n . N° 7602 Aide aux devoirs Organisation d'activités Détails : 826.95€ …" at bounding box center [857, 376] width 919 height 278
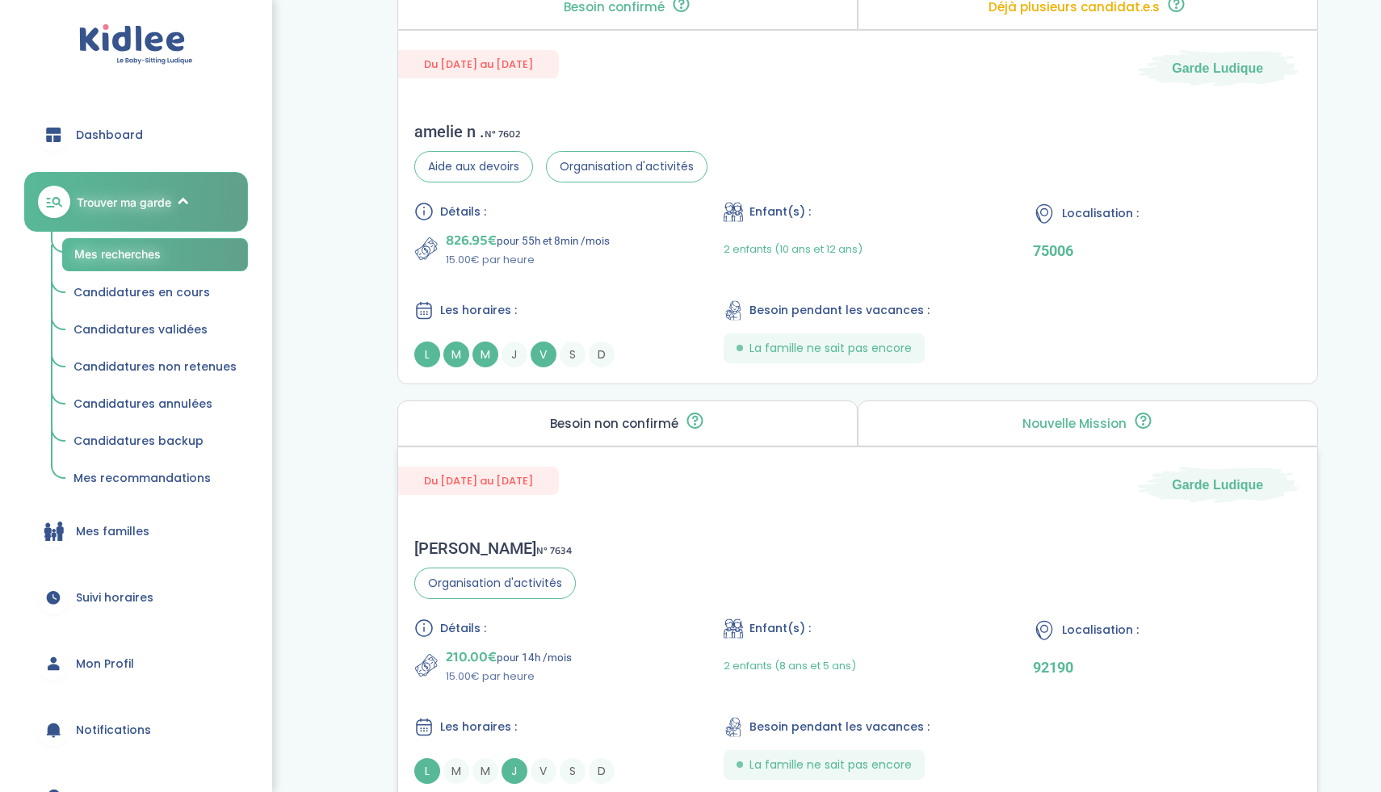
scroll to position [1275, 0]
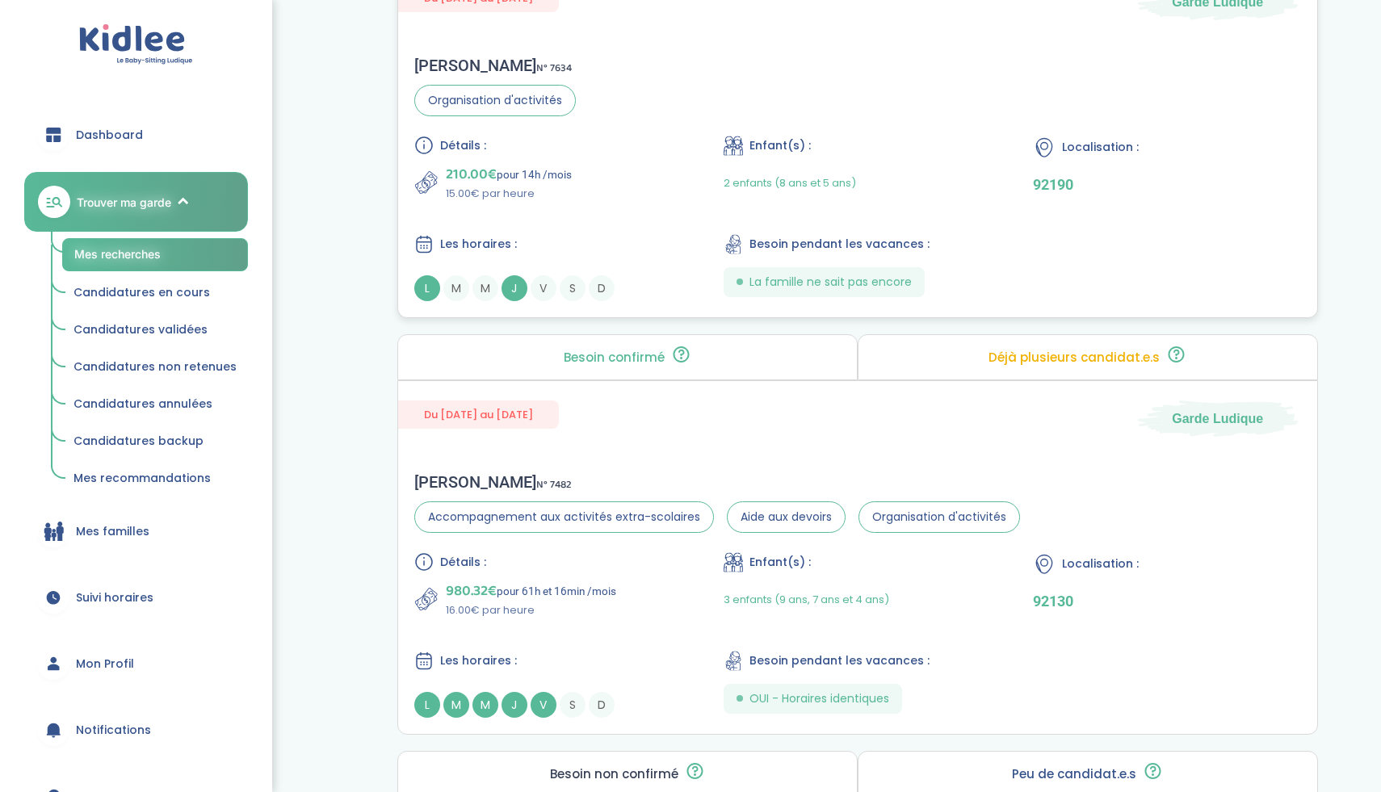
click at [640, 121] on div "Maelle B . N° 7634 Organisation d'activités Détails : 210.00€ pour 14h /mois 15…" at bounding box center [857, 179] width 919 height 278
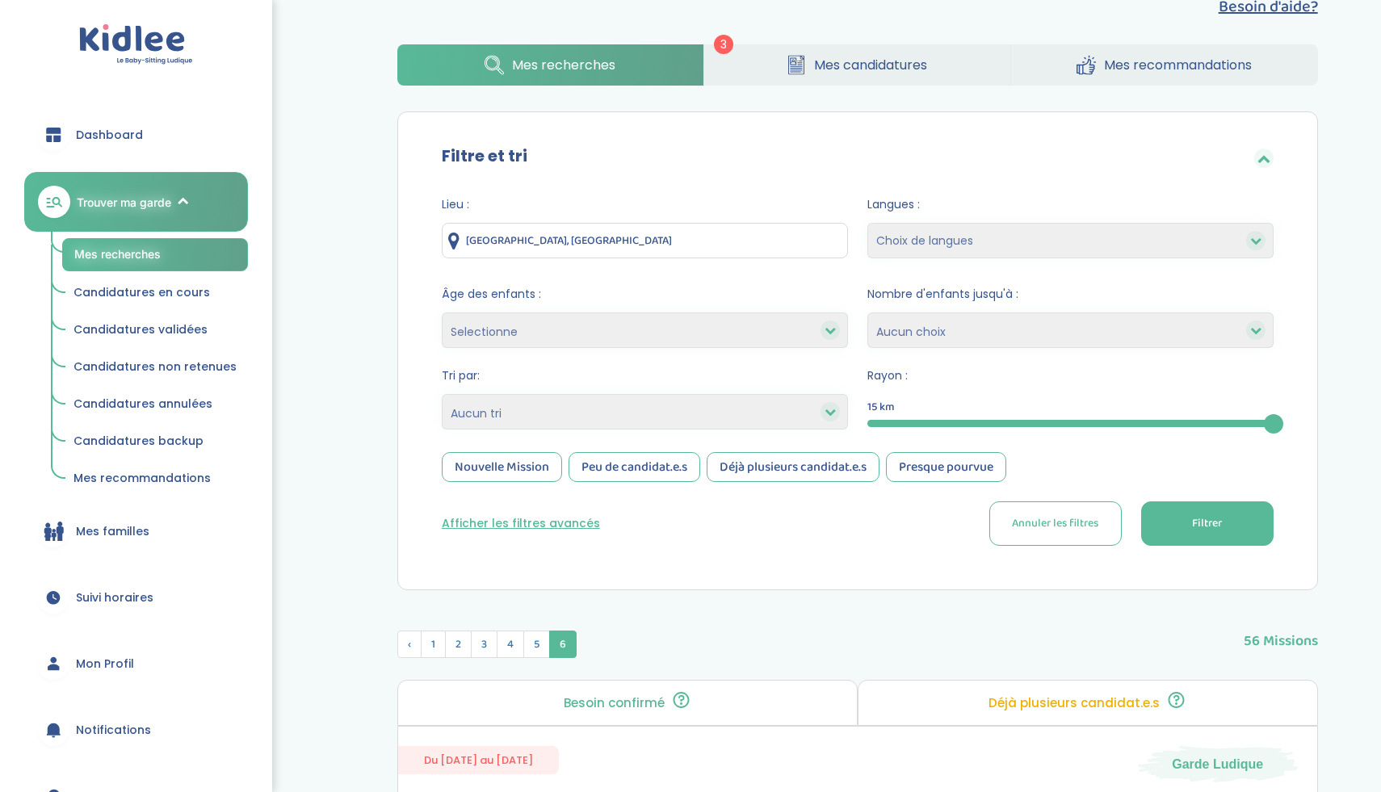
scroll to position [94, 0]
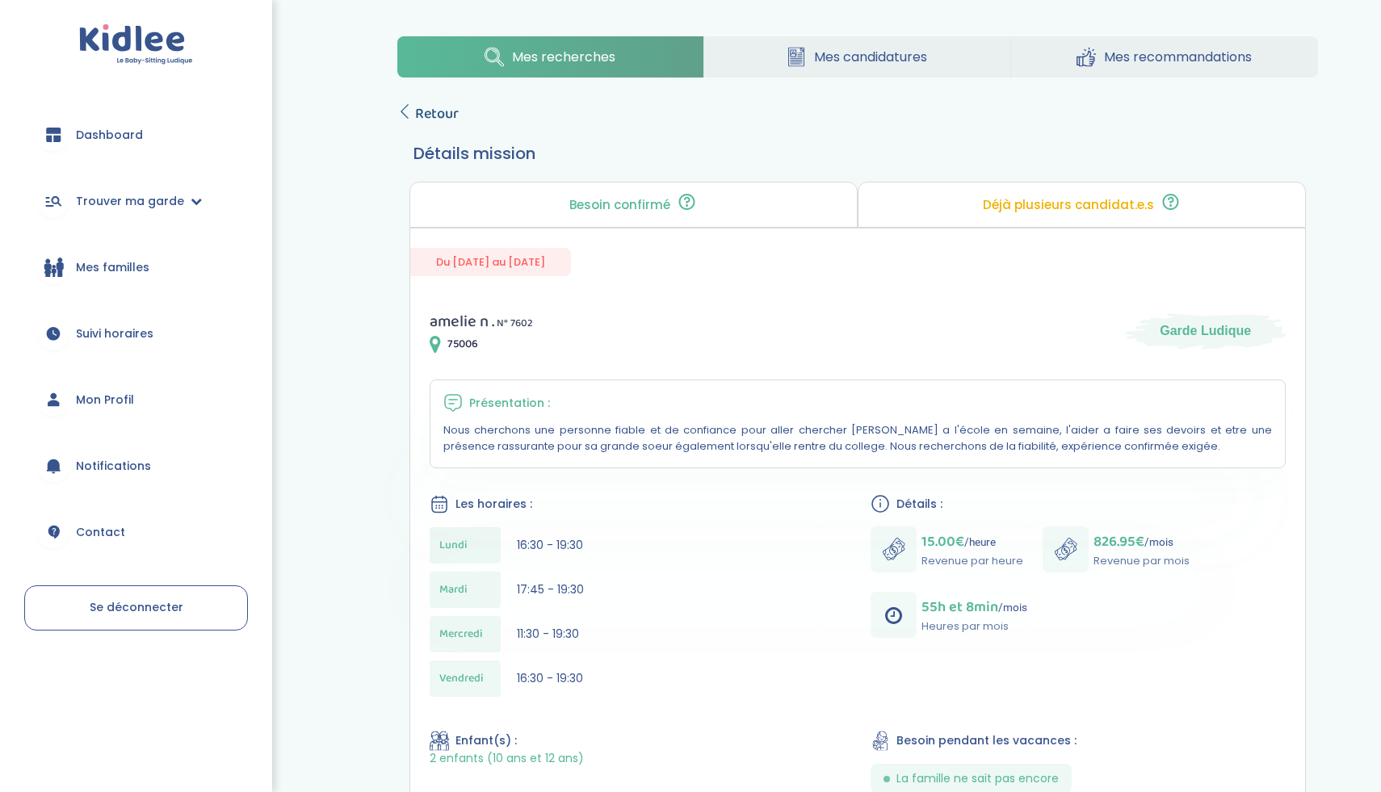
click at [418, 123] on span "Retour" at bounding box center [437, 114] width 44 height 23
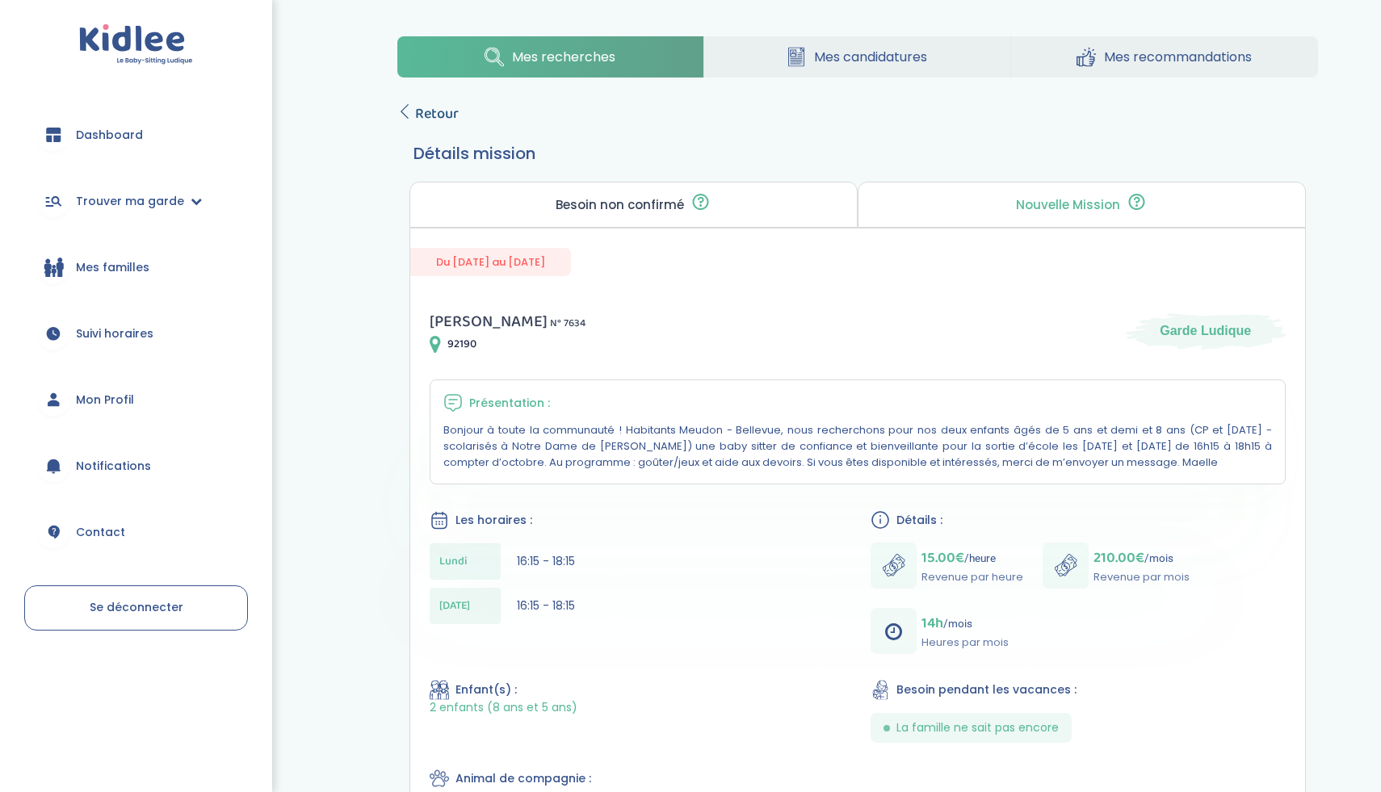
click at [427, 120] on span "Retour" at bounding box center [437, 114] width 44 height 23
